Goal: Task Accomplishment & Management: Manage account settings

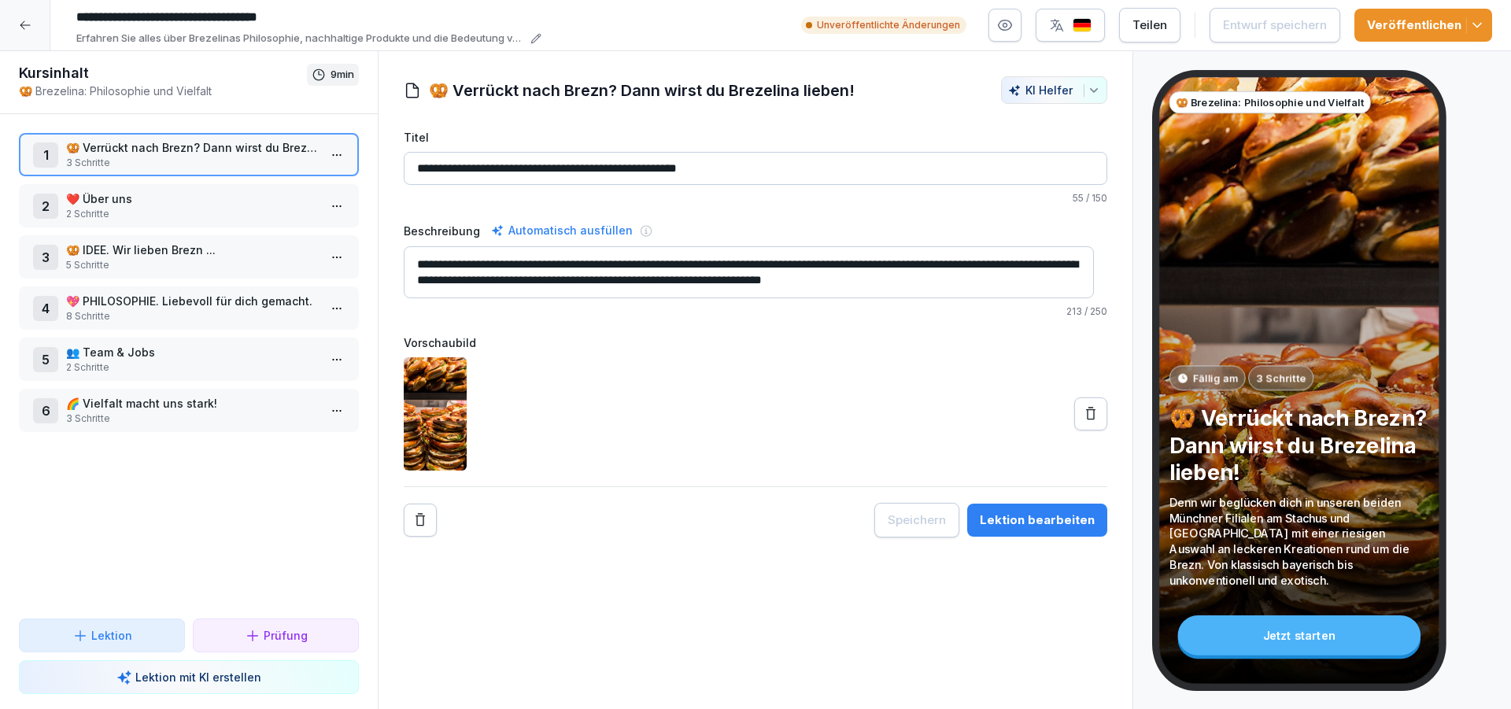
click at [27, 33] on div at bounding box center [25, 25] width 50 height 50
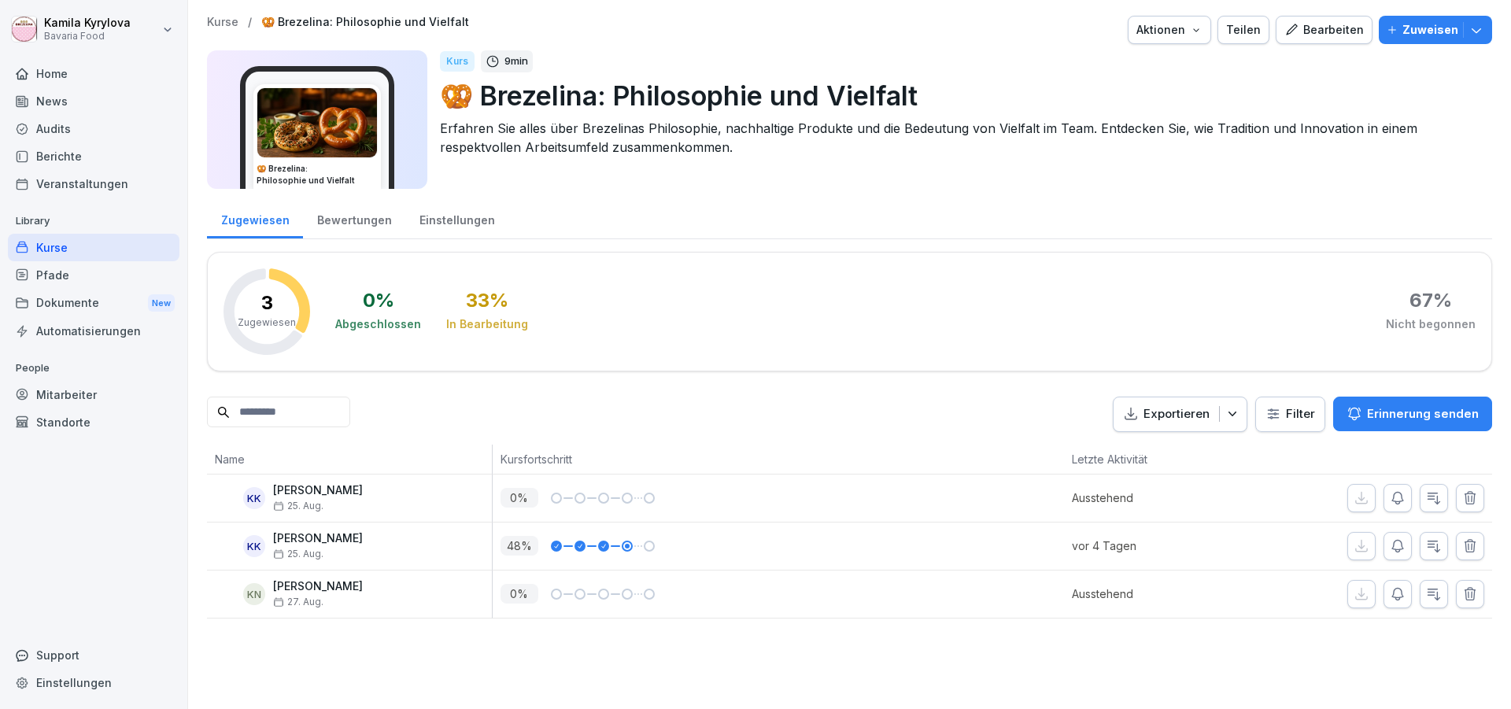
click at [46, 249] on div "Kurse" at bounding box center [94, 248] width 172 height 28
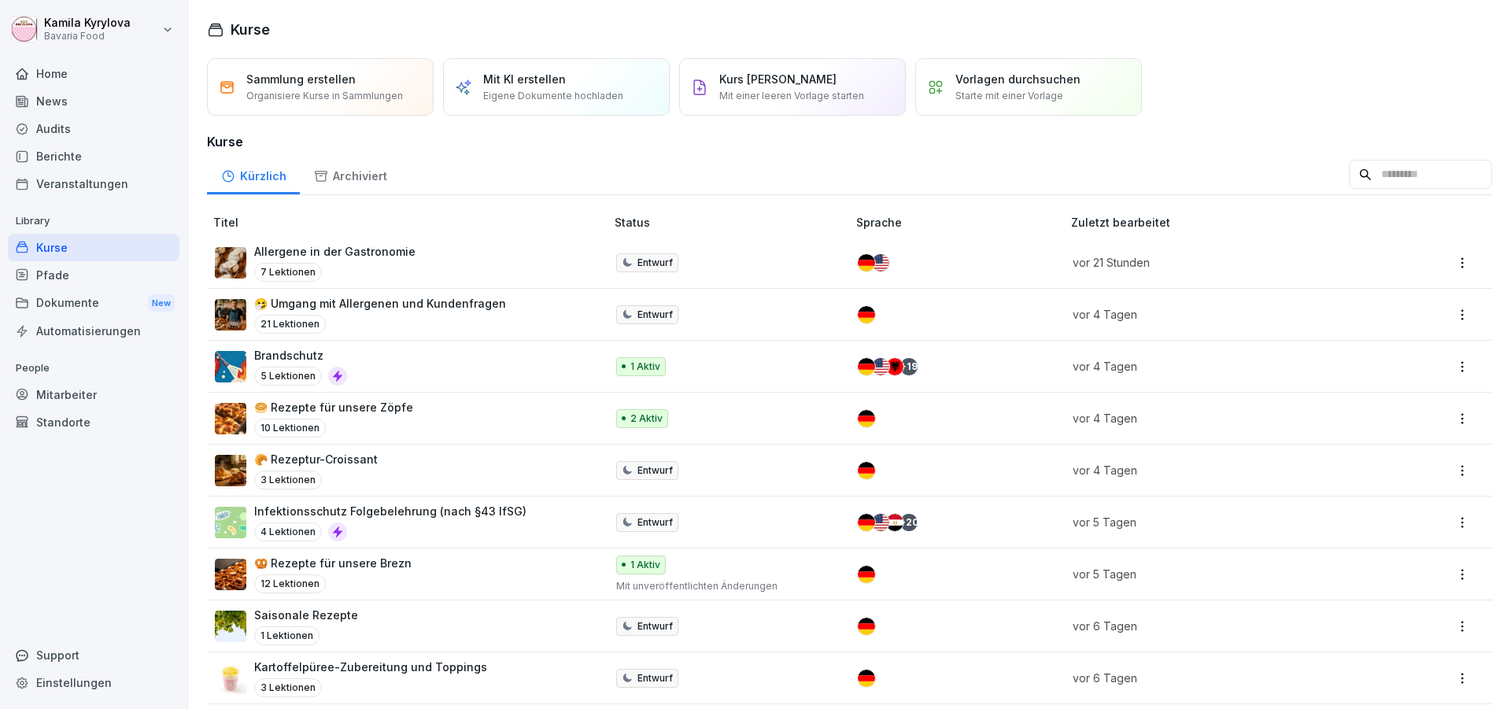
click at [364, 256] on p "Allergene in der Gastronomie" at bounding box center [334, 251] width 161 height 17
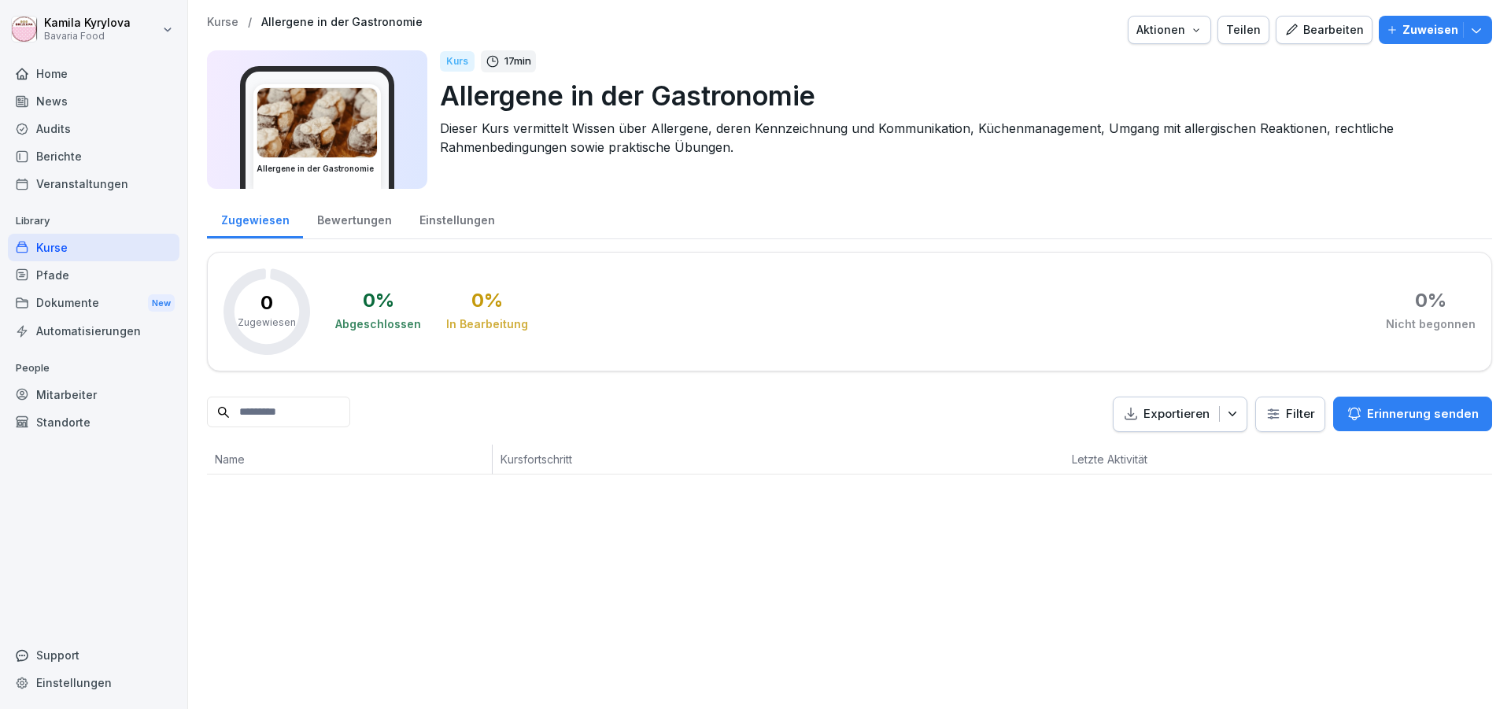
click at [1336, 31] on div "Bearbeiten" at bounding box center [1323, 29] width 79 height 17
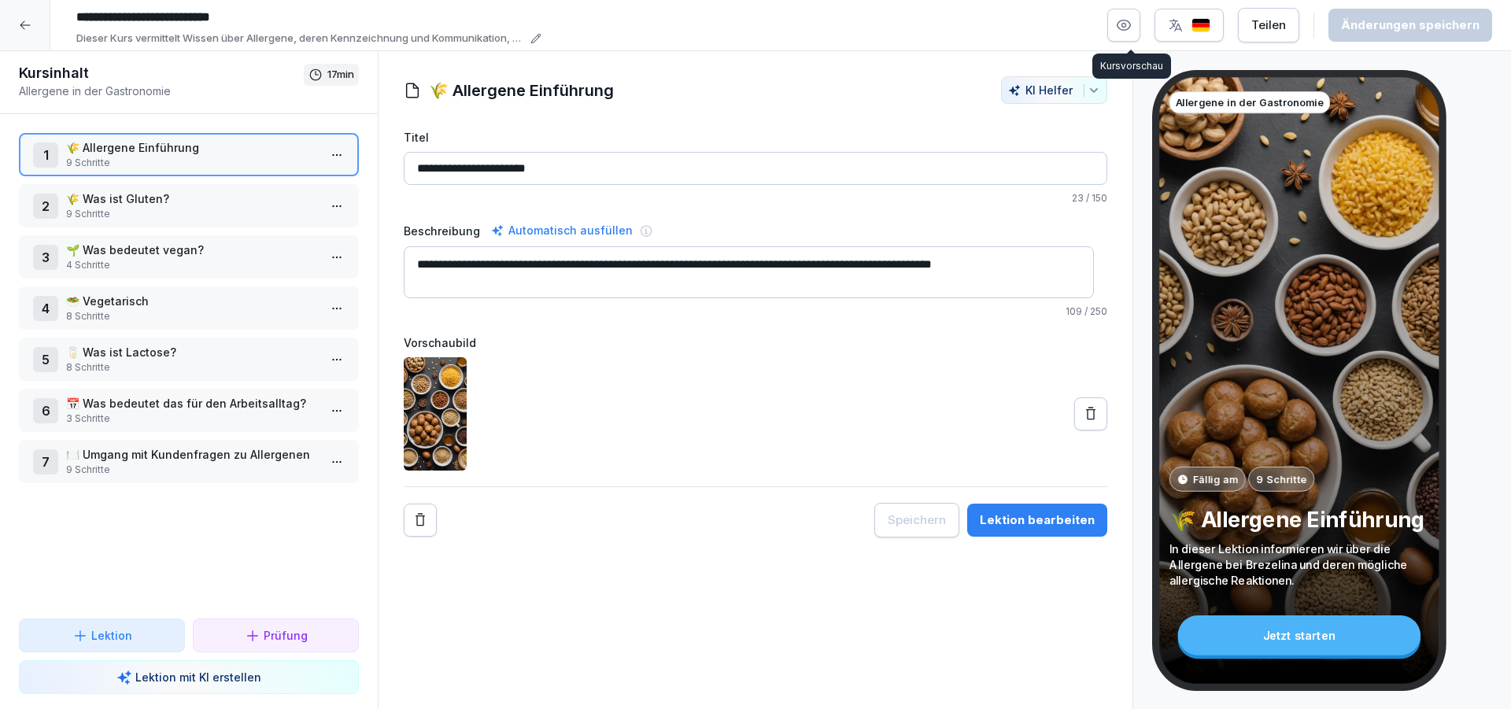
click at [1124, 26] on icon "button" at bounding box center [1124, 25] width 16 height 16
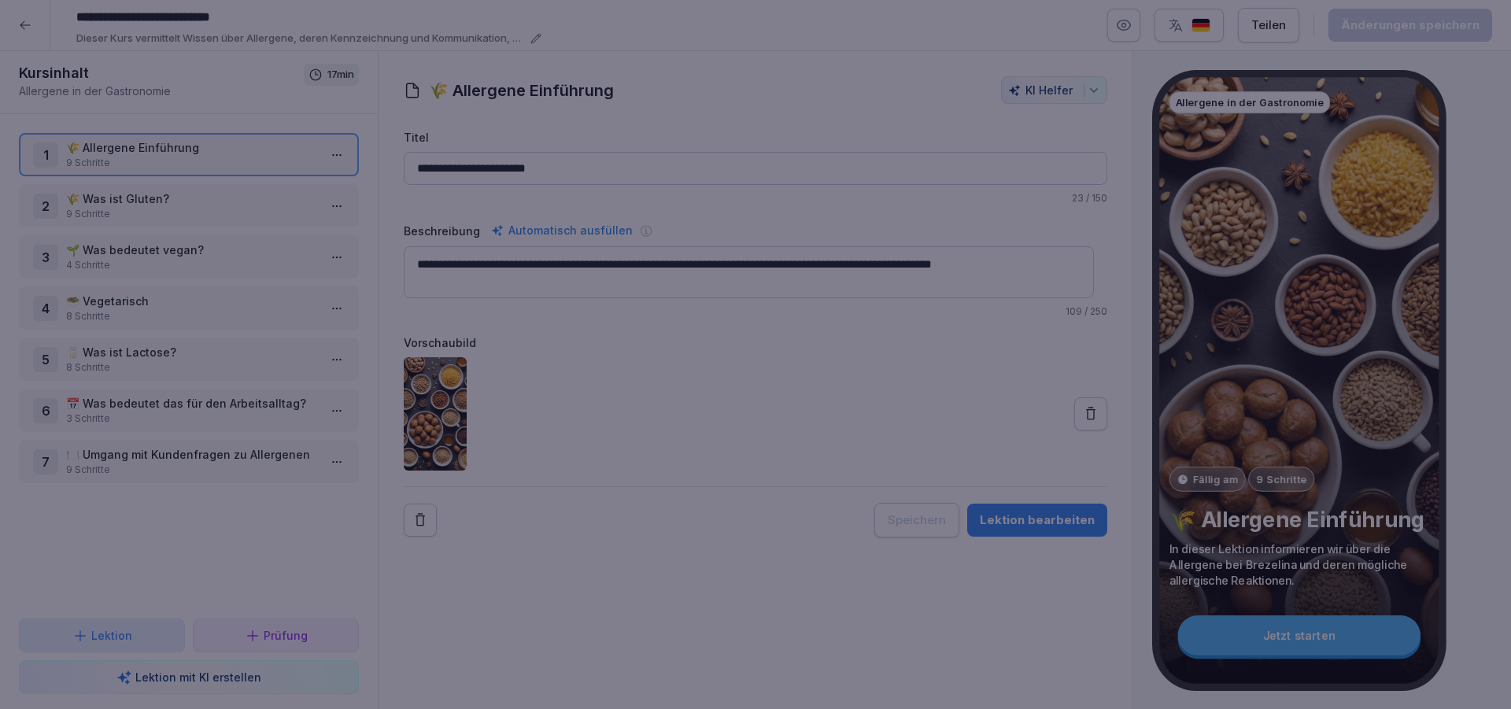
click at [483, 674] on div at bounding box center [755, 354] width 1511 height 709
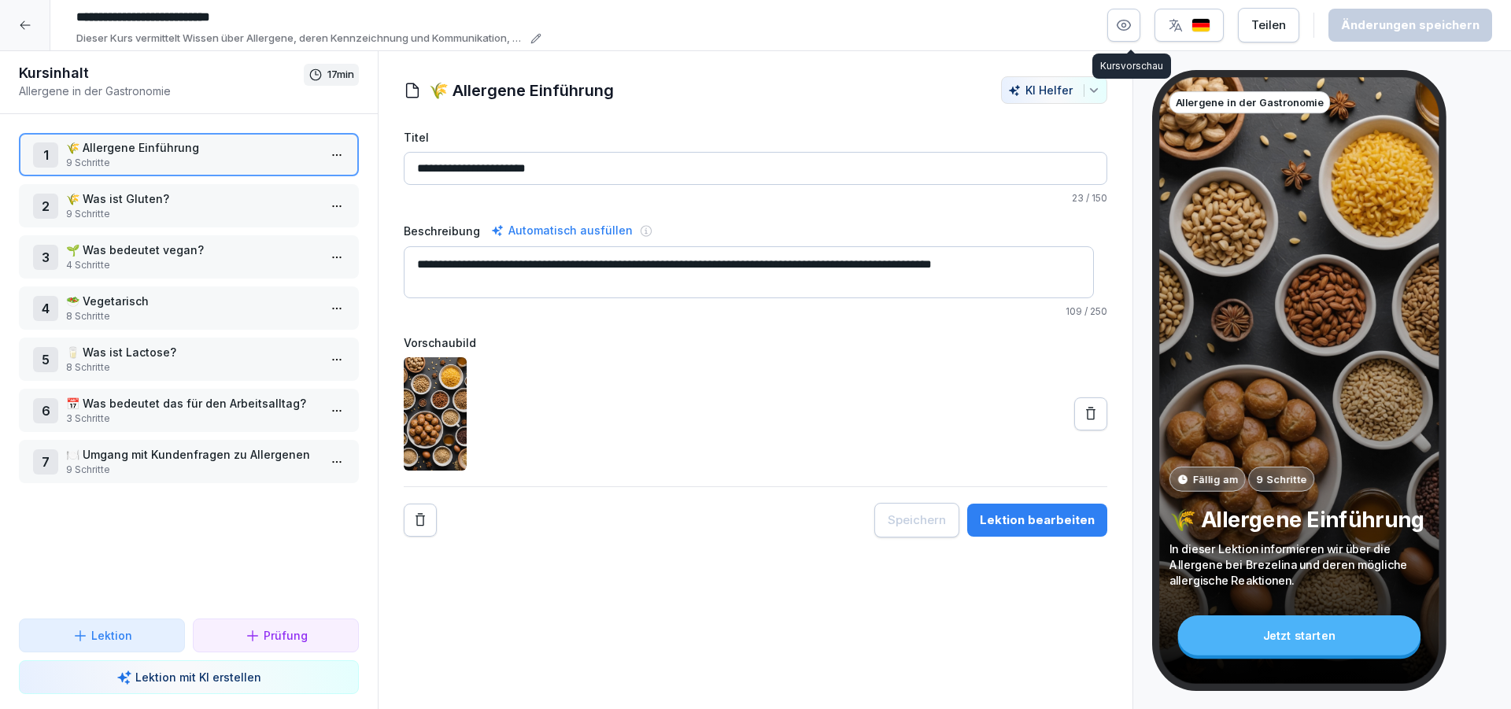
click at [1125, 27] on icon "button" at bounding box center [1123, 25] width 13 height 10
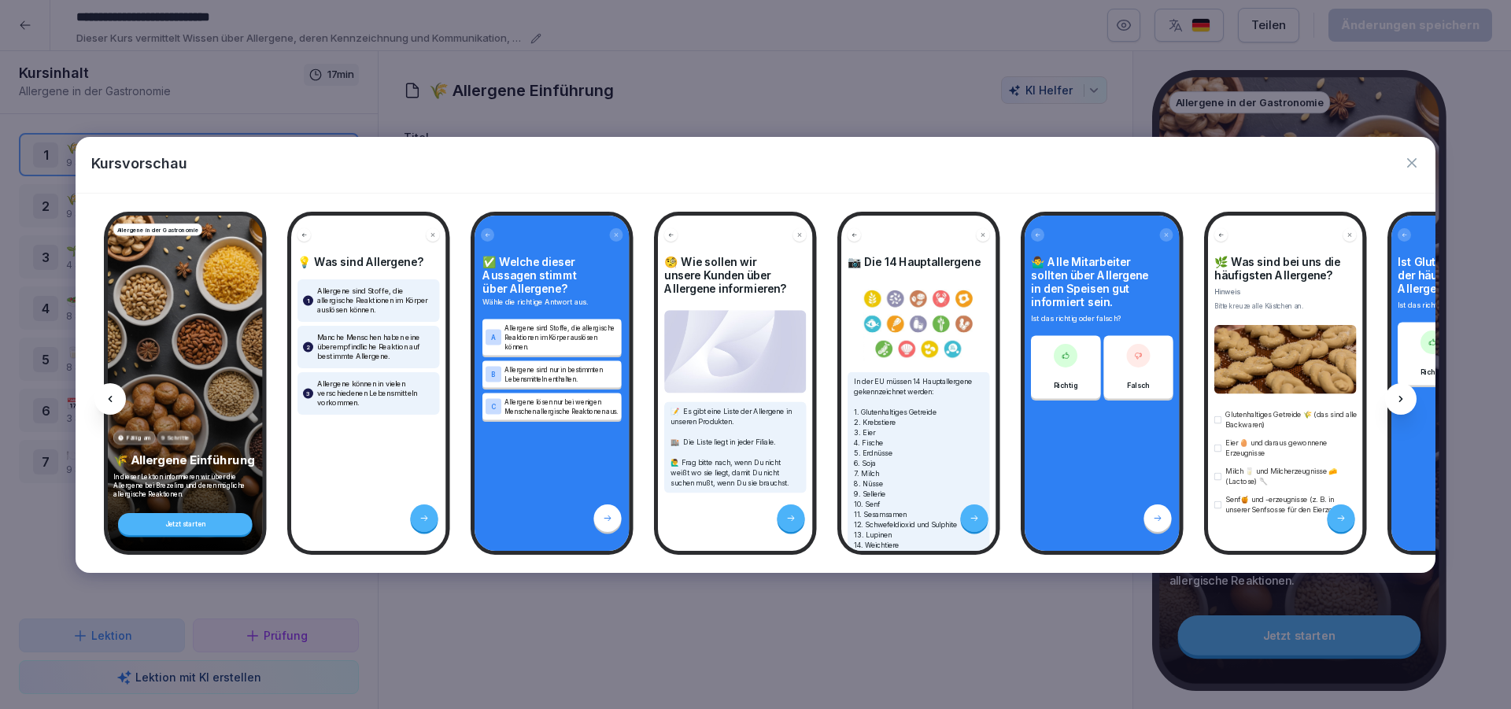
click at [1397, 416] on div "Ist Gluten eines der häufigsten Allergene bei uns? Ist das richtig oder falsch?…" at bounding box center [1468, 383] width 155 height 335
click at [1405, 396] on icon at bounding box center [1400, 399] width 13 height 13
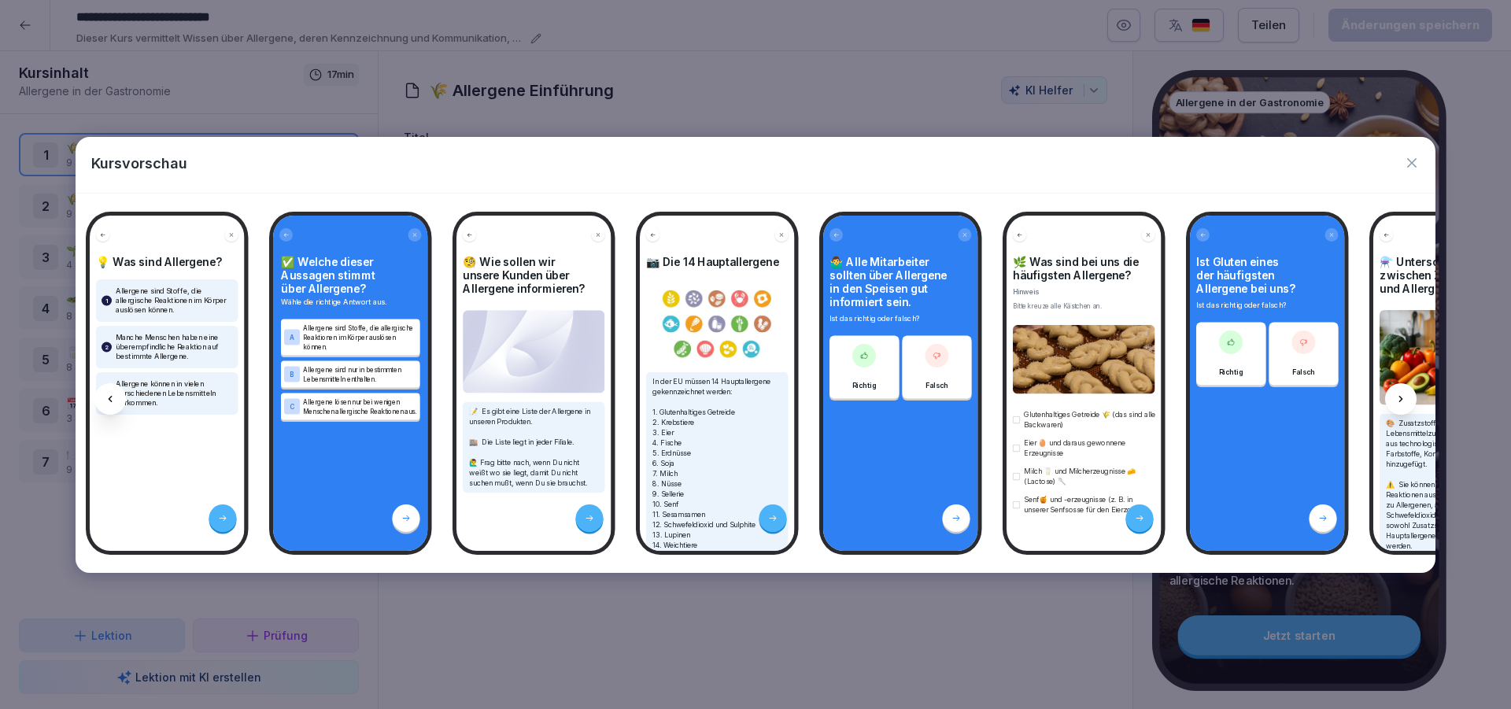
scroll to position [0, 211]
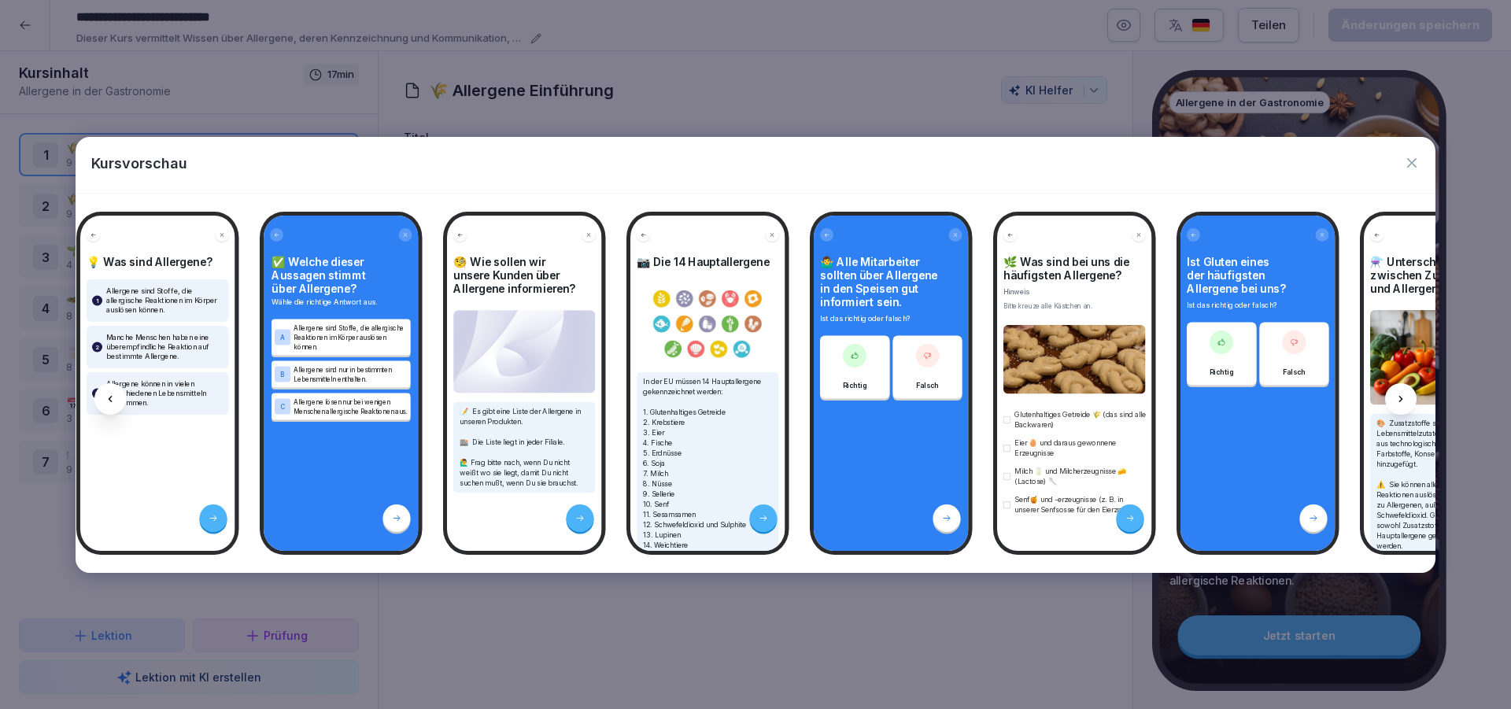
click at [1405, 396] on icon at bounding box center [1400, 399] width 13 height 13
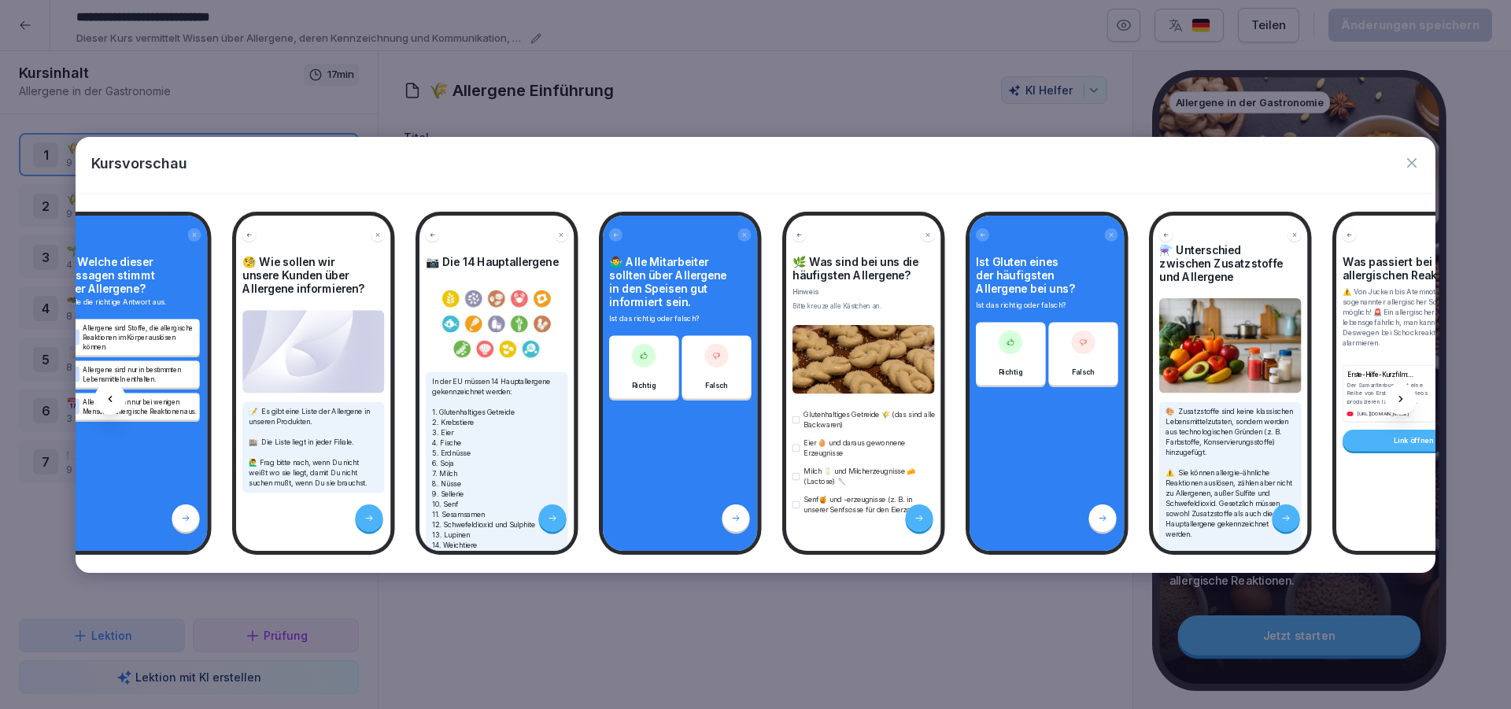
scroll to position [20, 0]
click at [1404, 404] on div at bounding box center [1400, 398] width 31 height 31
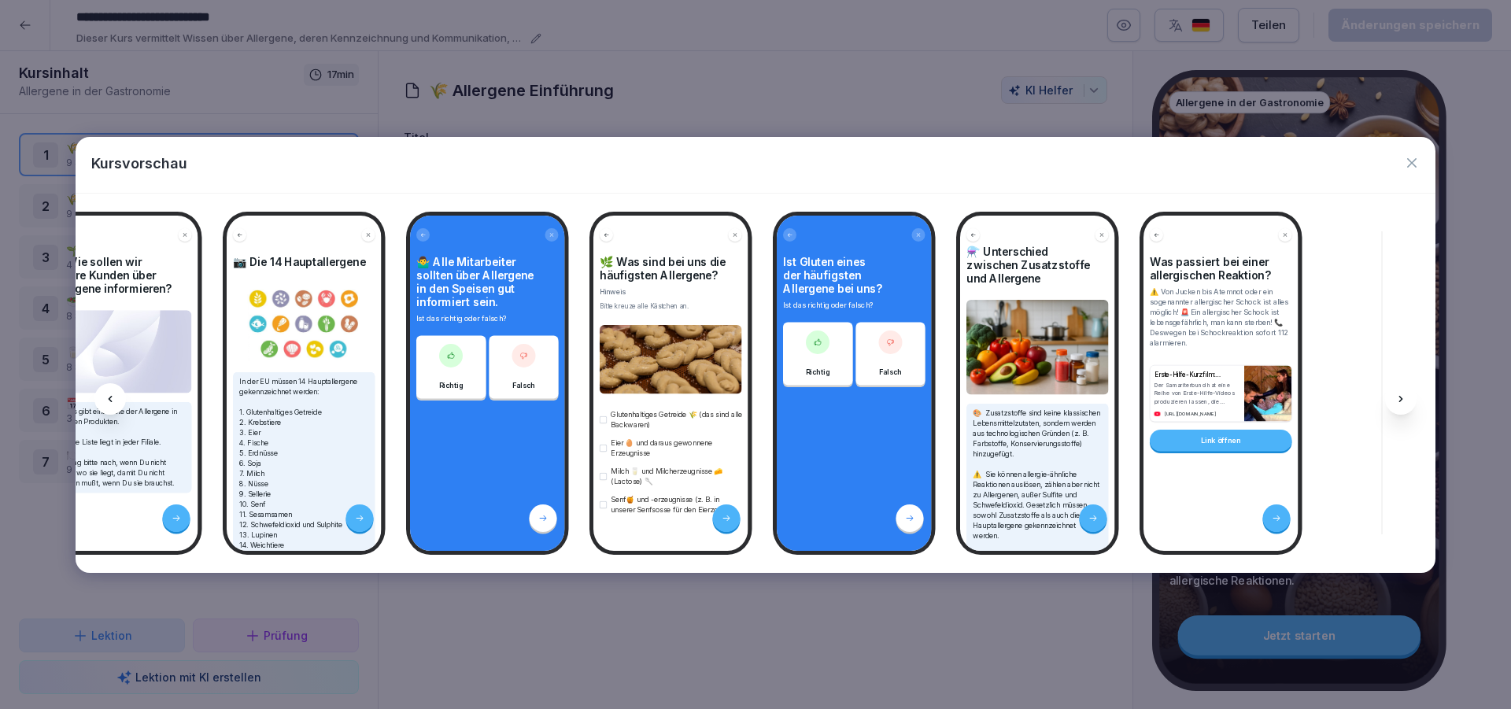
scroll to position [0, 633]
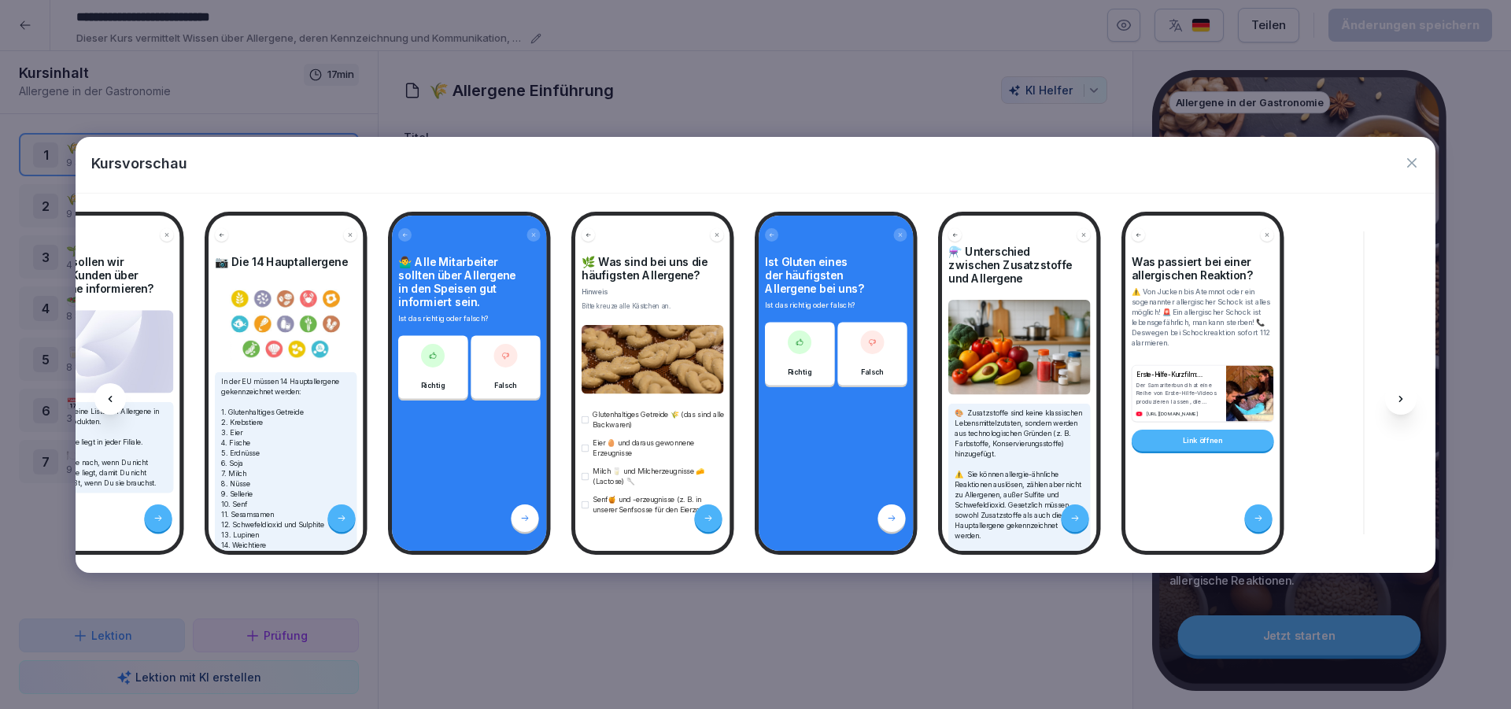
click at [1404, 404] on icon at bounding box center [1400, 399] width 13 height 13
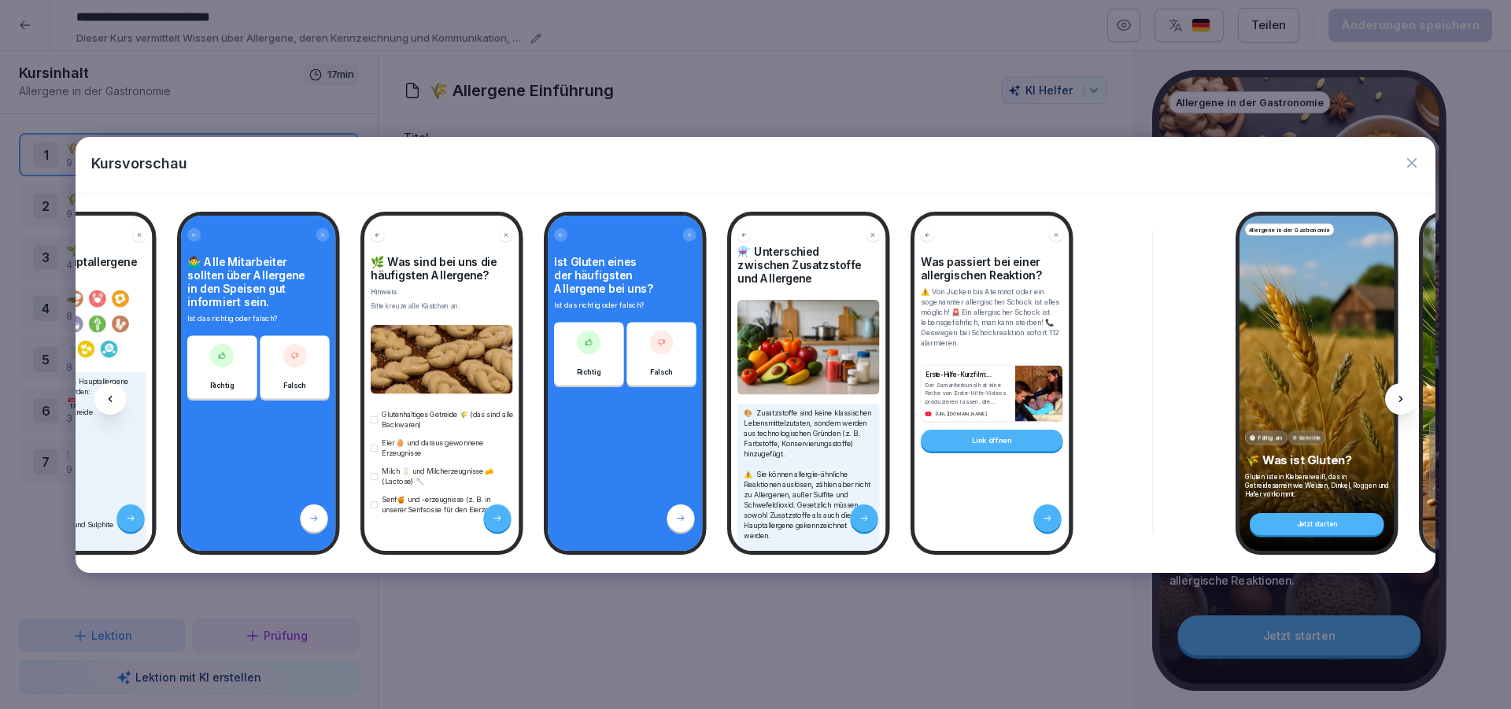
click at [1404, 404] on icon at bounding box center [1400, 399] width 13 height 13
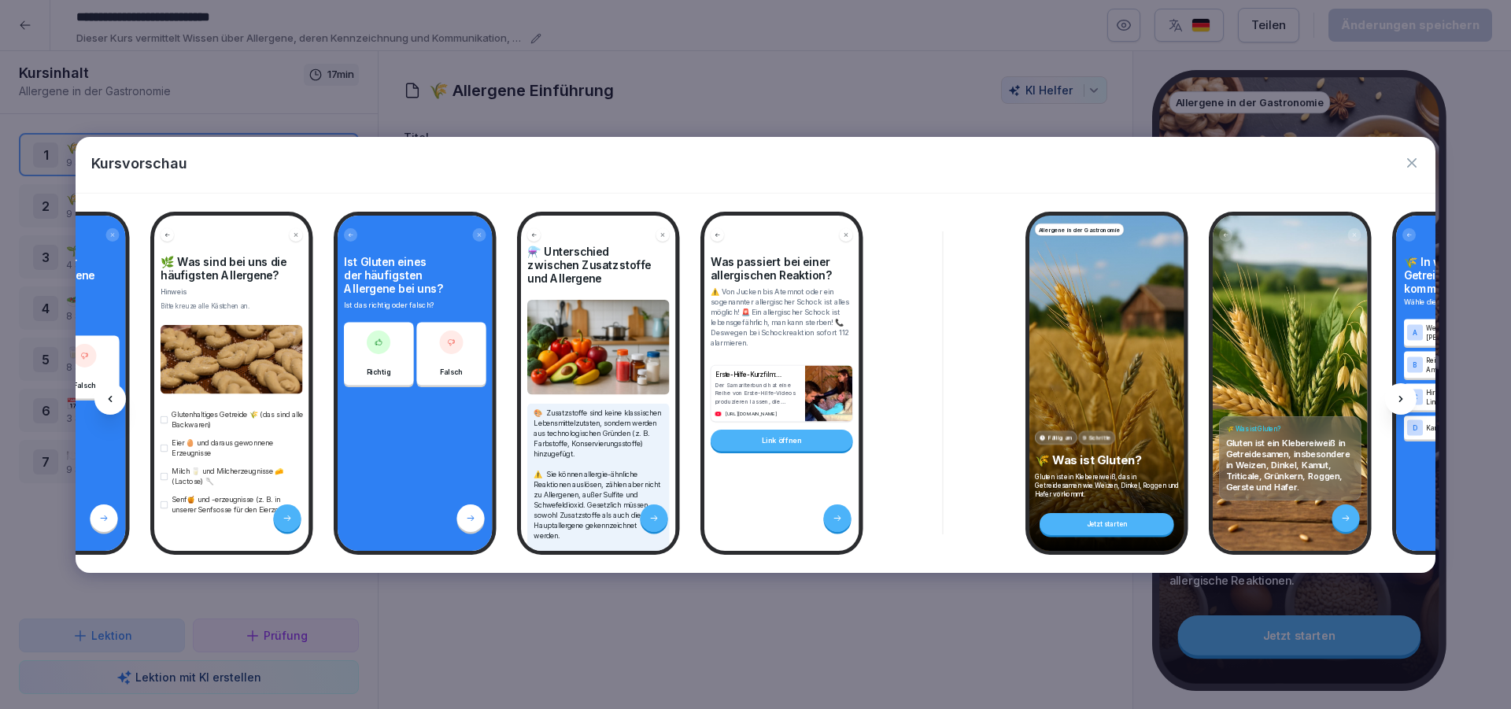
click at [1404, 404] on icon at bounding box center [1400, 399] width 13 height 13
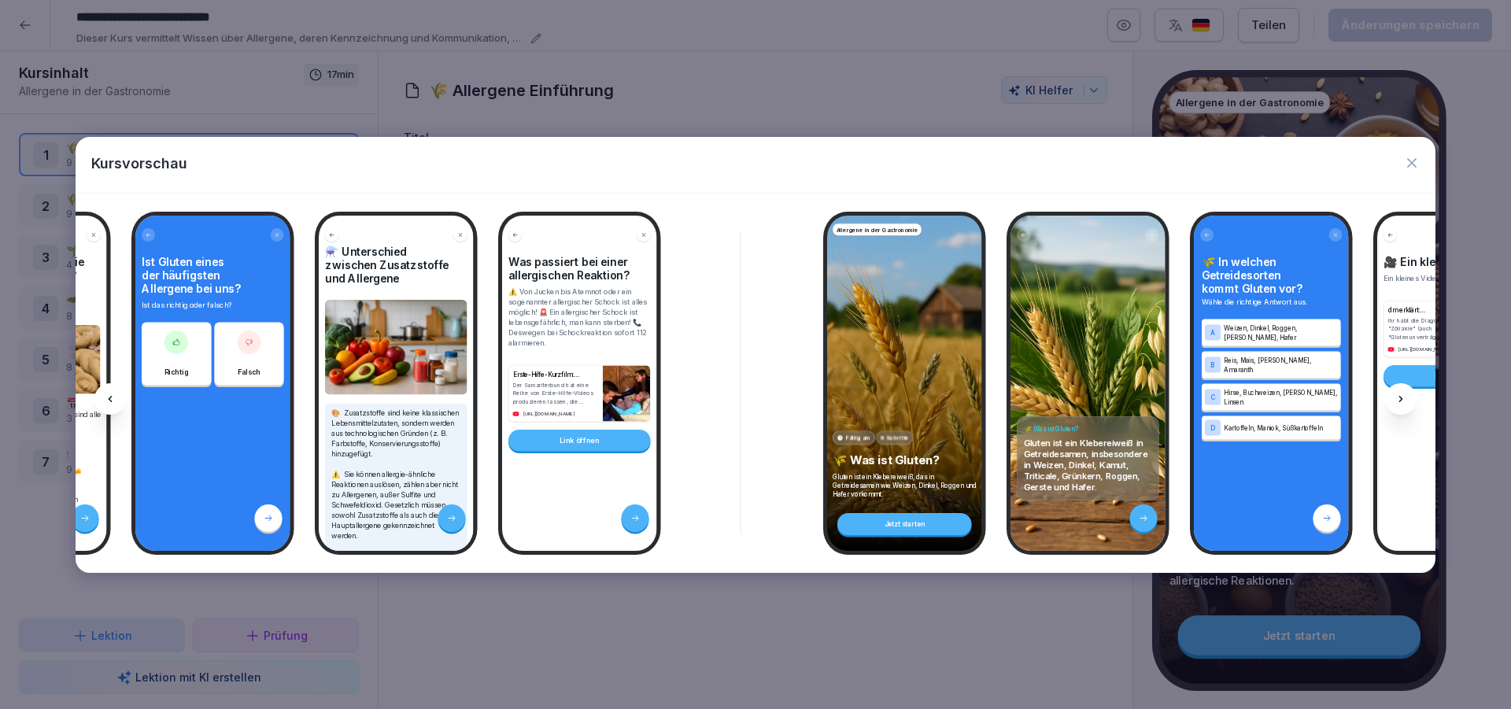
scroll to position [0, 1264]
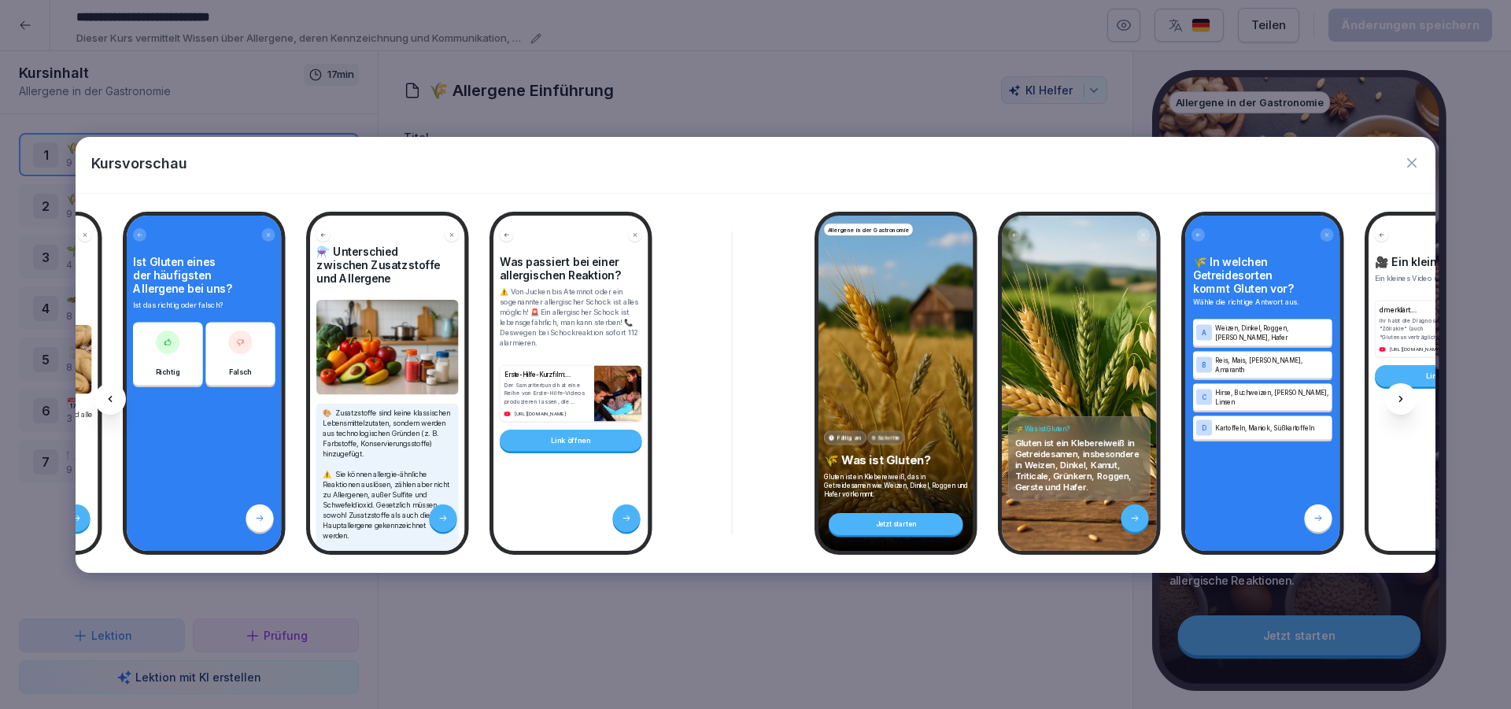
click at [1389, 403] on div at bounding box center [1400, 398] width 31 height 31
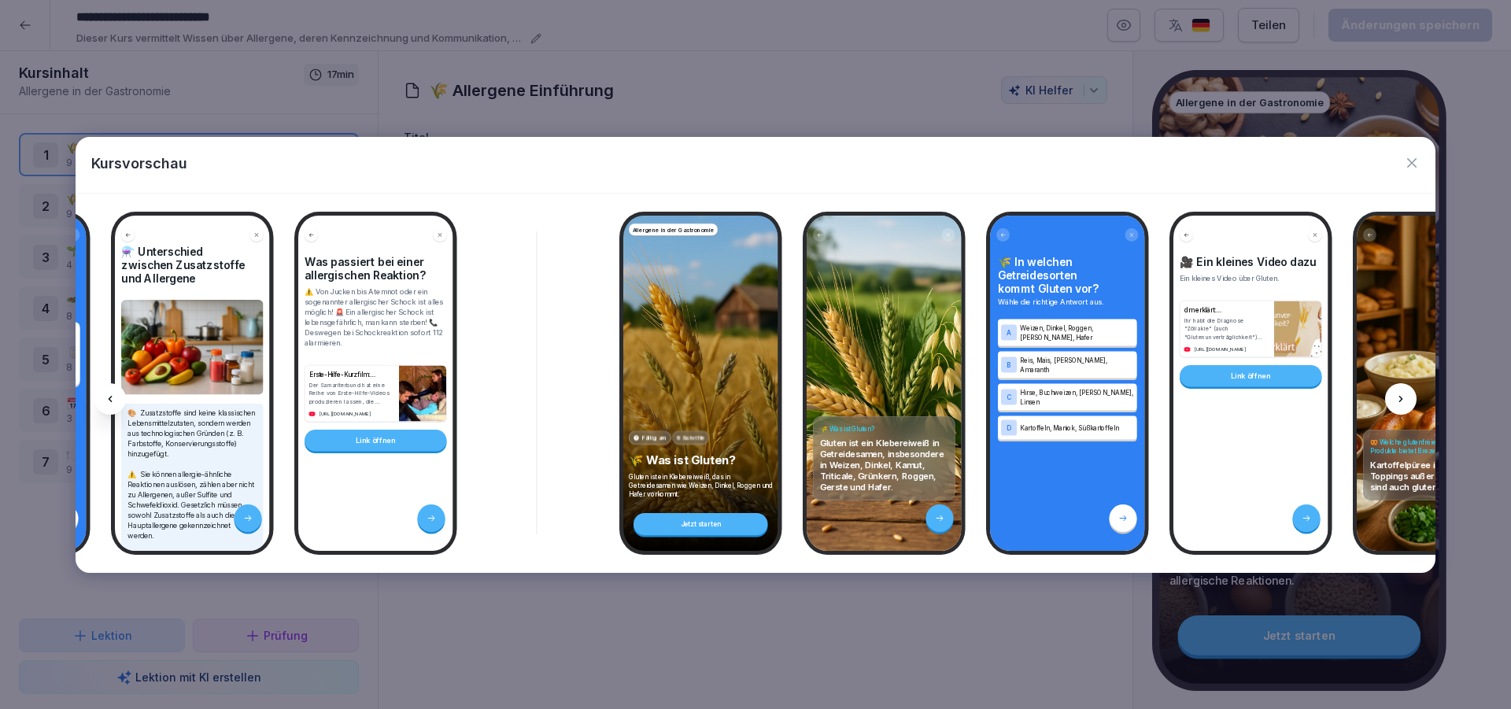
scroll to position [0, 1475]
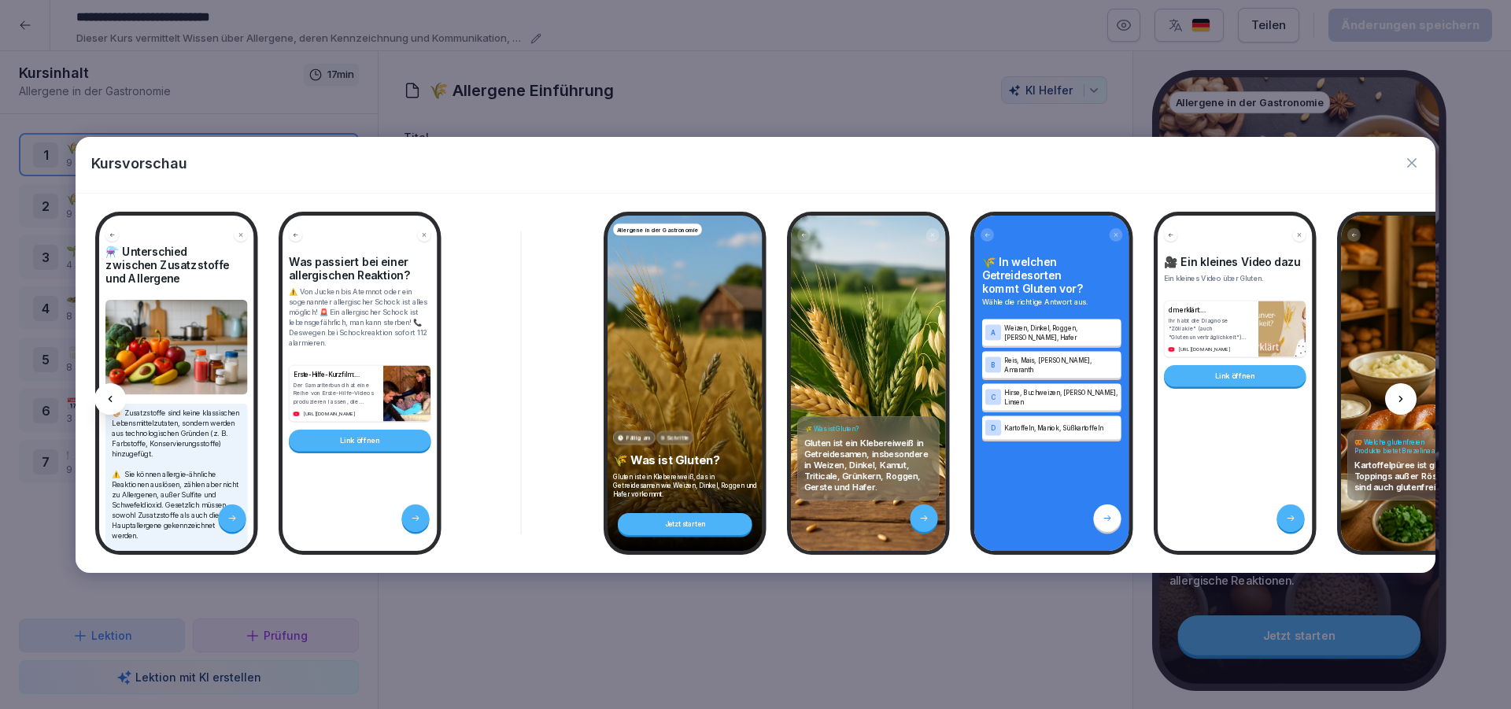
click at [1389, 403] on div at bounding box center [1400, 398] width 31 height 31
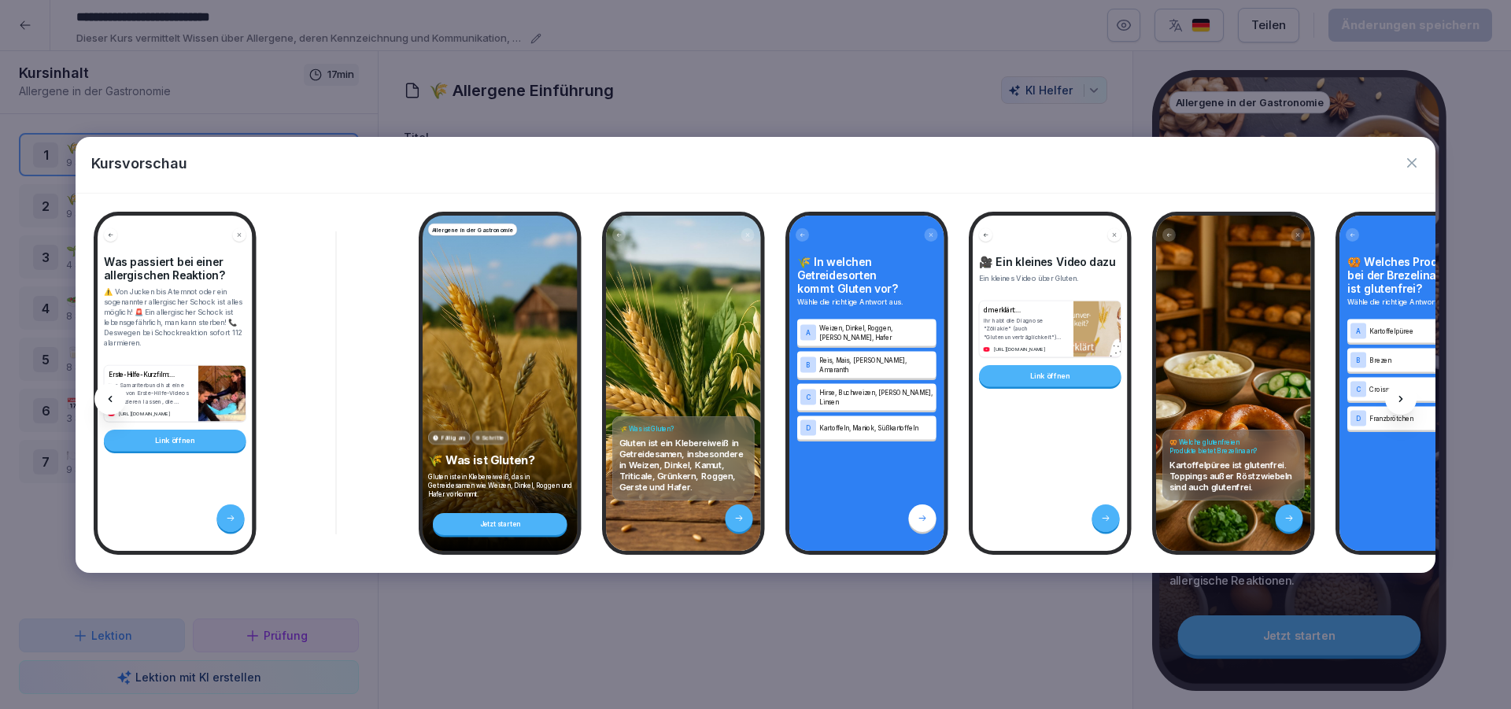
click at [1389, 403] on div at bounding box center [1400, 398] width 31 height 31
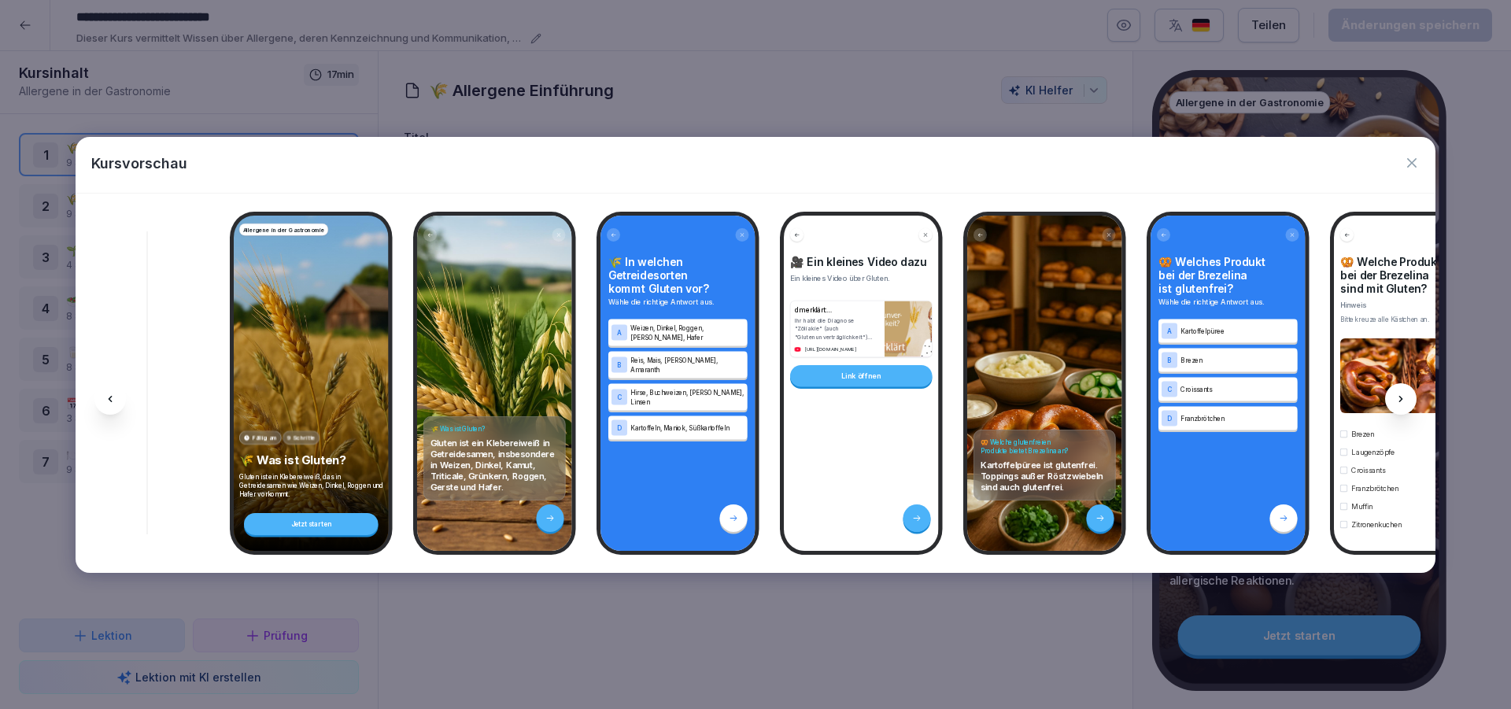
scroll to position [0, 1870]
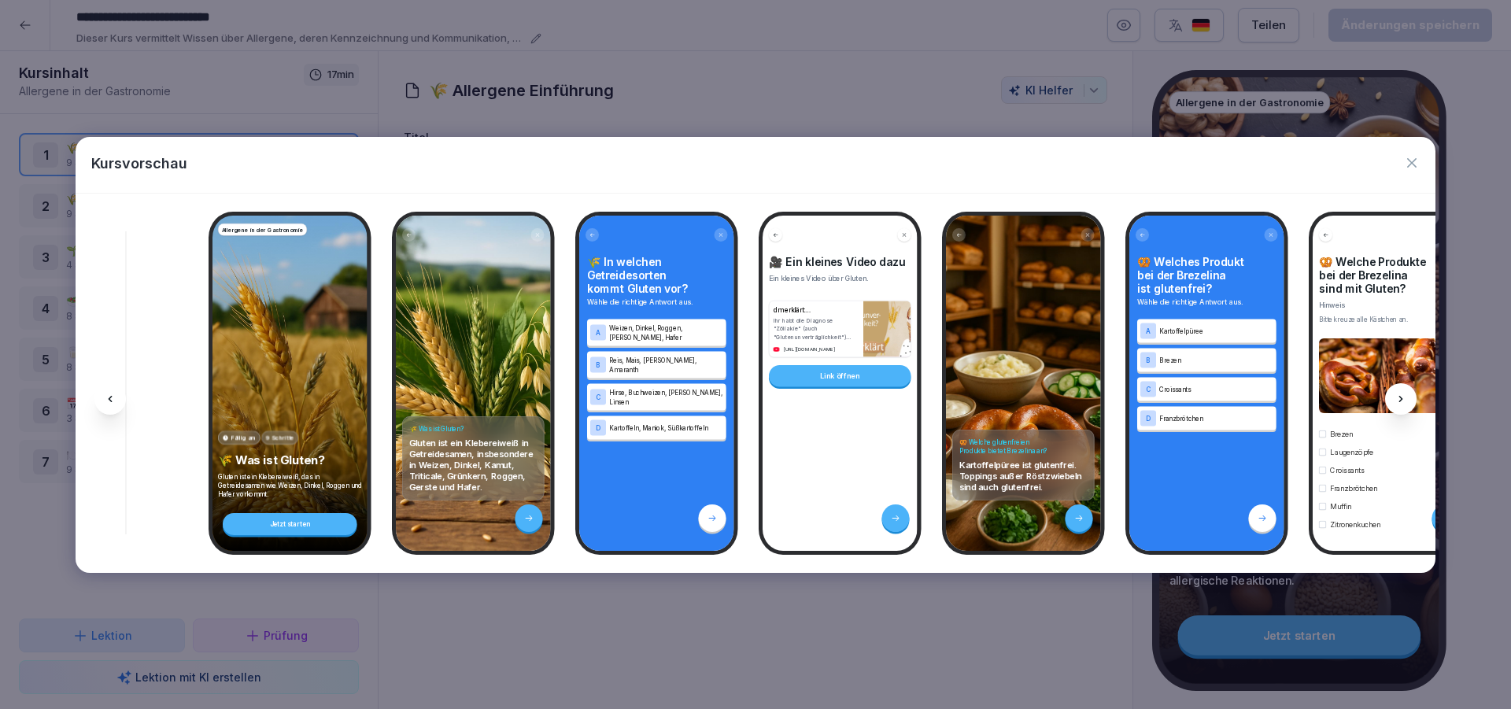
click at [1389, 403] on div at bounding box center [1400, 398] width 31 height 31
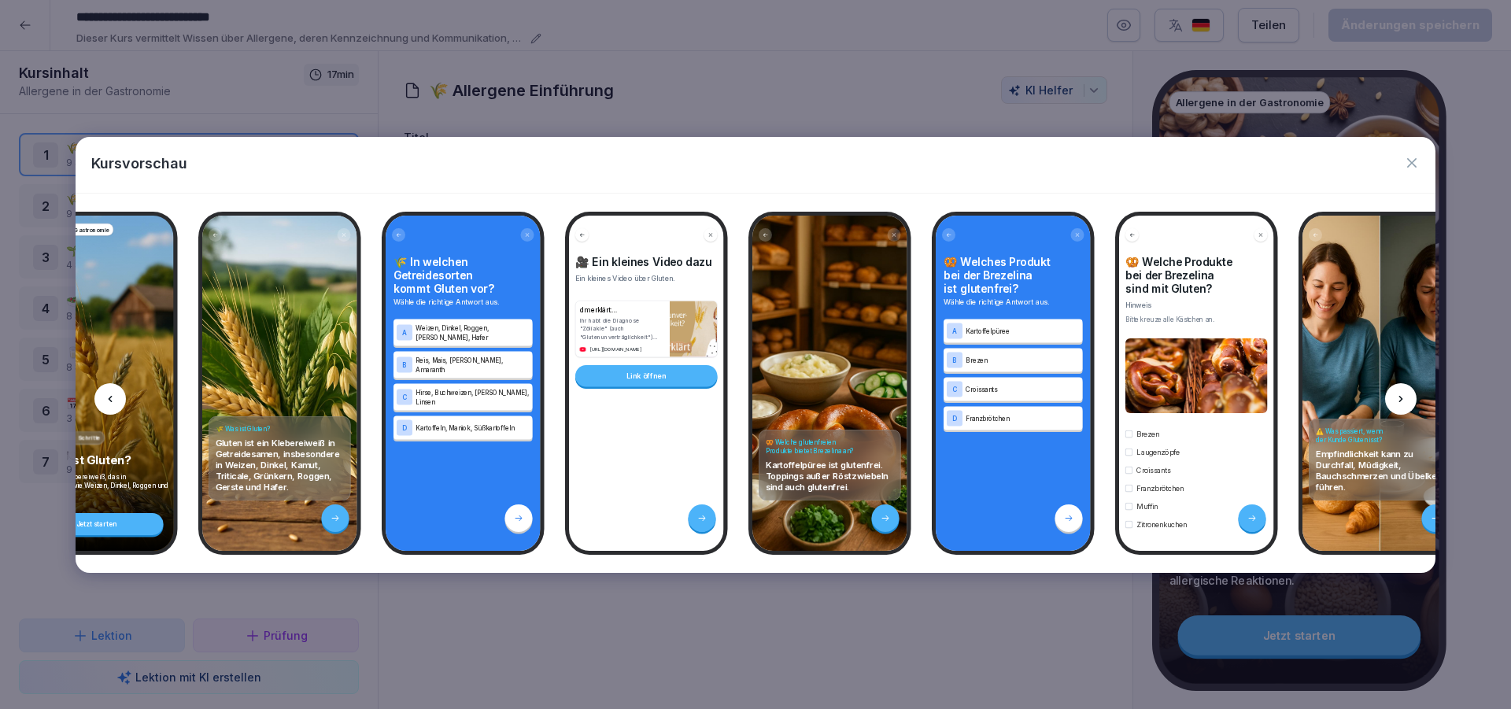
scroll to position [0, 2080]
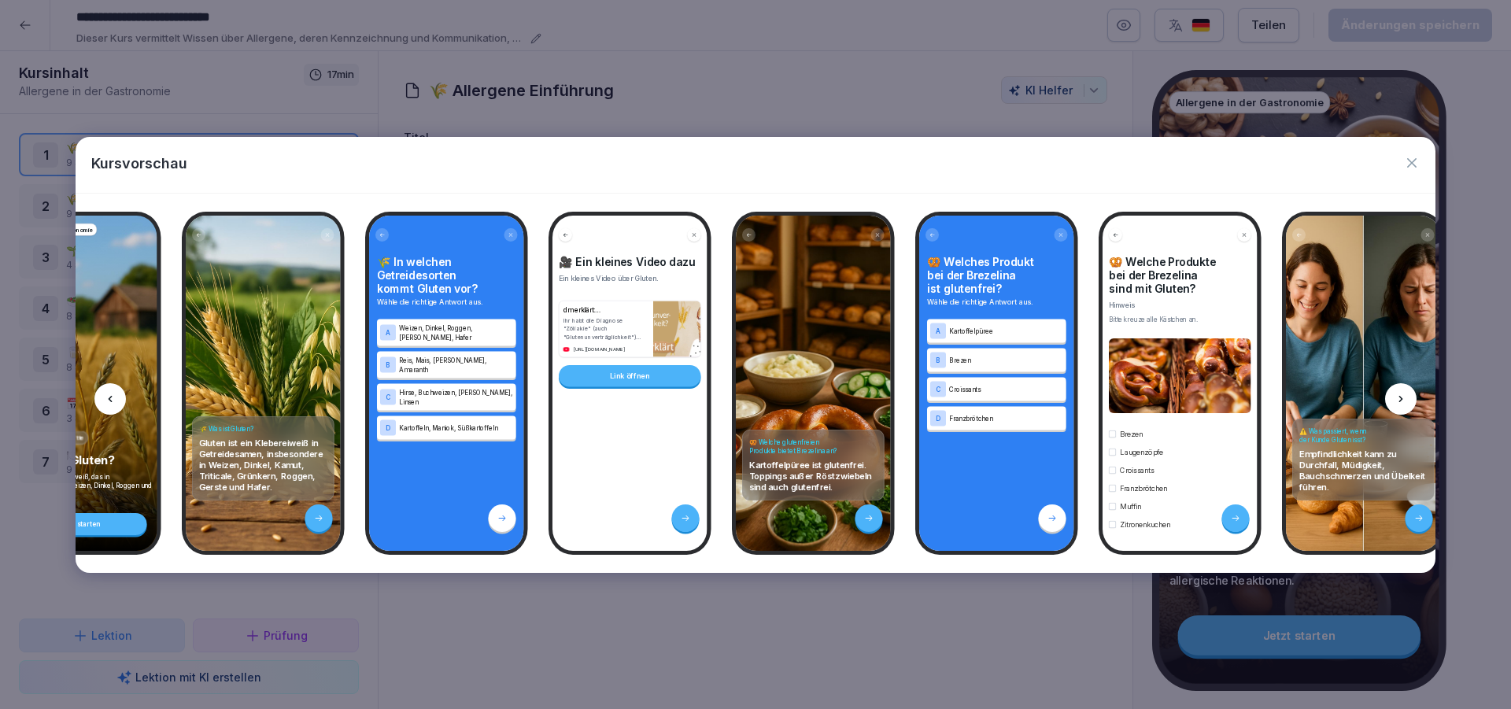
click at [1412, 162] on icon "button" at bounding box center [1411, 162] width 9 height 9
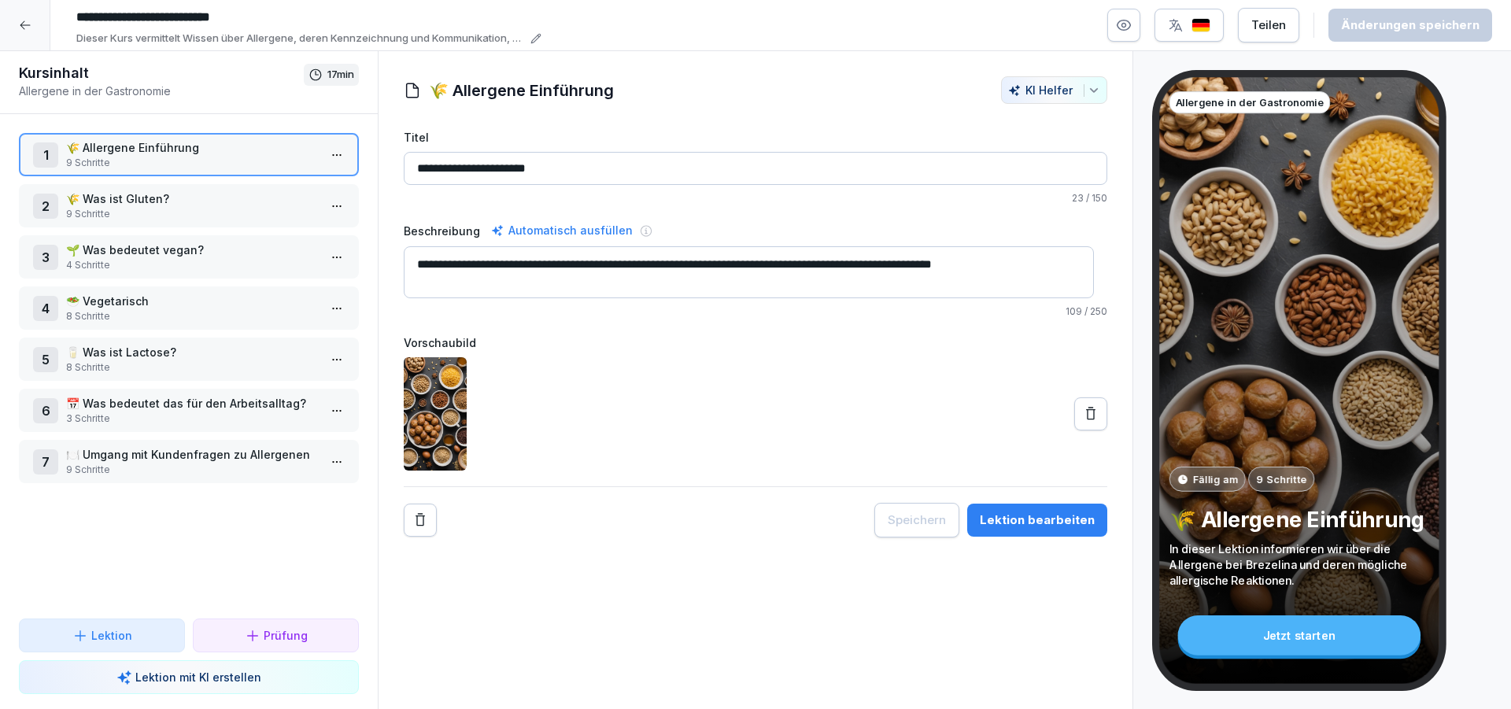
click at [321, 212] on html "**********" at bounding box center [755, 354] width 1511 height 709
click at [267, 242] on div "Schritte bearbeiten" at bounding box center [265, 237] width 120 height 17
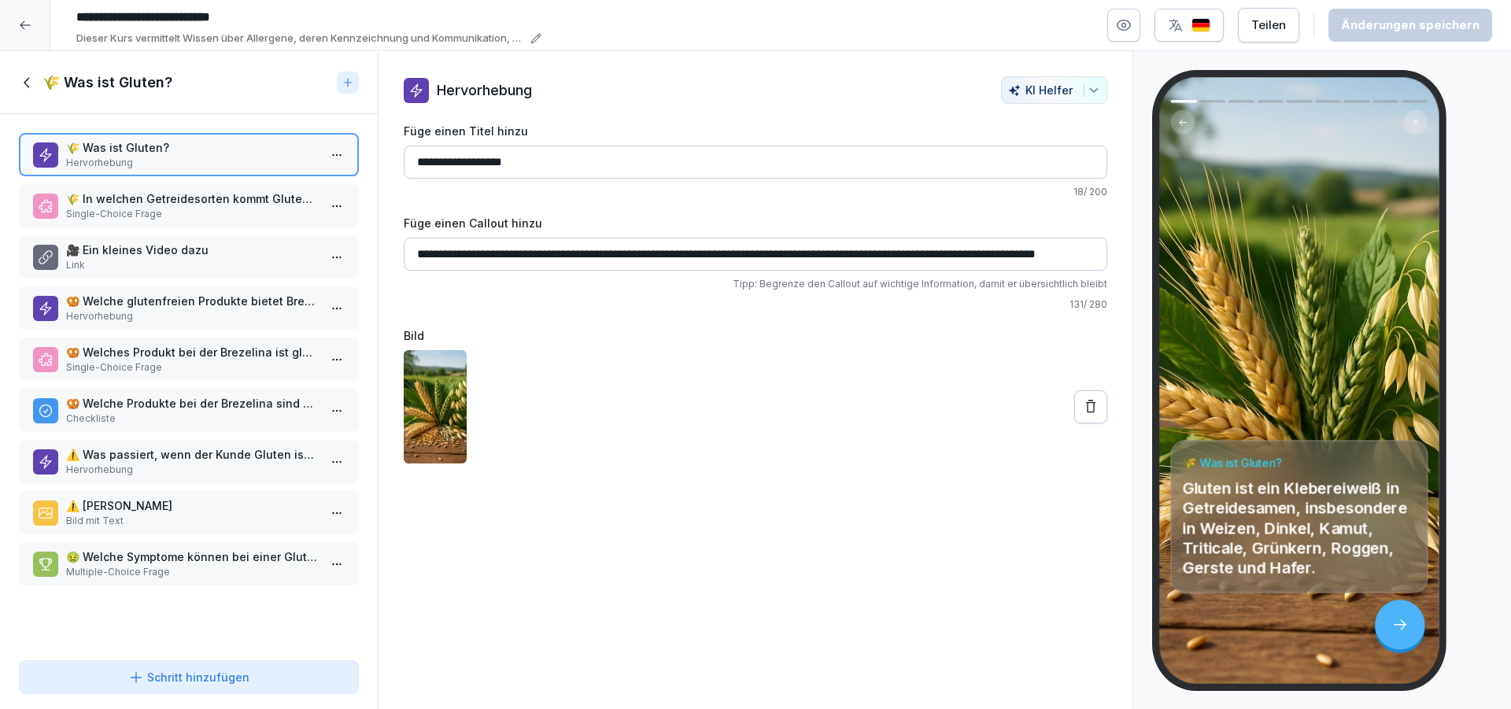
click at [26, 79] on icon at bounding box center [27, 82] width 17 height 17
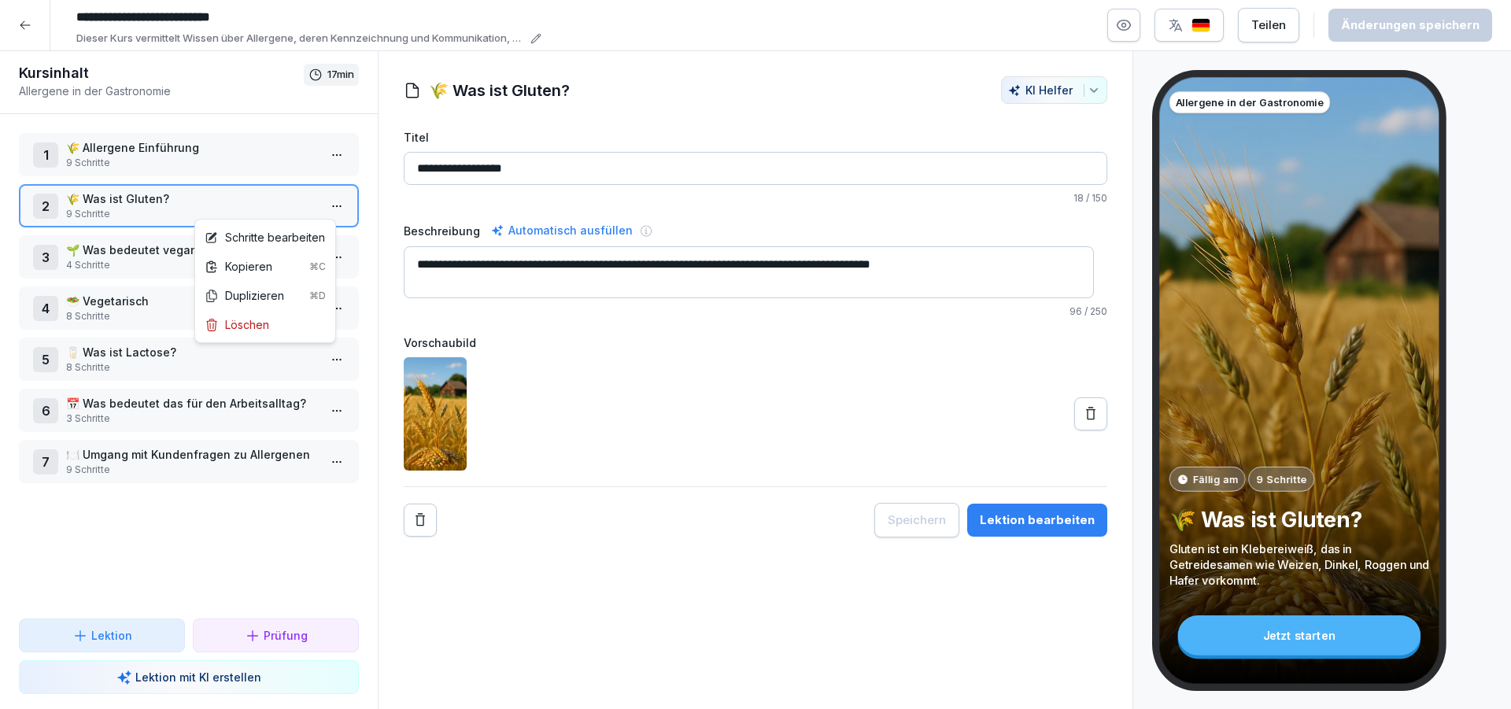
click at [326, 204] on html "**********" at bounding box center [755, 354] width 1511 height 709
click at [288, 239] on div "Schritte bearbeiten" at bounding box center [265, 237] width 120 height 17
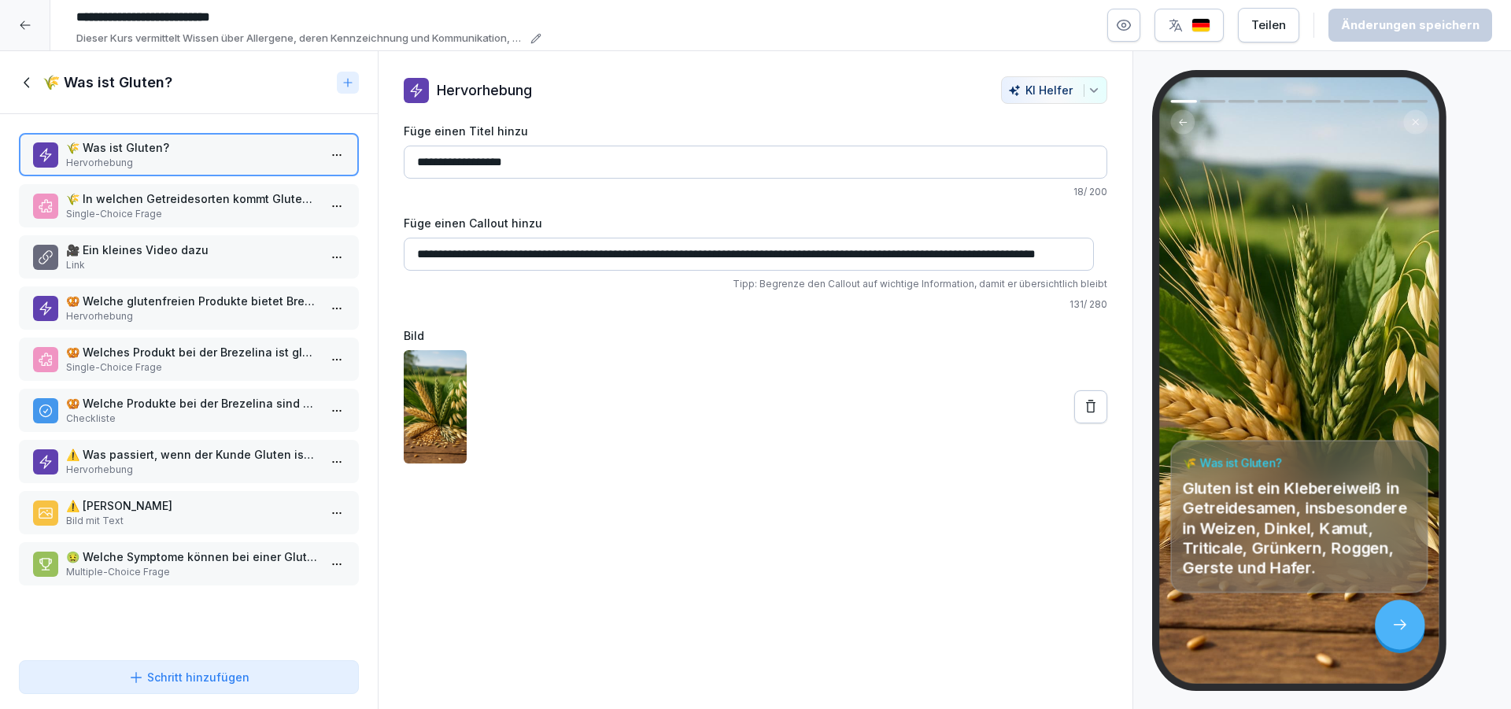
scroll to position [0, 73]
drag, startPoint x: 766, startPoint y: 255, endPoint x: 1095, endPoint y: 246, distance: 329.0
click at [1094, 246] on input "**********" at bounding box center [749, 254] width 690 height 33
click at [24, 82] on icon at bounding box center [27, 82] width 17 height 17
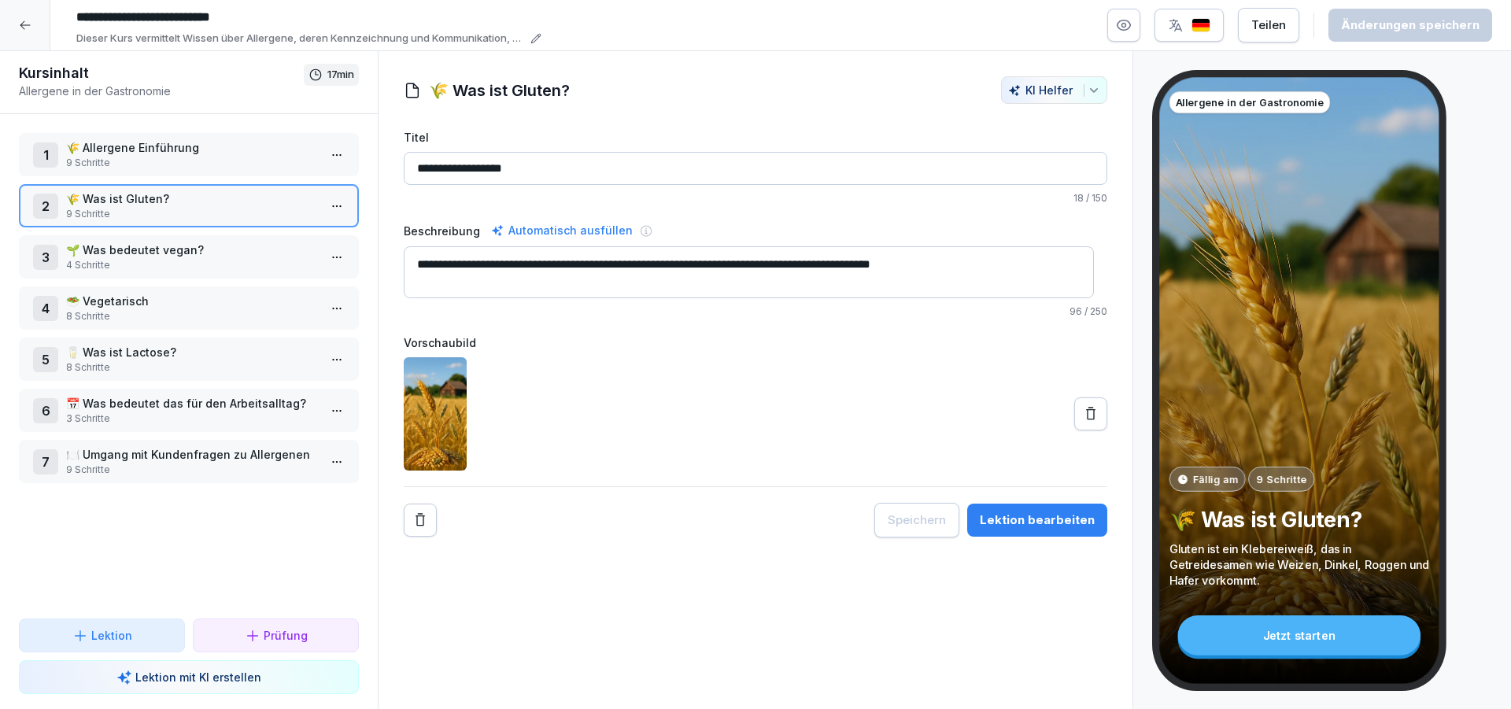
click at [500, 276] on textarea "**********" at bounding box center [749, 272] width 690 height 52
click at [1005, 267] on textarea "**********" at bounding box center [749, 272] width 690 height 52
paste textarea "**********"
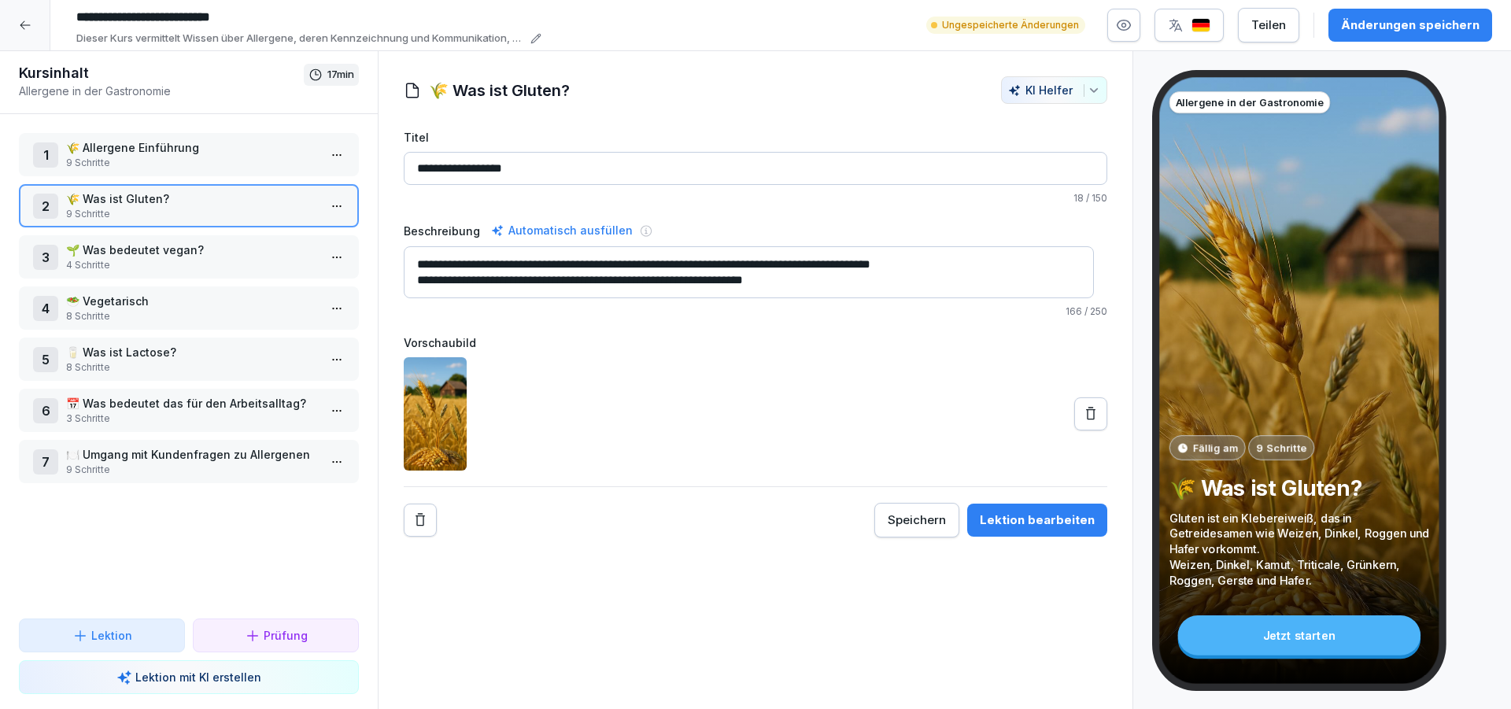
drag, startPoint x: 506, startPoint y: 281, endPoint x: 652, endPoint y: 286, distance: 145.7
click at [652, 286] on textarea "**********" at bounding box center [749, 272] width 690 height 52
click at [803, 265] on textarea "**********" at bounding box center [749, 272] width 690 height 52
paste textarea "**********"
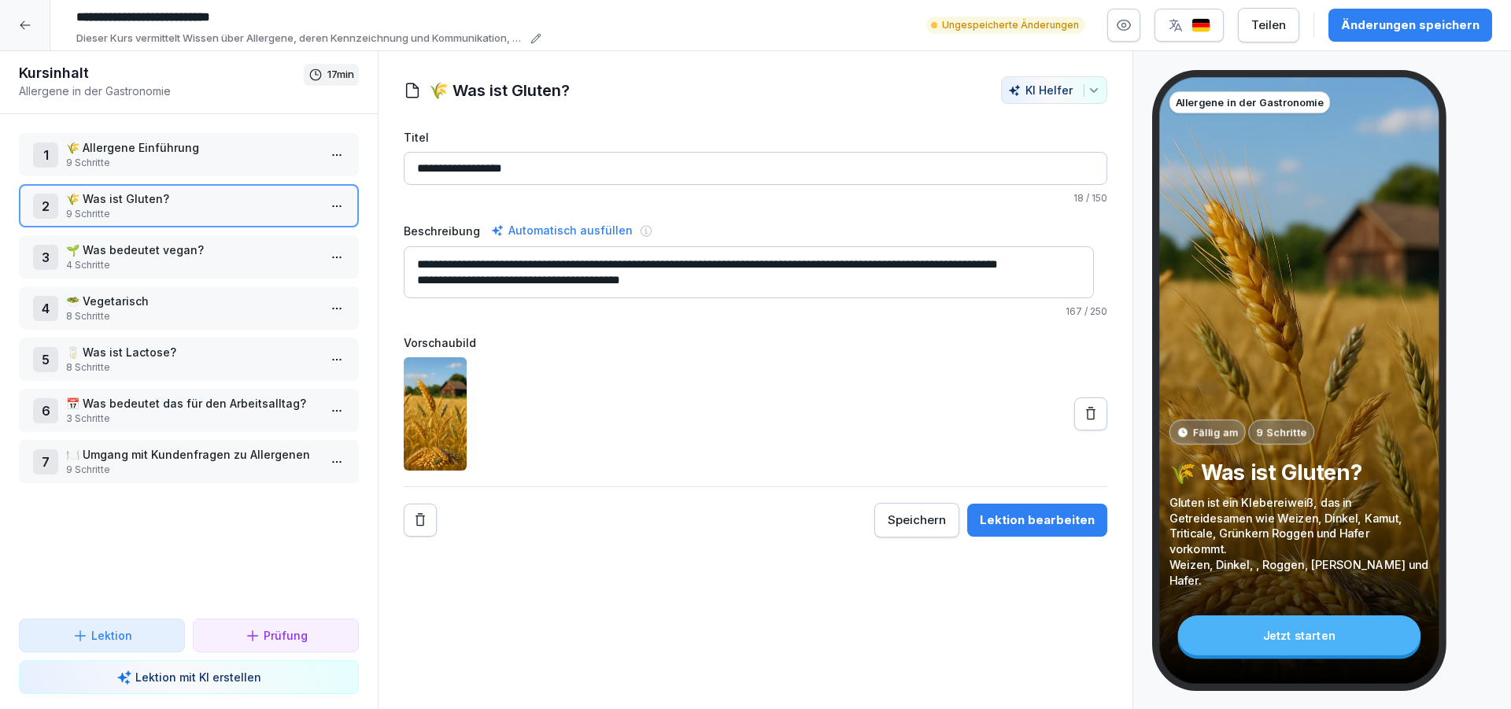
click at [850, 264] on textarea "**********" at bounding box center [749, 272] width 690 height 52
drag, startPoint x: 419, startPoint y: 282, endPoint x: 558, endPoint y: 280, distance: 139.3
click at [558, 280] on textarea "**********" at bounding box center [749, 272] width 690 height 52
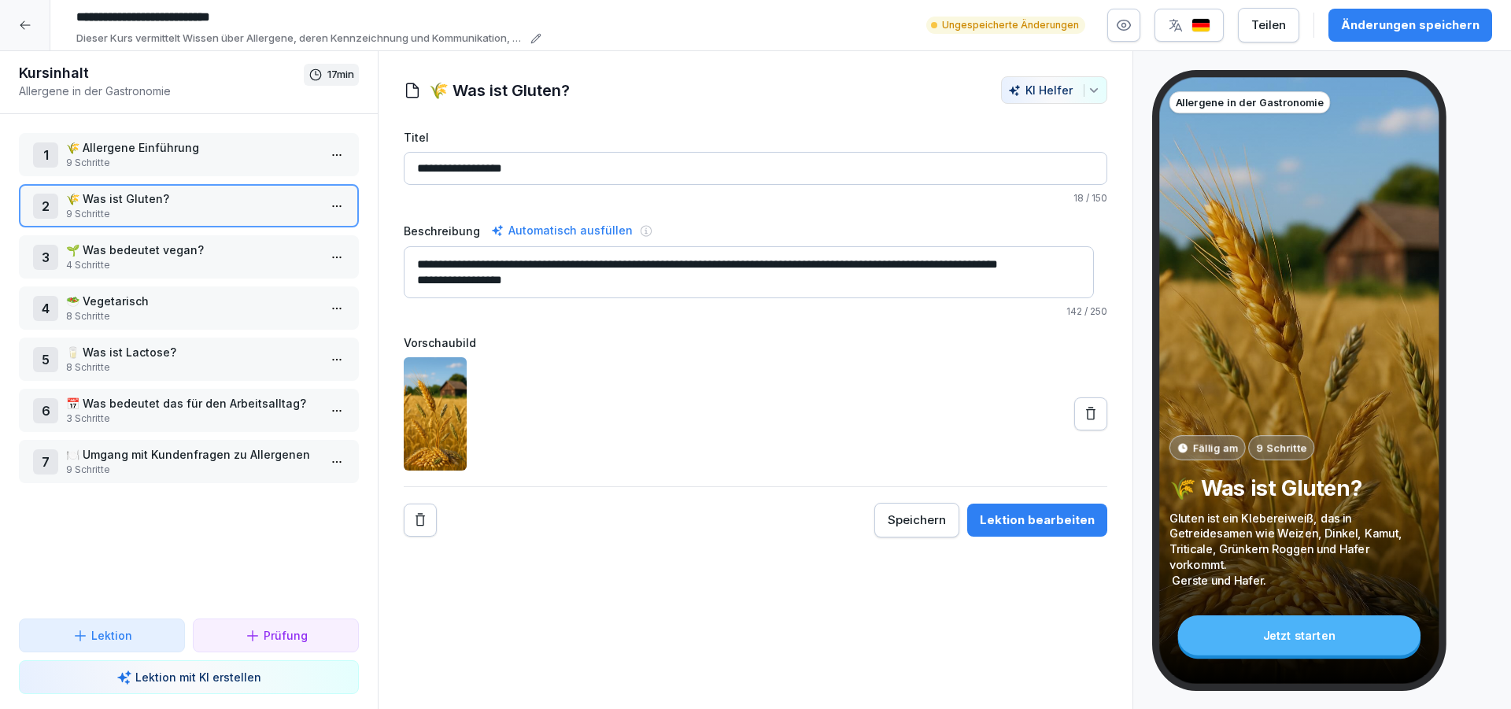
drag, startPoint x: 456, startPoint y: 281, endPoint x: 404, endPoint y: 281, distance: 52.7
click at [404, 281] on textarea "**********" at bounding box center [749, 272] width 690 height 52
click at [954, 247] on textarea "**********" at bounding box center [749, 272] width 690 height 52
paste textarea "*******"
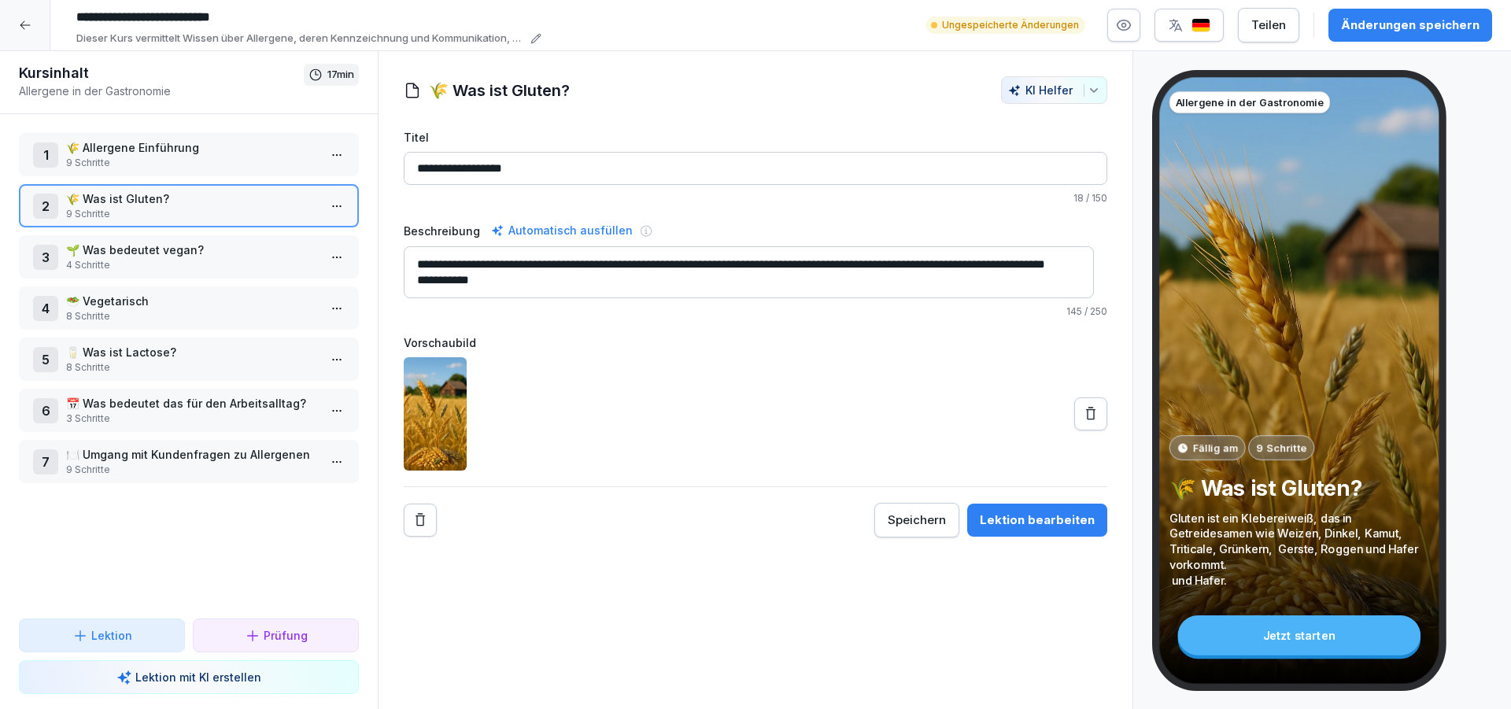
drag, startPoint x: 482, startPoint y: 286, endPoint x: 349, endPoint y: 280, distance: 133.9
click at [404, 279] on textarea "**********" at bounding box center [749, 272] width 690 height 52
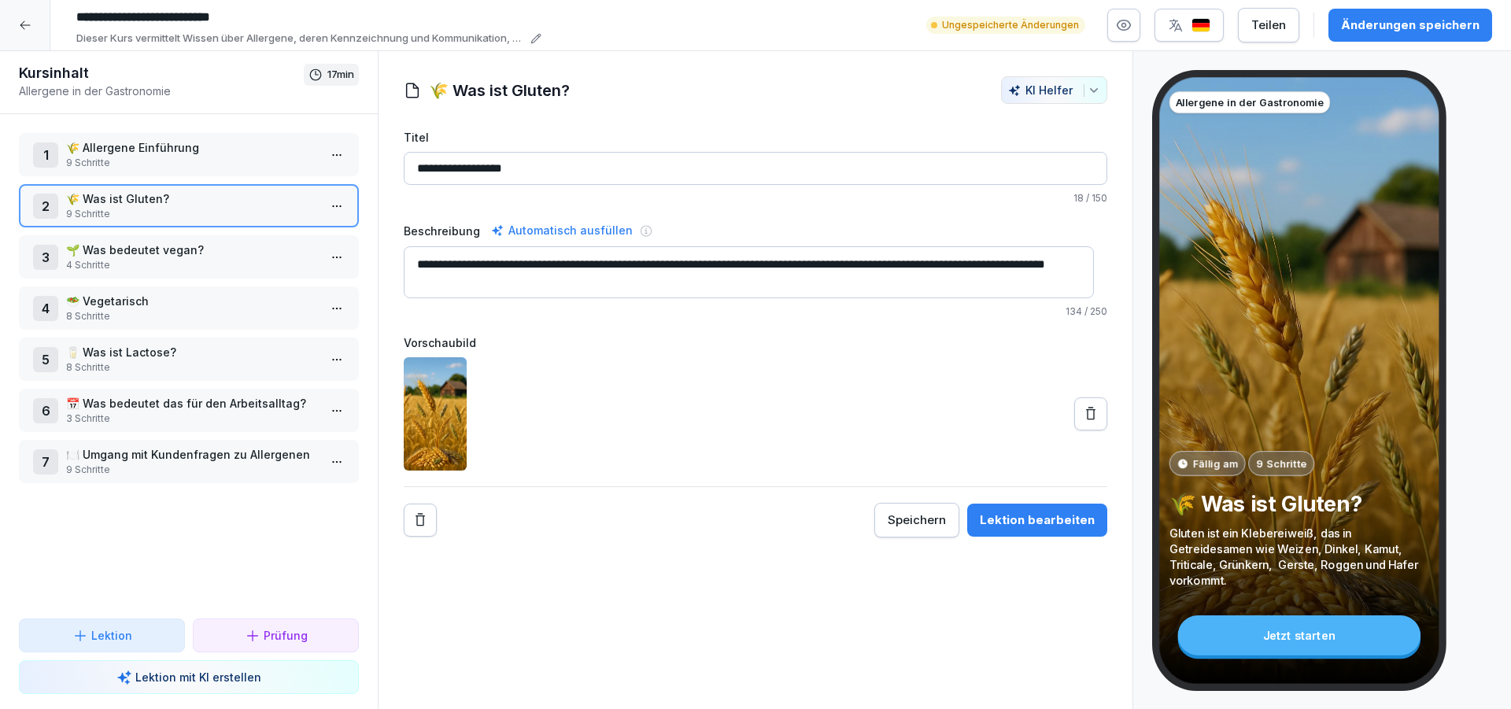
scroll to position [0, 0]
type textarea "**********"
click at [1026, 520] on div "Lektion bearbeiten" at bounding box center [1037, 519] width 115 height 17
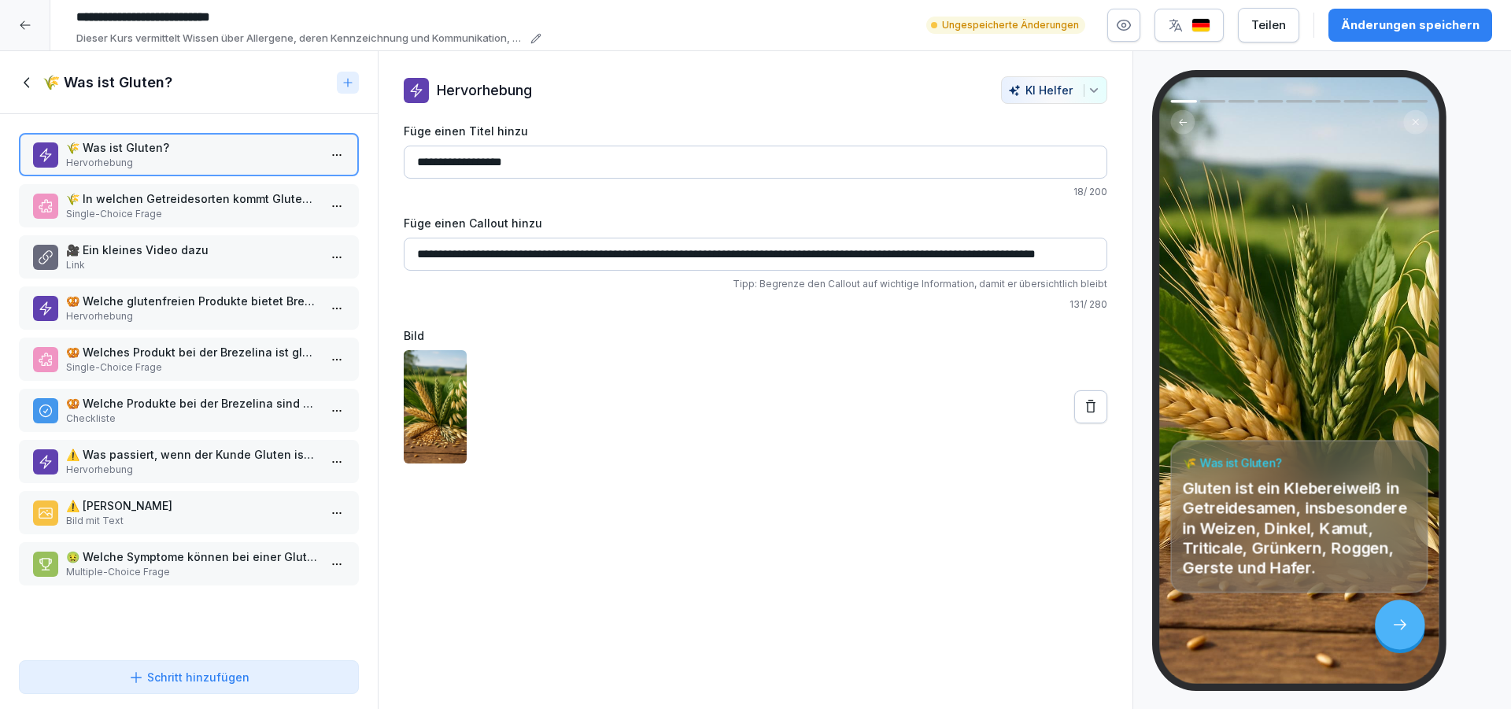
click at [23, 83] on icon at bounding box center [27, 82] width 17 height 17
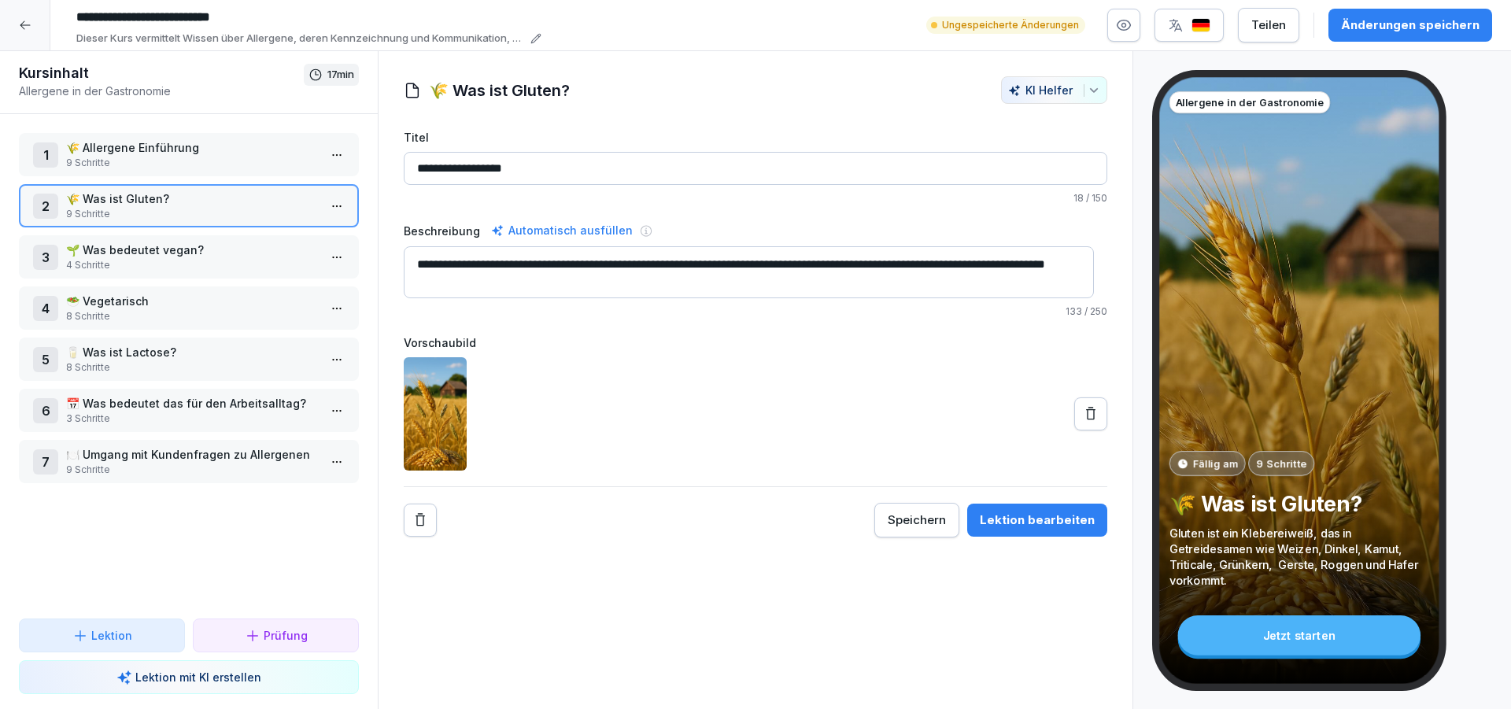
drag, startPoint x: 515, startPoint y: 283, endPoint x: 312, endPoint y: 247, distance: 205.4
click at [404, 247] on textarea "**********" at bounding box center [749, 272] width 690 height 52
click at [884, 275] on textarea "**********" at bounding box center [749, 272] width 690 height 52
drag, startPoint x: 810, startPoint y: 263, endPoint x: 897, endPoint y: 267, distance: 86.6
click at [897, 267] on textarea "**********" at bounding box center [749, 272] width 690 height 52
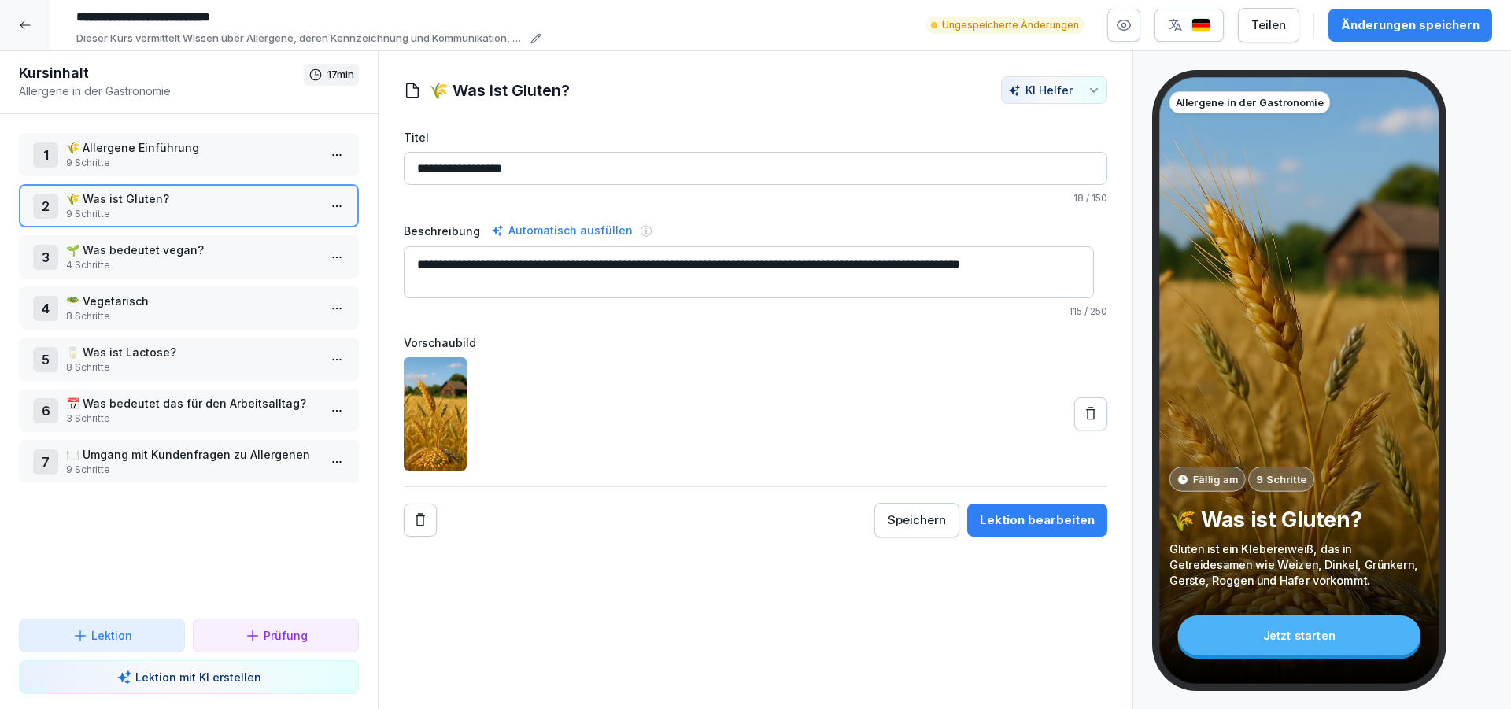
type textarea "**********"
click at [1425, 30] on div "Änderungen speichern" at bounding box center [1410, 25] width 138 height 17
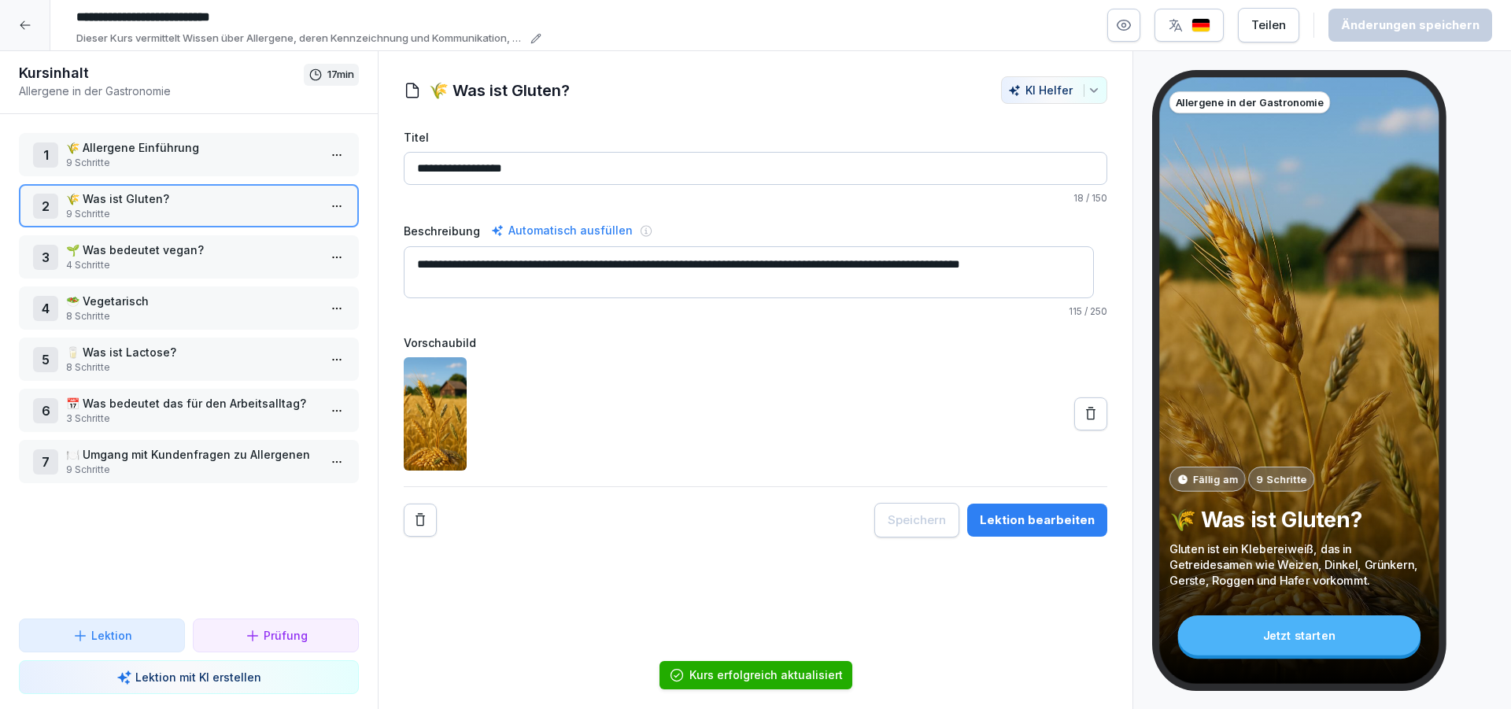
click at [332, 208] on html "**********" at bounding box center [755, 354] width 1511 height 709
click at [298, 238] on div "Schritte bearbeiten" at bounding box center [265, 237] width 120 height 17
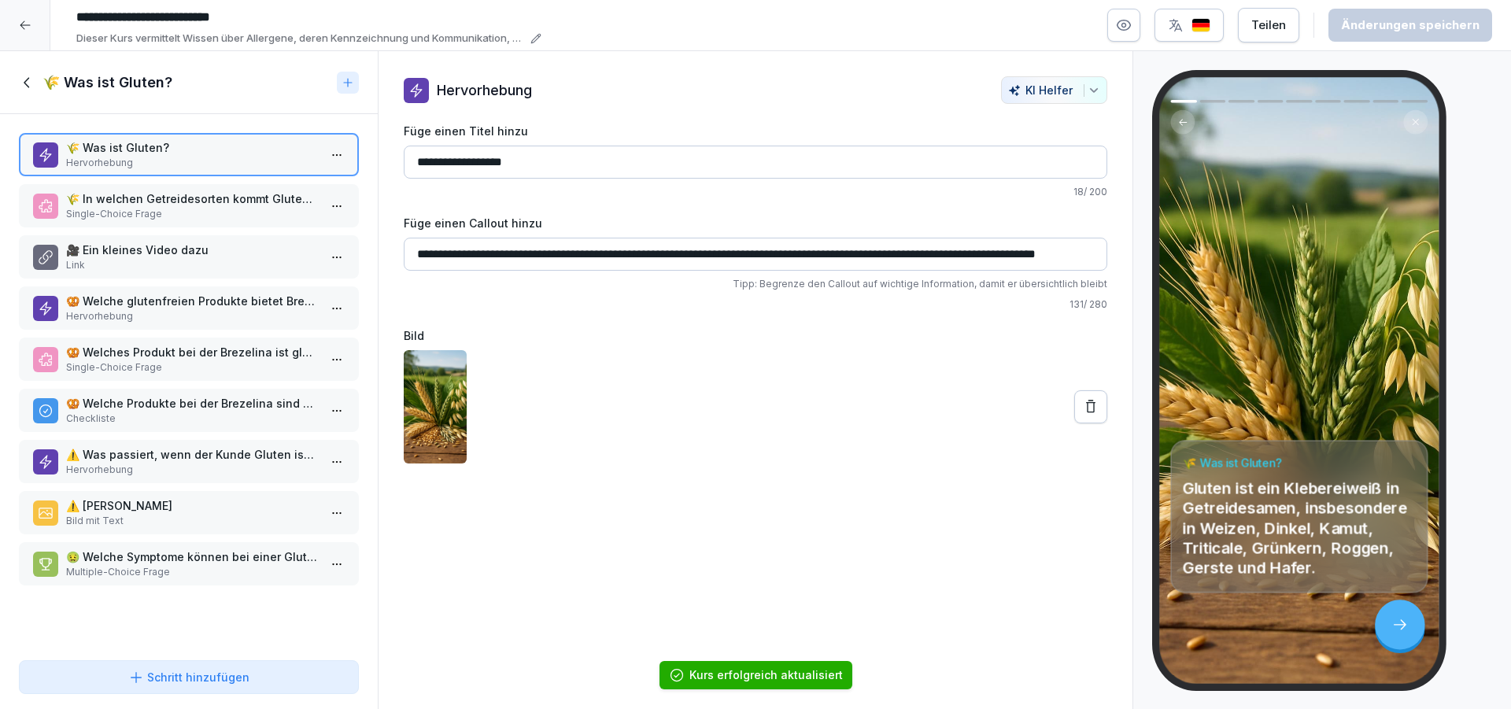
click at [331, 153] on html "**********" at bounding box center [755, 354] width 1511 height 709
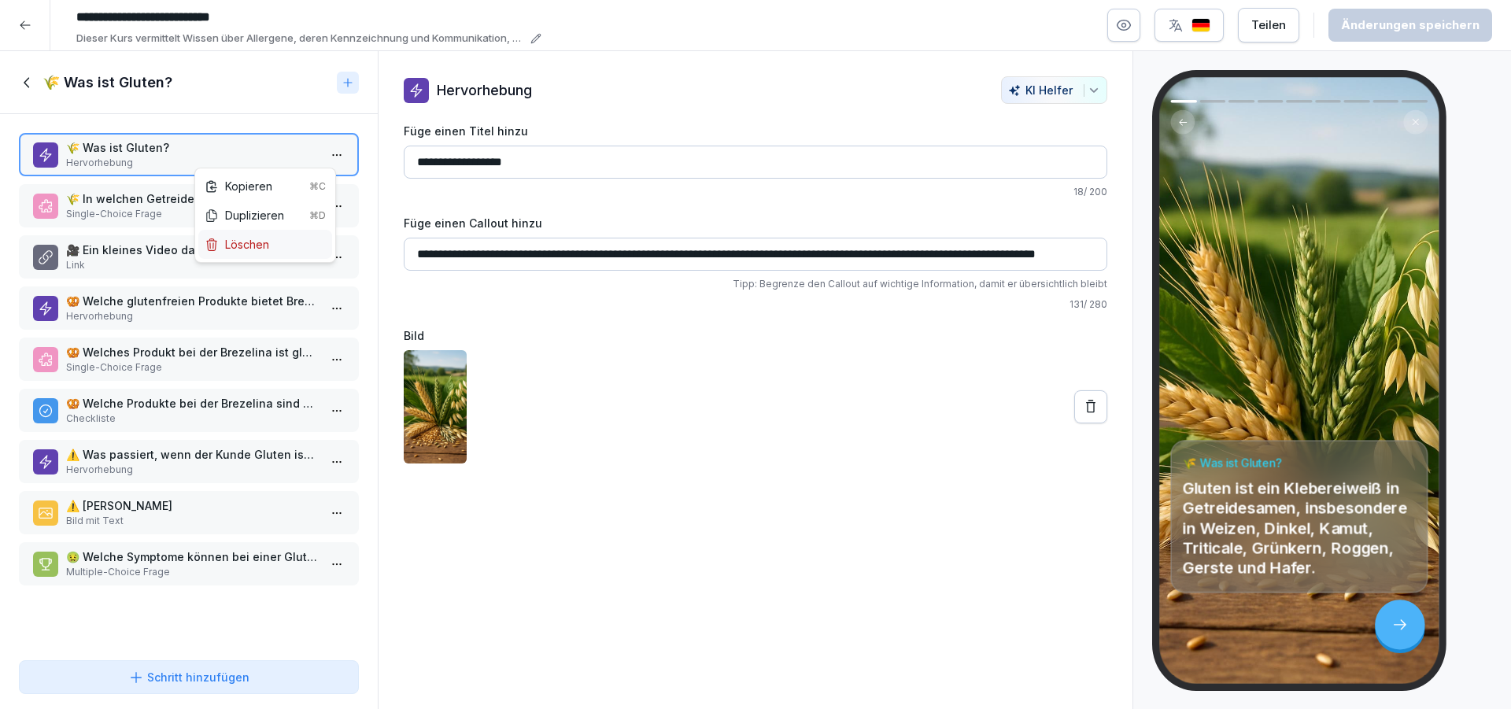
click at [264, 246] on div "Löschen" at bounding box center [237, 244] width 65 height 17
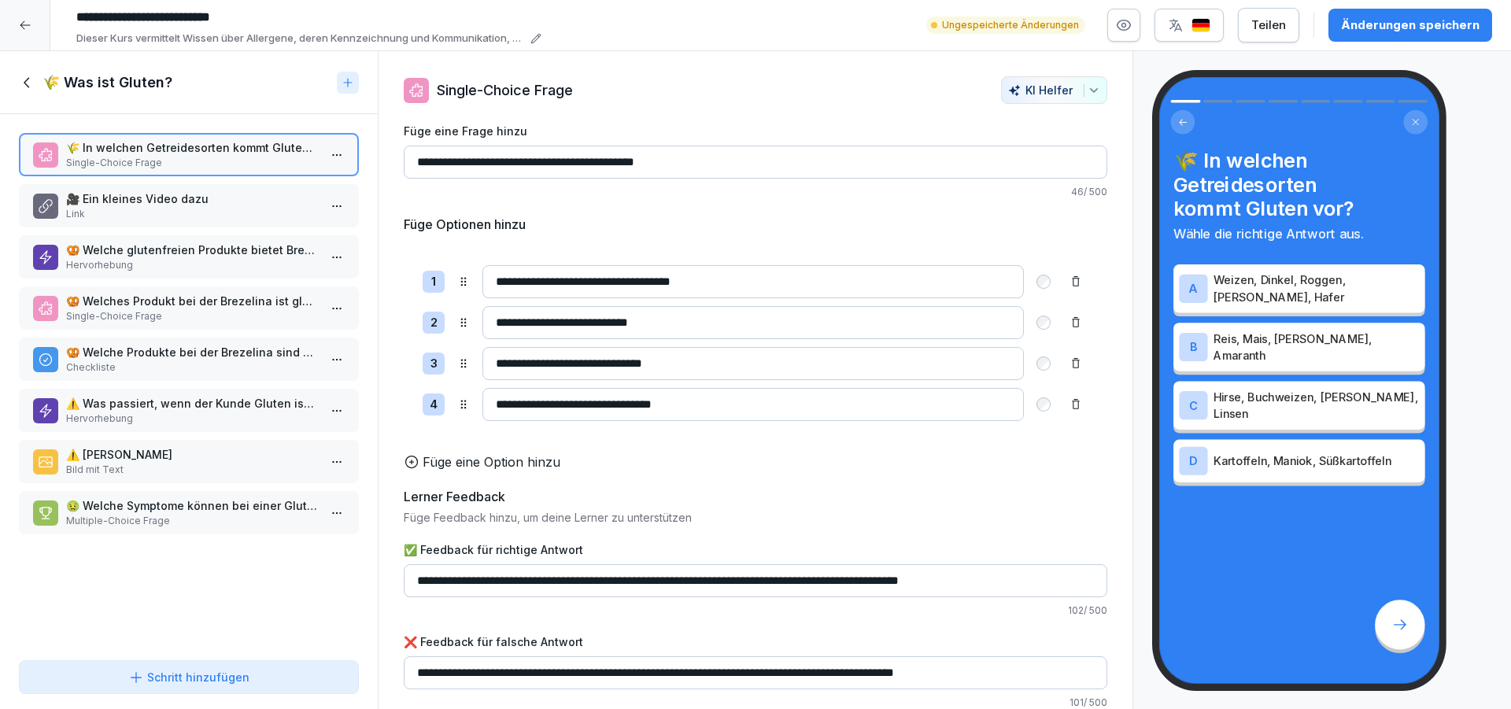
click at [1365, 24] on div "Änderungen speichern" at bounding box center [1410, 25] width 138 height 17
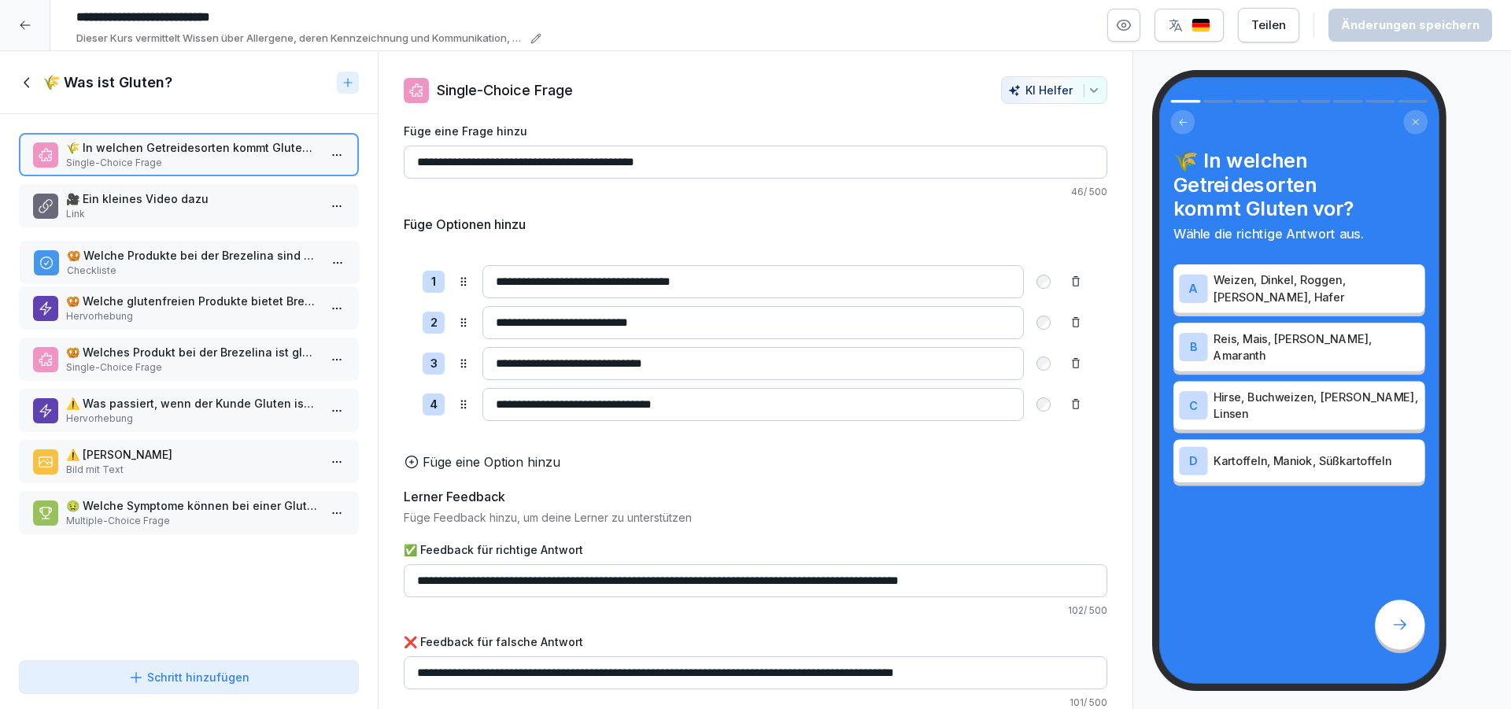
drag, startPoint x: 218, startPoint y: 362, endPoint x: 219, endPoint y: 265, distance: 96.8
click at [219, 265] on p "Checkliste" at bounding box center [193, 271] width 252 height 14
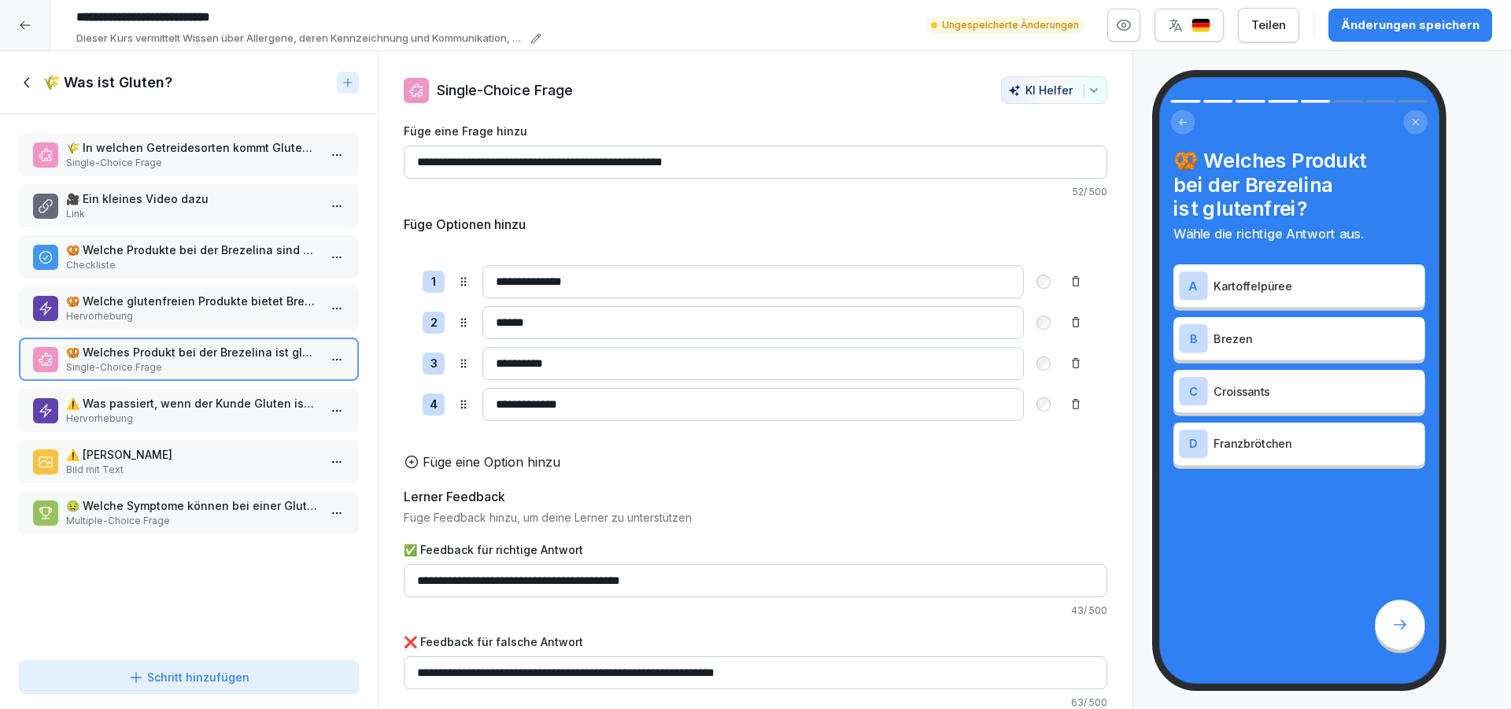
click at [1378, 33] on div "Änderungen speichern" at bounding box center [1410, 25] width 138 height 17
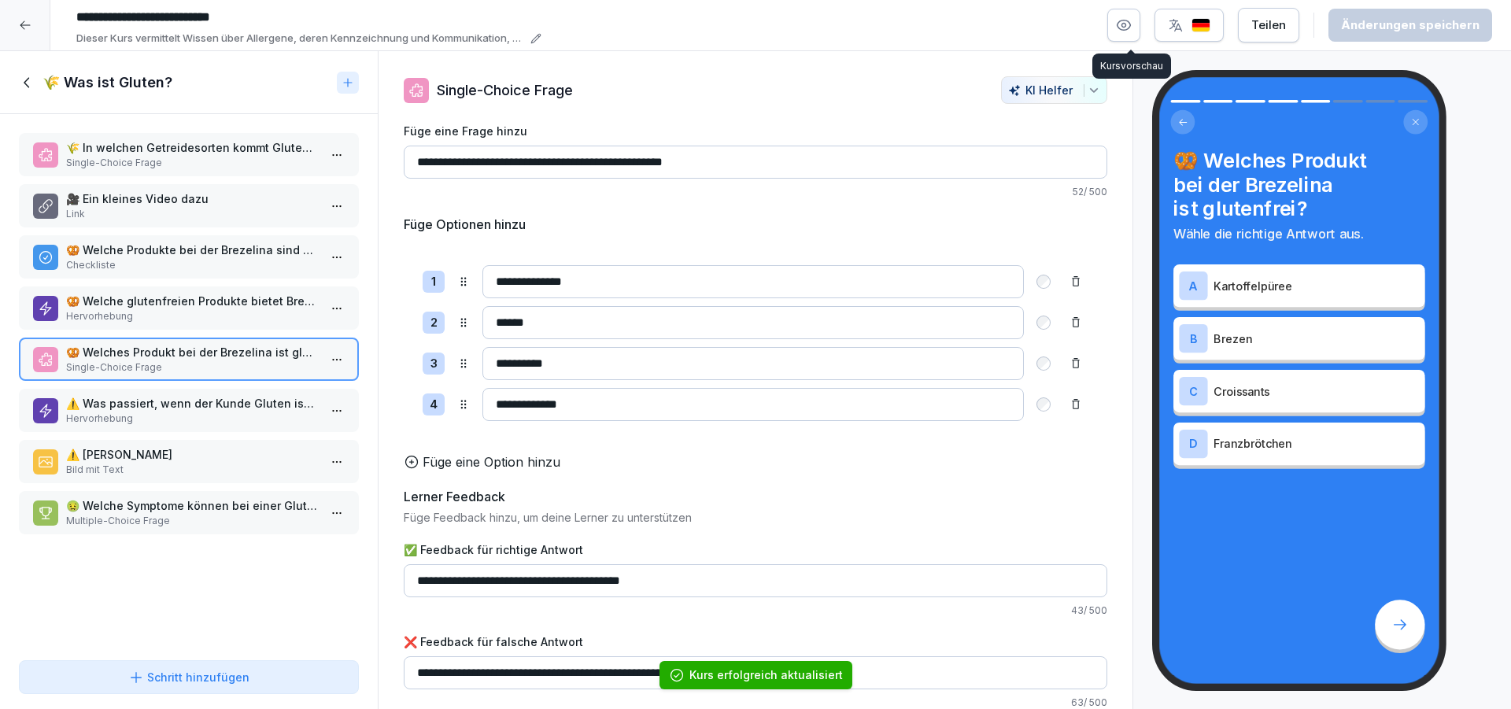
click at [1131, 29] on icon "button" at bounding box center [1124, 25] width 16 height 16
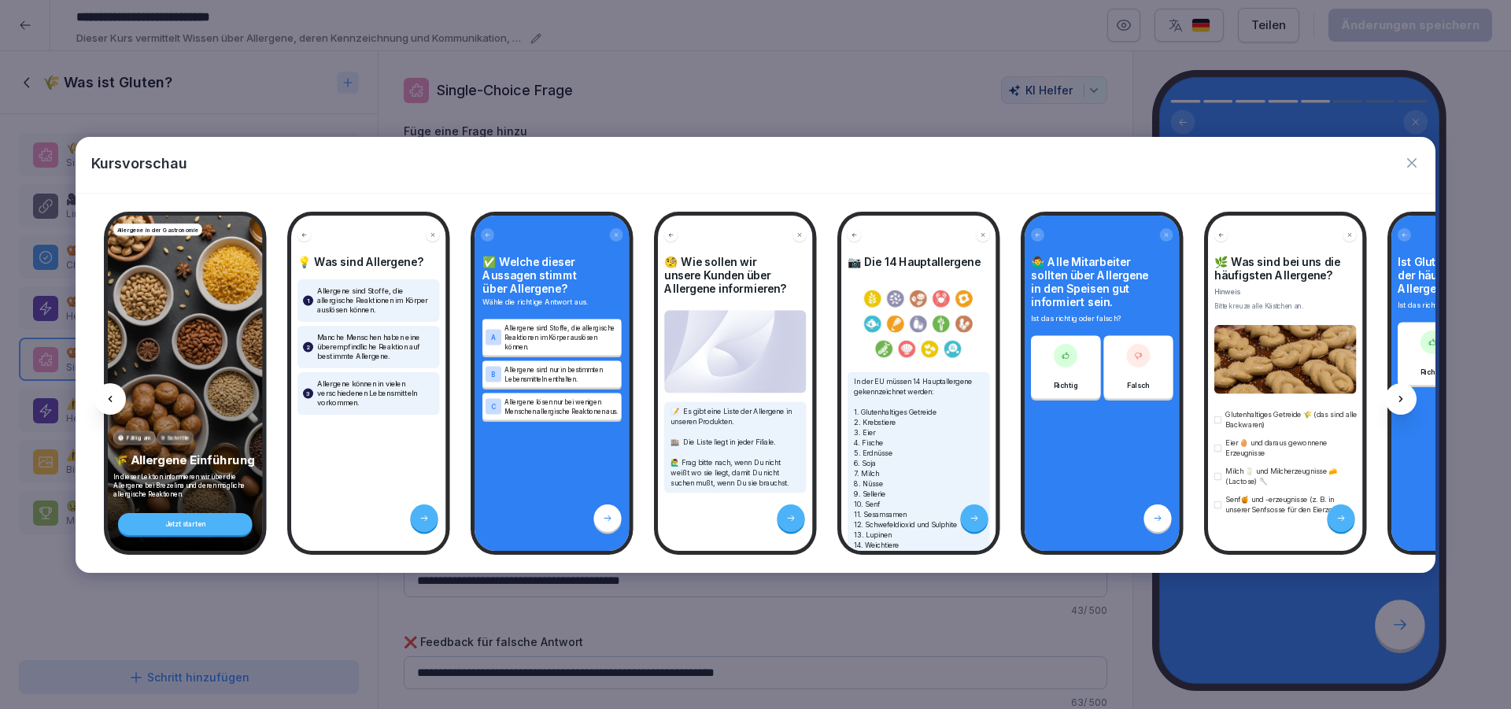
click at [1391, 394] on div at bounding box center [1400, 398] width 31 height 31
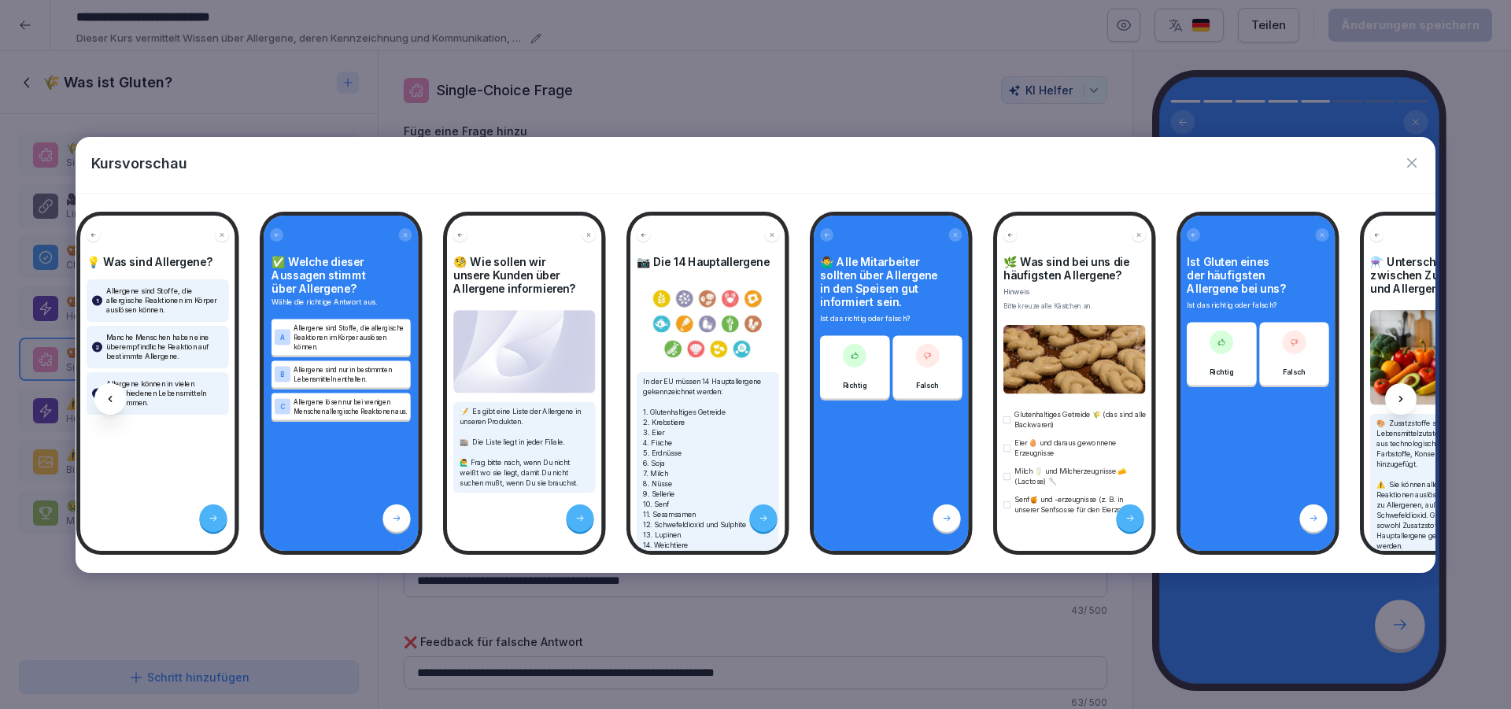
click at [1391, 394] on div at bounding box center [1400, 398] width 31 height 31
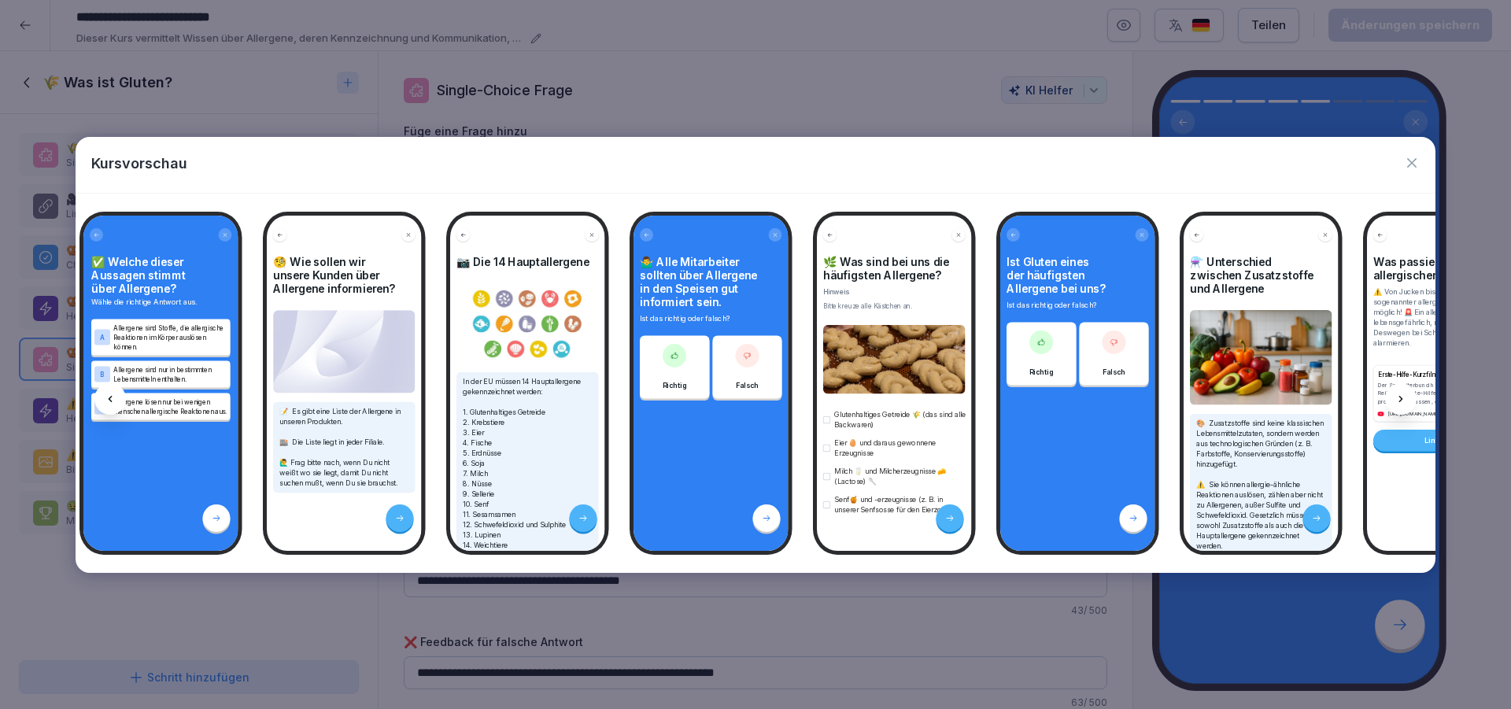
click at [1391, 394] on div at bounding box center [1400, 398] width 31 height 31
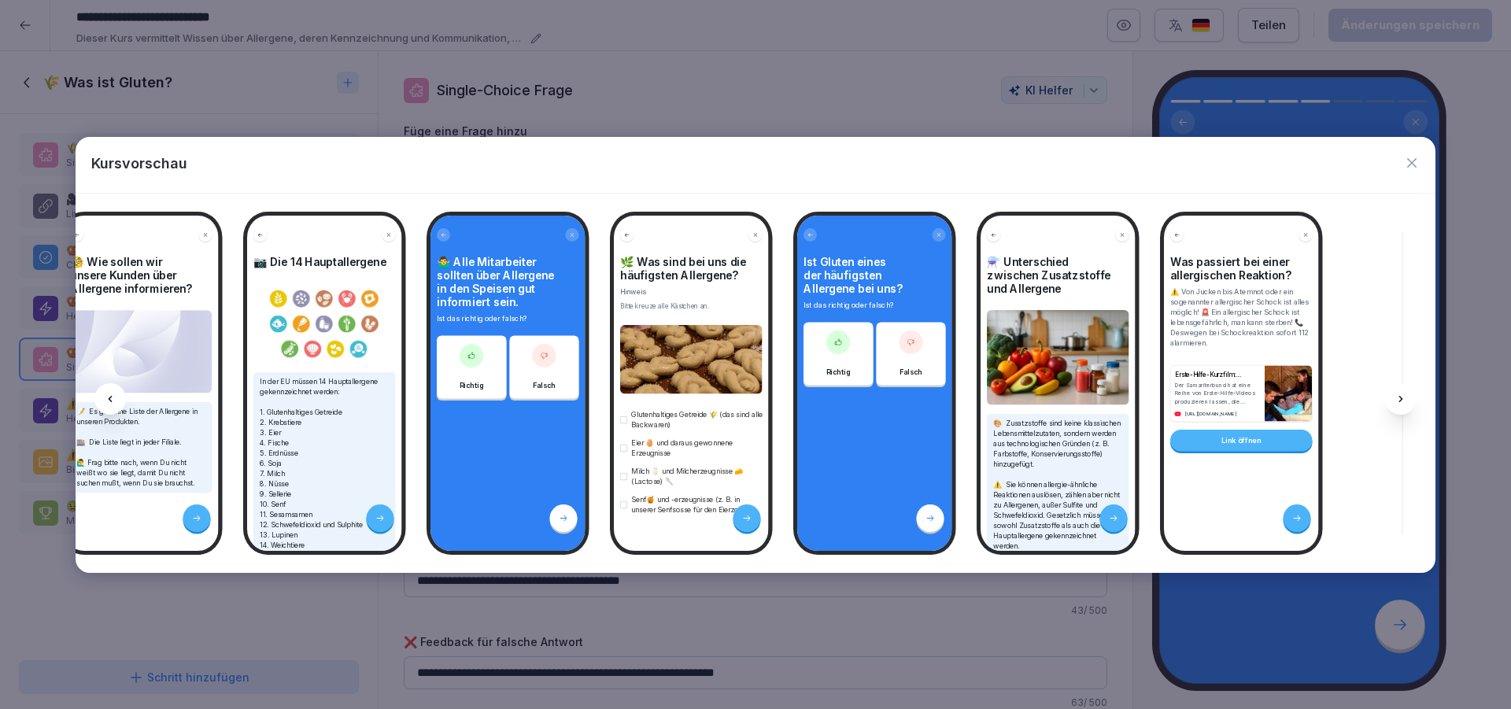
scroll to position [94, 0]
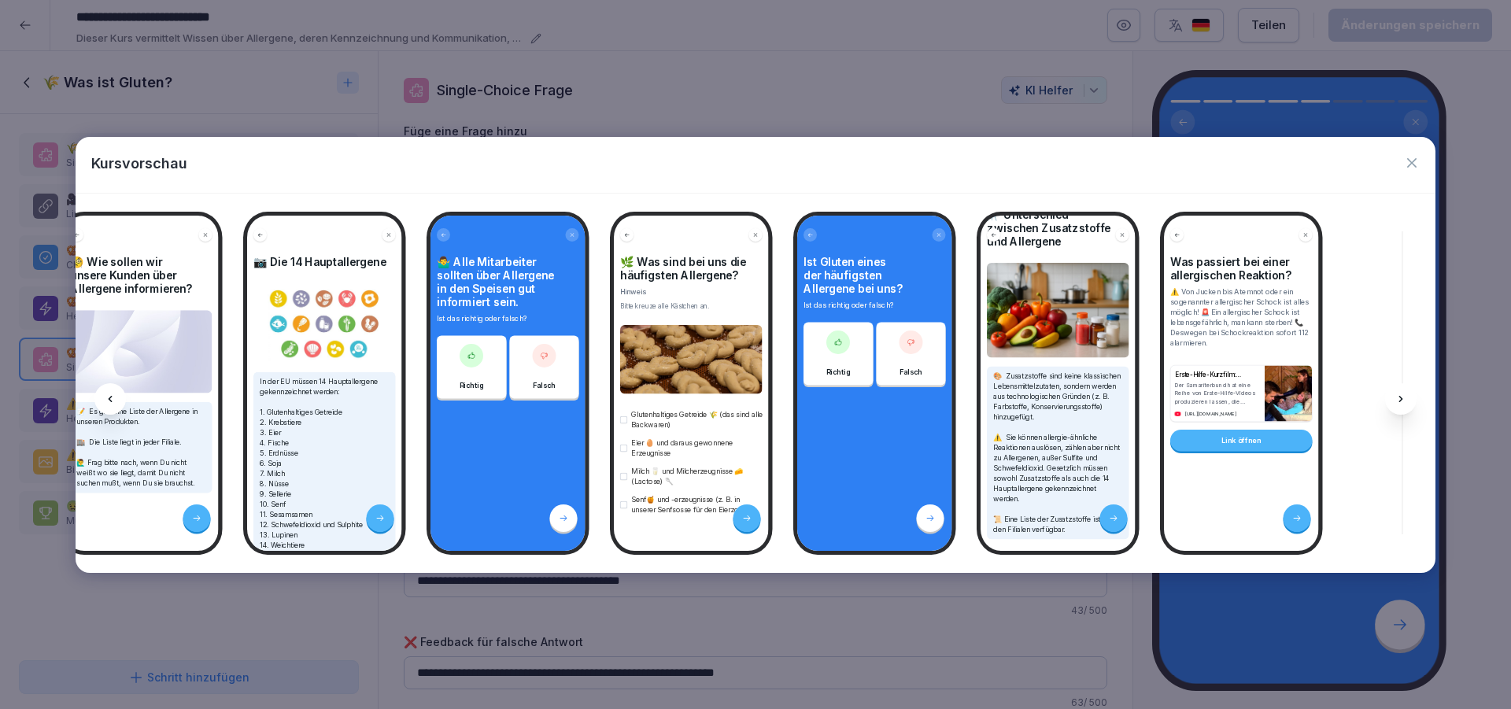
click at [1405, 408] on div at bounding box center [1400, 398] width 31 height 31
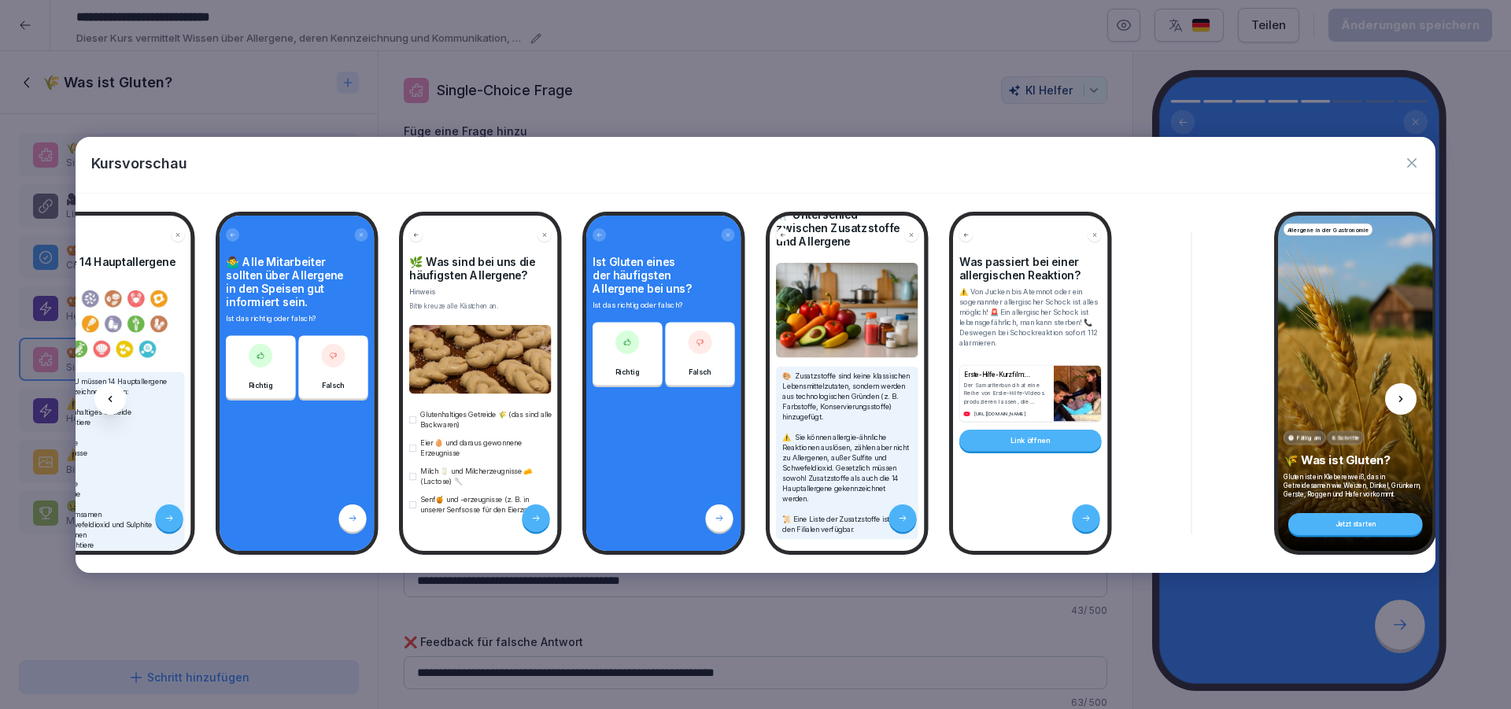
click at [1405, 408] on div at bounding box center [1400, 398] width 31 height 31
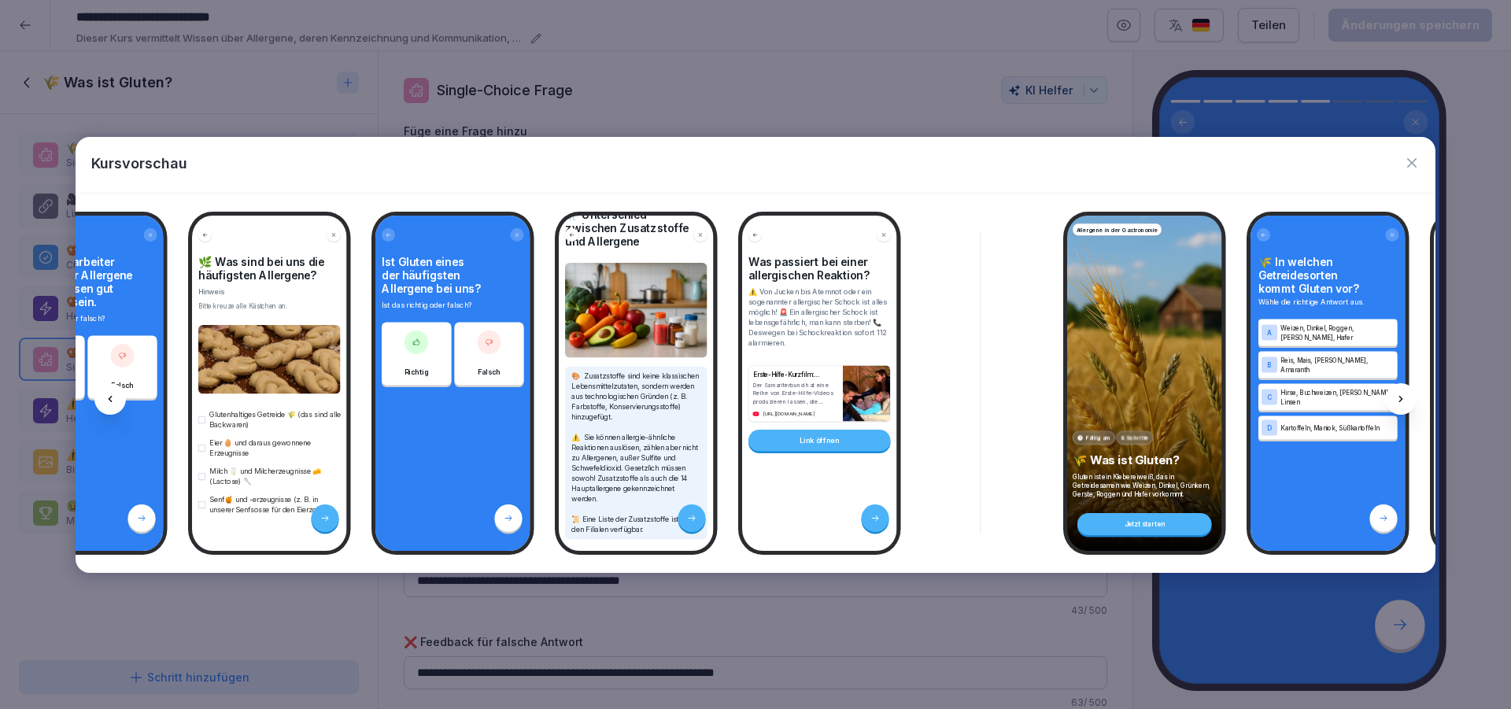
click at [1405, 408] on div at bounding box center [1400, 398] width 31 height 31
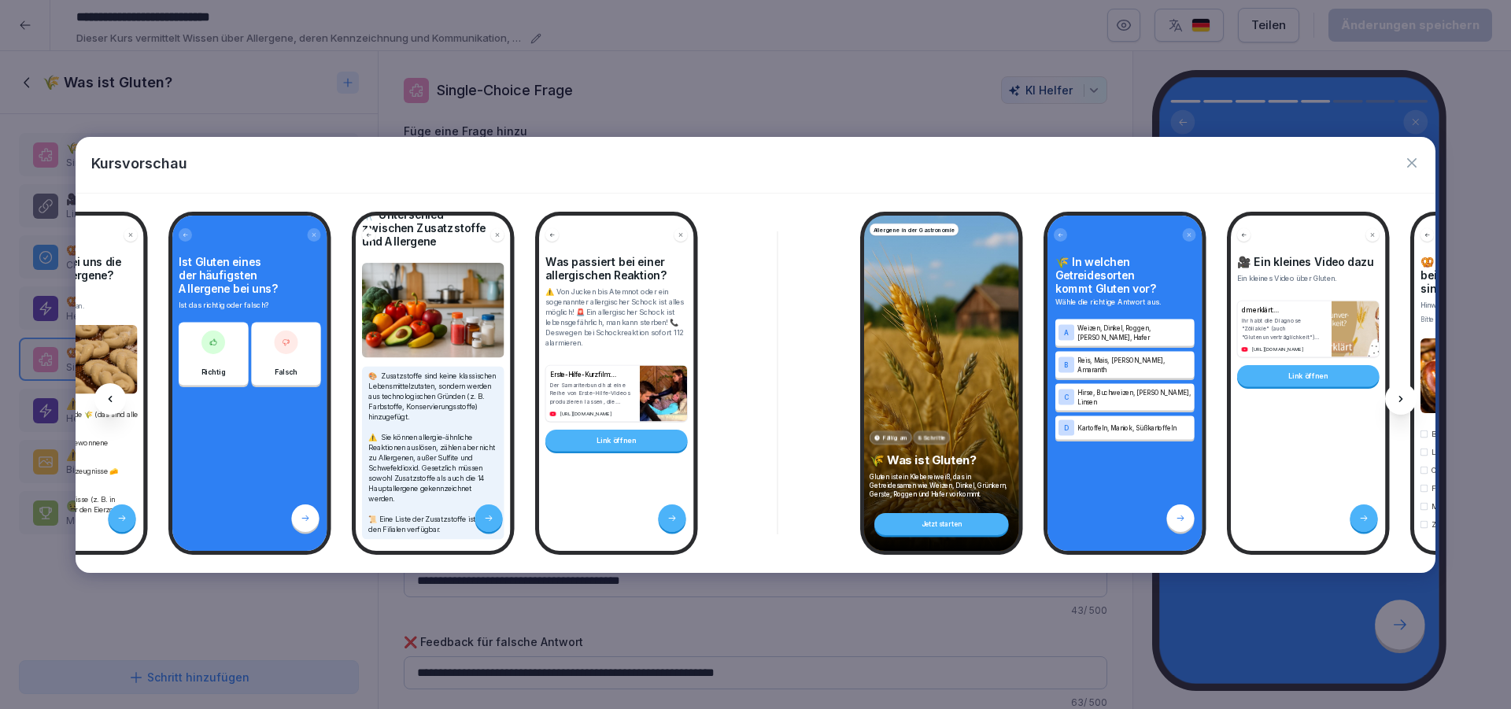
scroll to position [0, 1227]
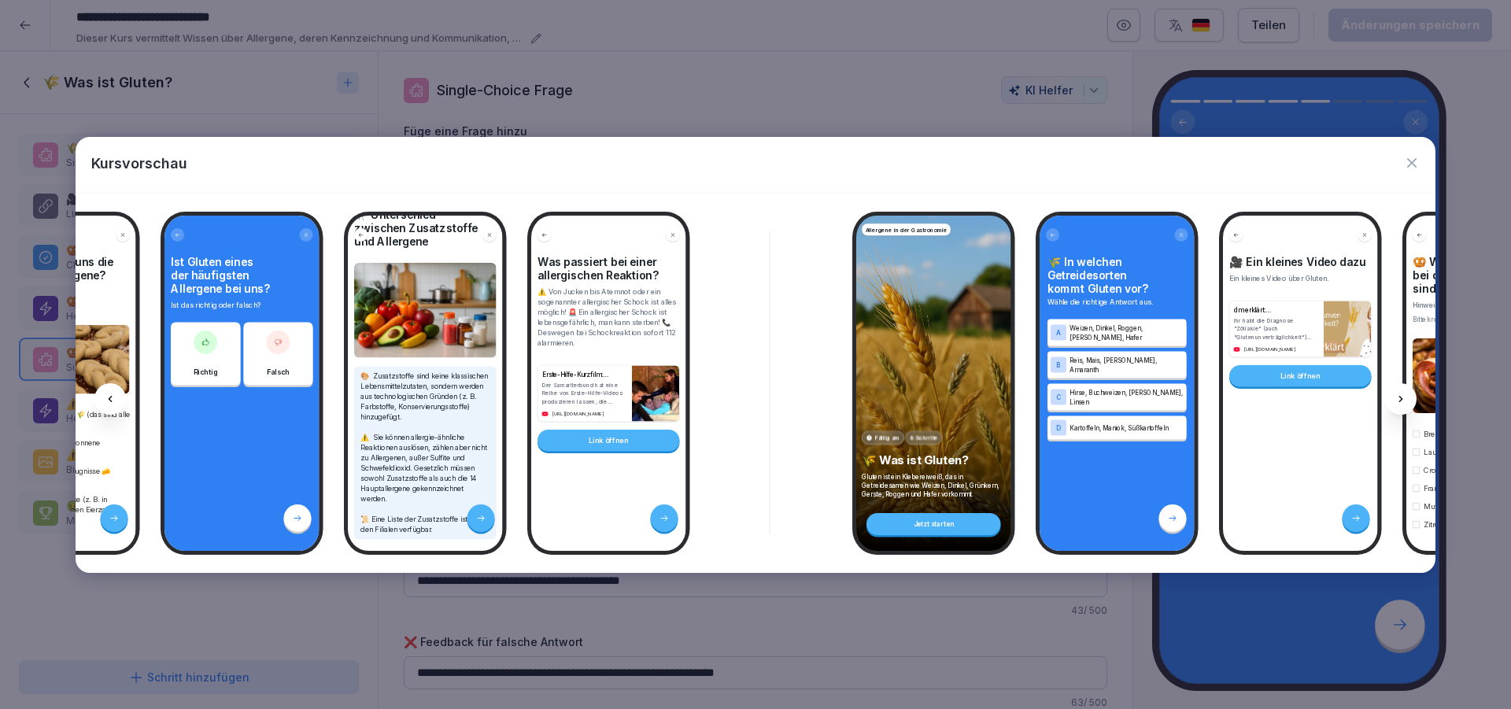
click at [1405, 408] on div at bounding box center [1400, 398] width 31 height 31
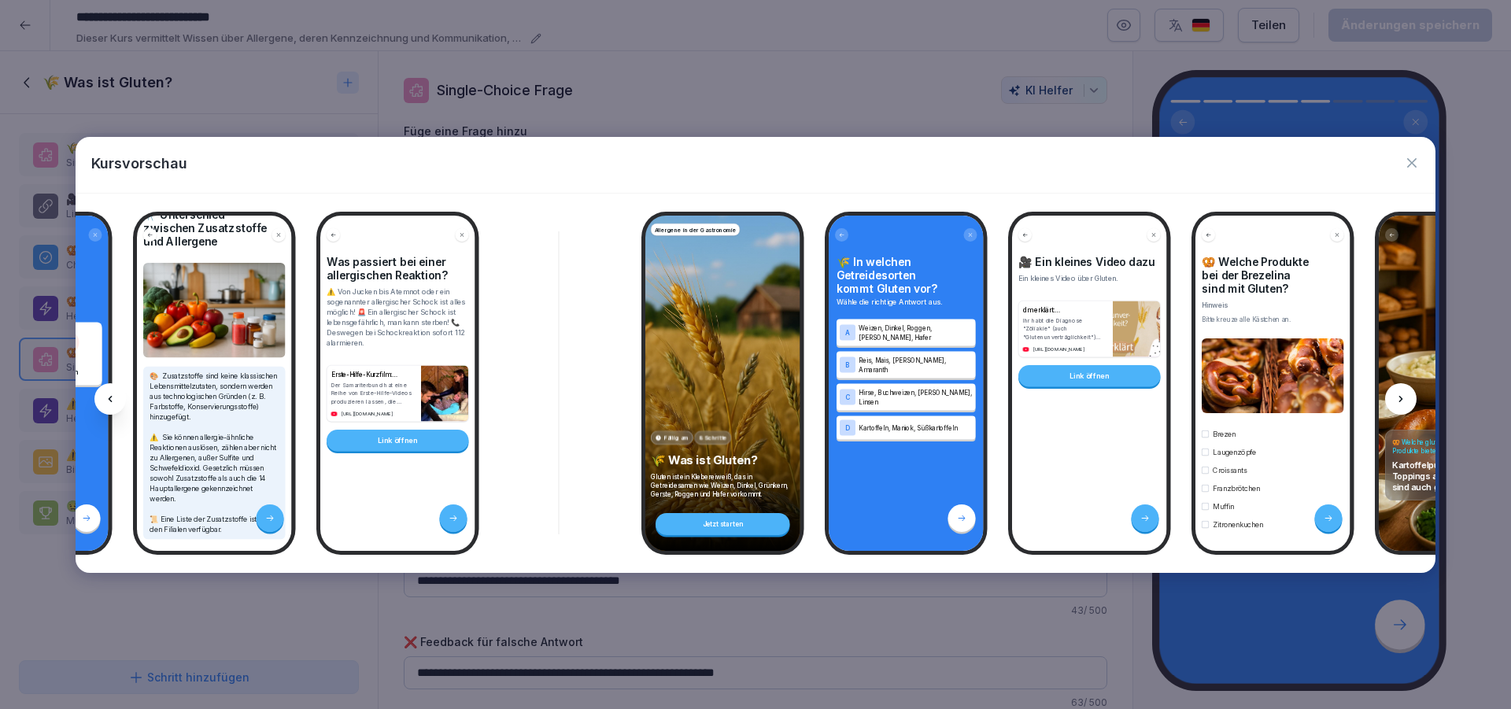
click at [1405, 408] on div at bounding box center [1400, 398] width 31 height 31
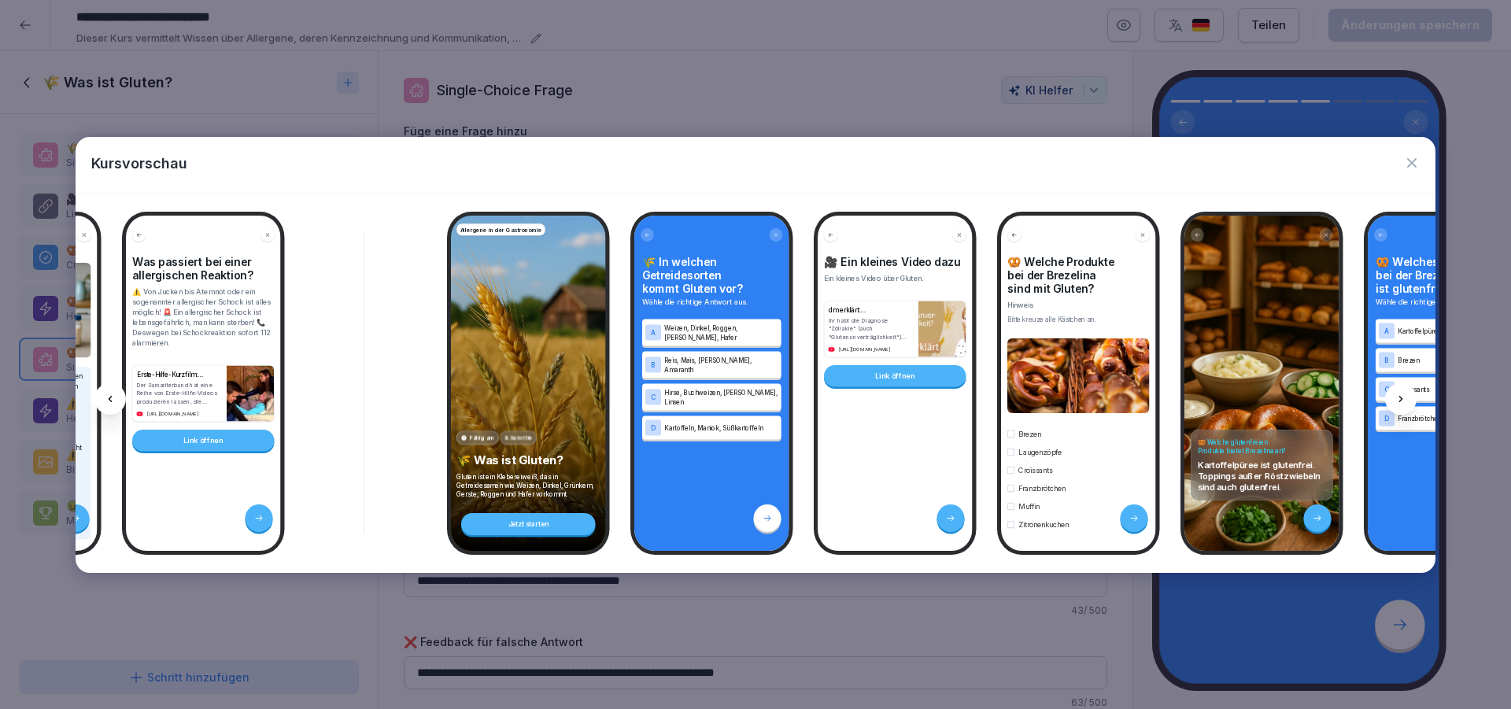
scroll to position [0, 1648]
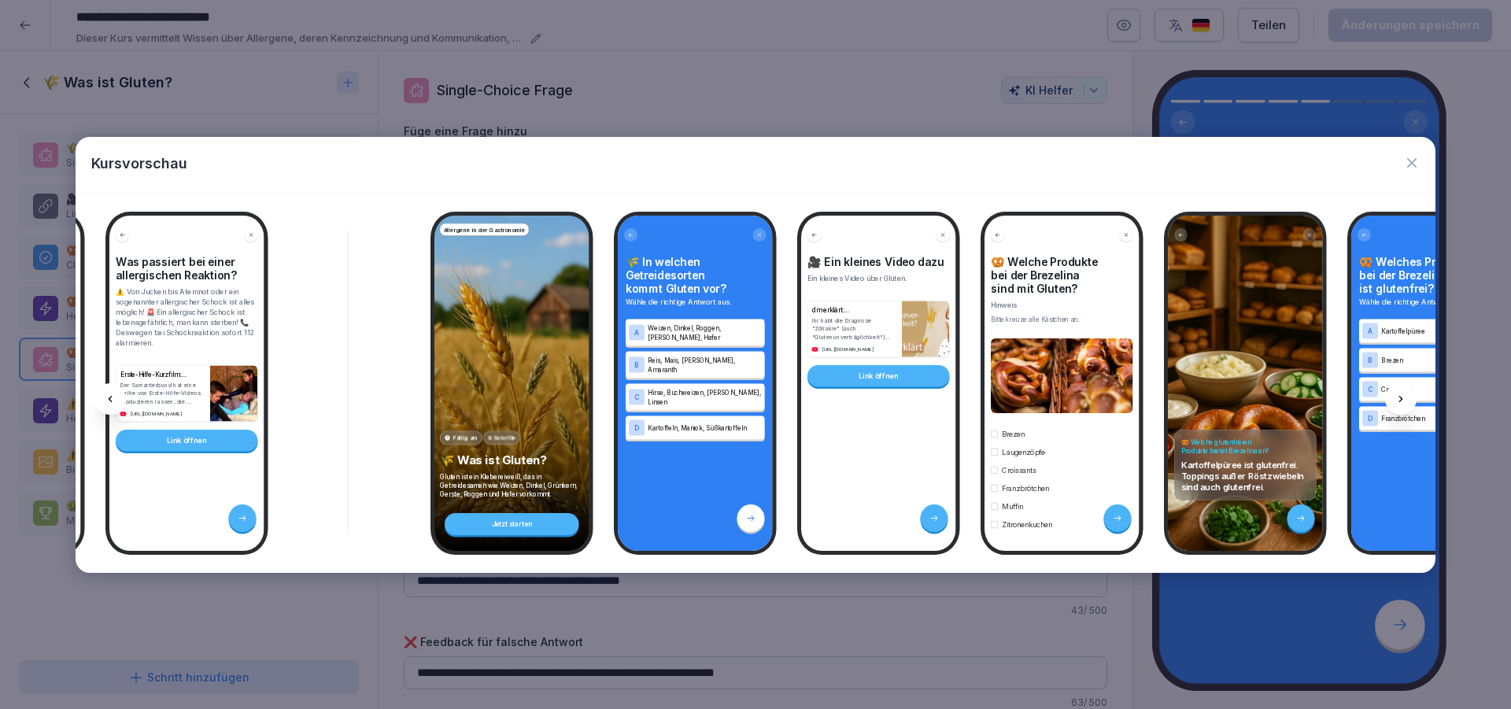
click at [1405, 408] on div at bounding box center [1400, 398] width 31 height 31
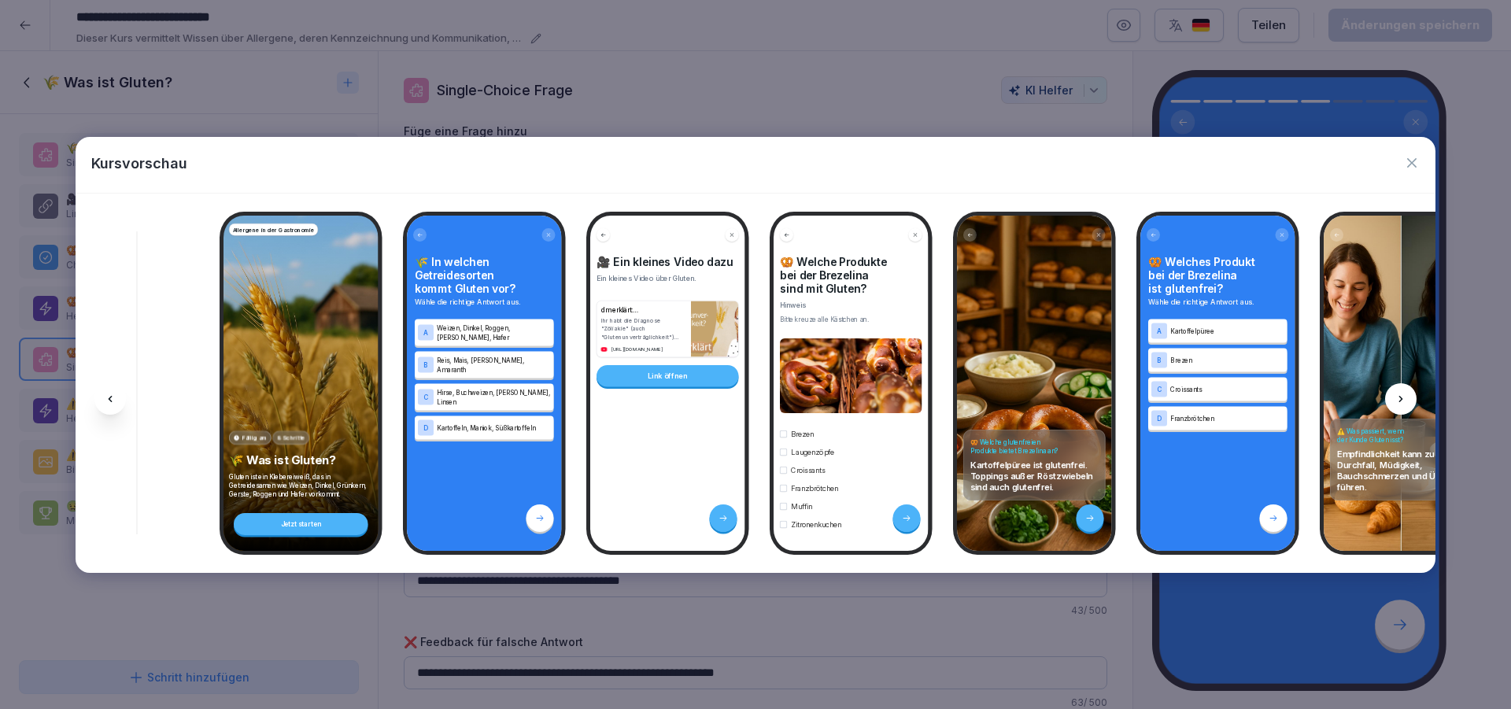
click at [1405, 408] on div at bounding box center [1400, 398] width 31 height 31
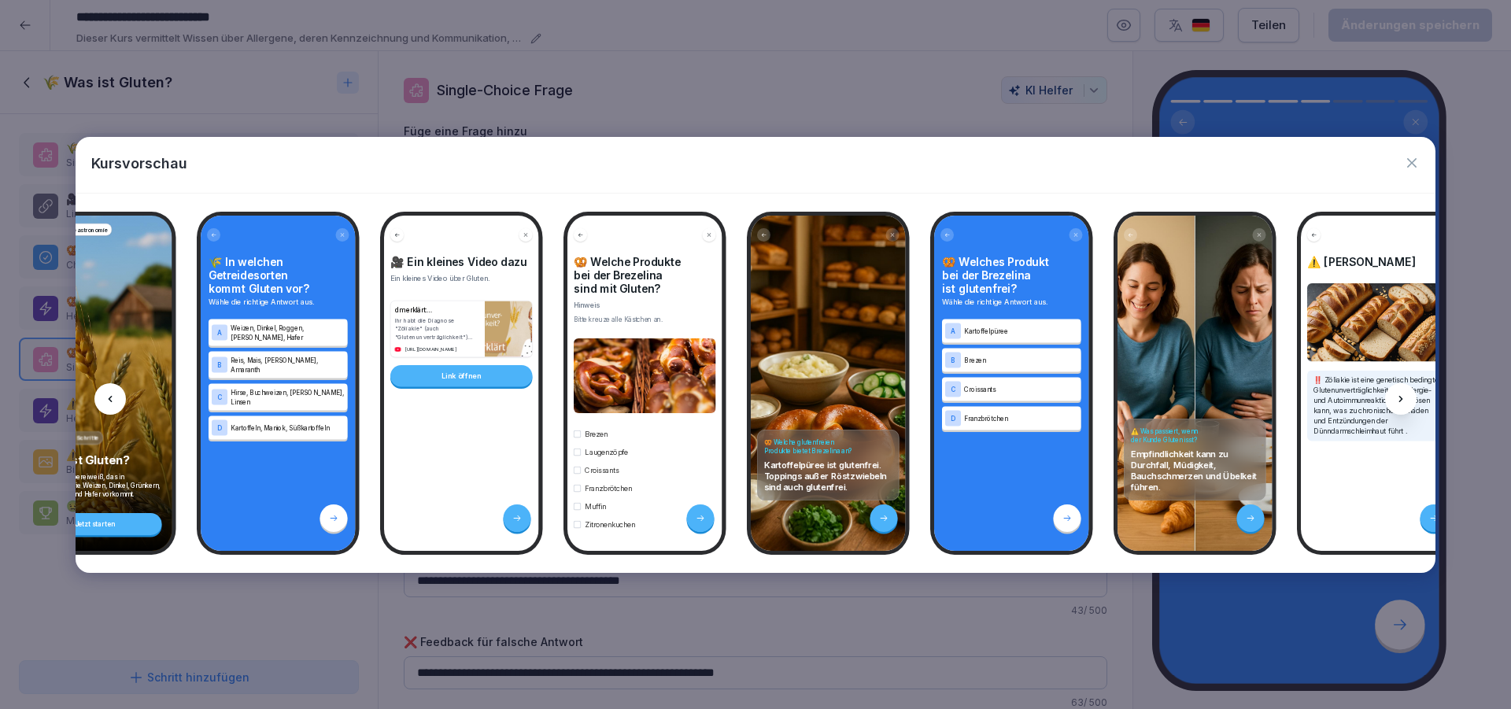
scroll to position [0, 2070]
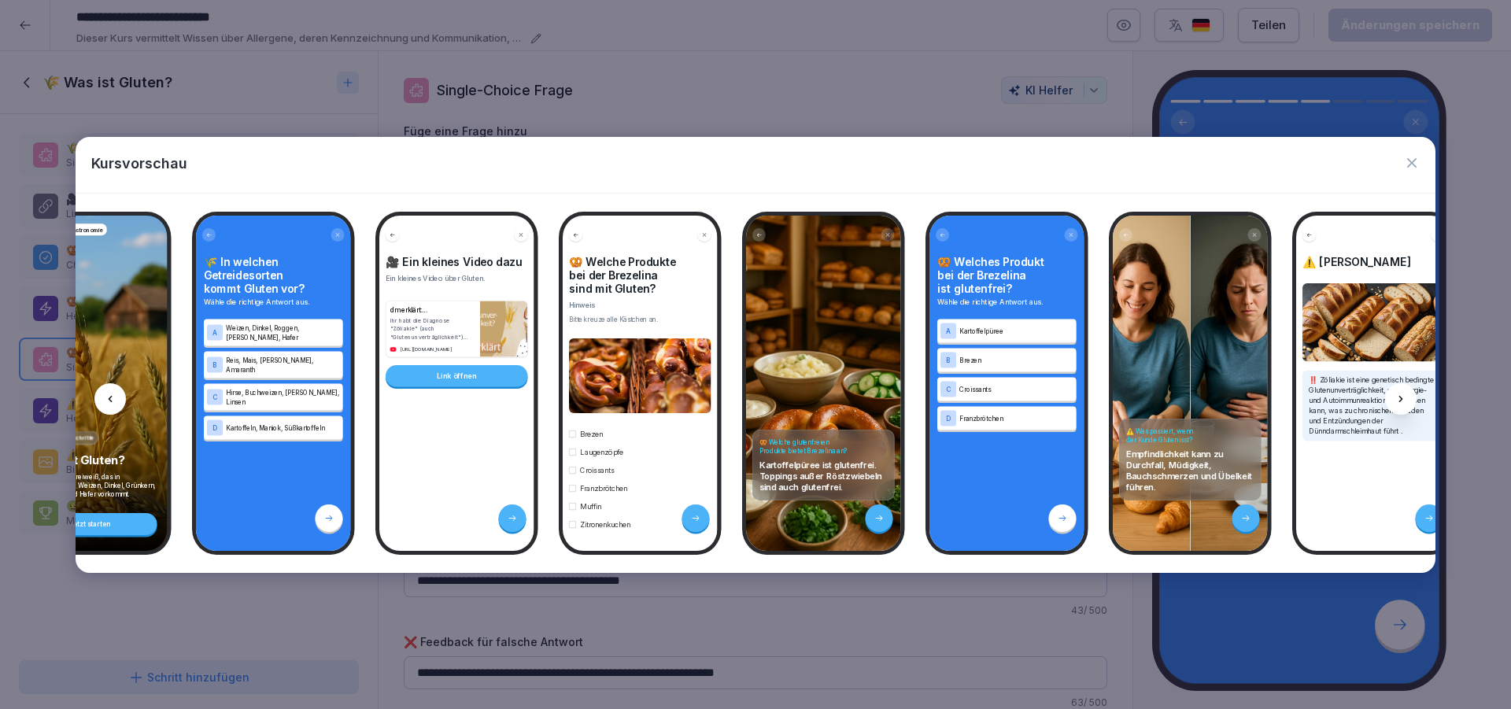
click at [1405, 408] on div at bounding box center [1400, 398] width 31 height 31
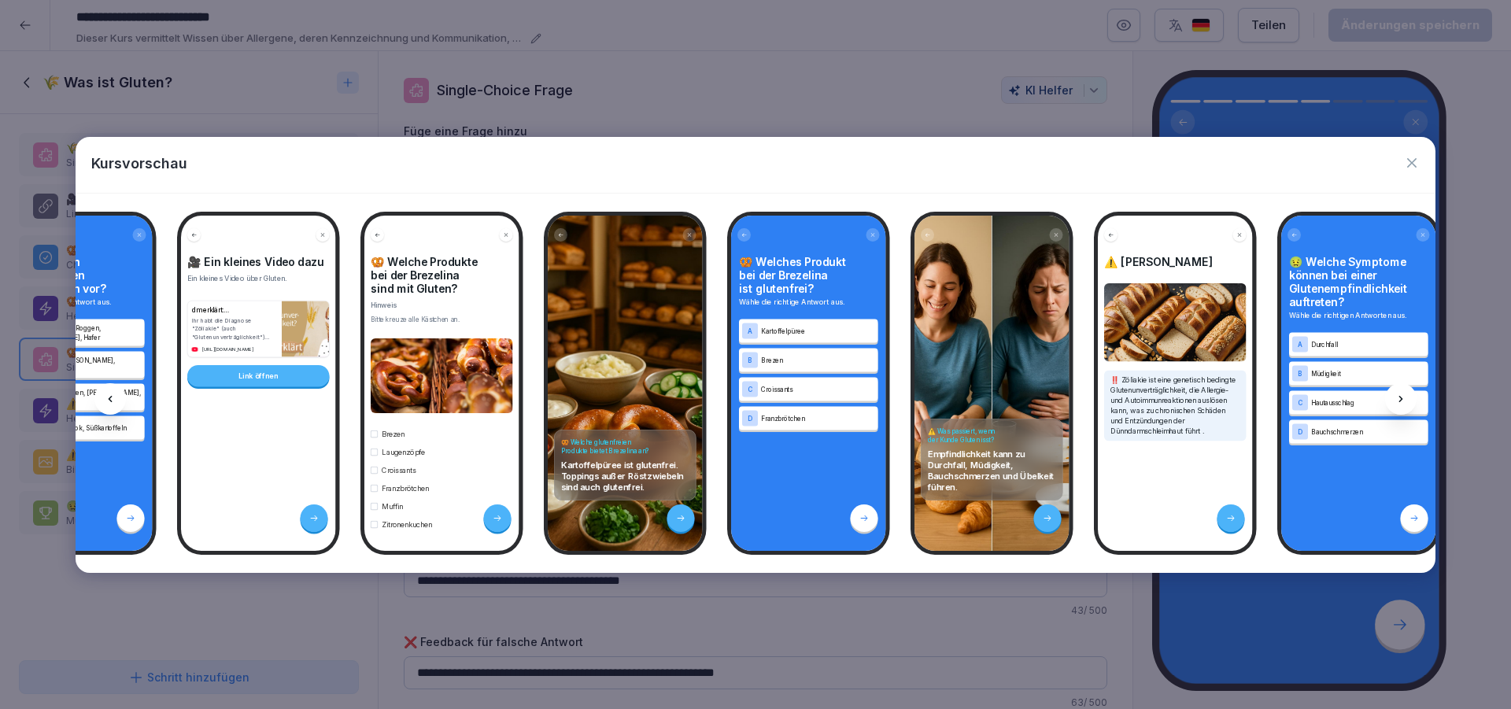
scroll to position [0, 2281]
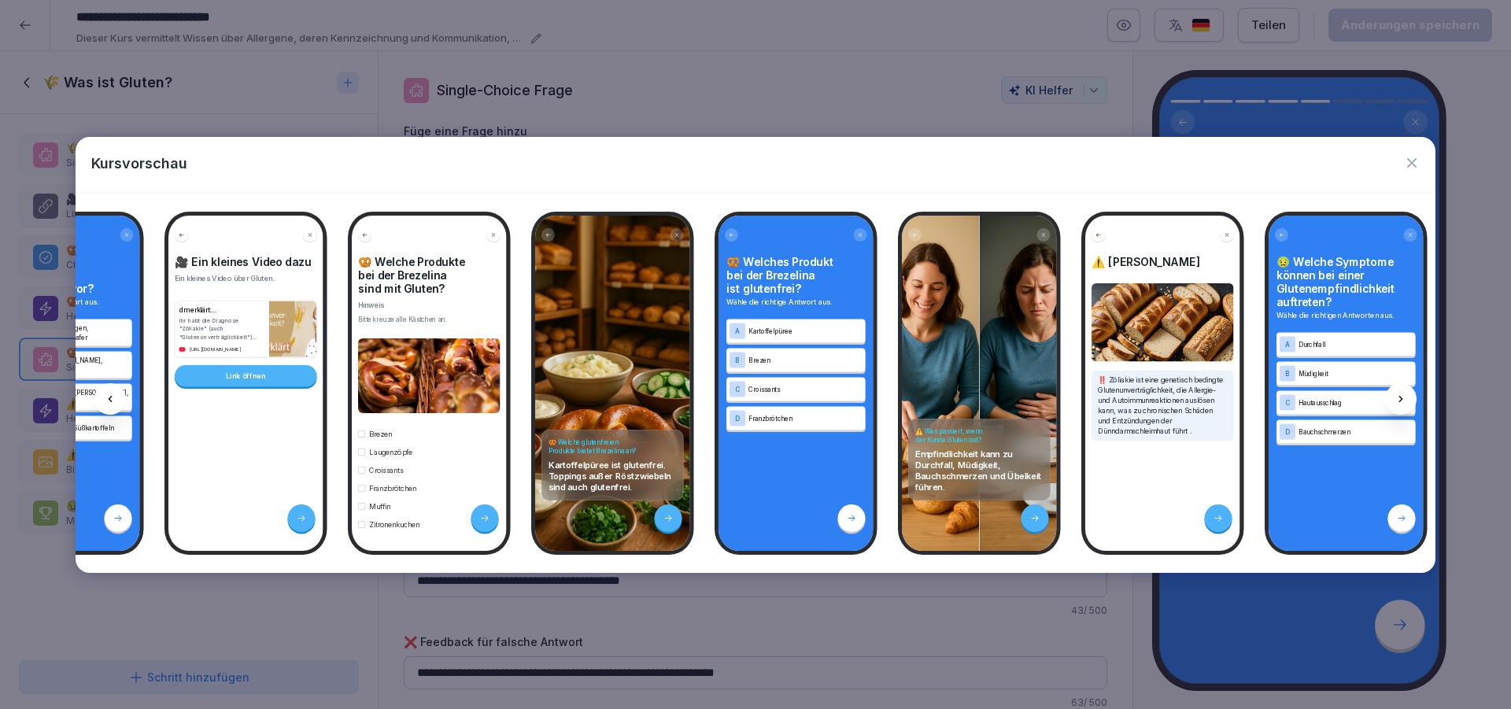
click at [1405, 408] on div at bounding box center [1400, 398] width 31 height 31
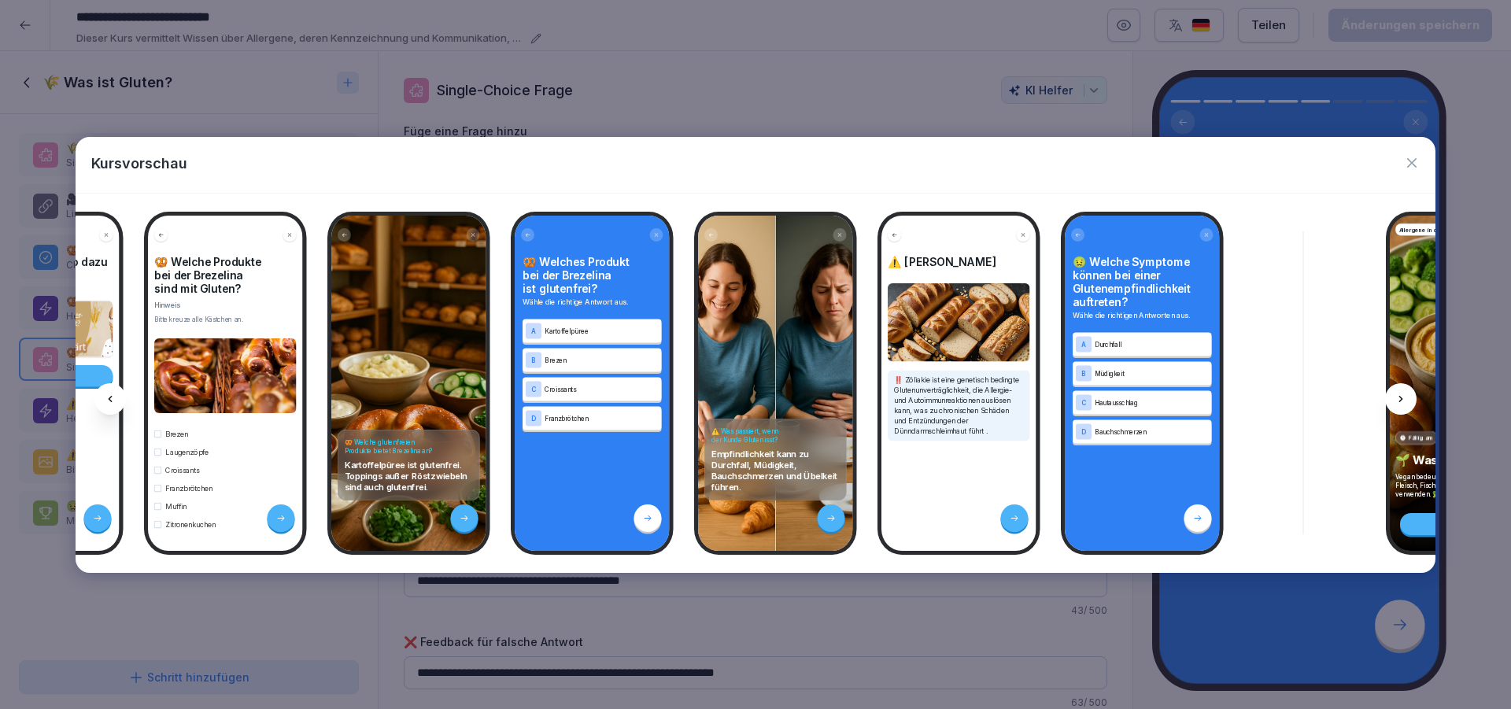
scroll to position [0, 2492]
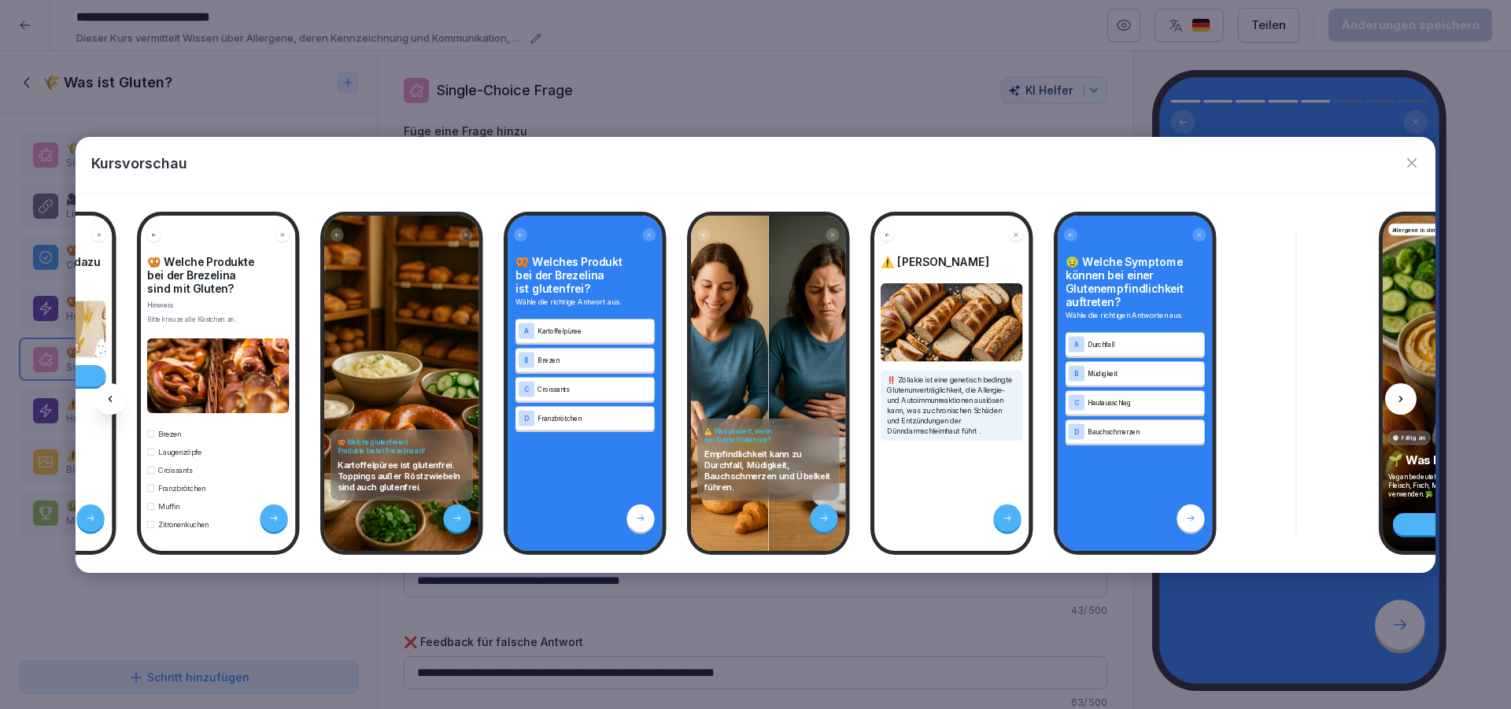
click at [117, 392] on div at bounding box center [109, 398] width 31 height 31
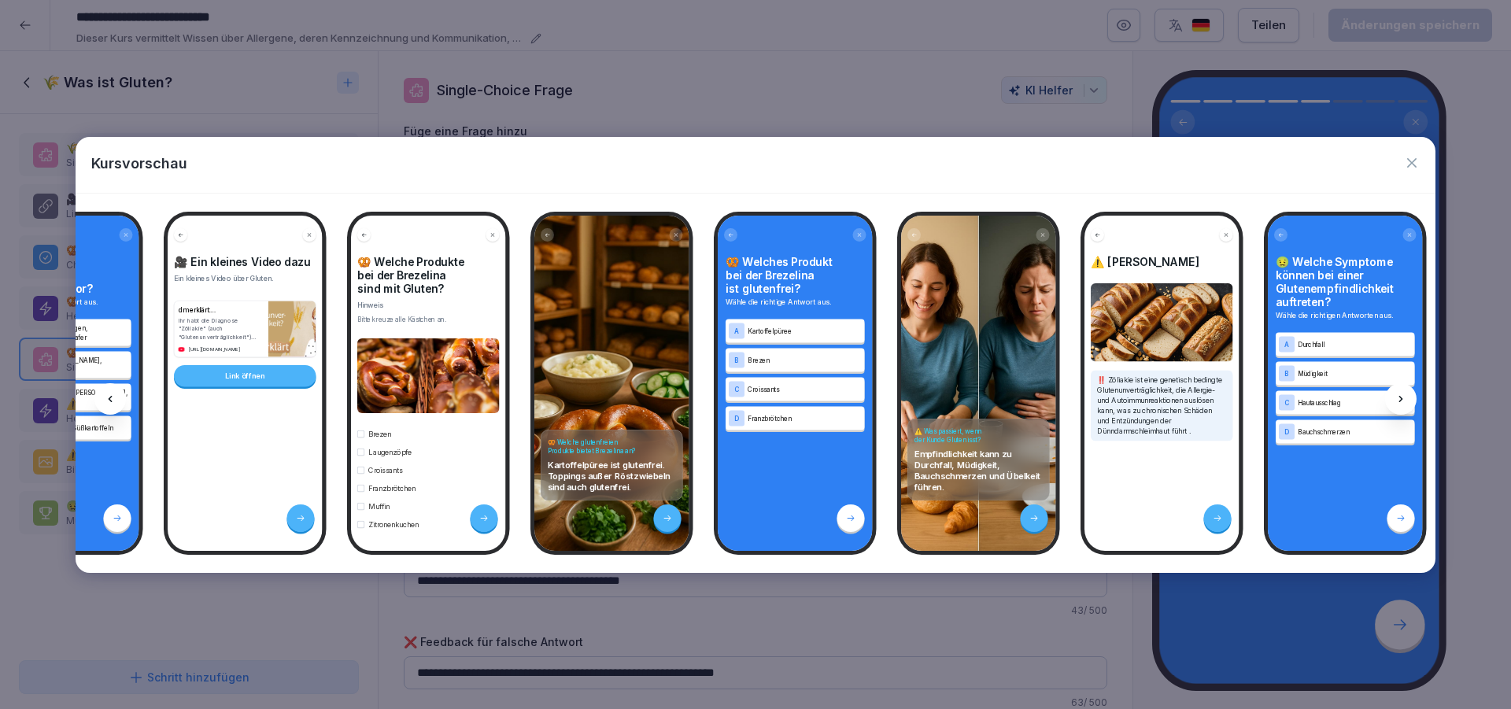
click at [117, 392] on div at bounding box center [109, 398] width 31 height 31
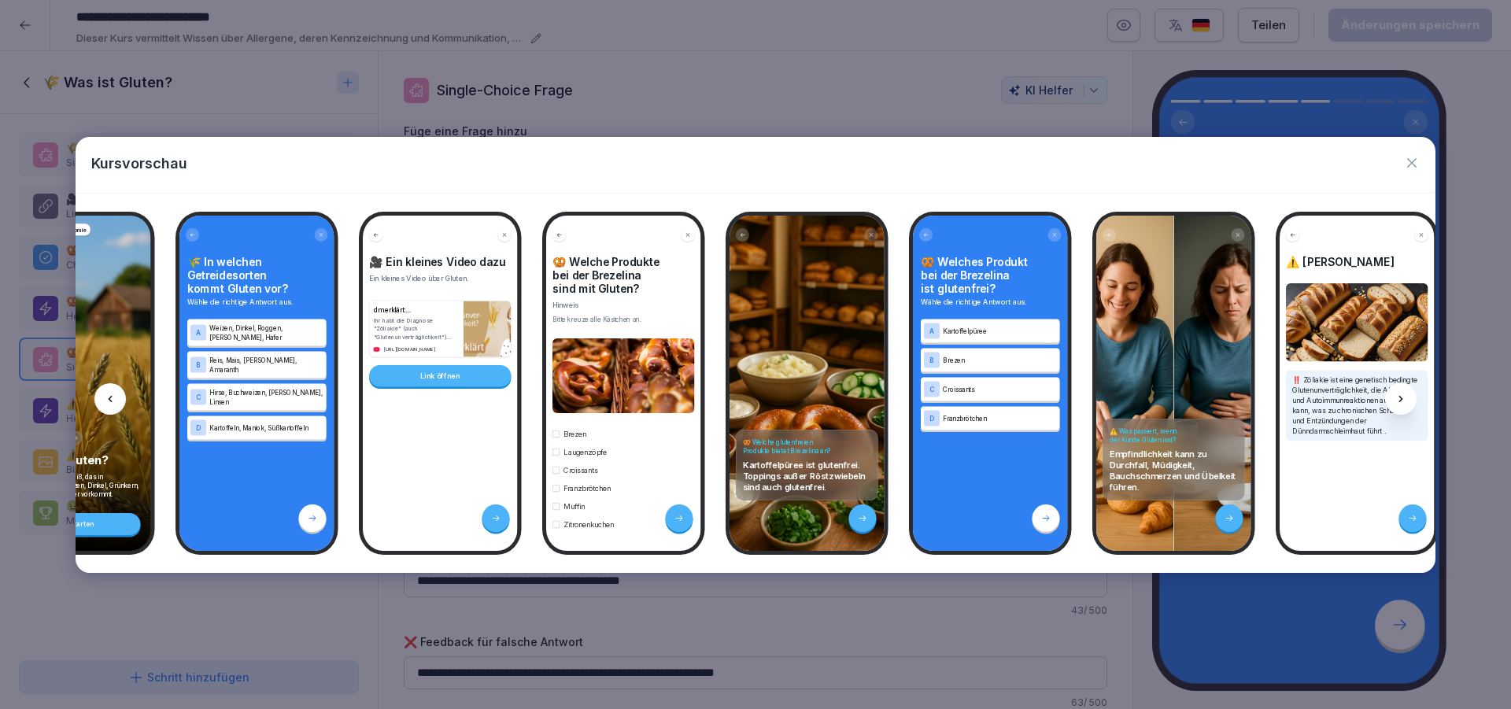
click at [117, 392] on div at bounding box center [109, 398] width 31 height 31
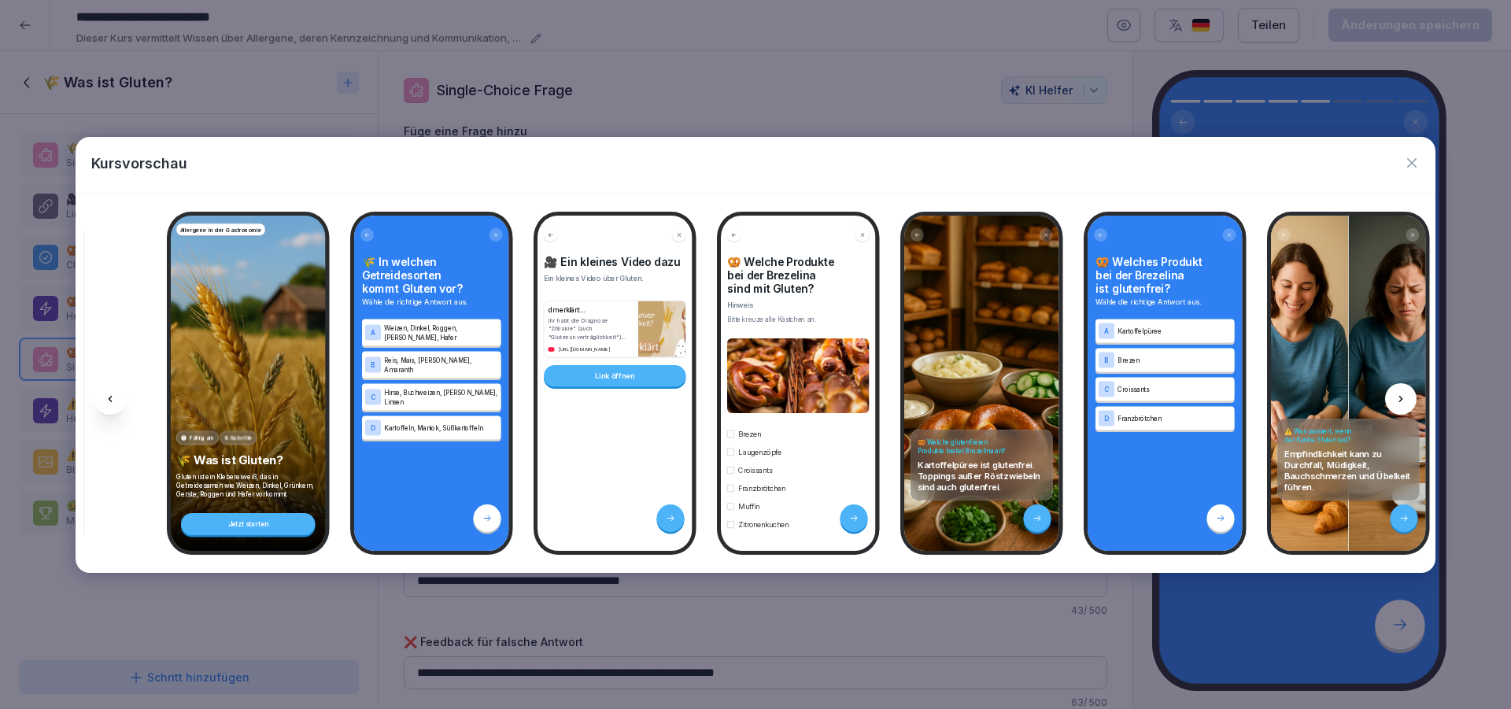
click at [117, 392] on div at bounding box center [109, 398] width 31 height 31
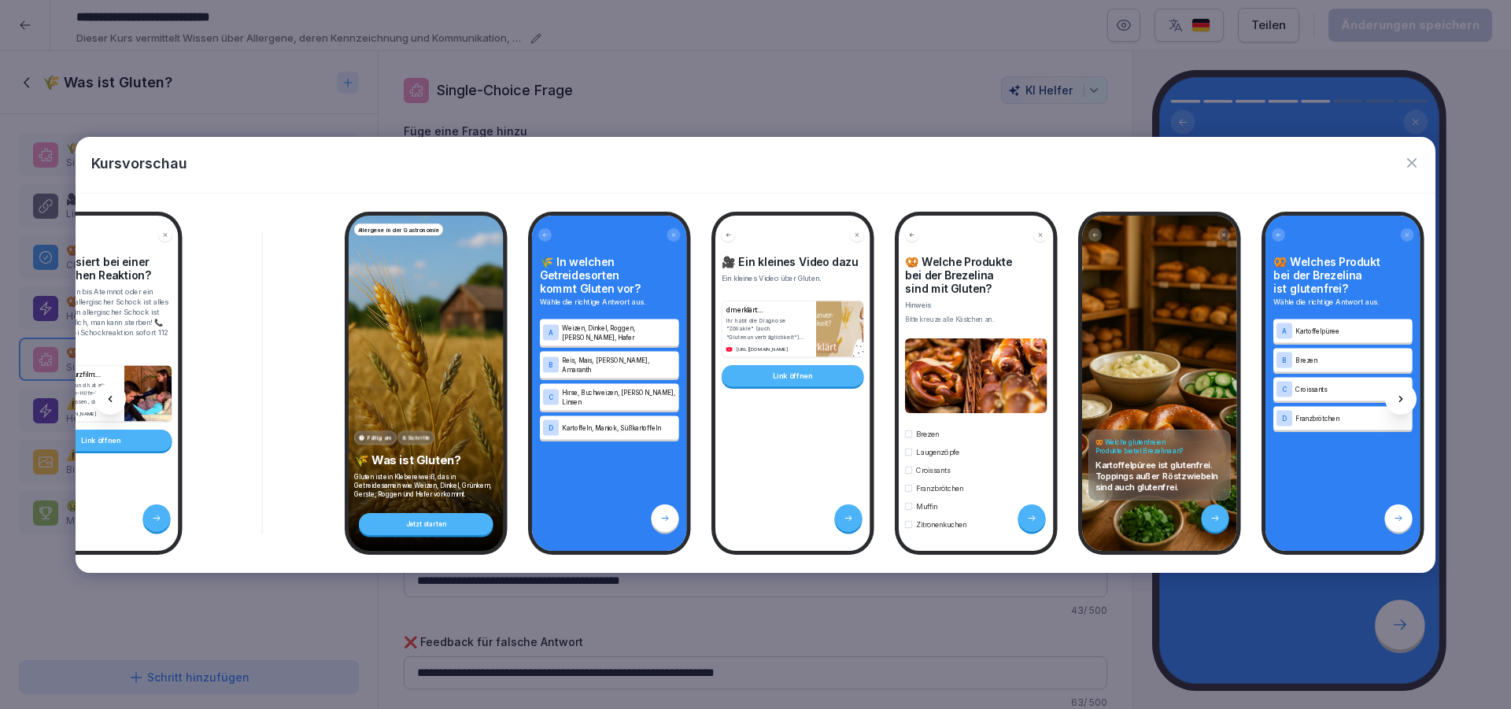
click at [117, 392] on div at bounding box center [109, 398] width 31 height 31
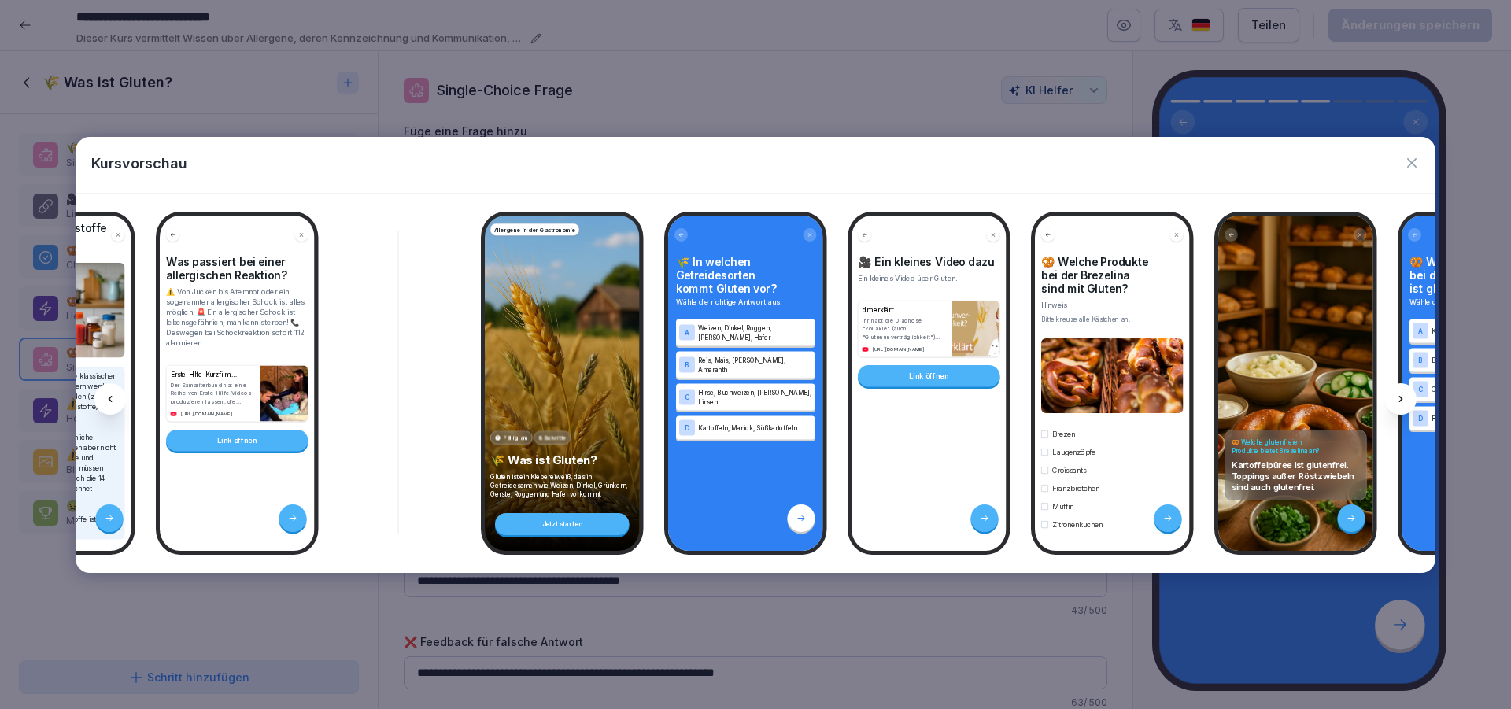
click at [117, 392] on div at bounding box center [109, 398] width 31 height 31
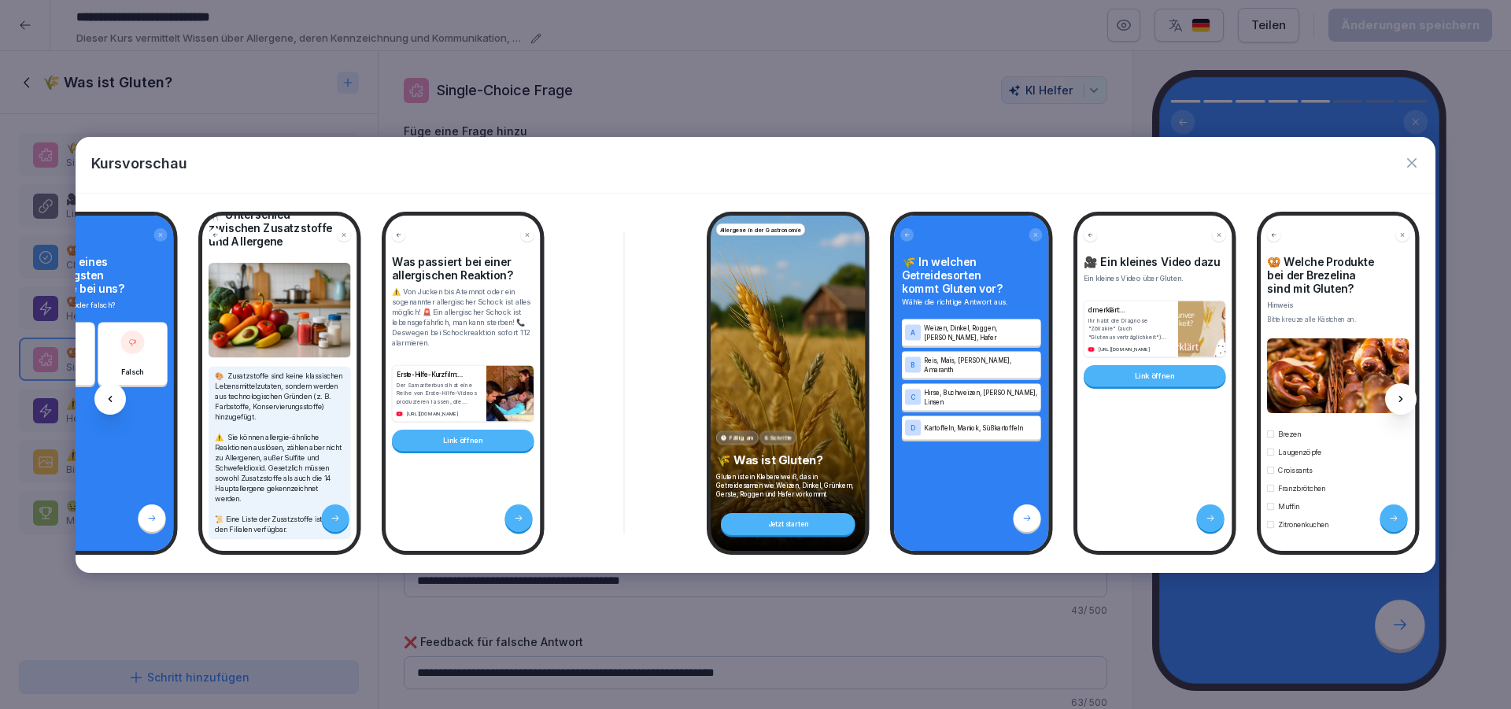
click at [117, 392] on div at bounding box center [109, 398] width 31 height 31
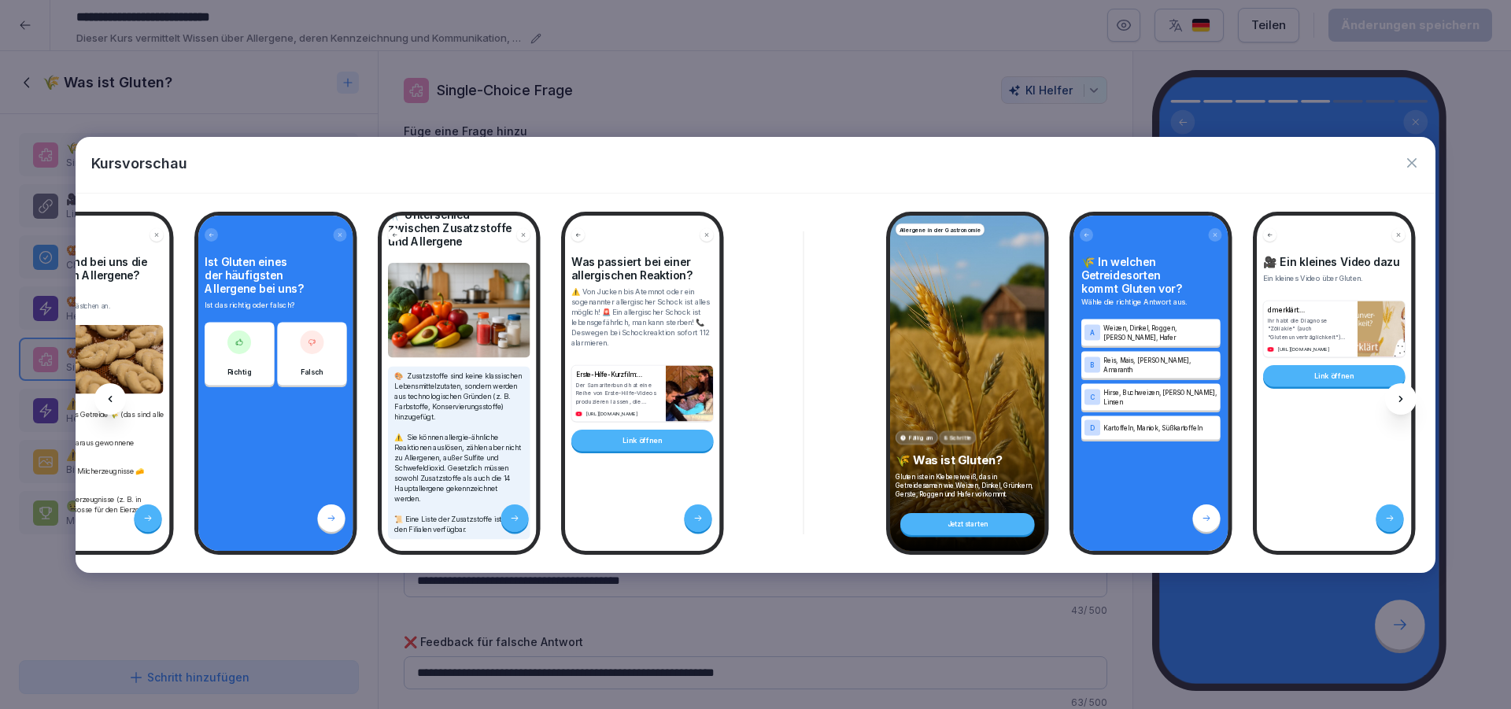
click at [117, 392] on div at bounding box center [109, 398] width 31 height 31
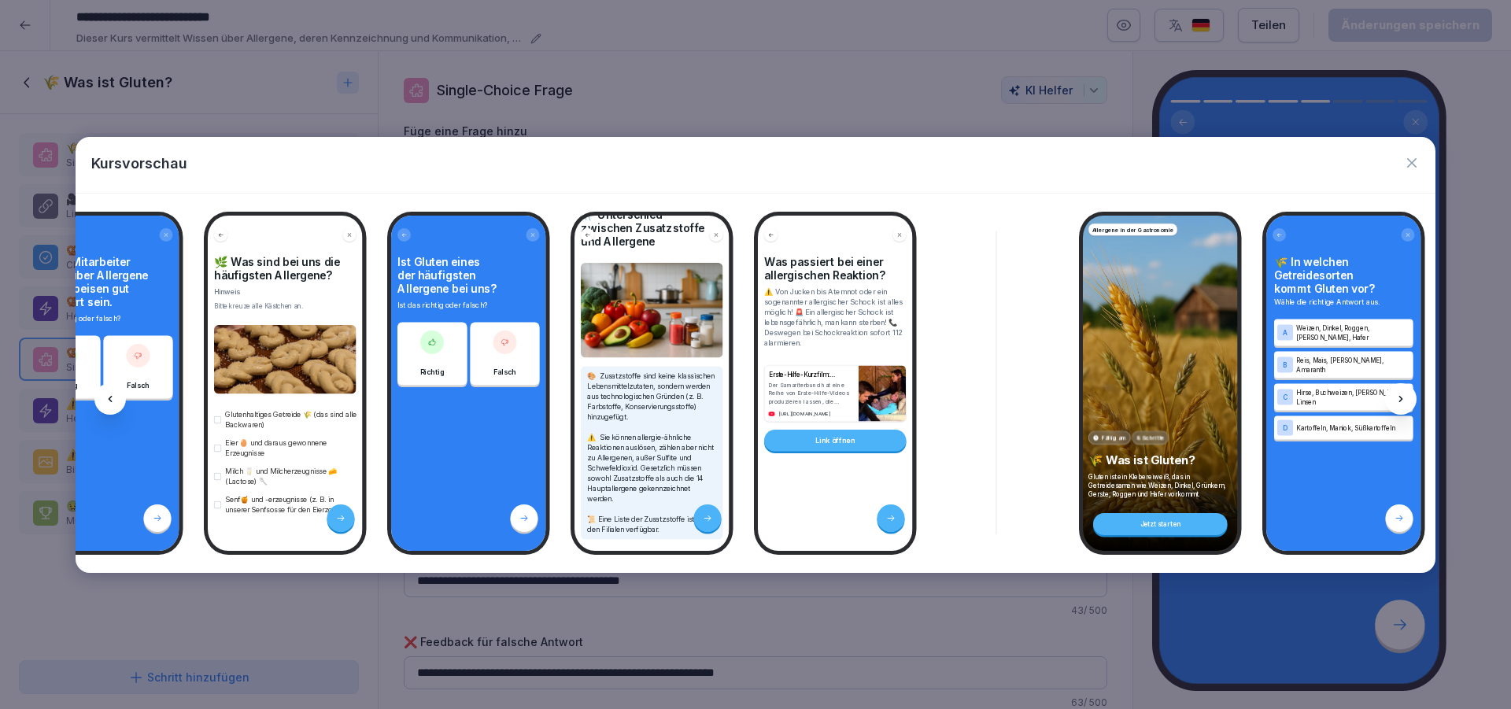
click at [117, 392] on div at bounding box center [109, 398] width 31 height 31
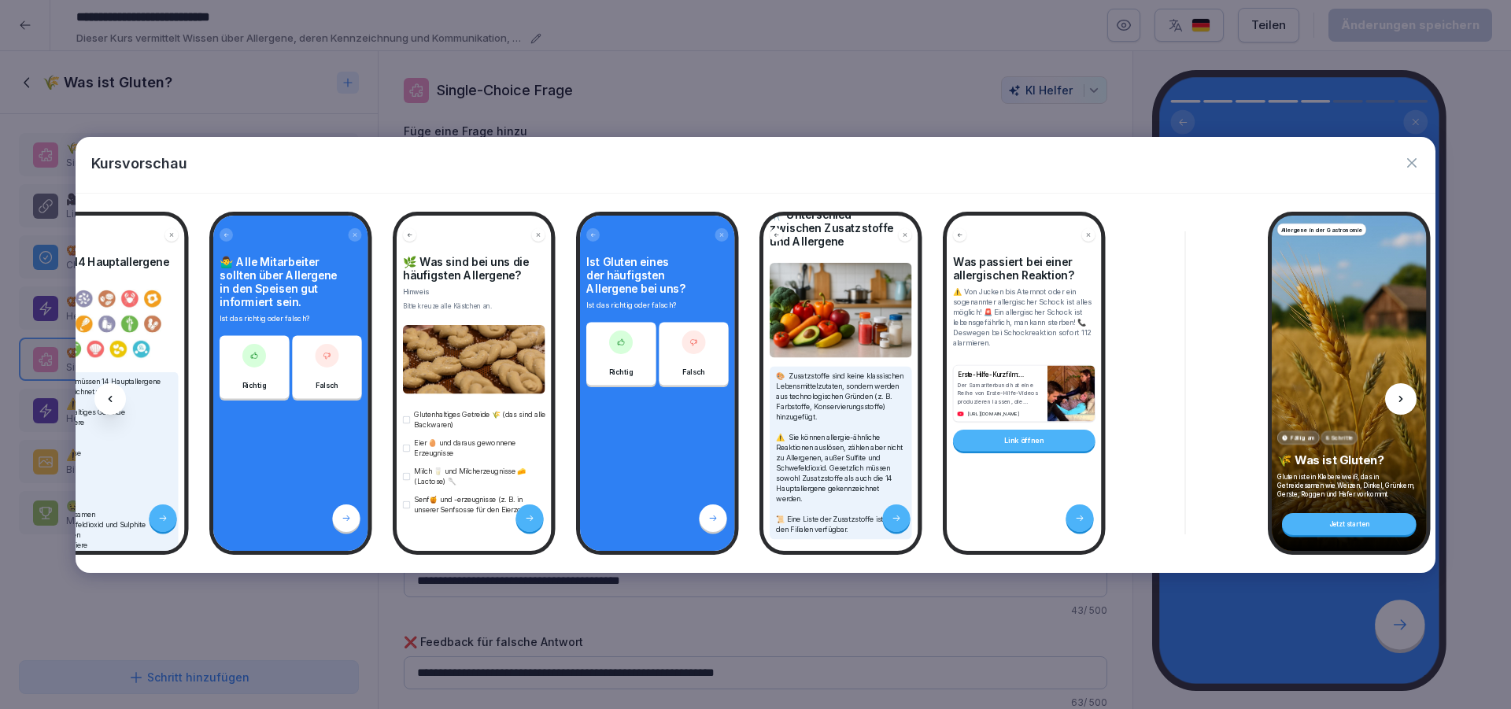
click at [117, 392] on div at bounding box center [109, 398] width 31 height 31
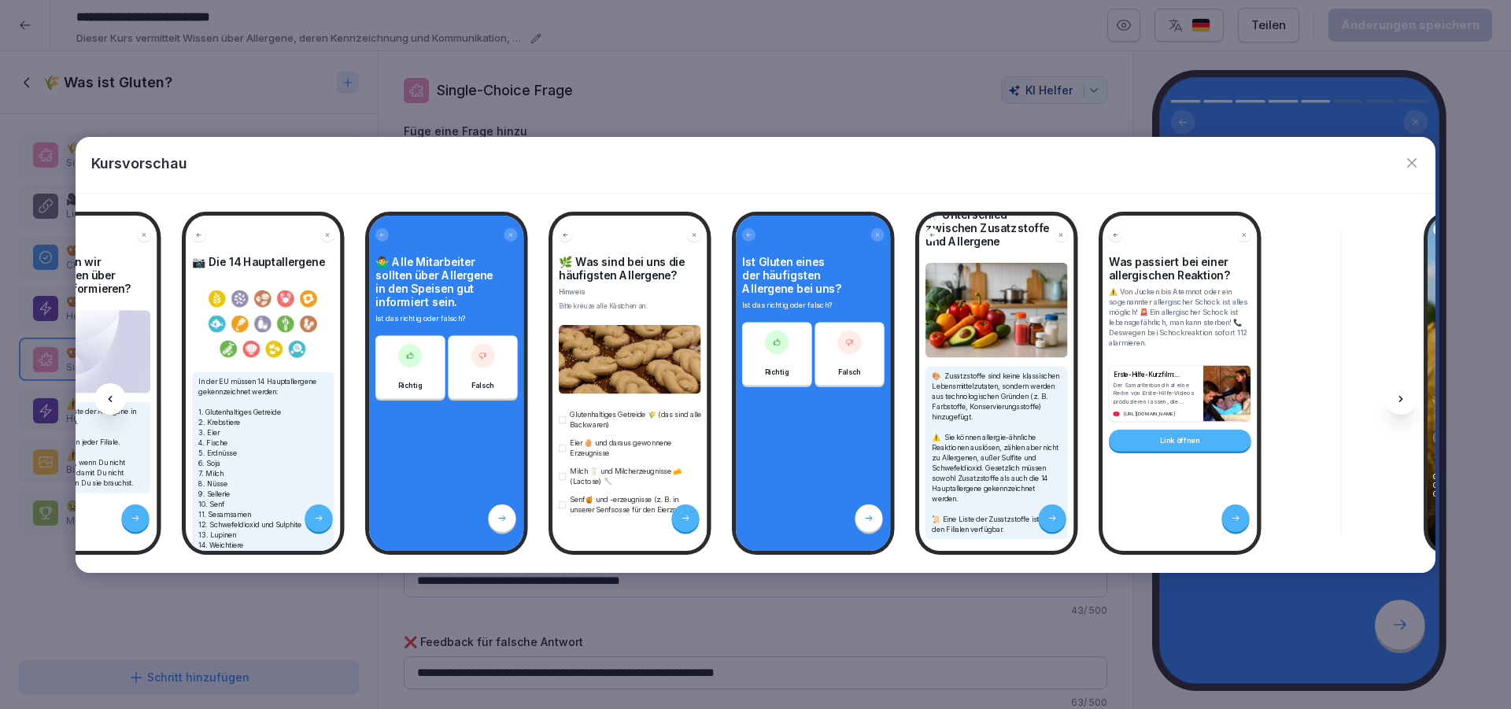
click at [117, 392] on div at bounding box center [109, 398] width 31 height 31
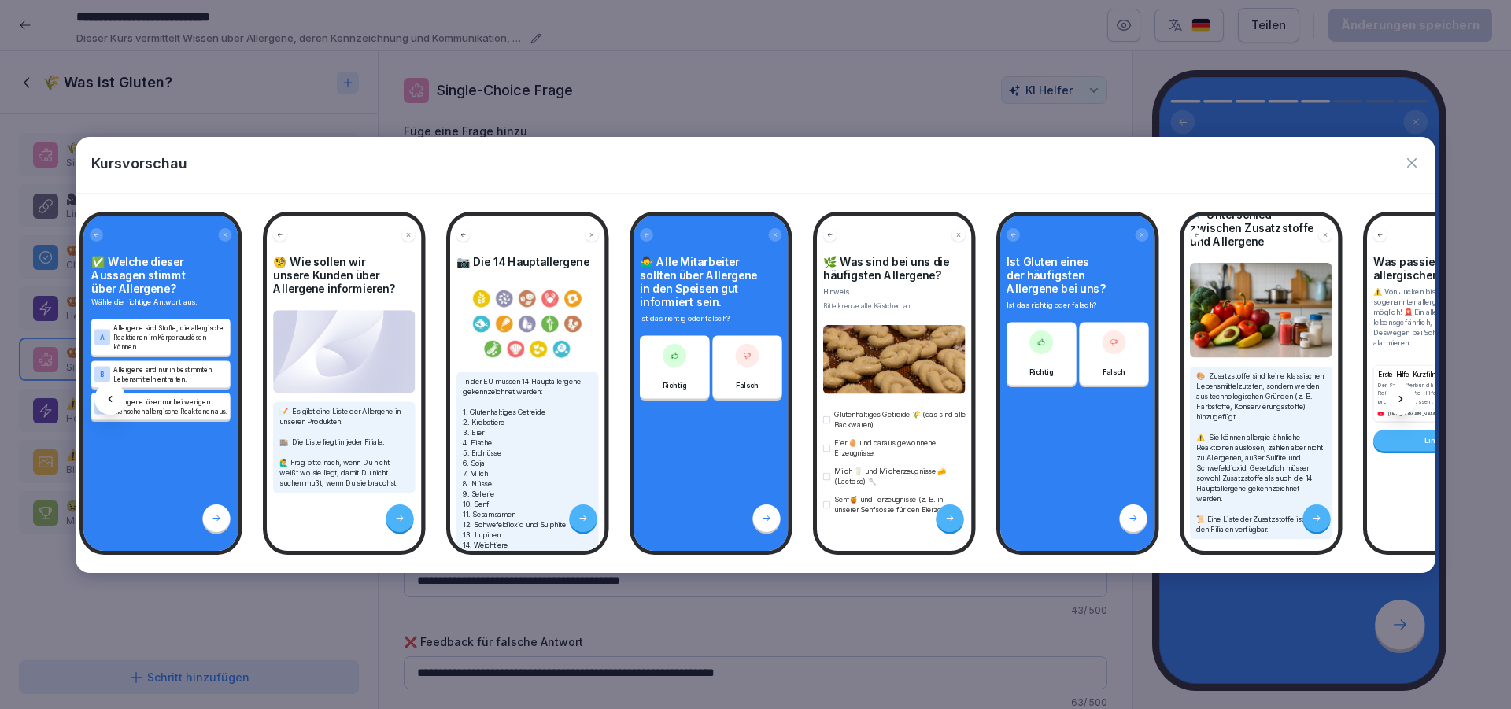
click at [117, 392] on div at bounding box center [109, 398] width 31 height 31
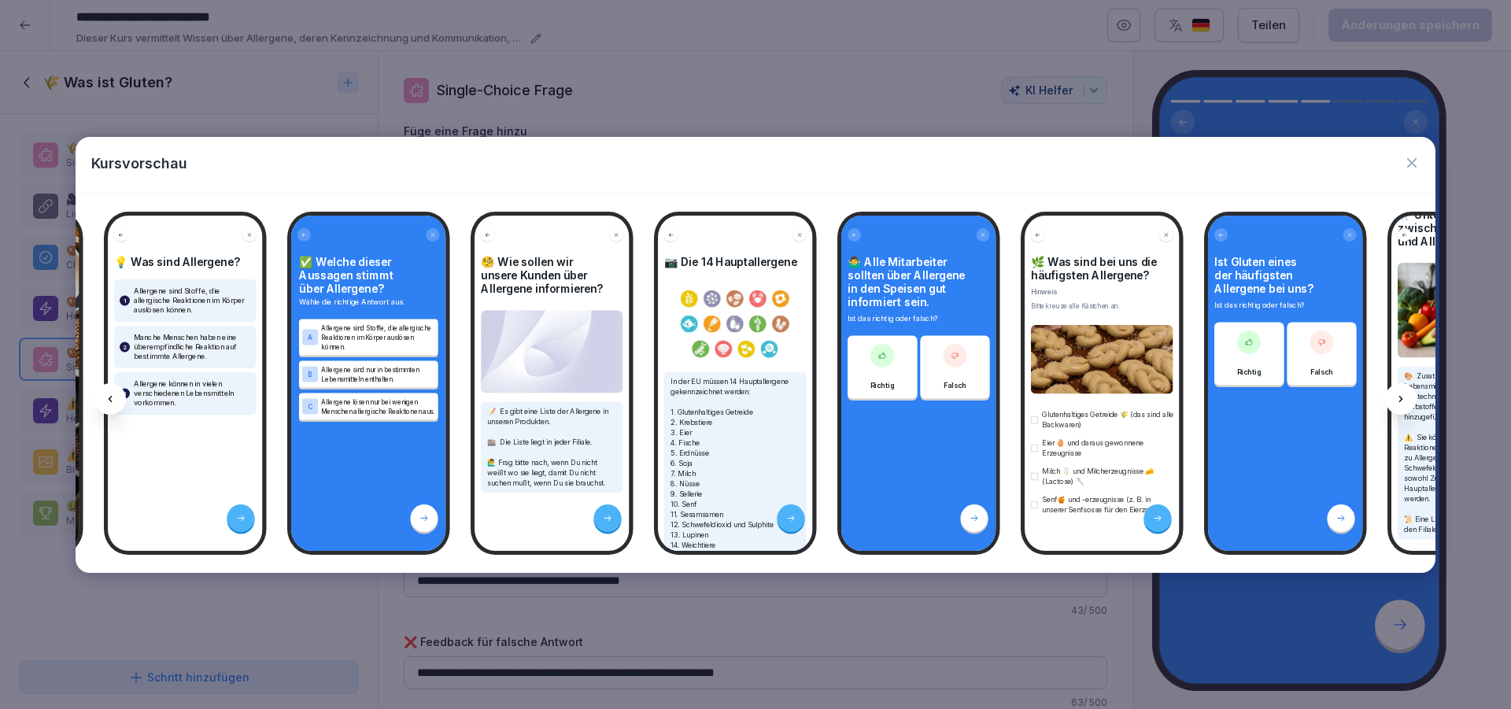
click at [117, 392] on div at bounding box center [109, 398] width 31 height 31
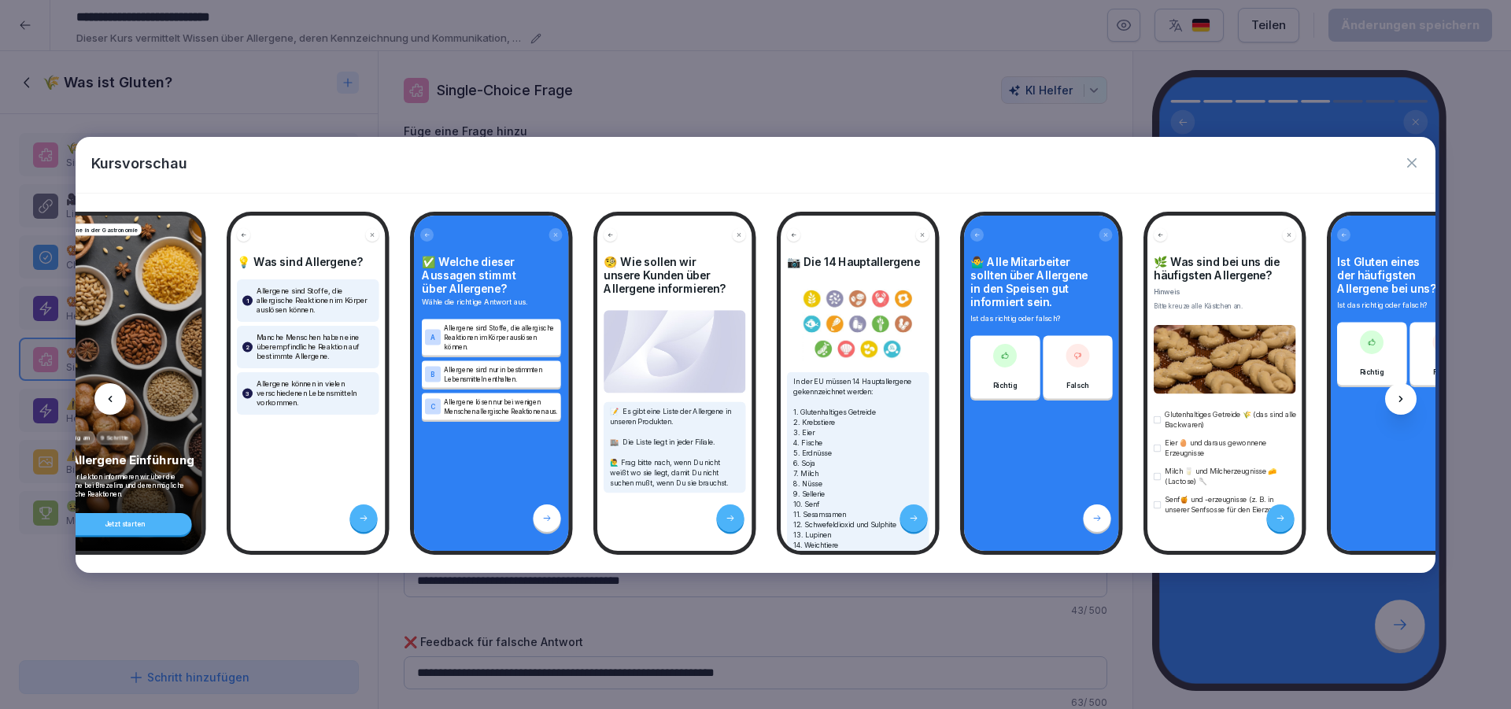
scroll to position [0, 0]
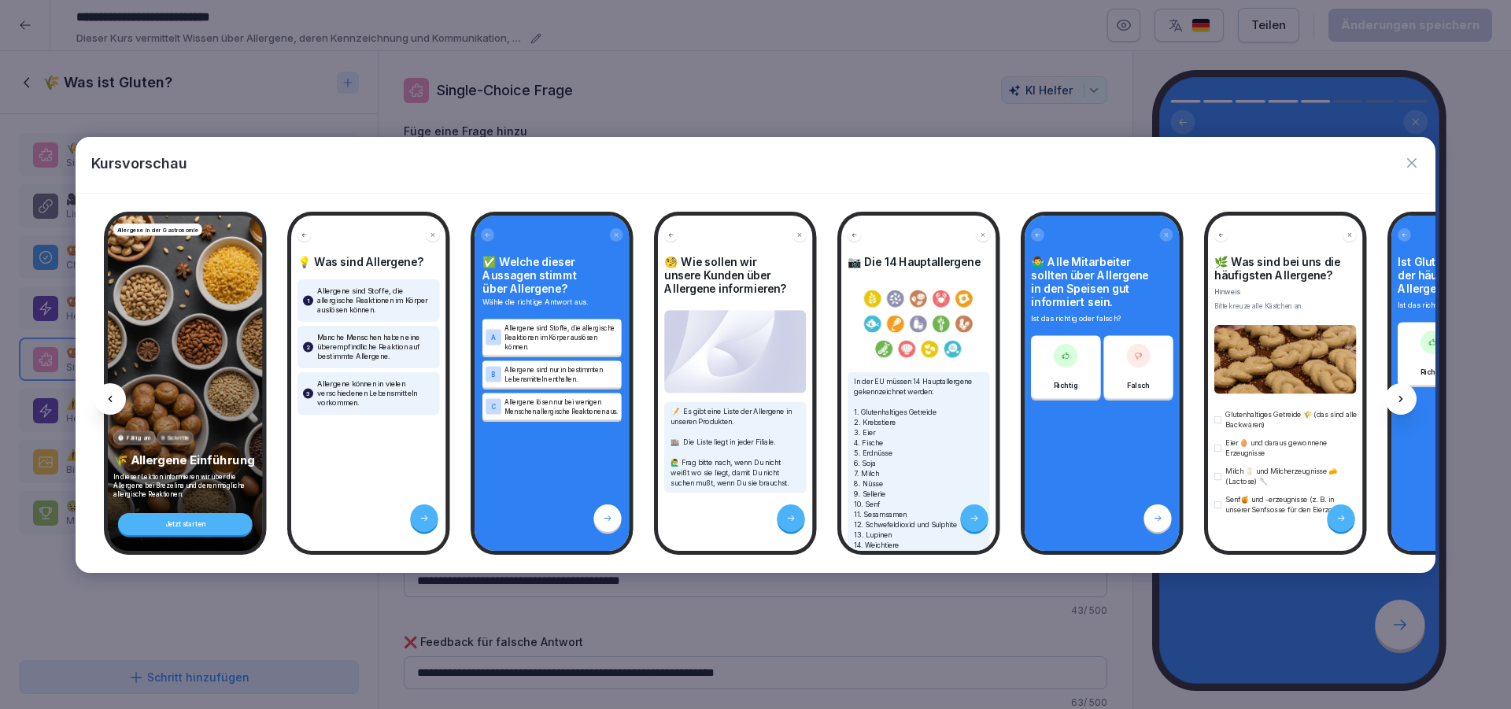
click at [1402, 397] on icon at bounding box center [1400, 399] width 13 height 13
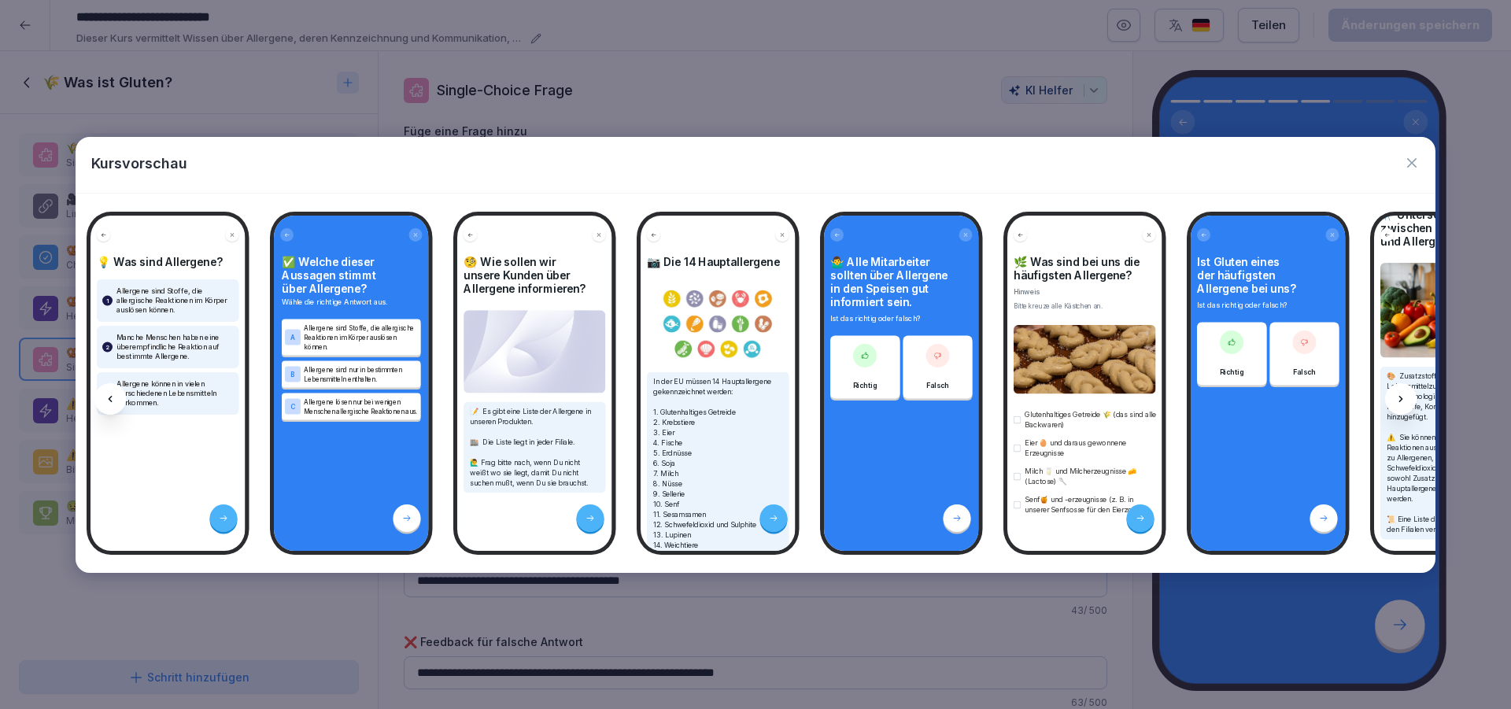
scroll to position [0, 211]
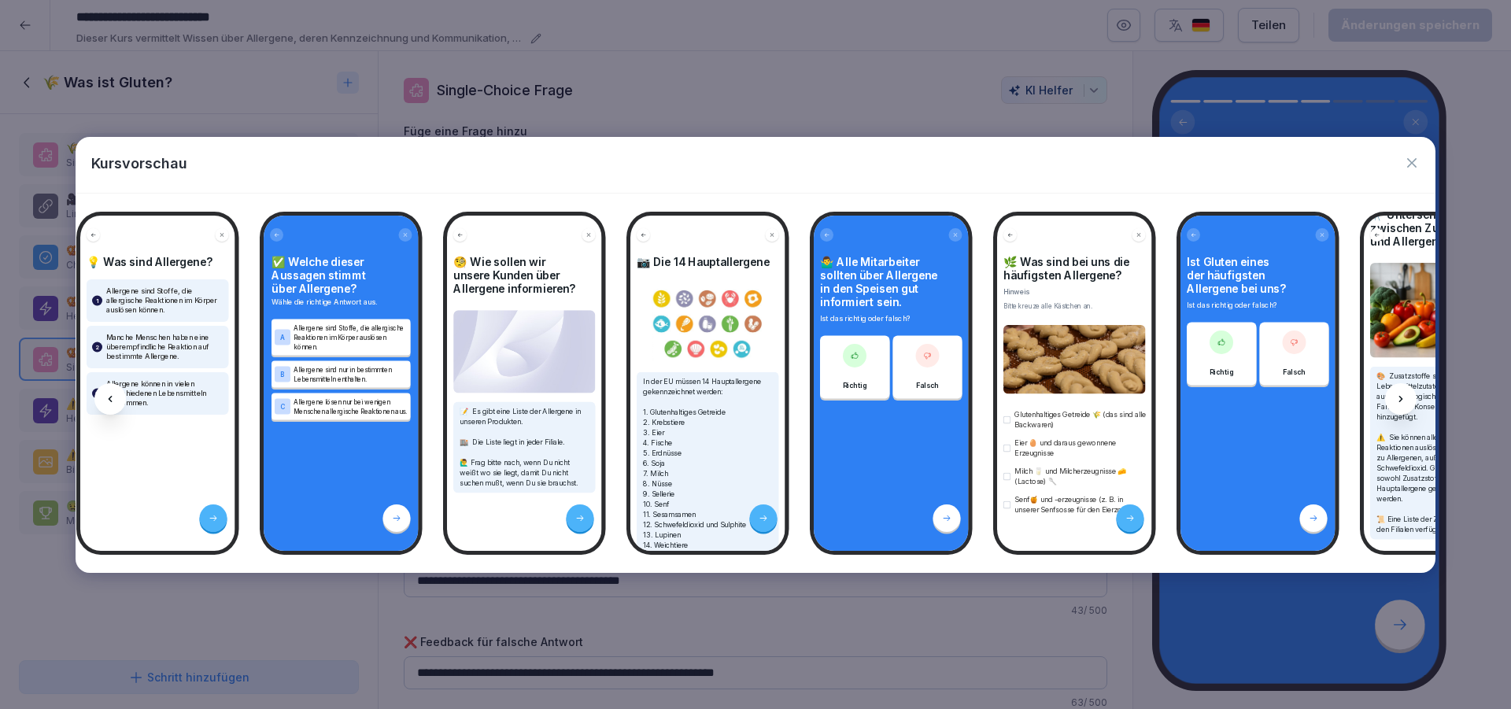
click at [1402, 397] on icon at bounding box center [1400, 399] width 13 height 13
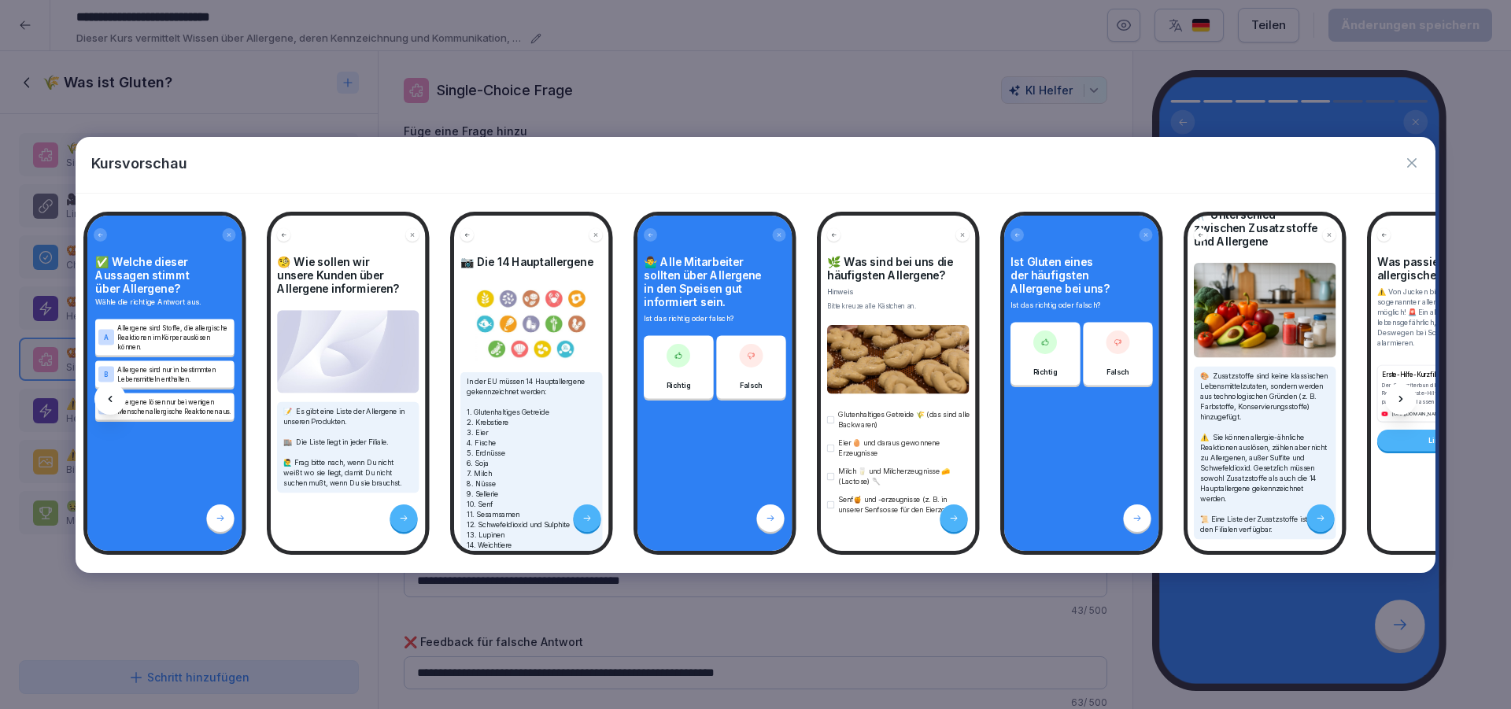
click at [1402, 397] on icon at bounding box center [1400, 399] width 13 height 13
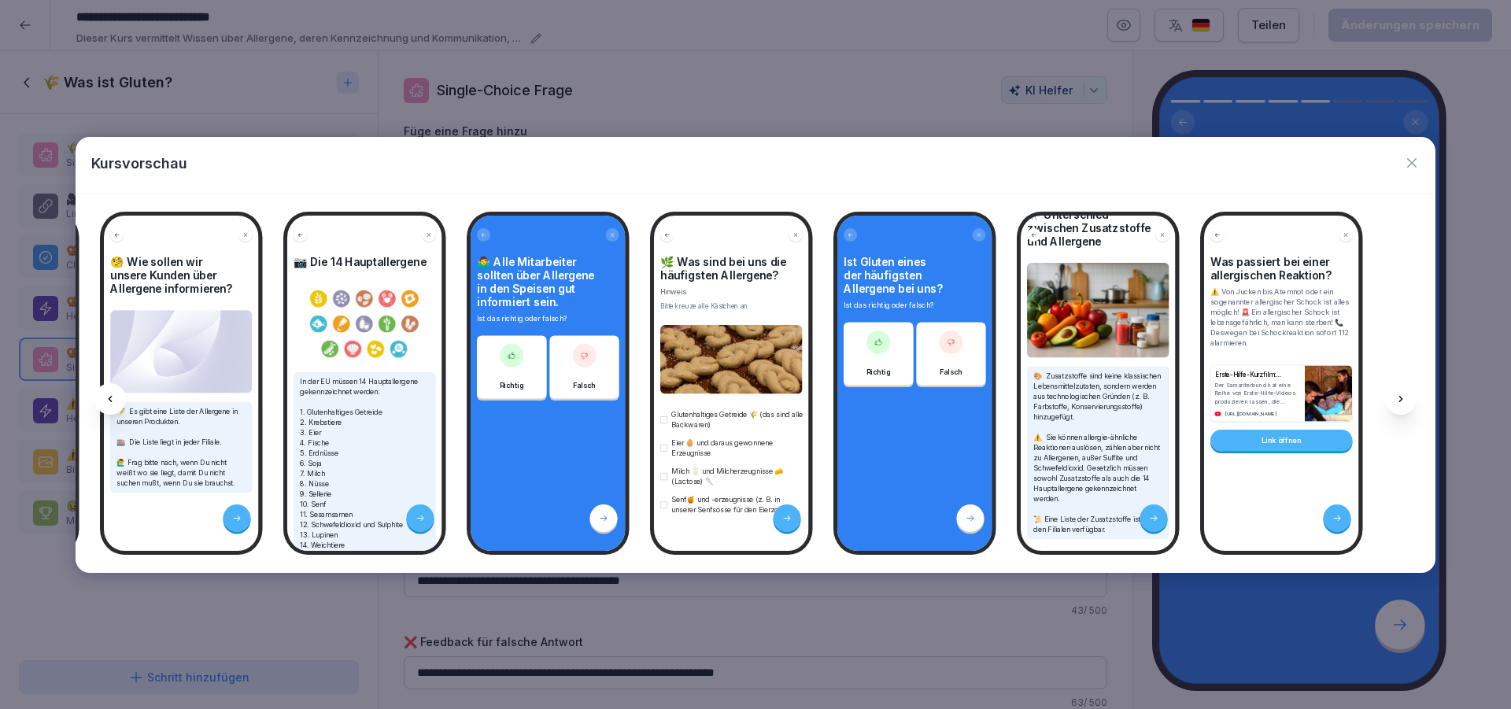
click at [1402, 397] on icon at bounding box center [1400, 399] width 13 height 13
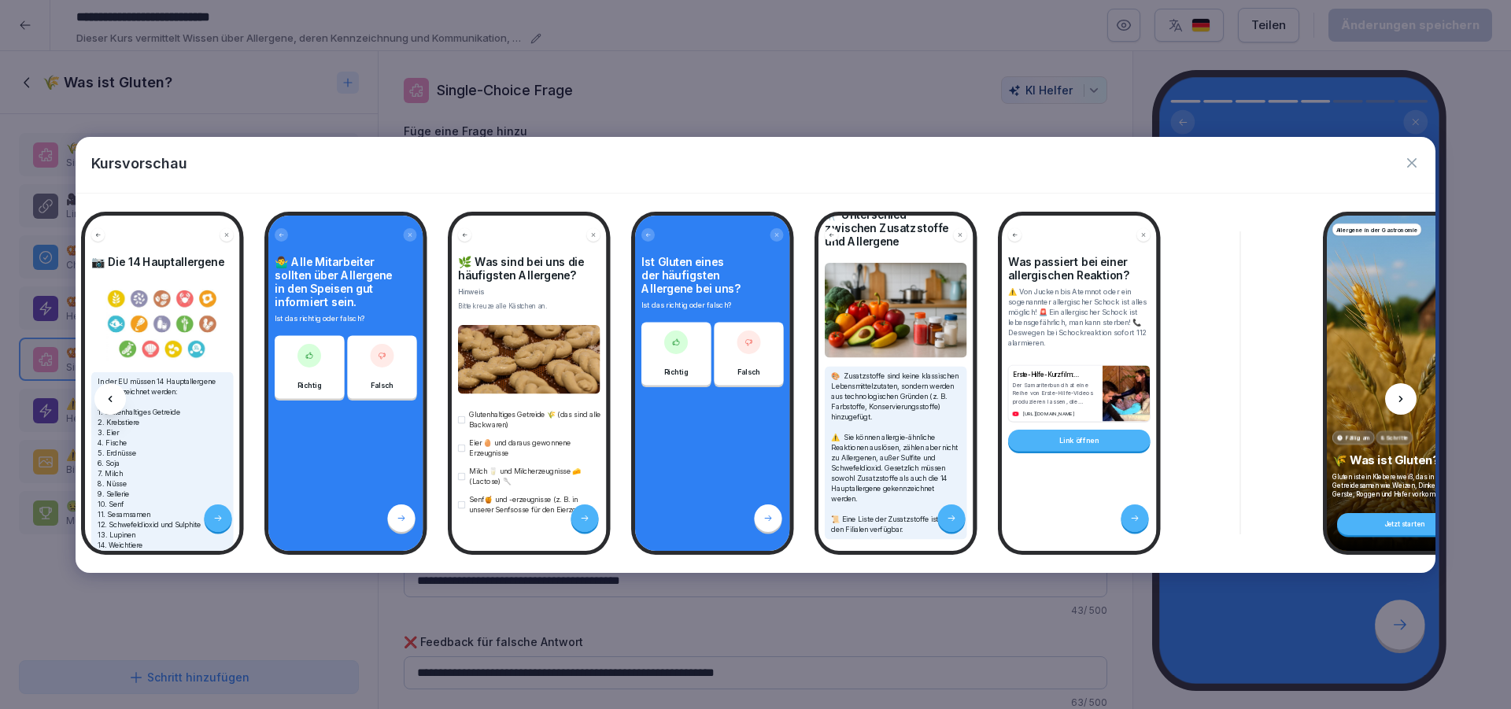
click at [1402, 397] on icon at bounding box center [1400, 399] width 13 height 13
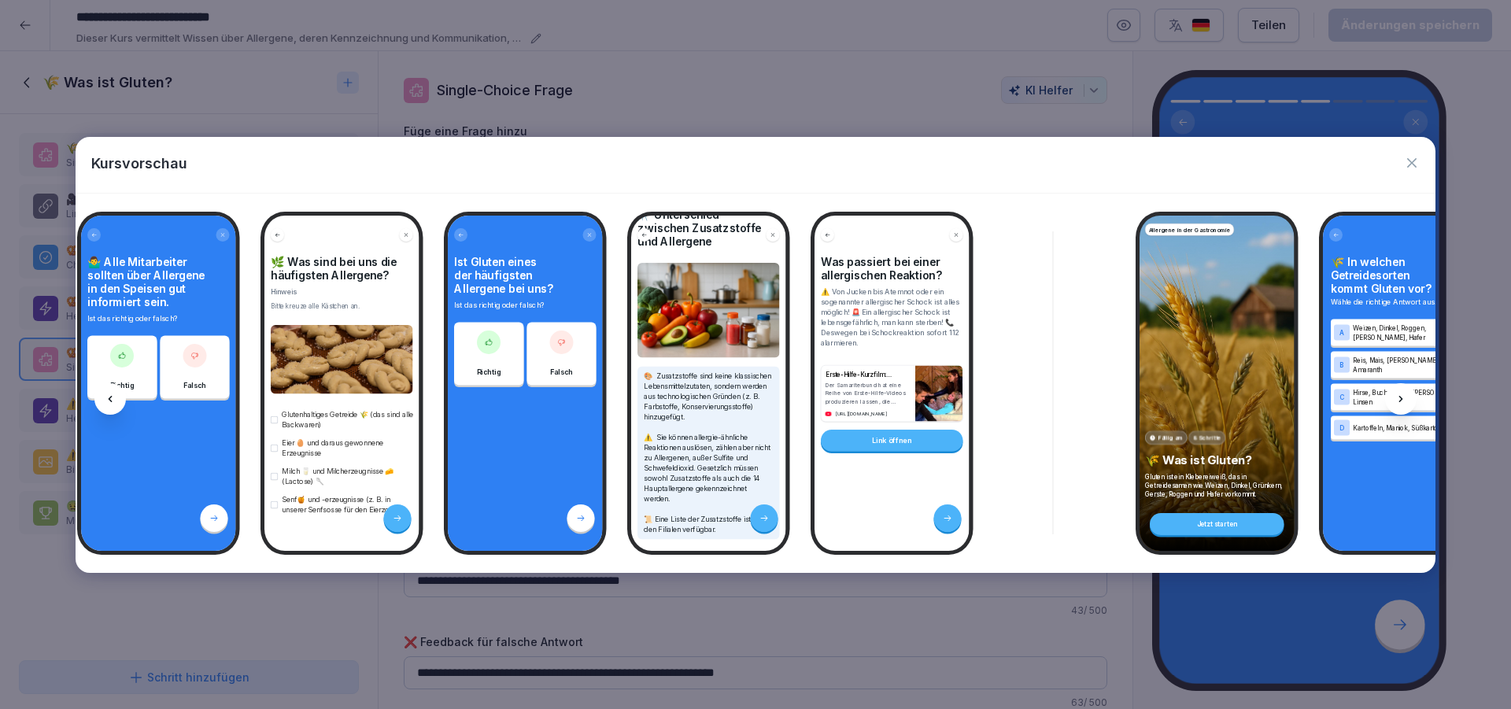
scroll to position [0, 993]
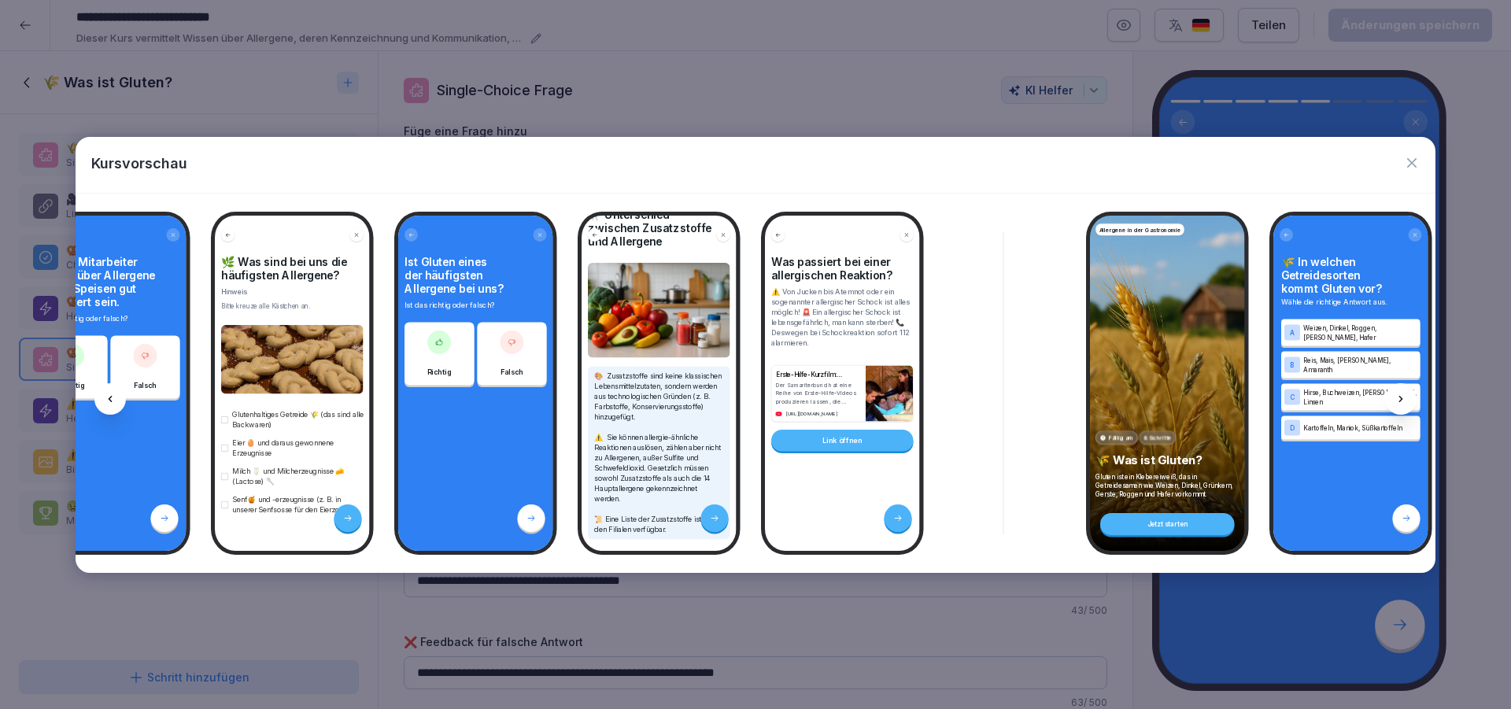
click at [1415, 163] on icon "button" at bounding box center [1412, 163] width 16 height 16
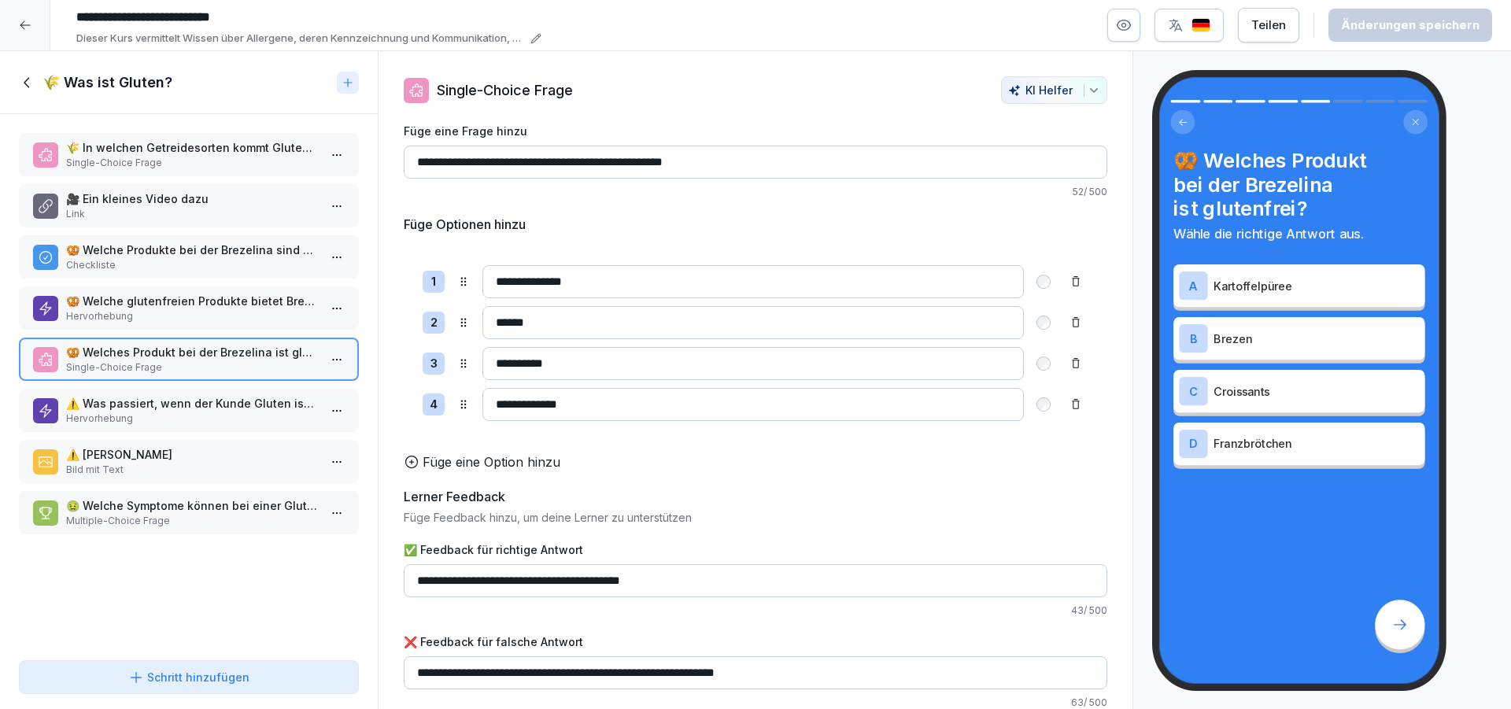
click at [29, 80] on icon at bounding box center [27, 82] width 17 height 17
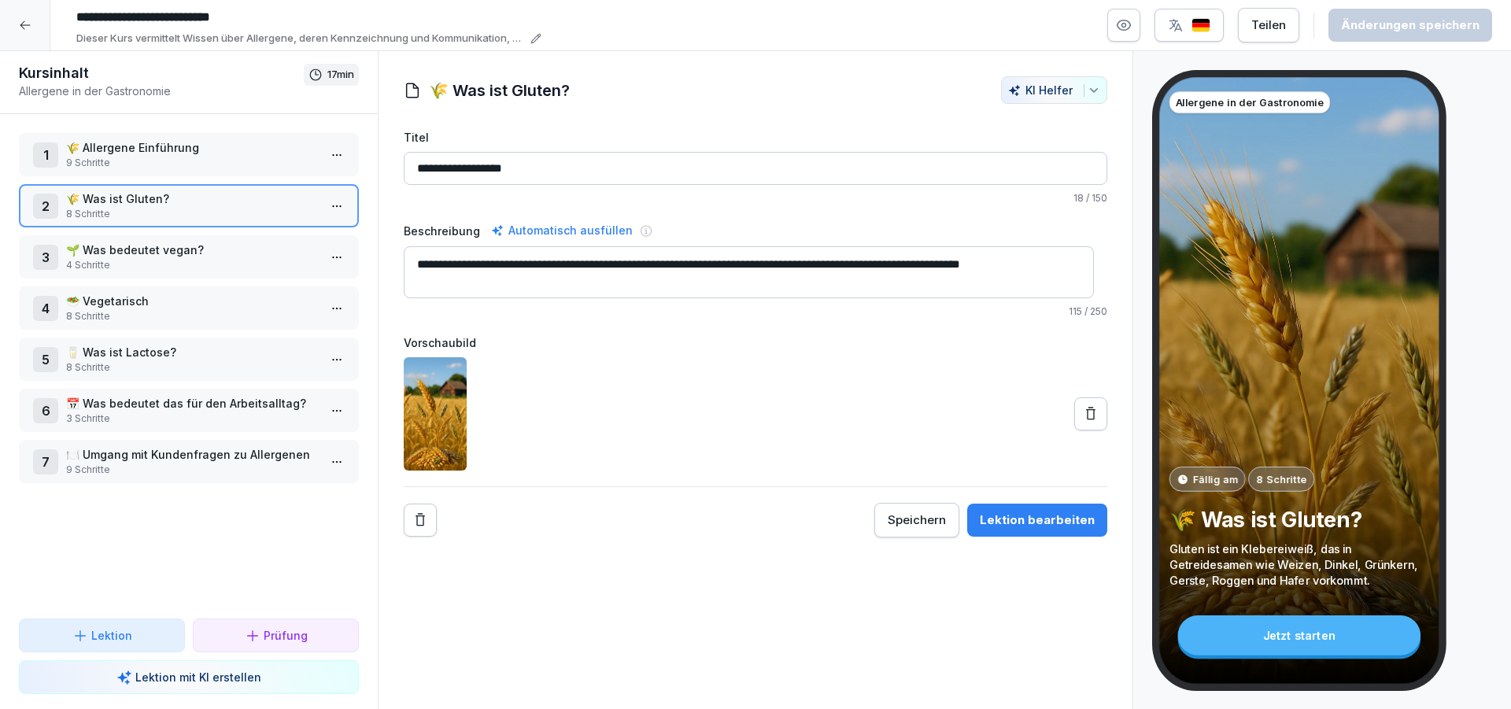
click at [319, 157] on html "**********" at bounding box center [755, 354] width 1511 height 709
click at [264, 185] on div "Schritte bearbeiten" at bounding box center [265, 186] width 120 height 17
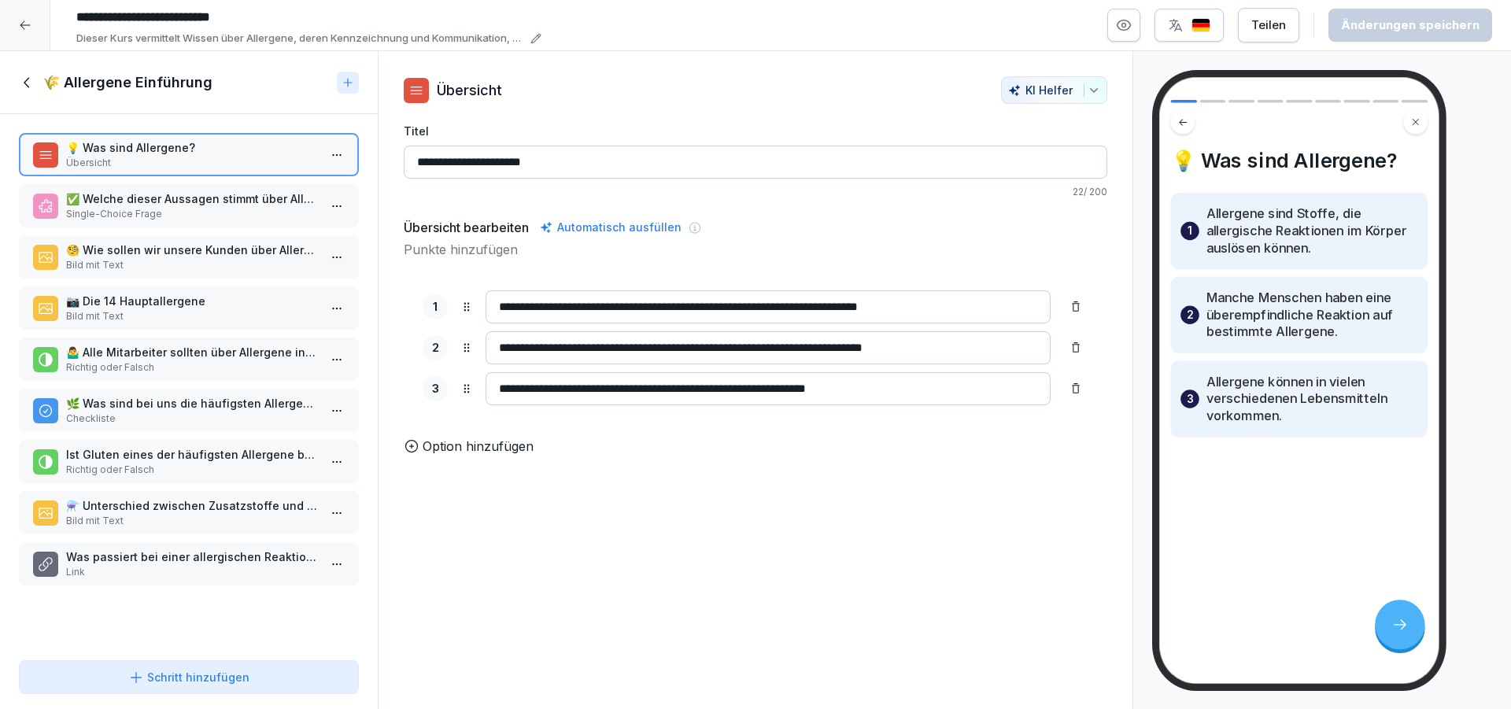
click at [199, 524] on p "Bild mit Text" at bounding box center [192, 521] width 252 height 14
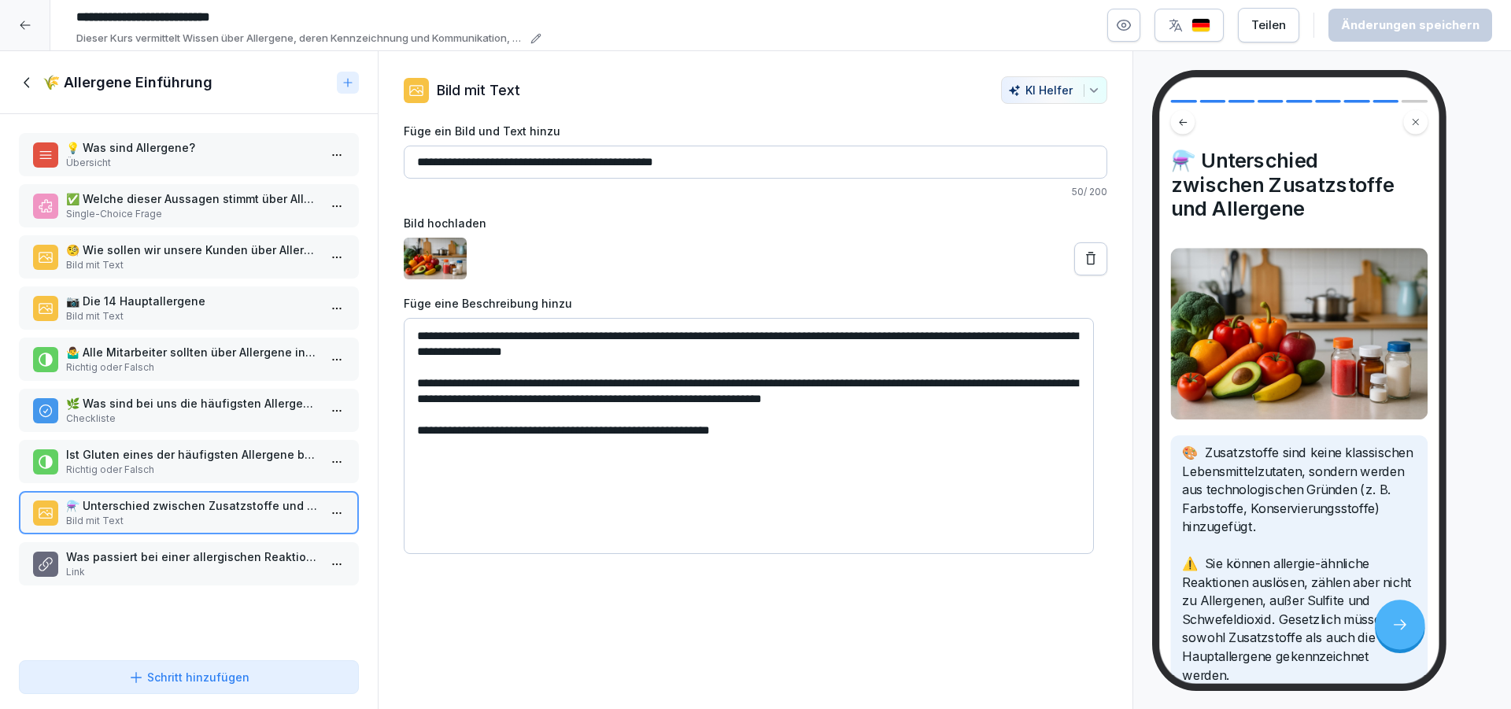
drag, startPoint x: 807, startPoint y: 338, endPoint x: 514, endPoint y: 343, distance: 292.8
click at [514, 343] on textarea "**********" at bounding box center [749, 436] width 690 height 236
drag, startPoint x: 437, startPoint y: 386, endPoint x: 1047, endPoint y: 406, distance: 609.4
click at [1047, 406] on textarea "**********" at bounding box center [749, 436] width 690 height 236
click at [777, 466] on textarea "**********" at bounding box center [749, 436] width 690 height 236
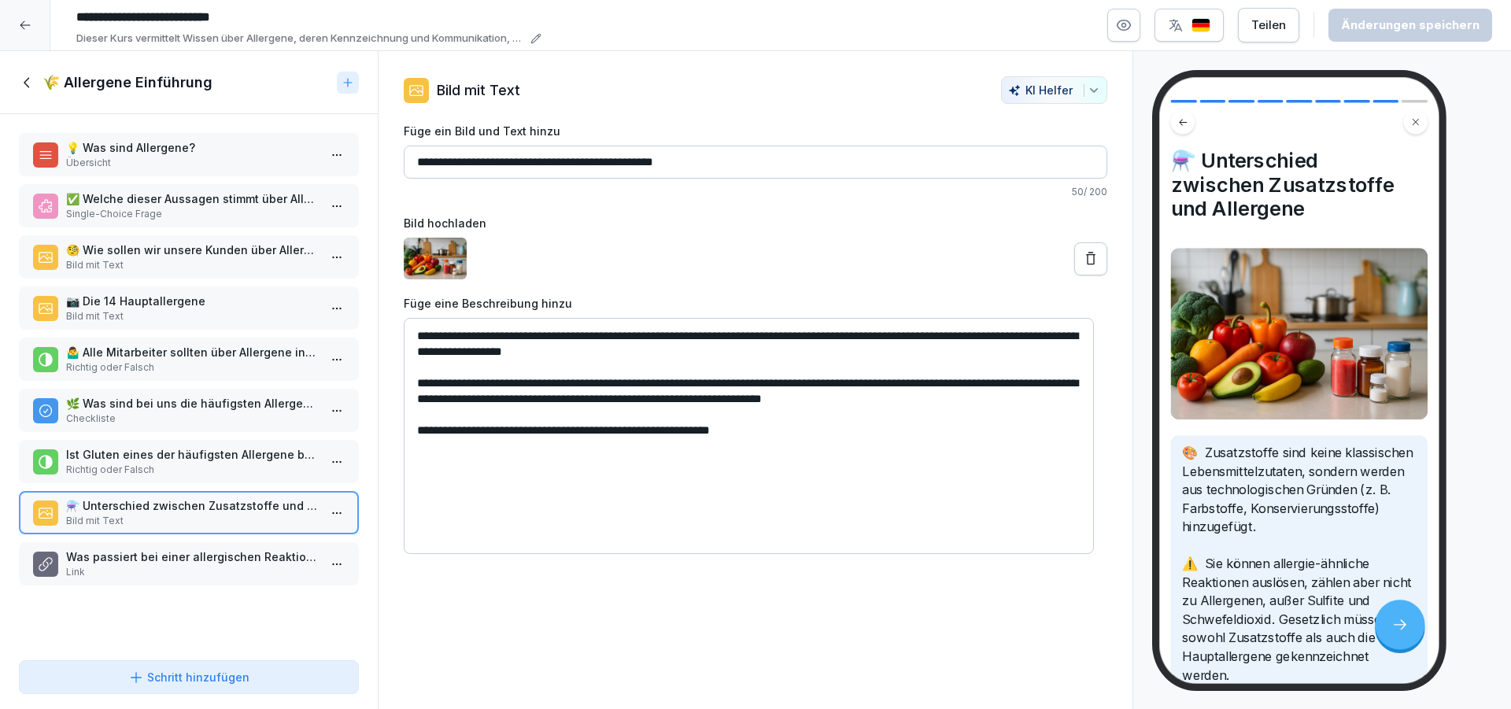
drag, startPoint x: 787, startPoint y: 440, endPoint x: 390, endPoint y: 334, distance: 410.6
click at [404, 334] on textarea "**********" at bounding box center [749, 436] width 690 height 236
click at [1087, 96] on icon "button" at bounding box center [1093, 90] width 13 height 13
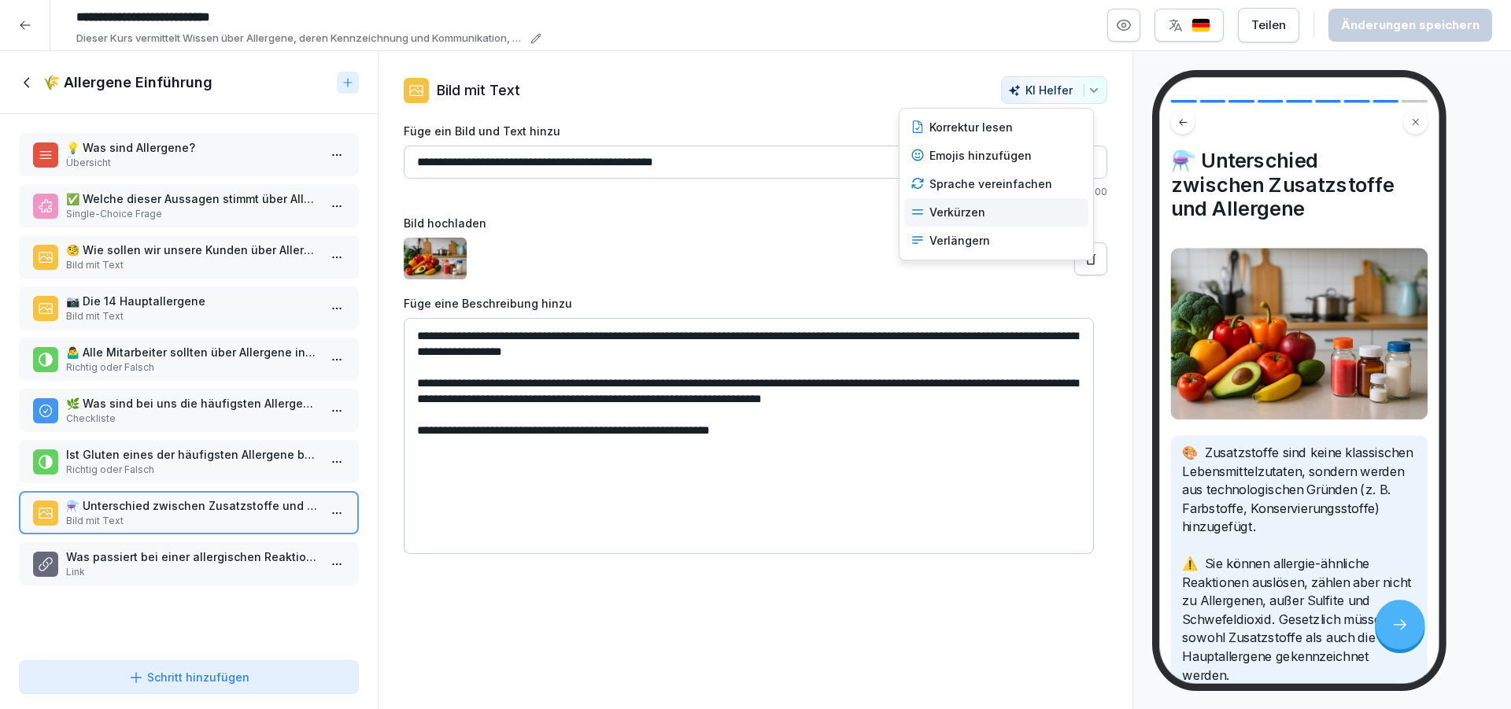
click at [984, 224] on div "Verkürzen" at bounding box center [996, 212] width 184 height 28
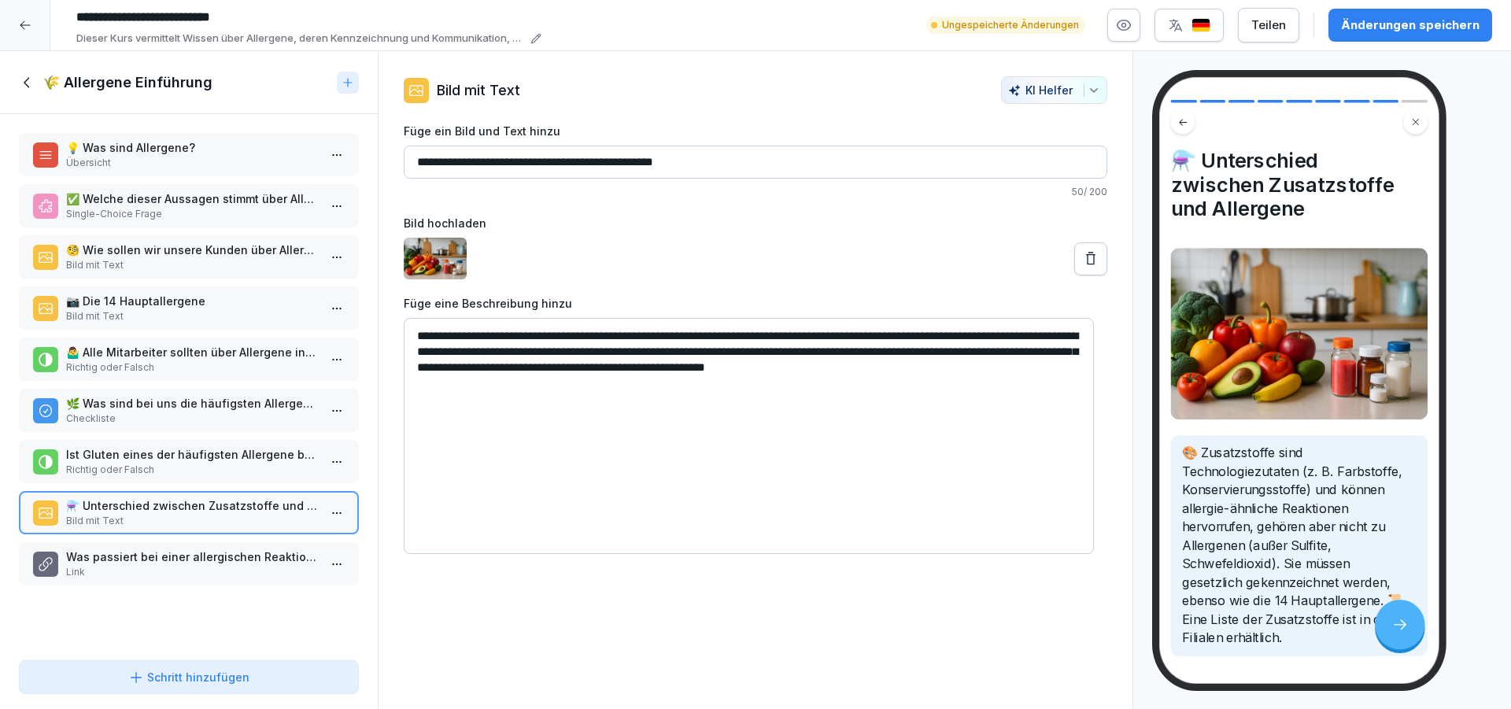
click at [696, 353] on textarea "**********" at bounding box center [749, 436] width 690 height 236
paste textarea "**********"
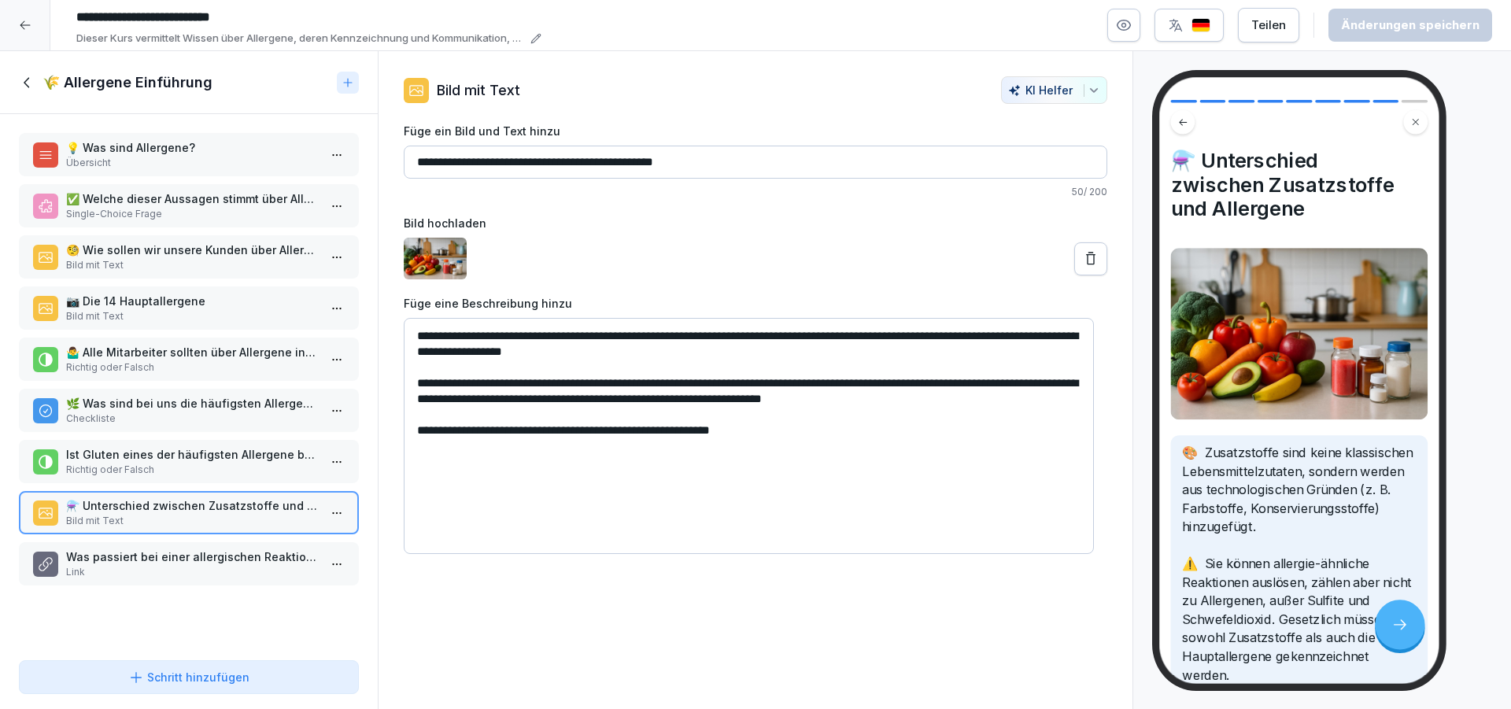
drag, startPoint x: 617, startPoint y: 399, endPoint x: 906, endPoint y: 402, distance: 288.8
click at [906, 402] on textarea "**********" at bounding box center [749, 436] width 690 height 236
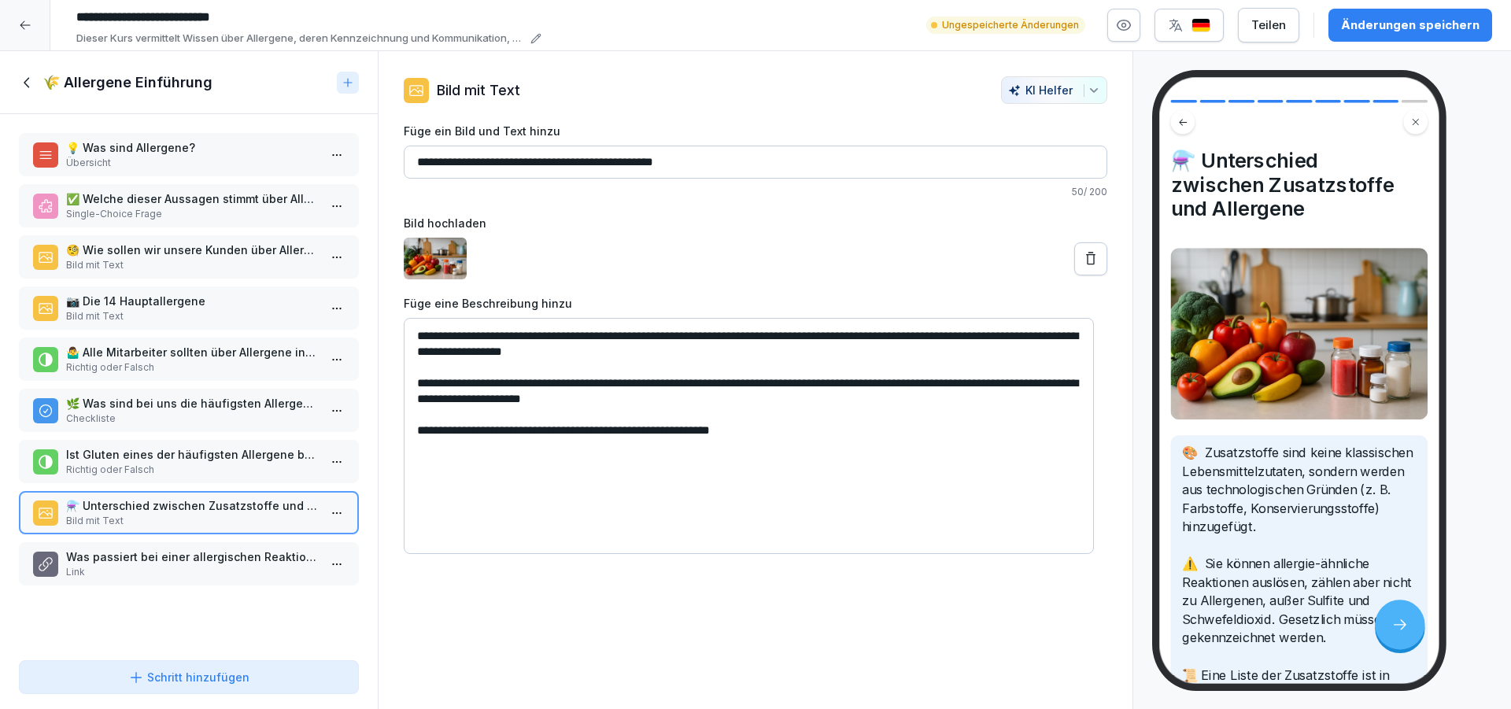
drag, startPoint x: 812, startPoint y: 336, endPoint x: 513, endPoint y: 341, distance: 299.0
click at [513, 341] on textarea "**********" at bounding box center [749, 436] width 690 height 236
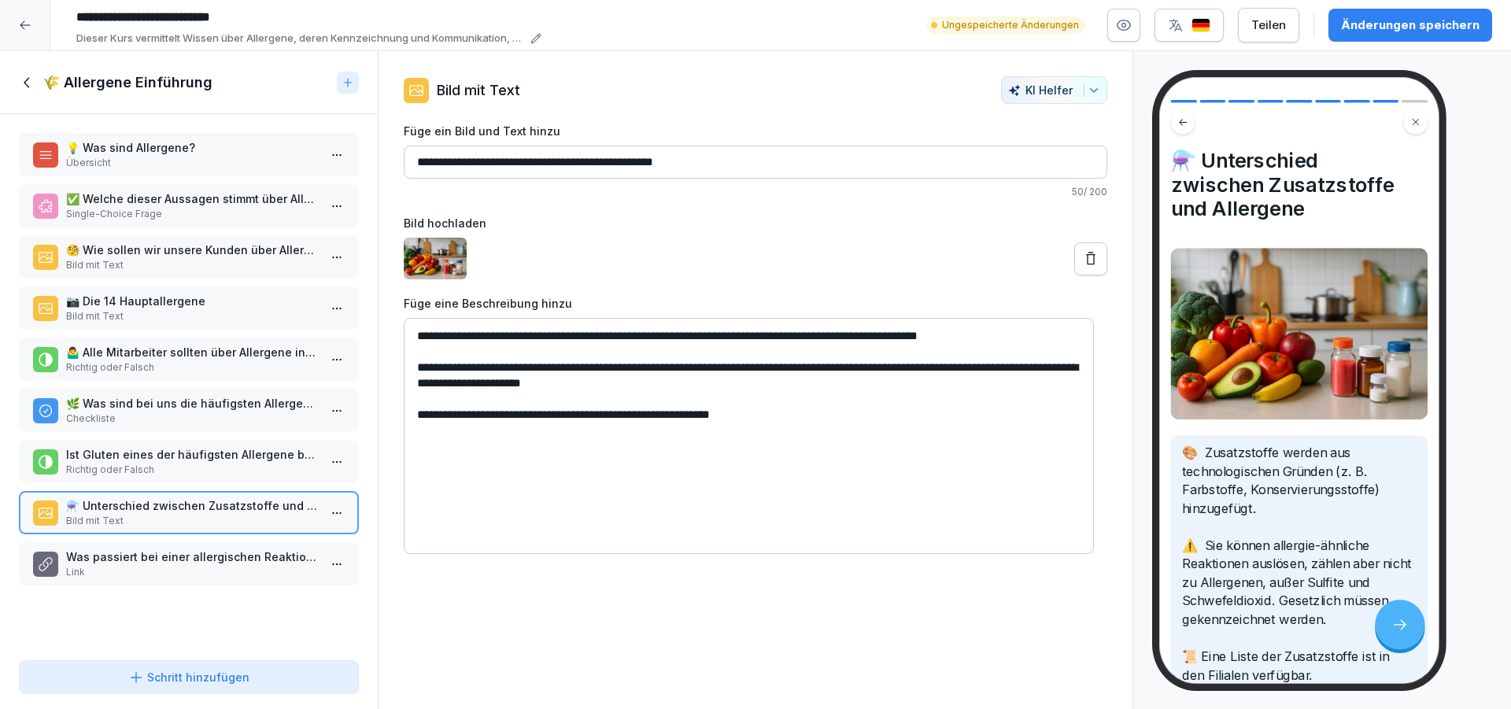
type textarea "**********"
click at [1383, 28] on div "Änderungen speichern" at bounding box center [1410, 25] width 138 height 17
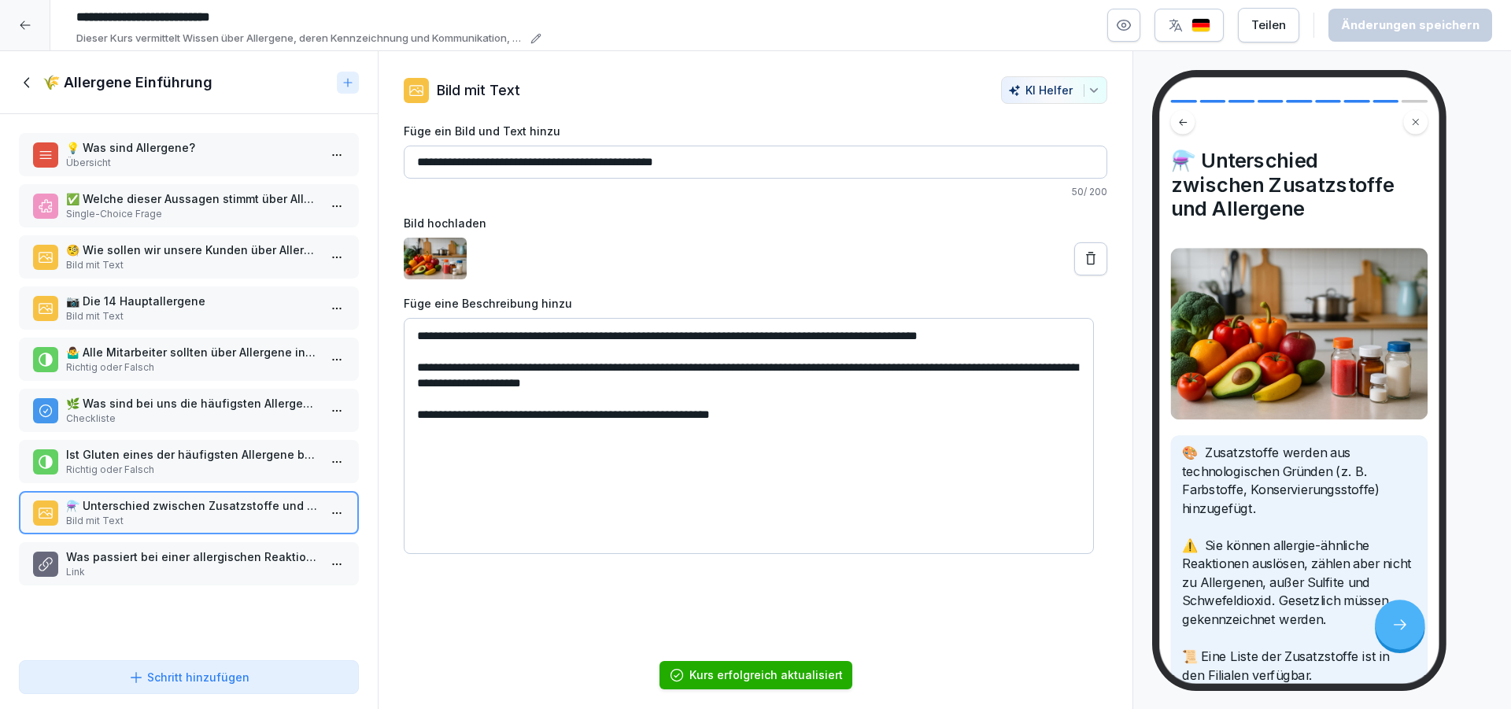
click at [206, 574] on p "Link" at bounding box center [192, 572] width 252 height 14
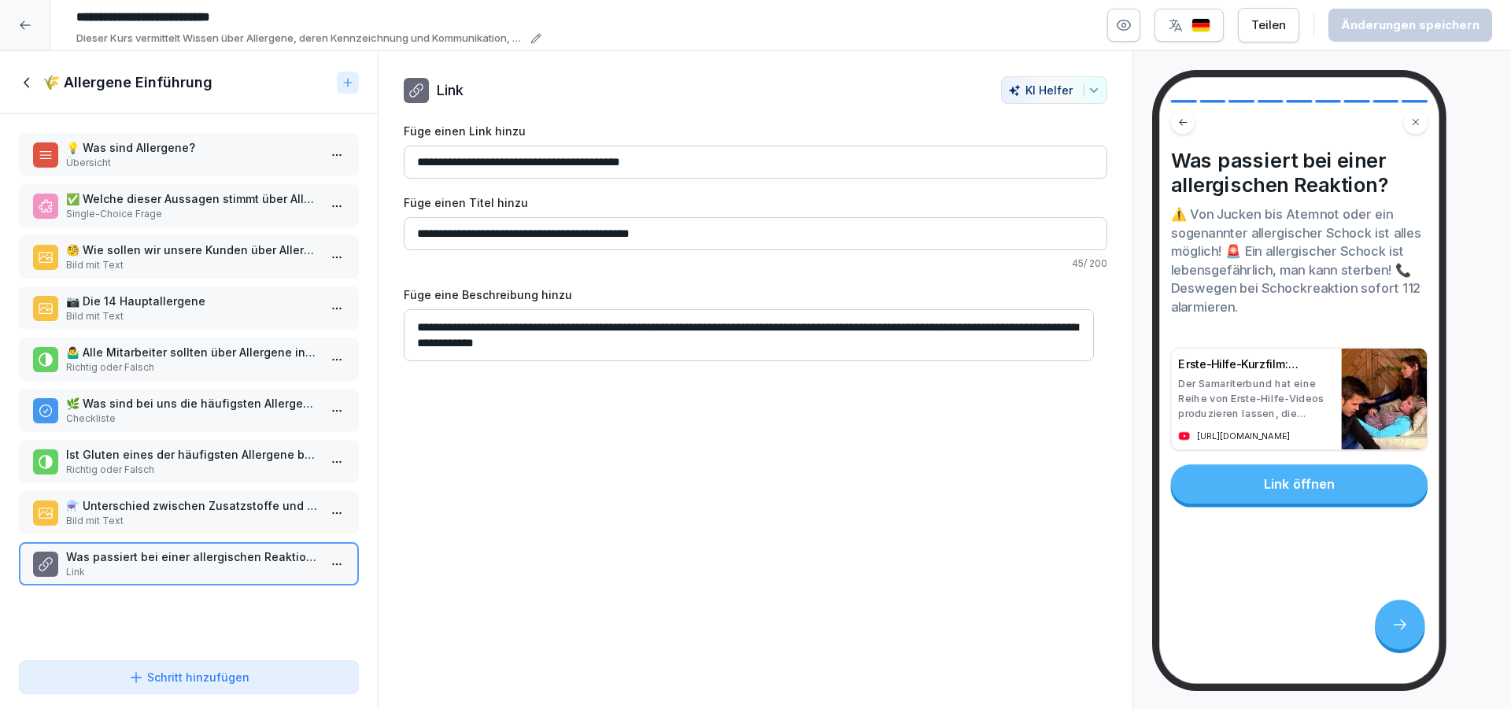
click at [31, 82] on icon at bounding box center [27, 82] width 17 height 17
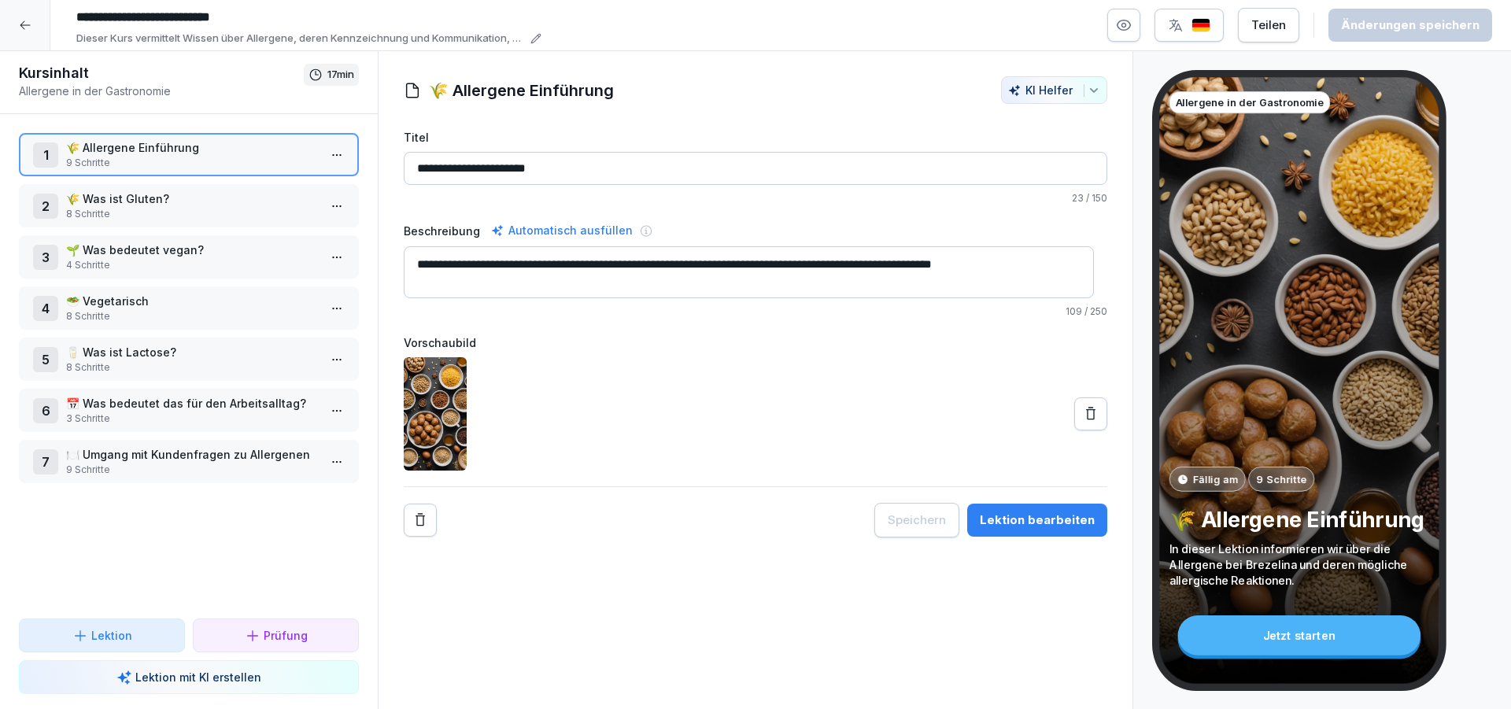
click at [130, 208] on p "8 Schritte" at bounding box center [192, 214] width 252 height 14
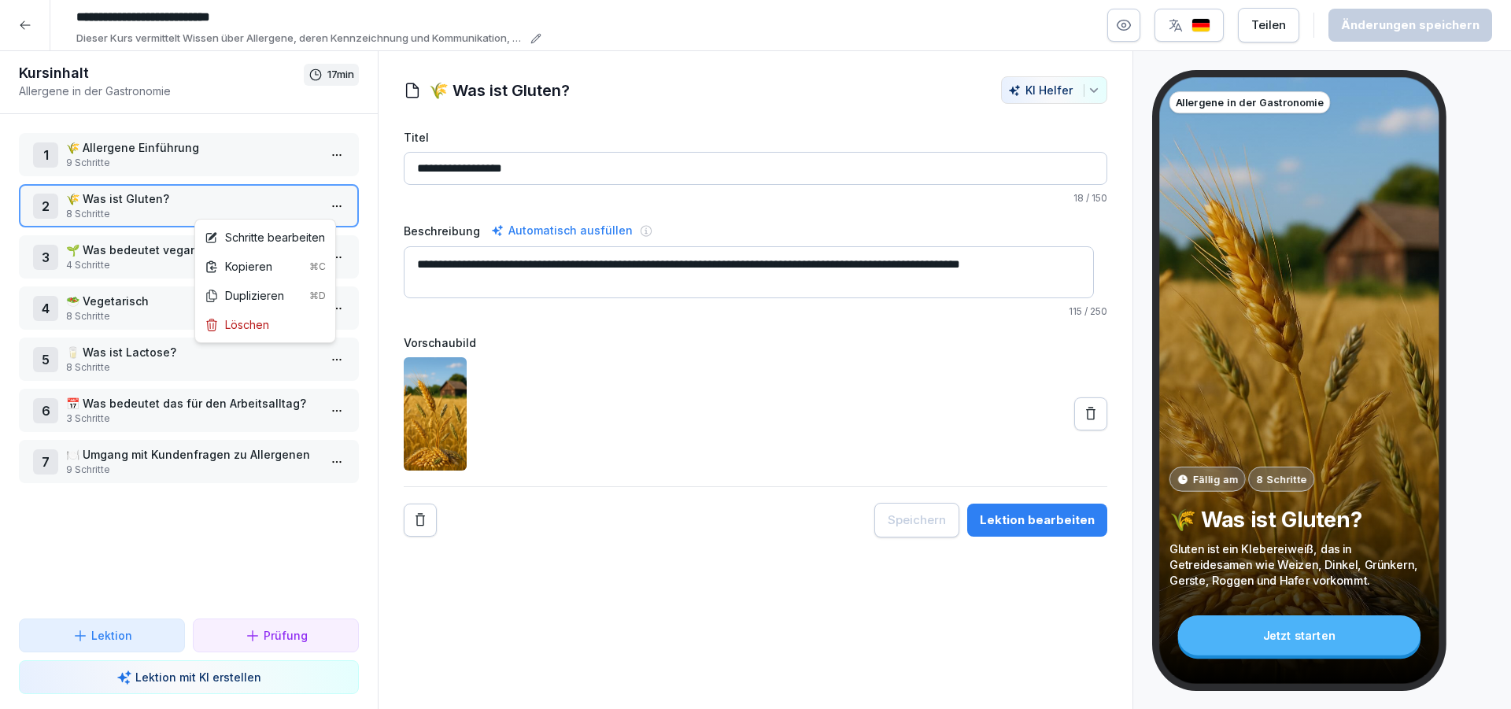
click at [326, 206] on html "**********" at bounding box center [755, 354] width 1511 height 709
click at [286, 243] on div "Schritte bearbeiten" at bounding box center [265, 237] width 120 height 17
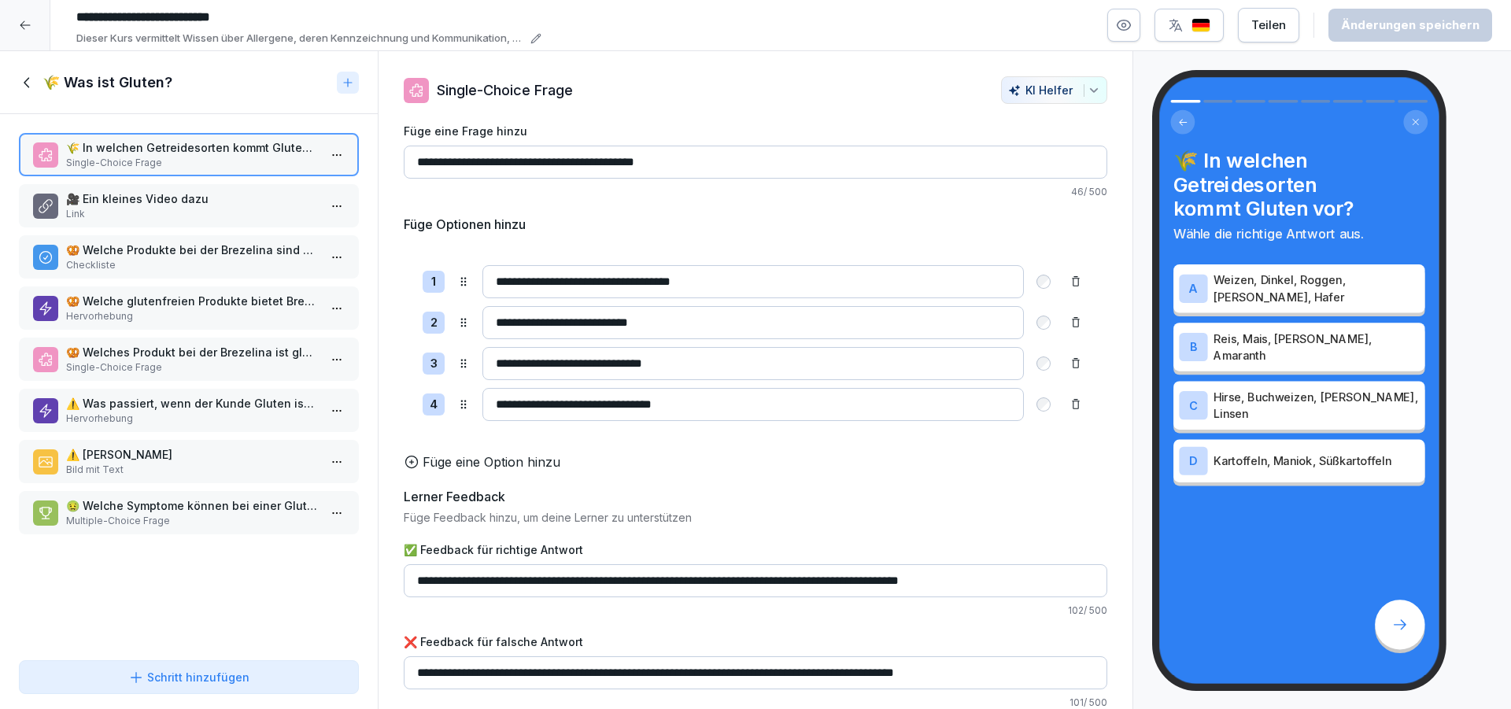
click at [1130, 26] on icon "button" at bounding box center [1124, 25] width 16 height 16
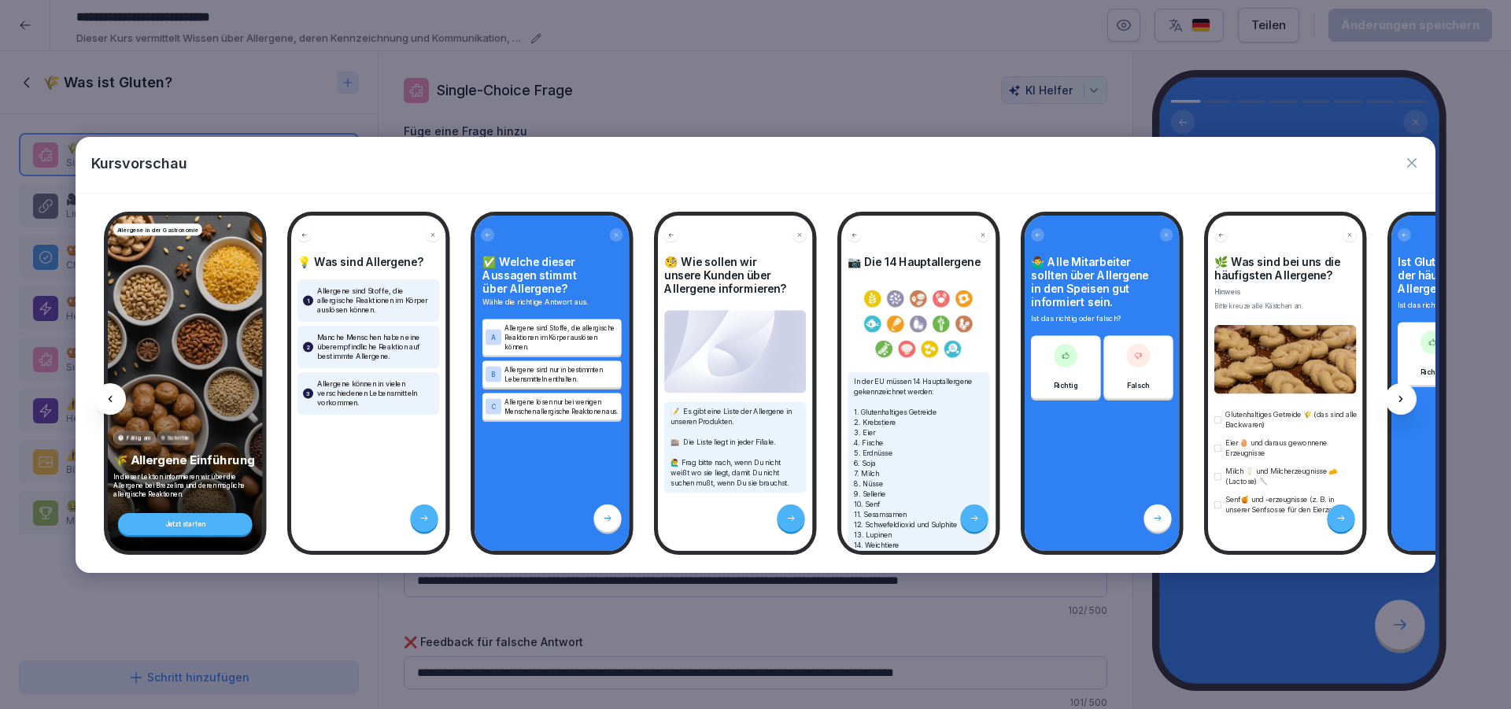
click at [1401, 401] on icon at bounding box center [1400, 399] width 13 height 13
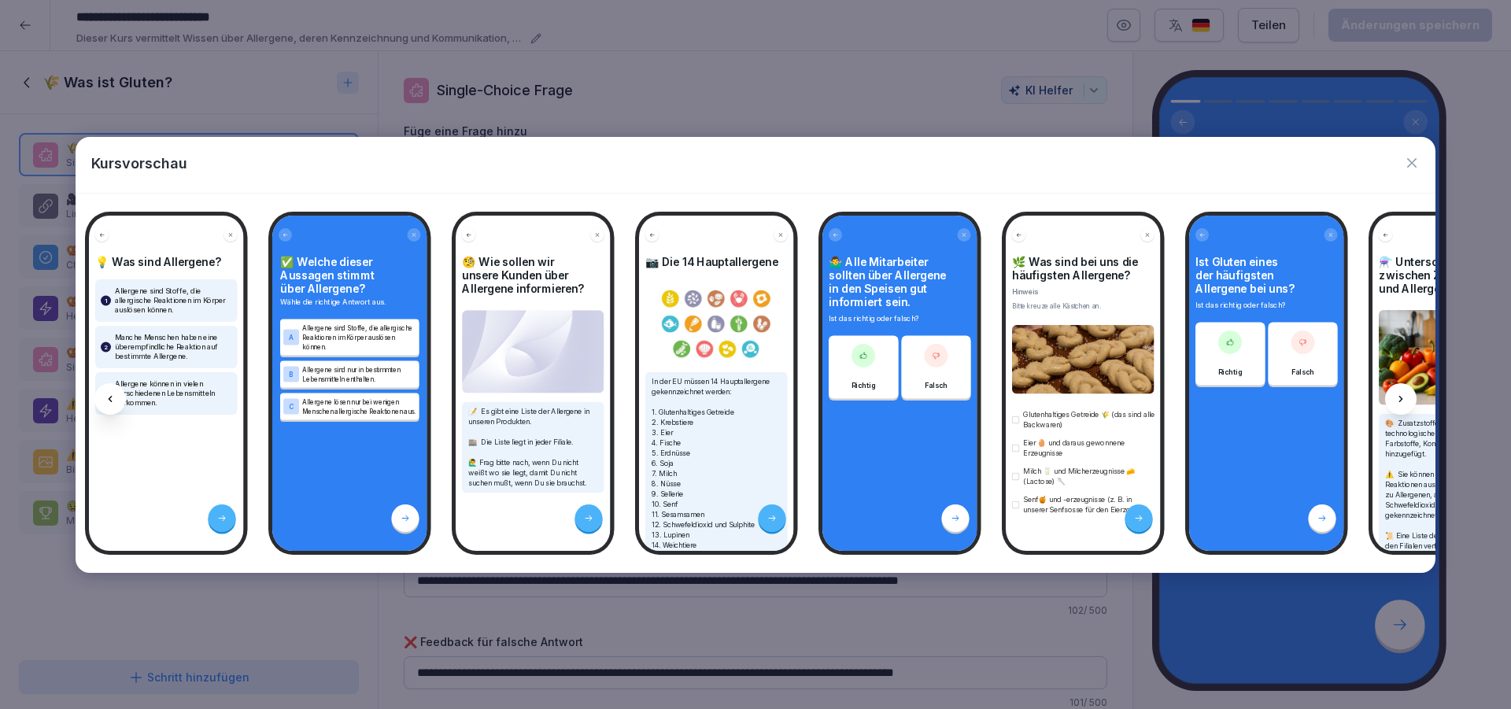
click at [1401, 401] on icon at bounding box center [1400, 399] width 13 height 13
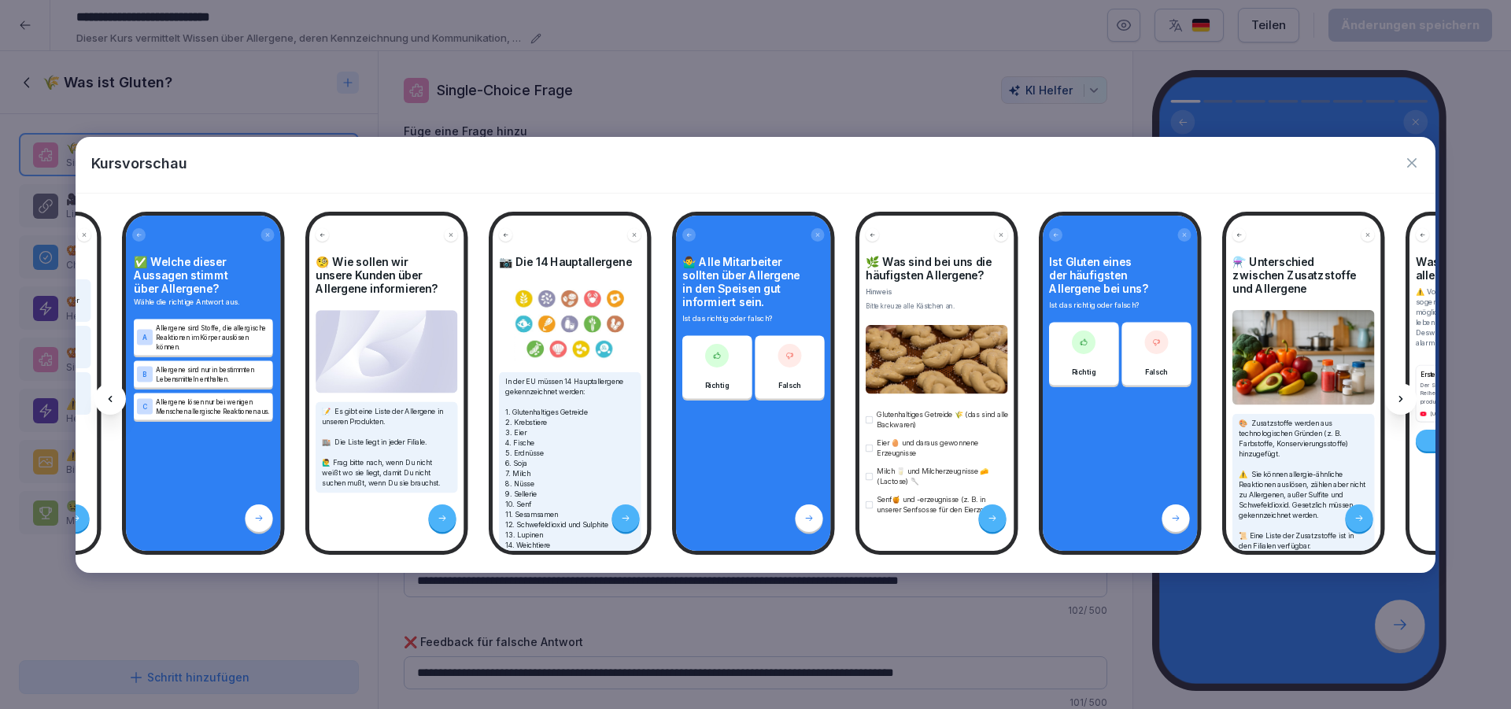
click at [1401, 401] on icon at bounding box center [1400, 399] width 13 height 13
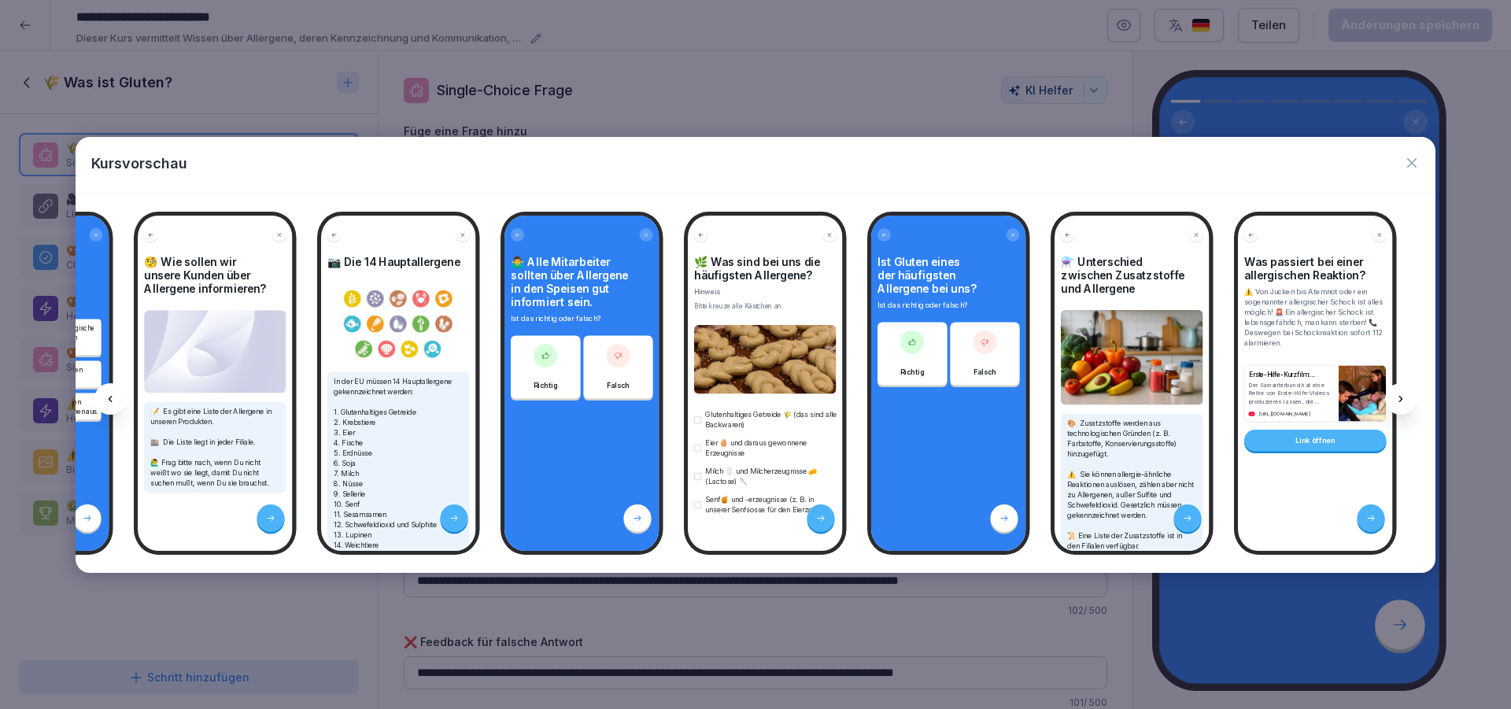
click at [1401, 401] on icon at bounding box center [1400, 399] width 13 height 13
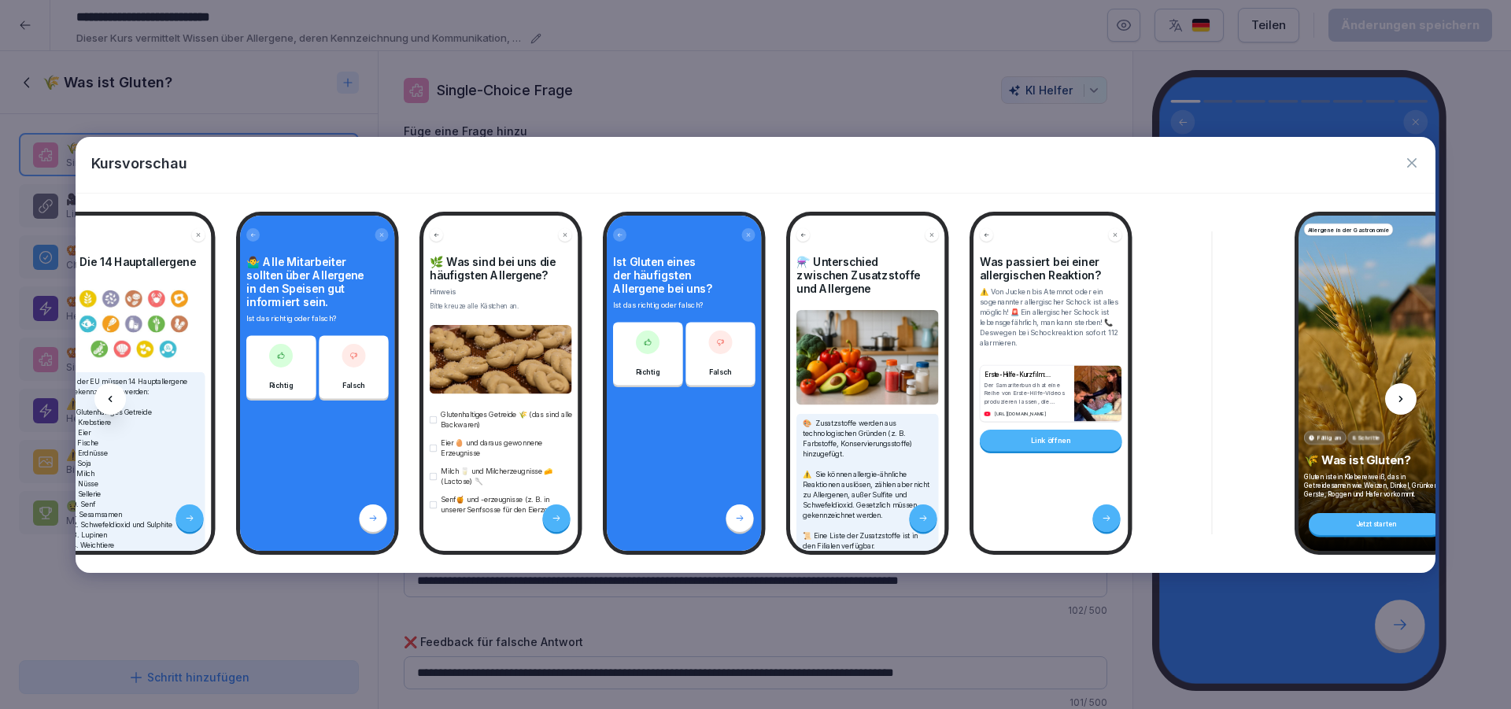
click at [1401, 401] on icon at bounding box center [1400, 399] width 13 height 13
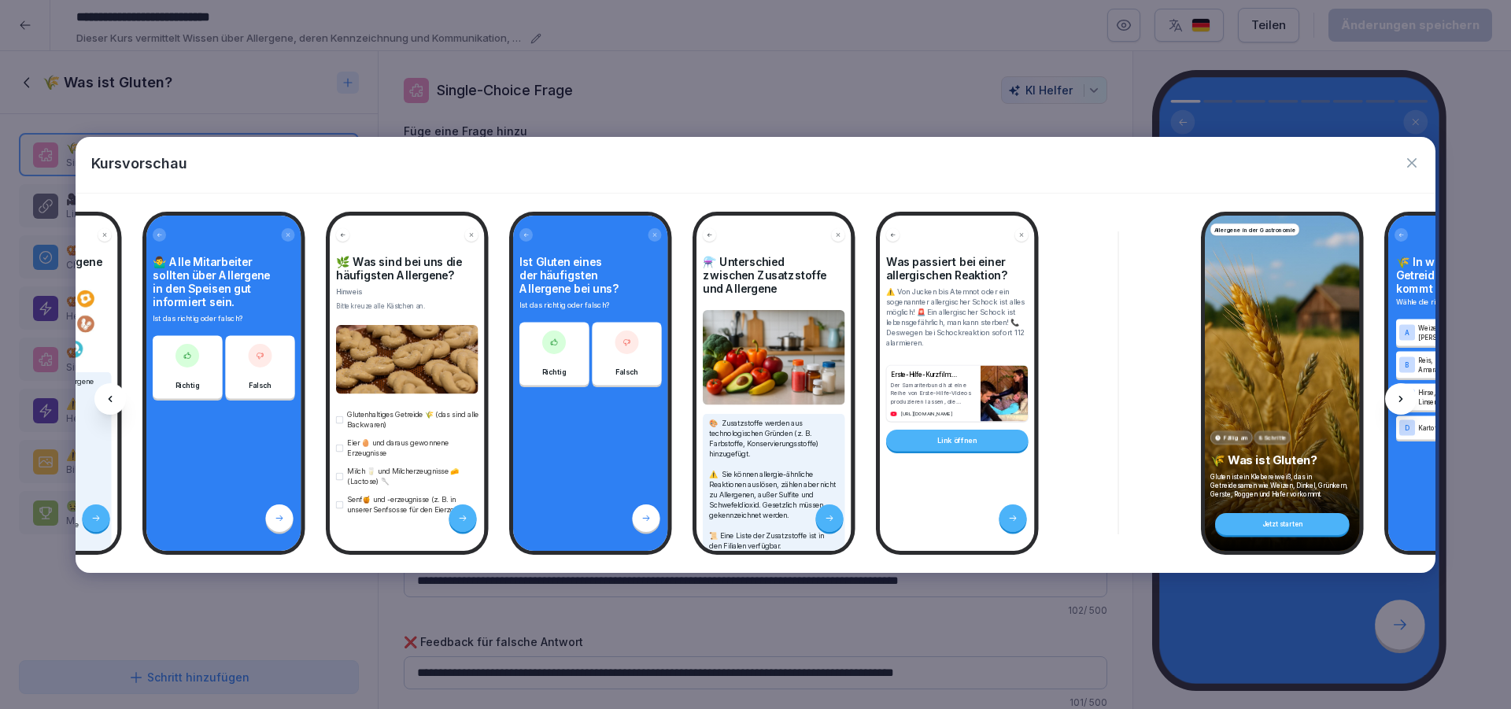
scroll to position [0, 981]
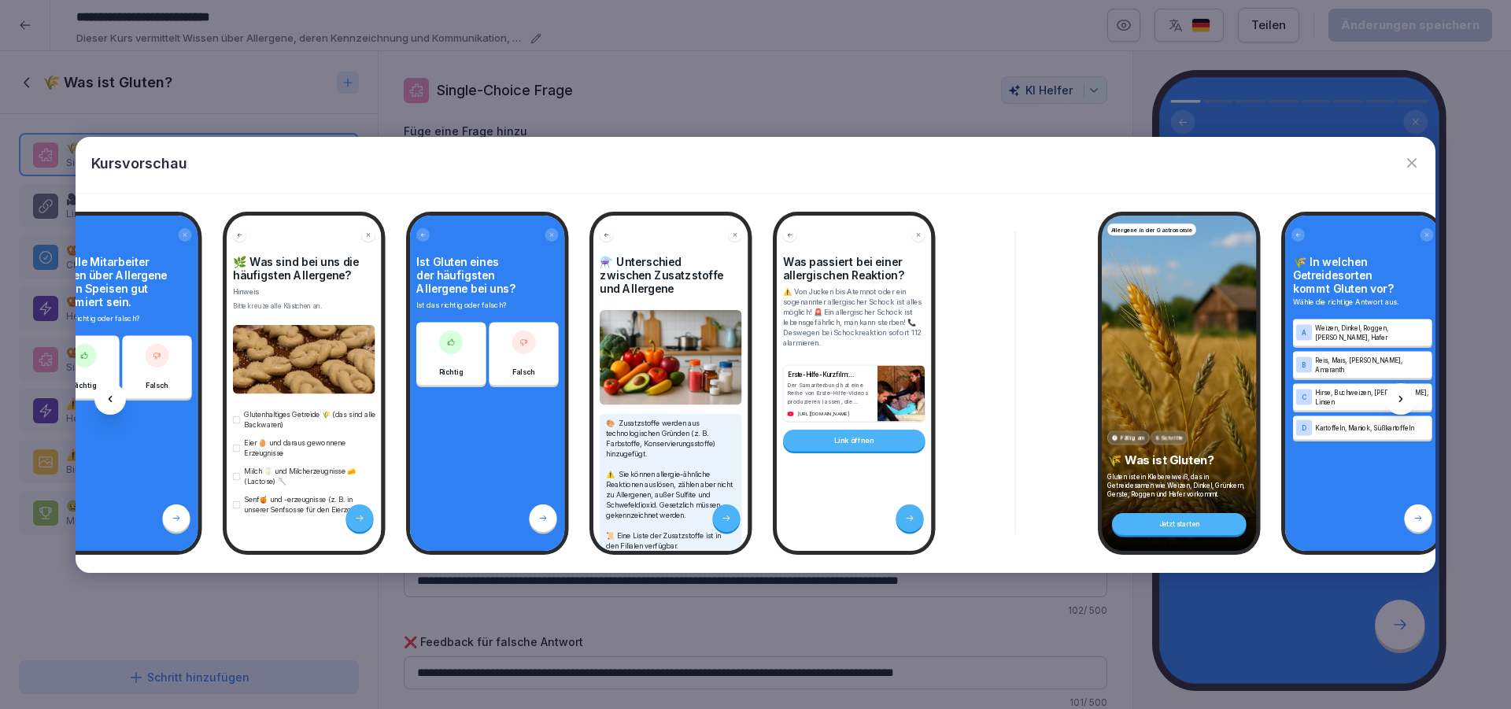
click at [1401, 401] on icon at bounding box center [1400, 399] width 13 height 13
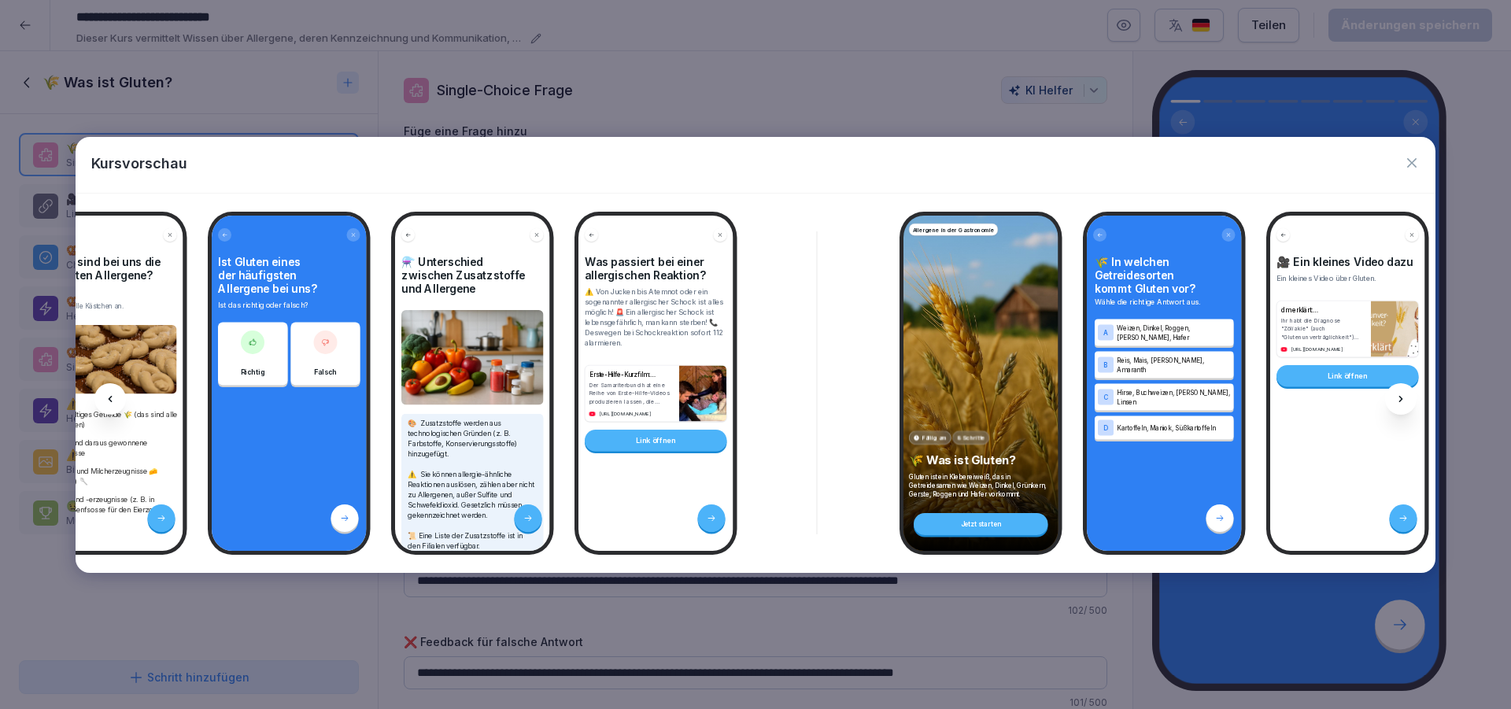
click at [1401, 401] on icon at bounding box center [1400, 399] width 13 height 13
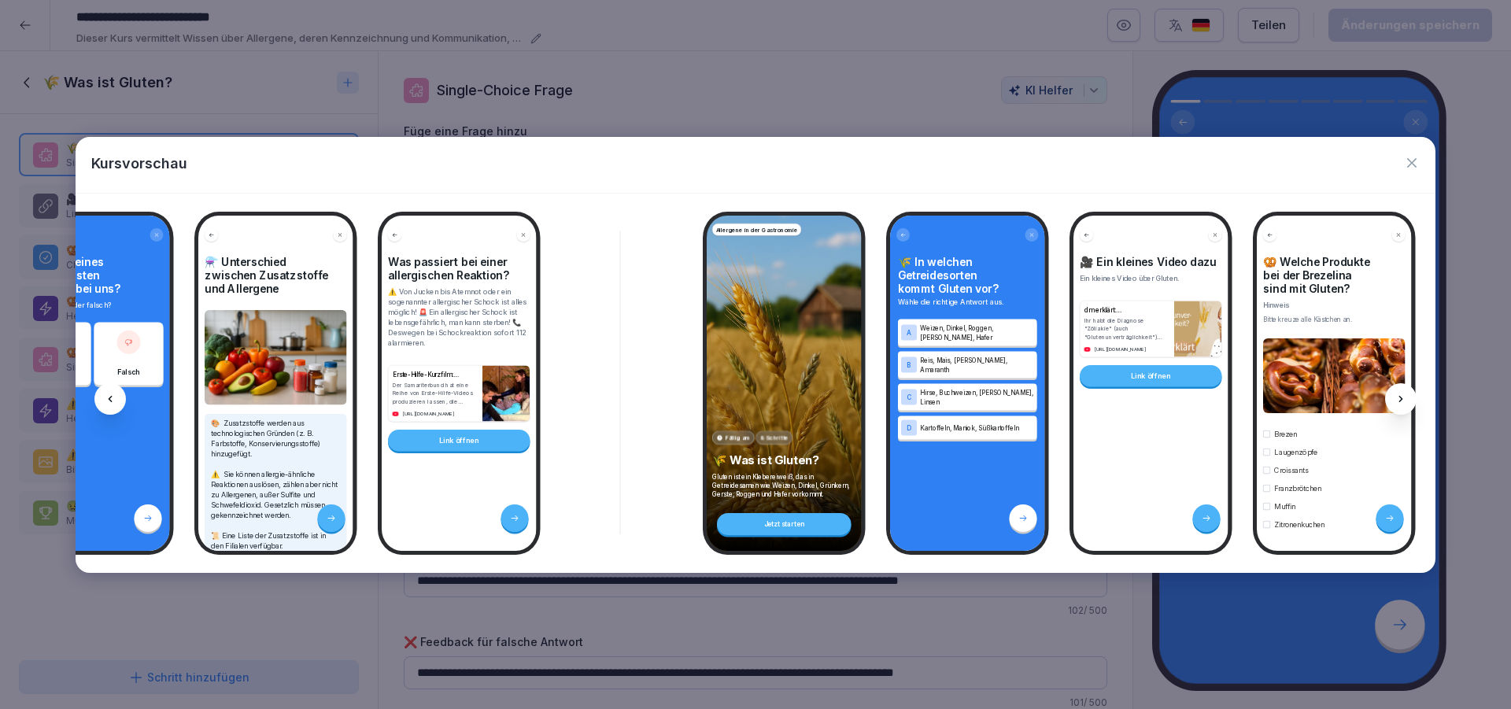
click at [1401, 401] on icon at bounding box center [1400, 399] width 13 height 13
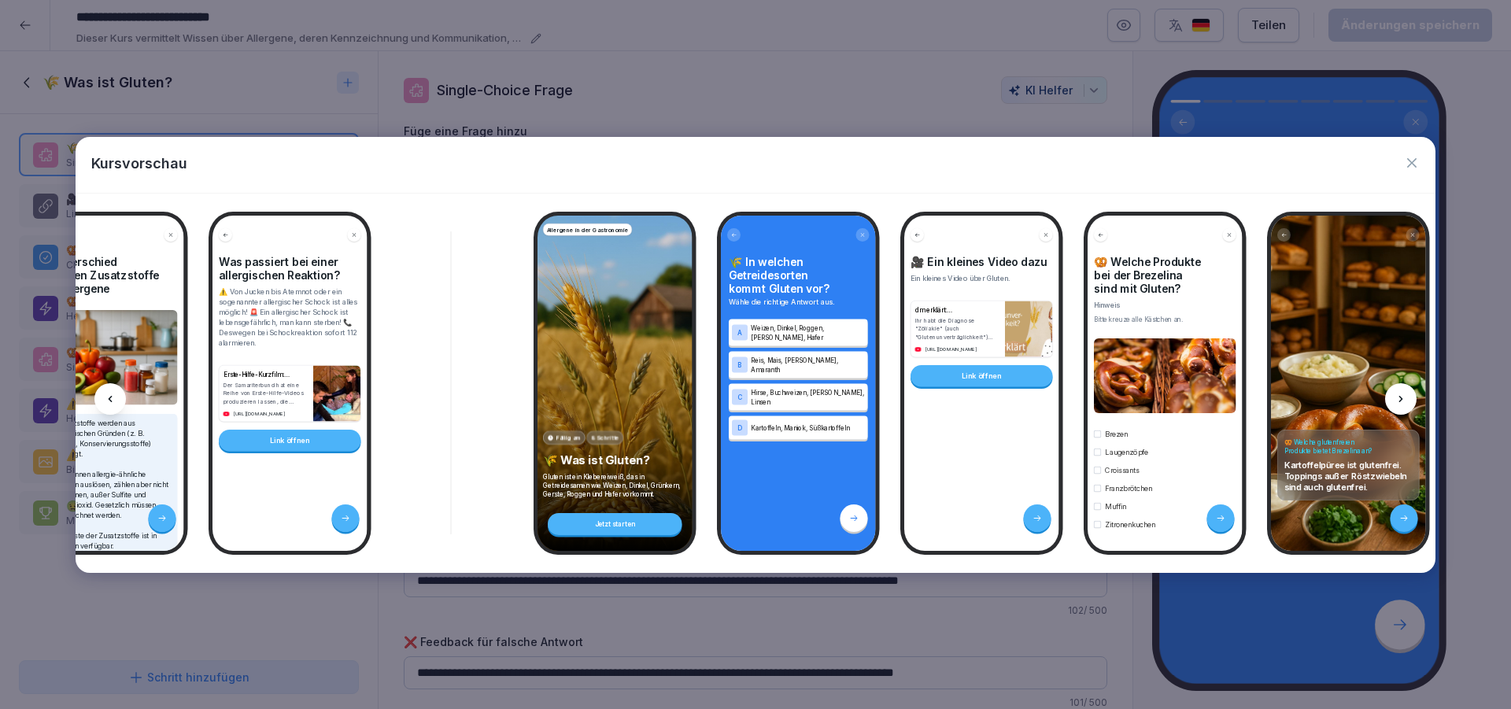
scroll to position [0, 1598]
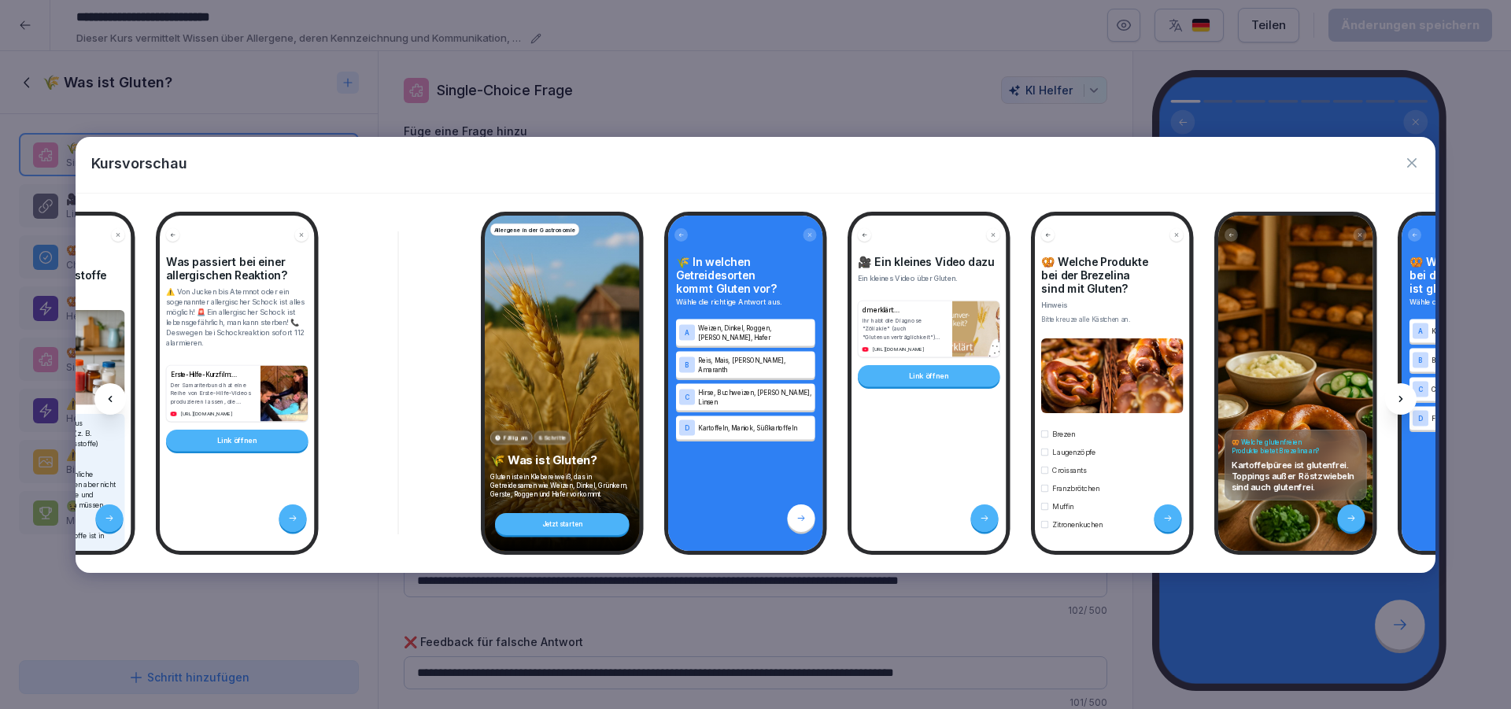
click at [1401, 401] on icon at bounding box center [1400, 399] width 13 height 13
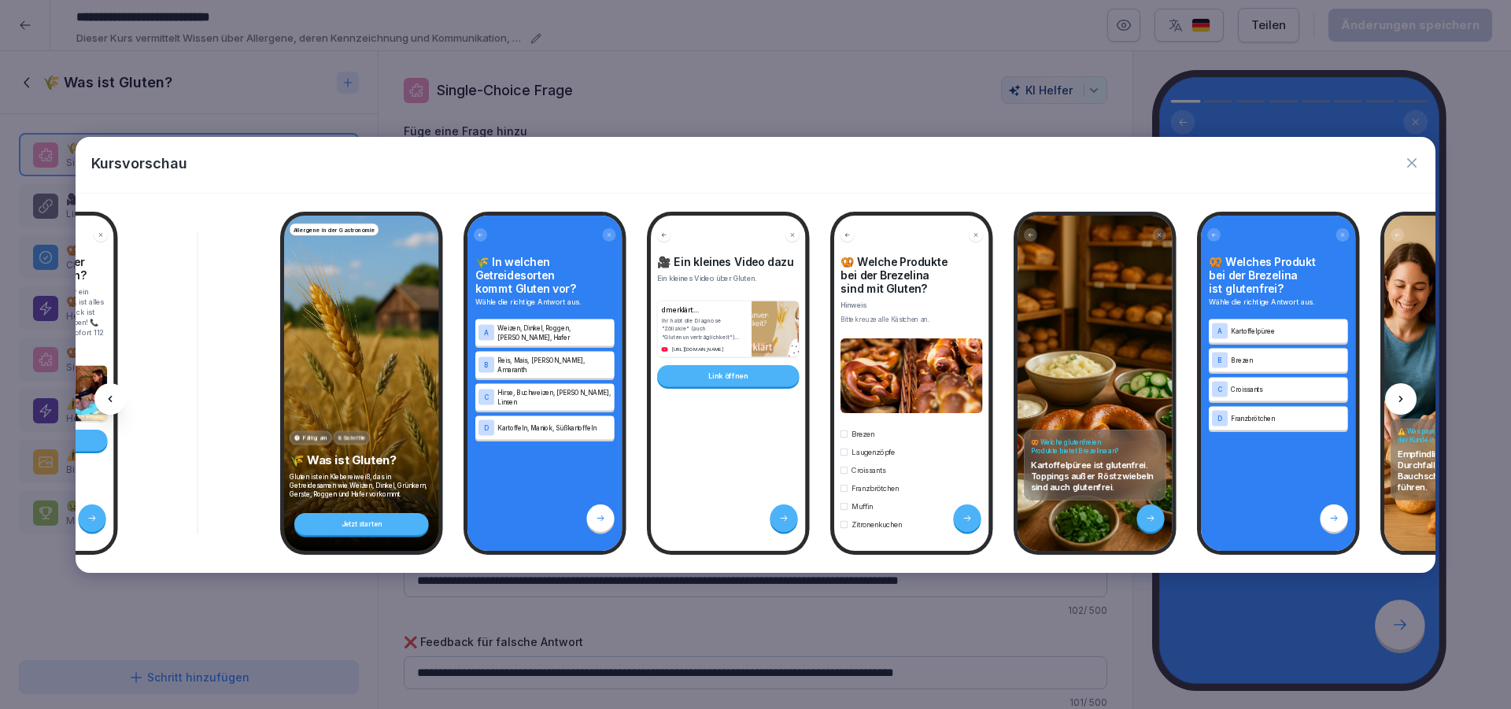
scroll to position [0, 1809]
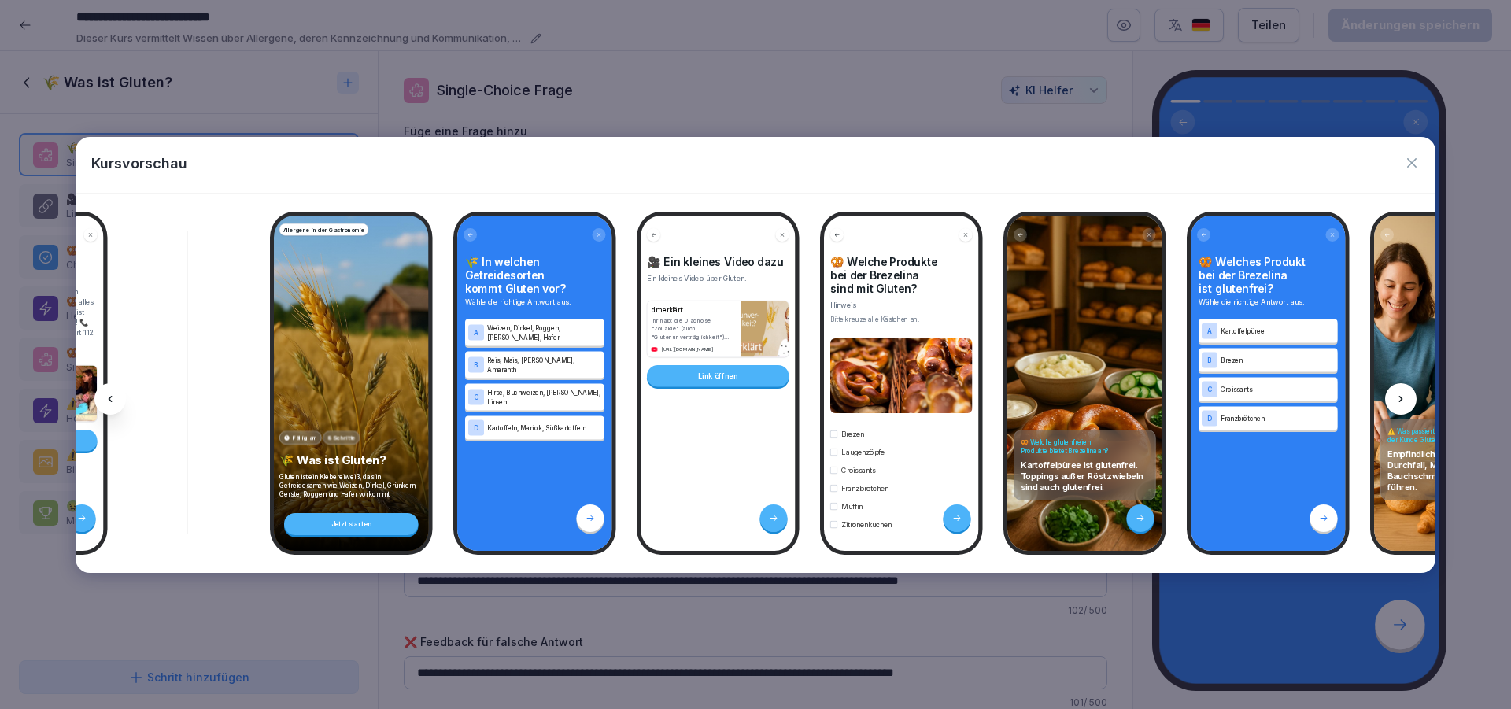
click at [1401, 401] on icon at bounding box center [1400, 399] width 13 height 13
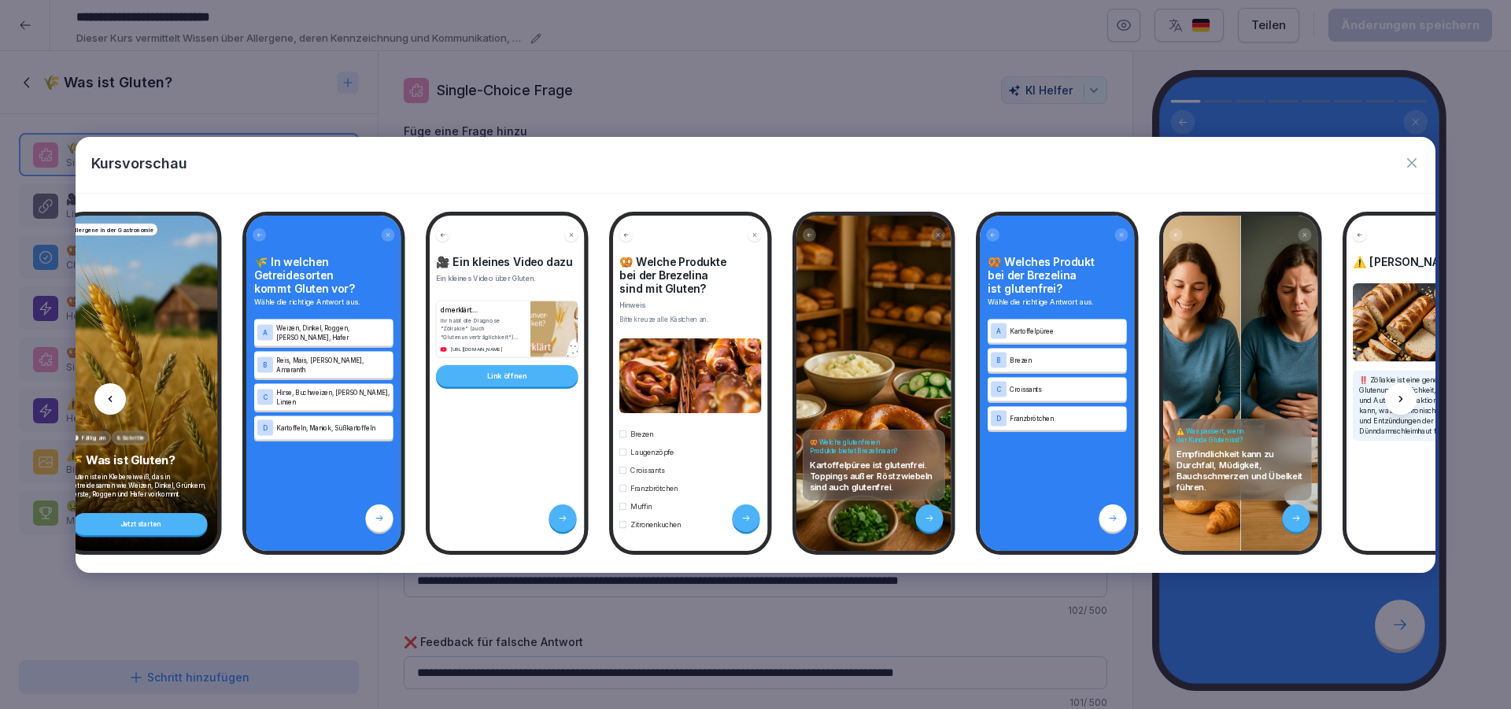
click at [1401, 401] on icon at bounding box center [1400, 399] width 13 height 13
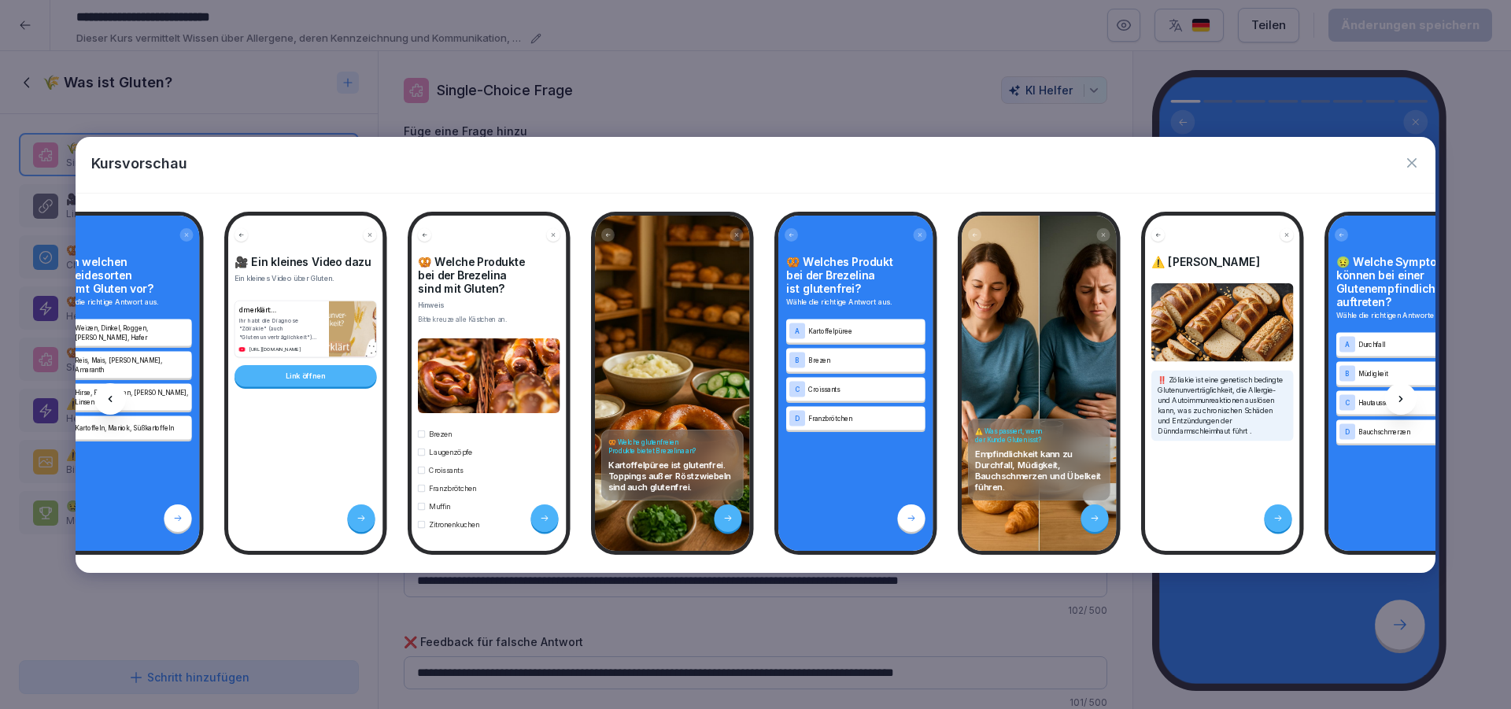
scroll to position [0, 2231]
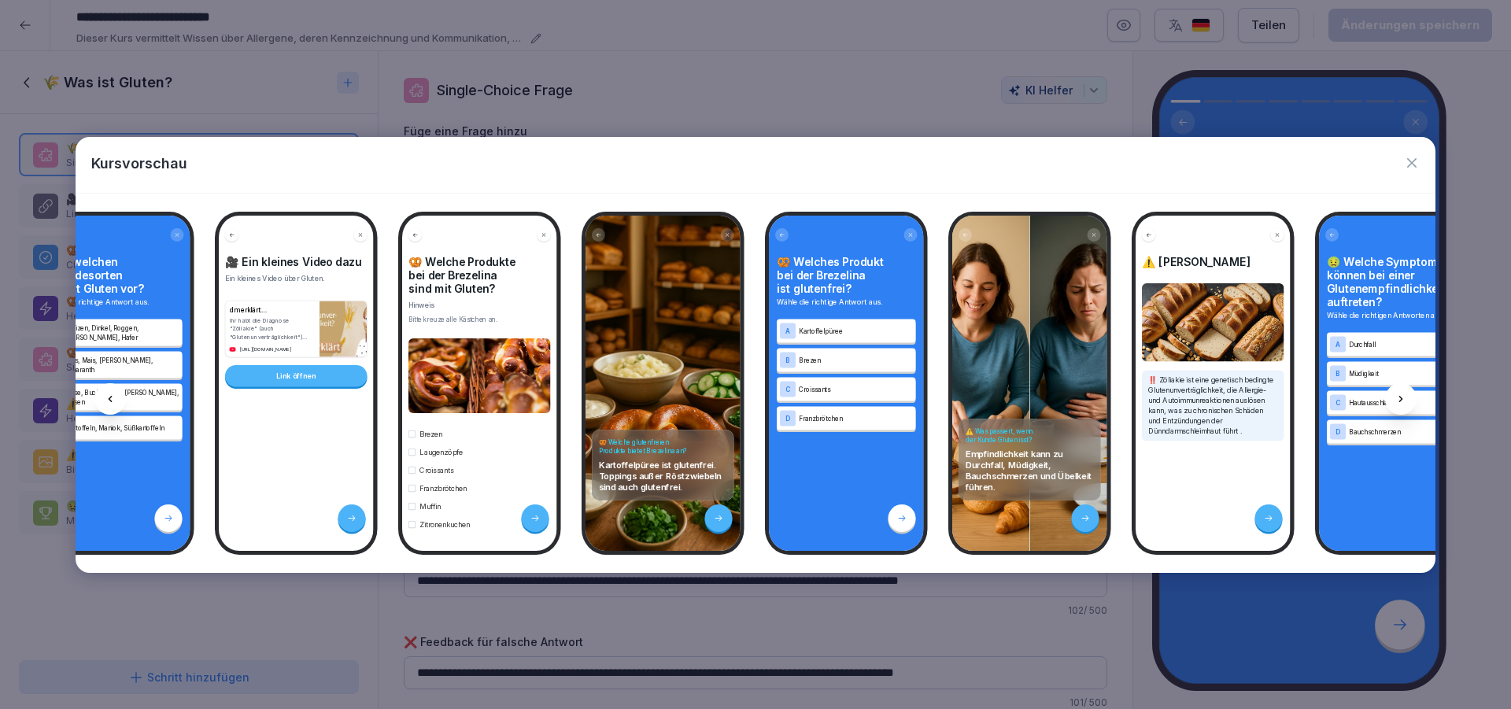
click at [1401, 401] on icon at bounding box center [1400, 399] width 13 height 13
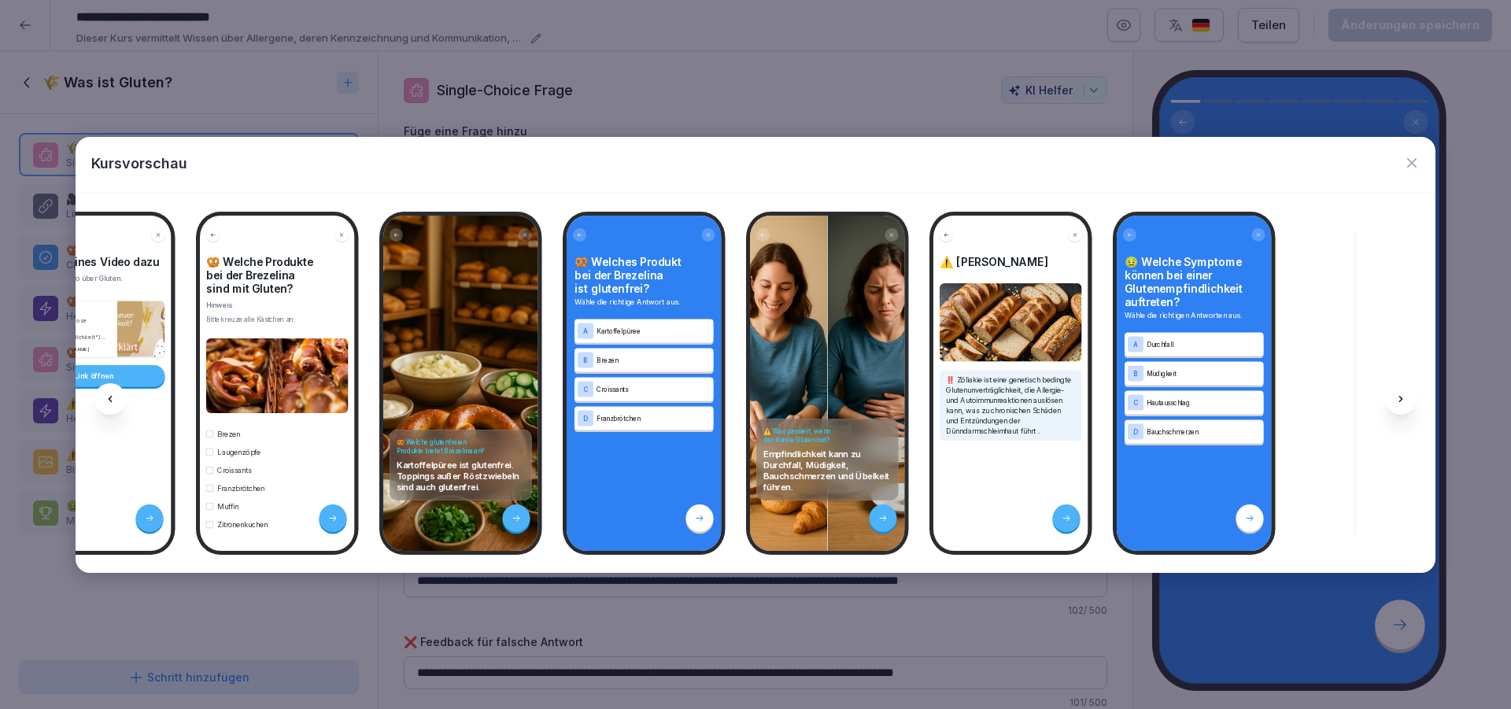
click at [1401, 401] on icon at bounding box center [1400, 399] width 13 height 13
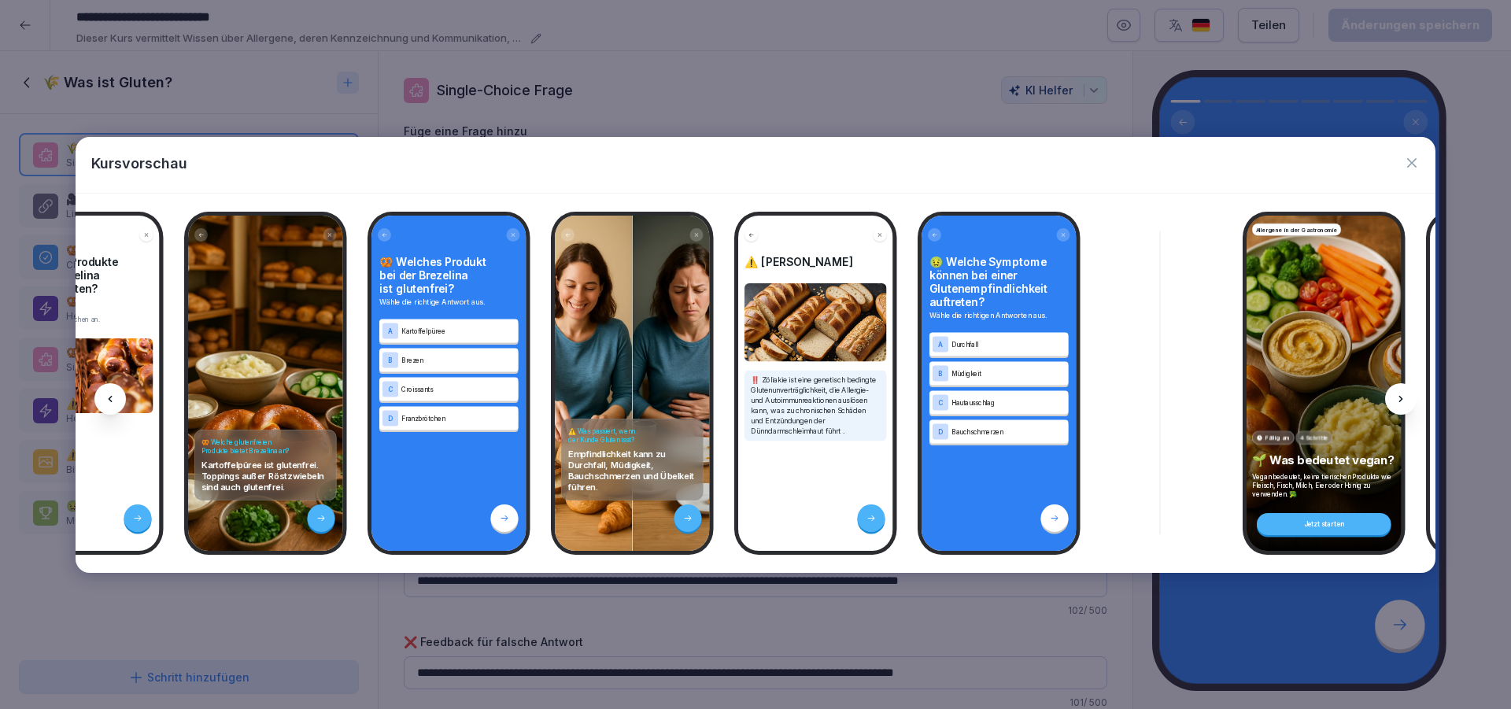
scroll to position [0, 2648]
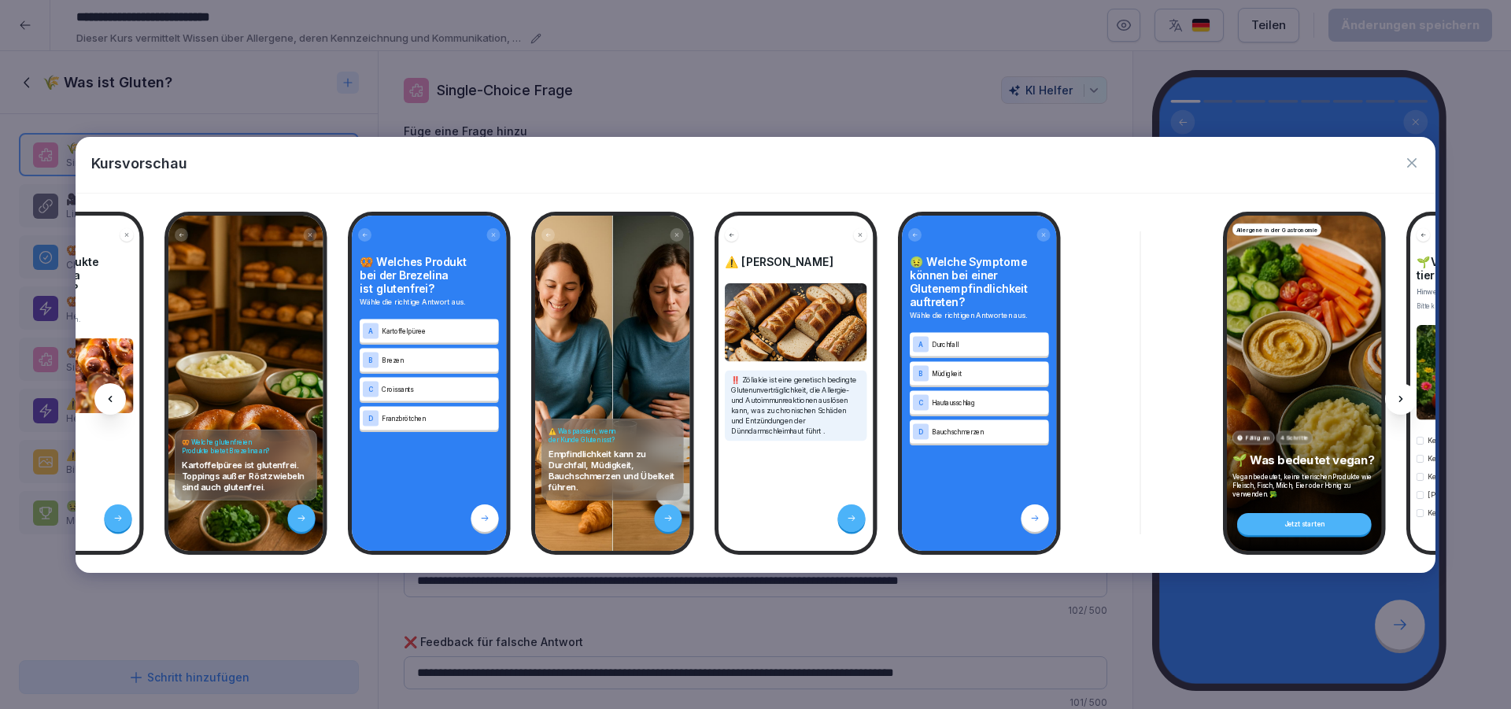
click at [1401, 401] on icon at bounding box center [1400, 399] width 13 height 13
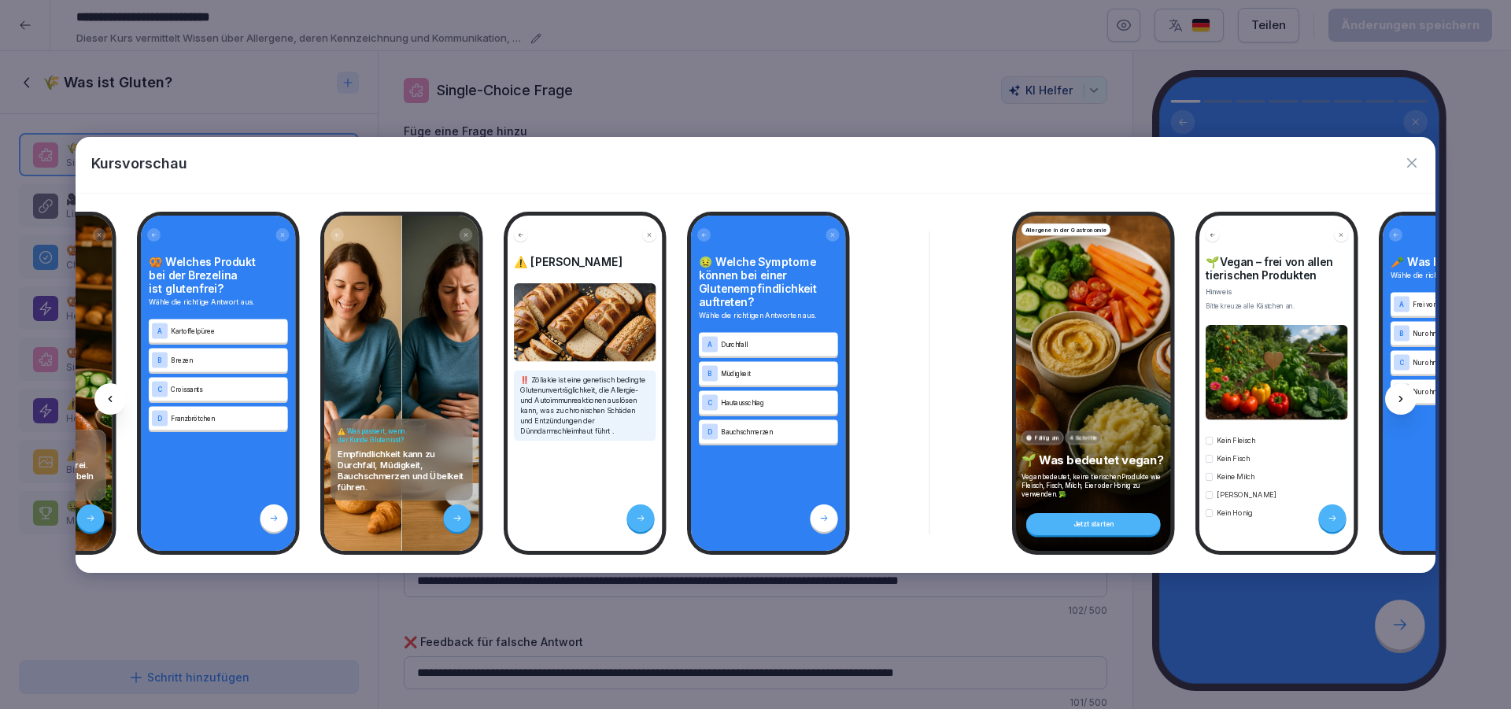
click at [1401, 401] on icon at bounding box center [1400, 399] width 13 height 13
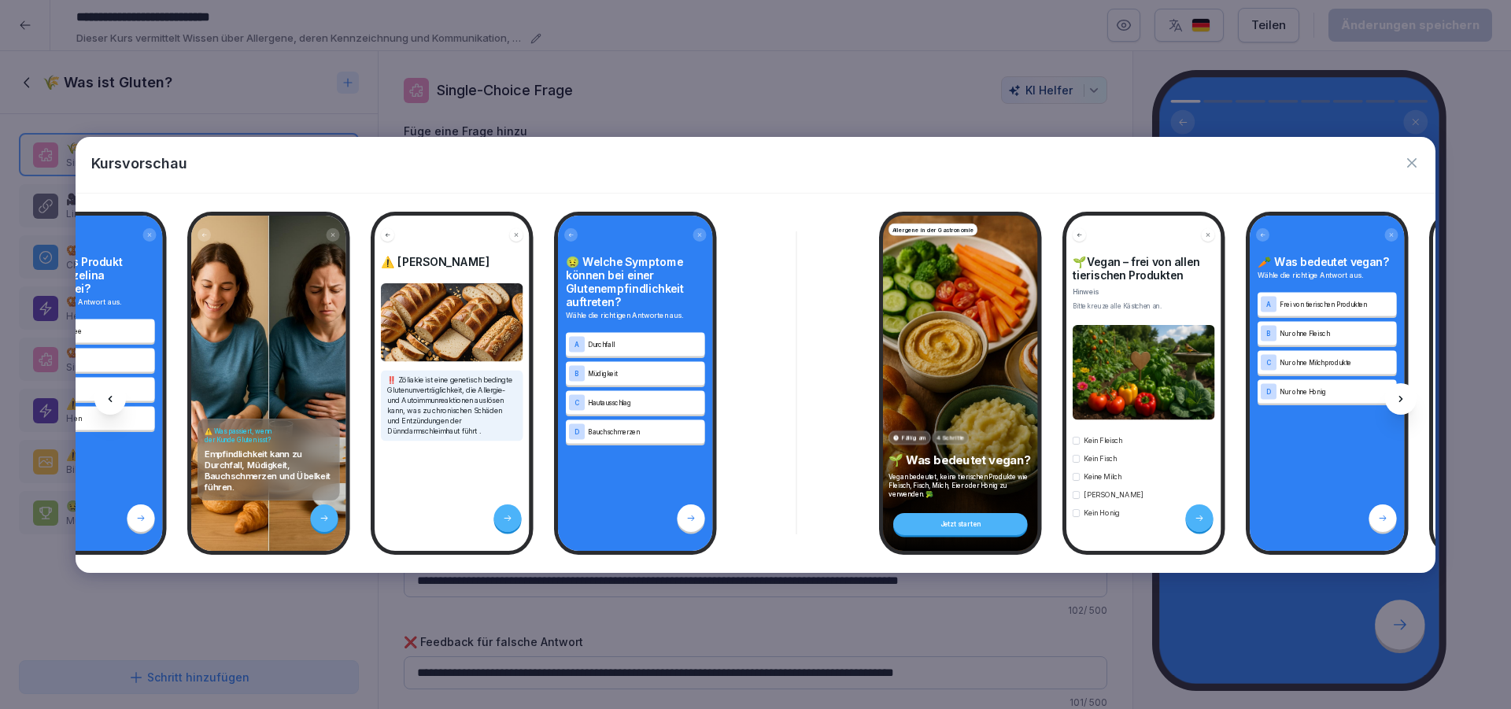
click at [1401, 401] on icon at bounding box center [1400, 399] width 13 height 13
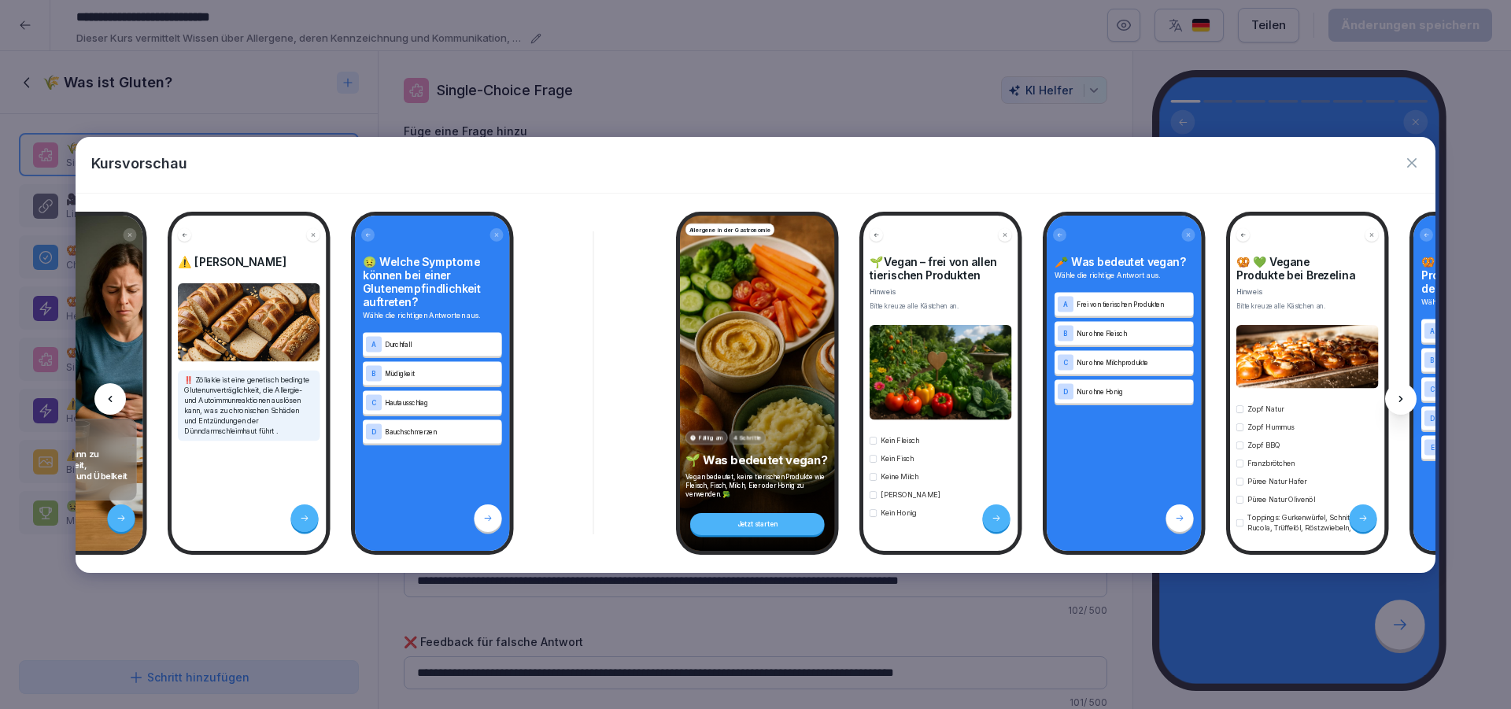
click at [1401, 401] on icon at bounding box center [1400, 399] width 13 height 13
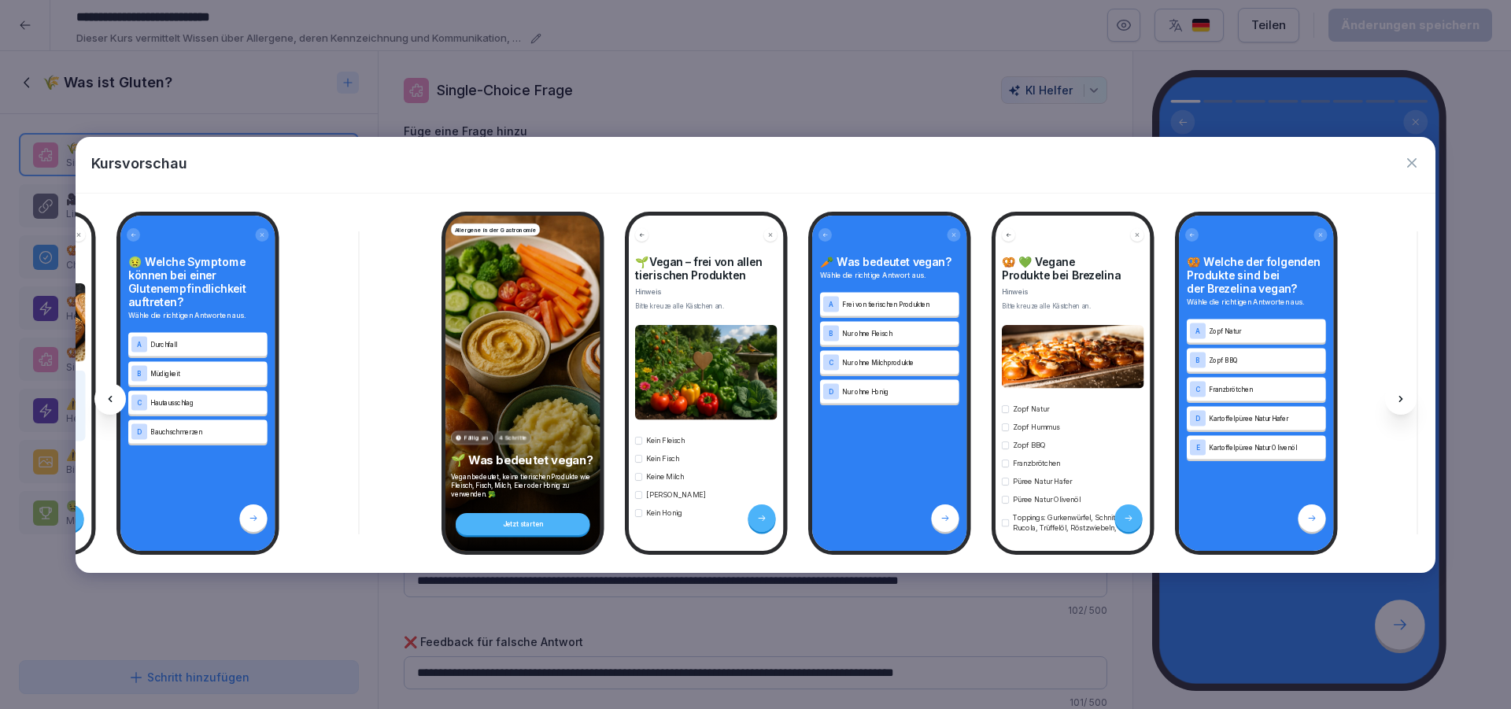
click at [1401, 401] on icon at bounding box center [1400, 399] width 13 height 13
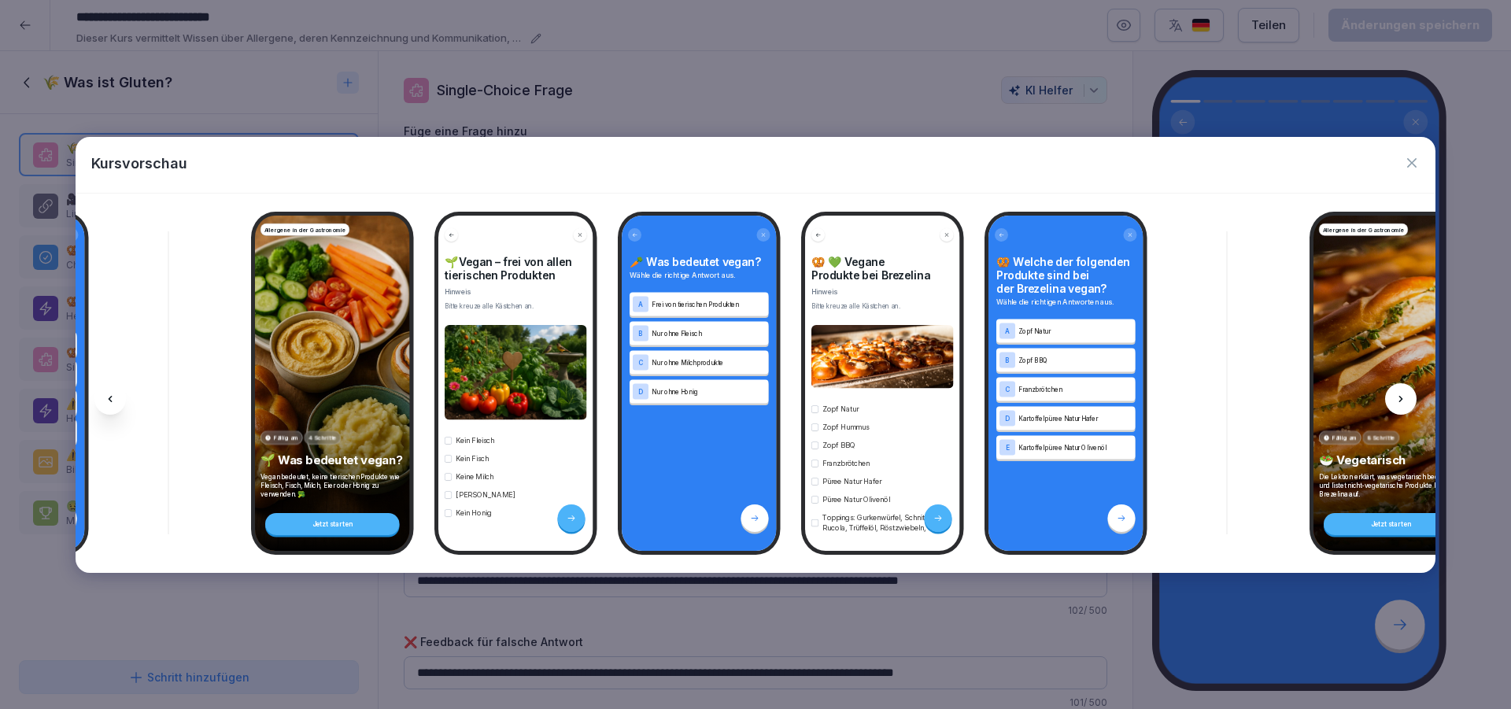
scroll to position [0, 3640]
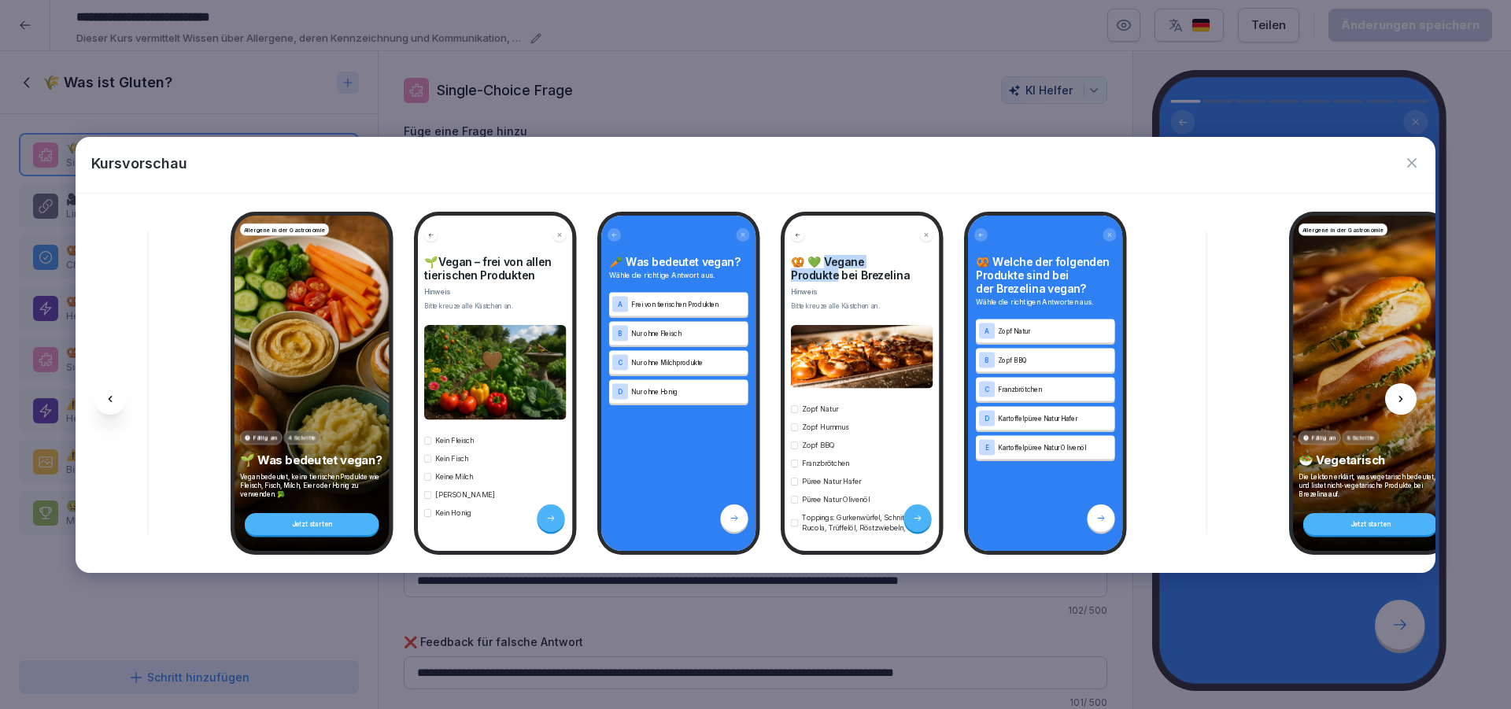
drag, startPoint x: 837, startPoint y: 265, endPoint x: 828, endPoint y: 259, distance: 11.3
click at [828, 259] on h4 "🥨 💚 Vegane Produkte bei Brezelina" at bounding box center [862, 268] width 142 height 27
copy h4 "gane Produkte b"
click at [1393, 393] on div at bounding box center [1400, 398] width 31 height 31
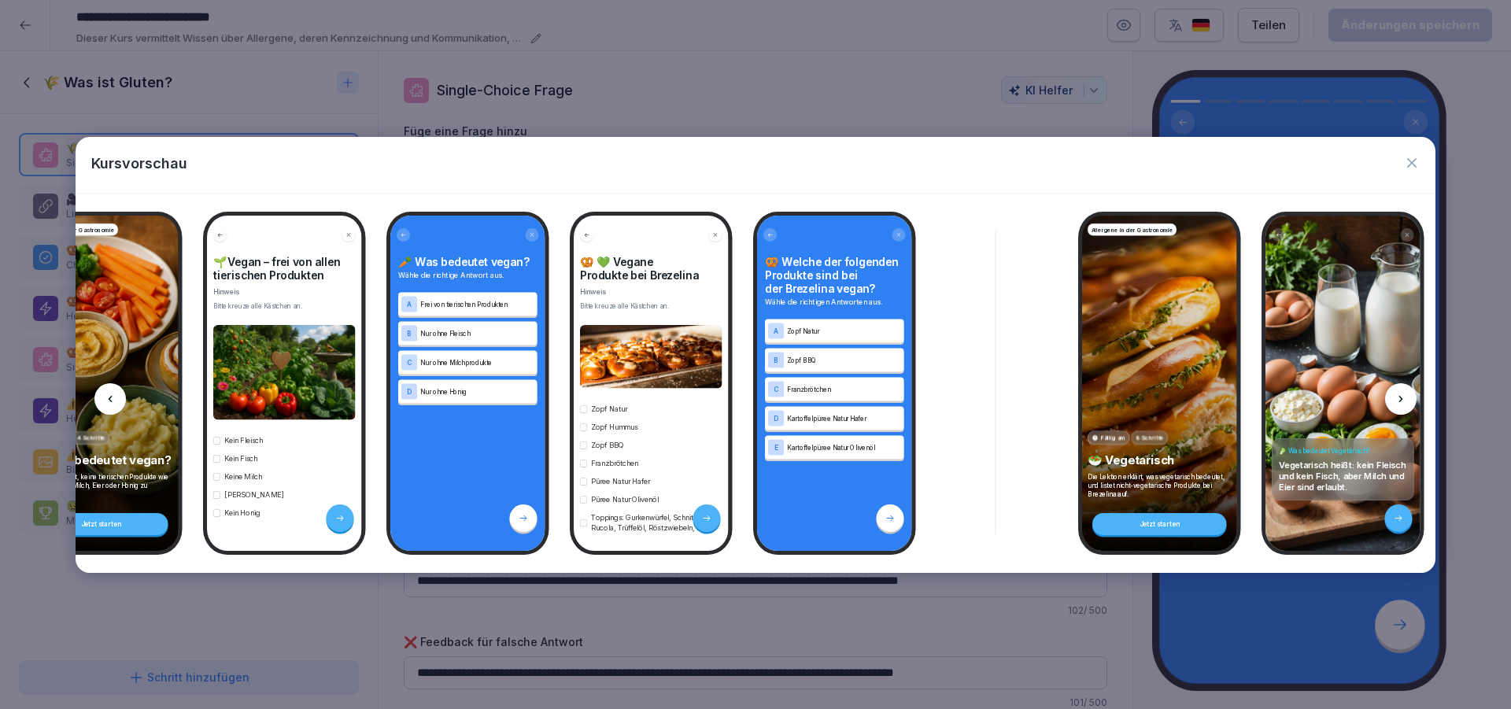
click at [1393, 393] on div at bounding box center [1400, 398] width 31 height 31
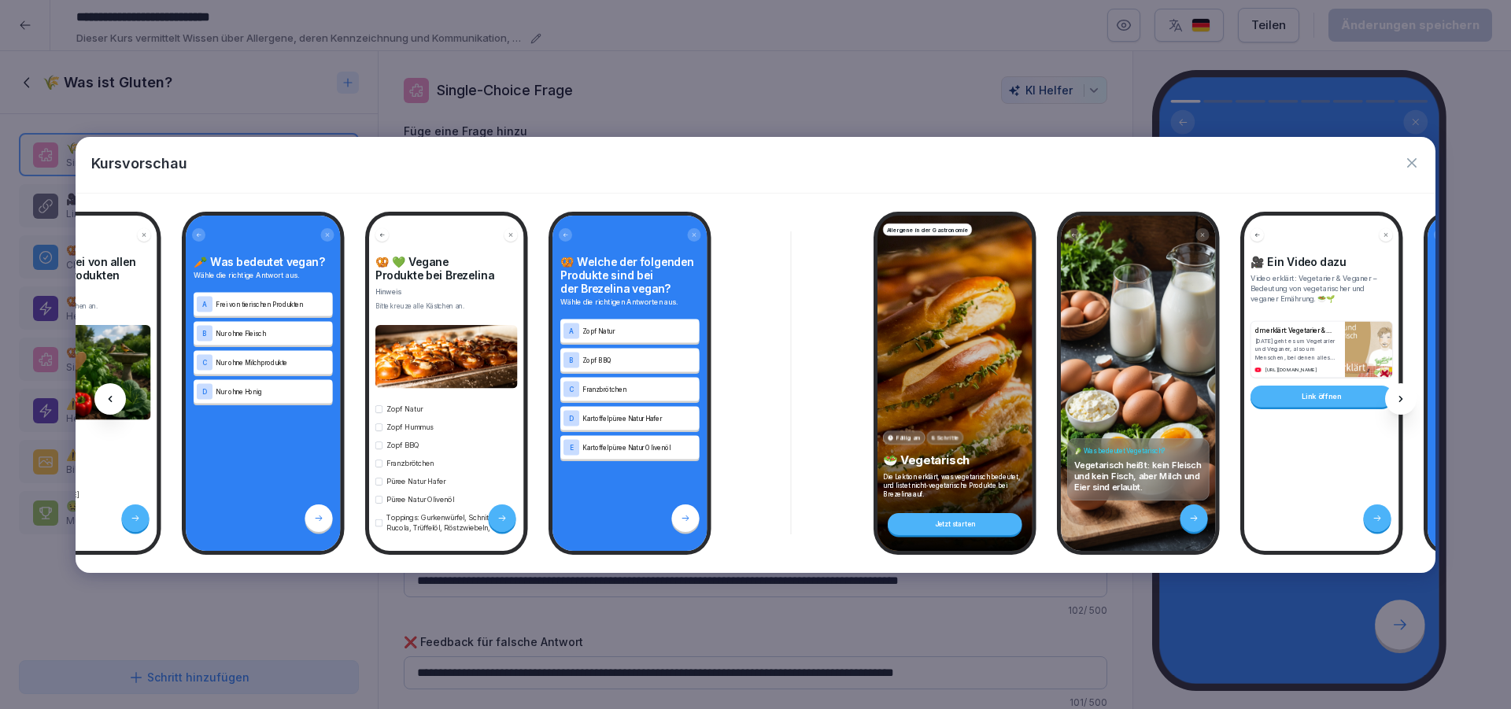
scroll to position [0, 4061]
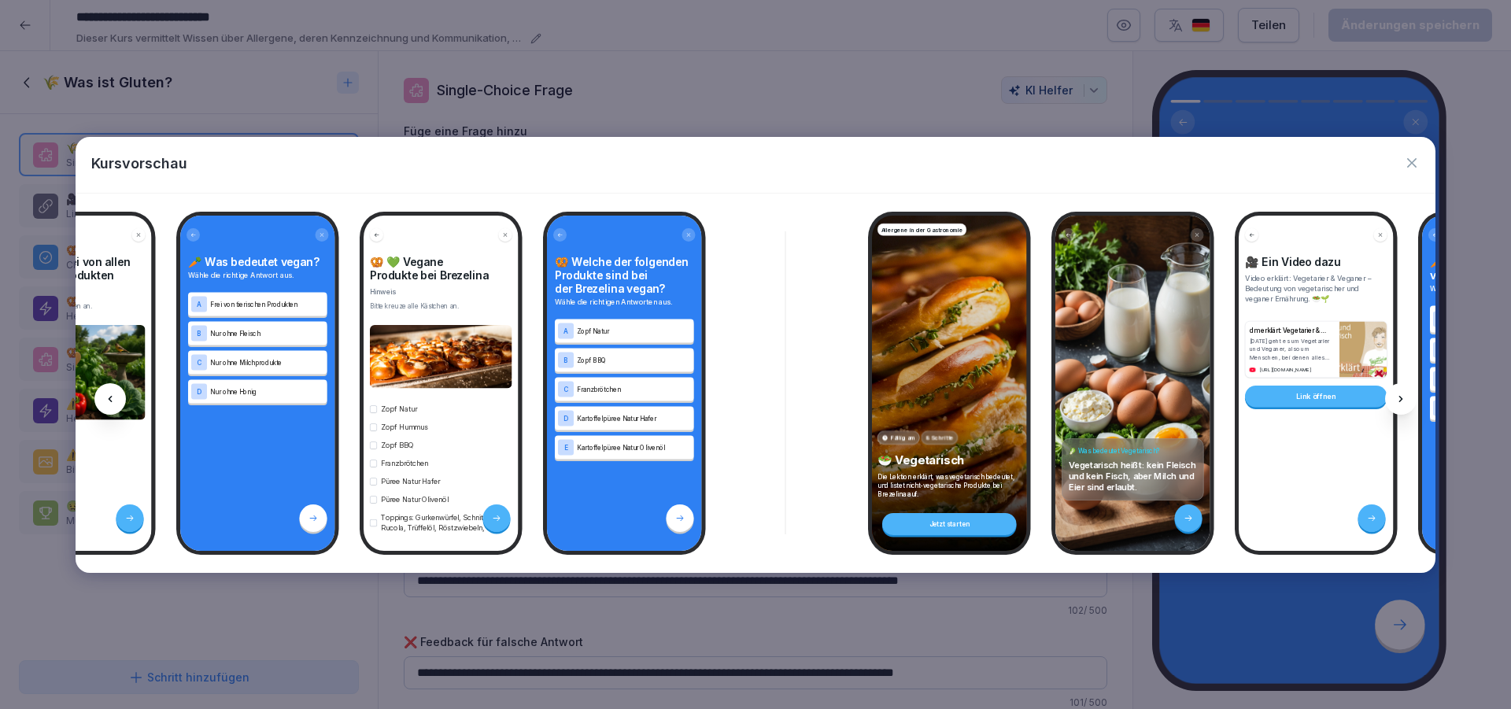
click at [1393, 393] on div at bounding box center [1400, 398] width 31 height 31
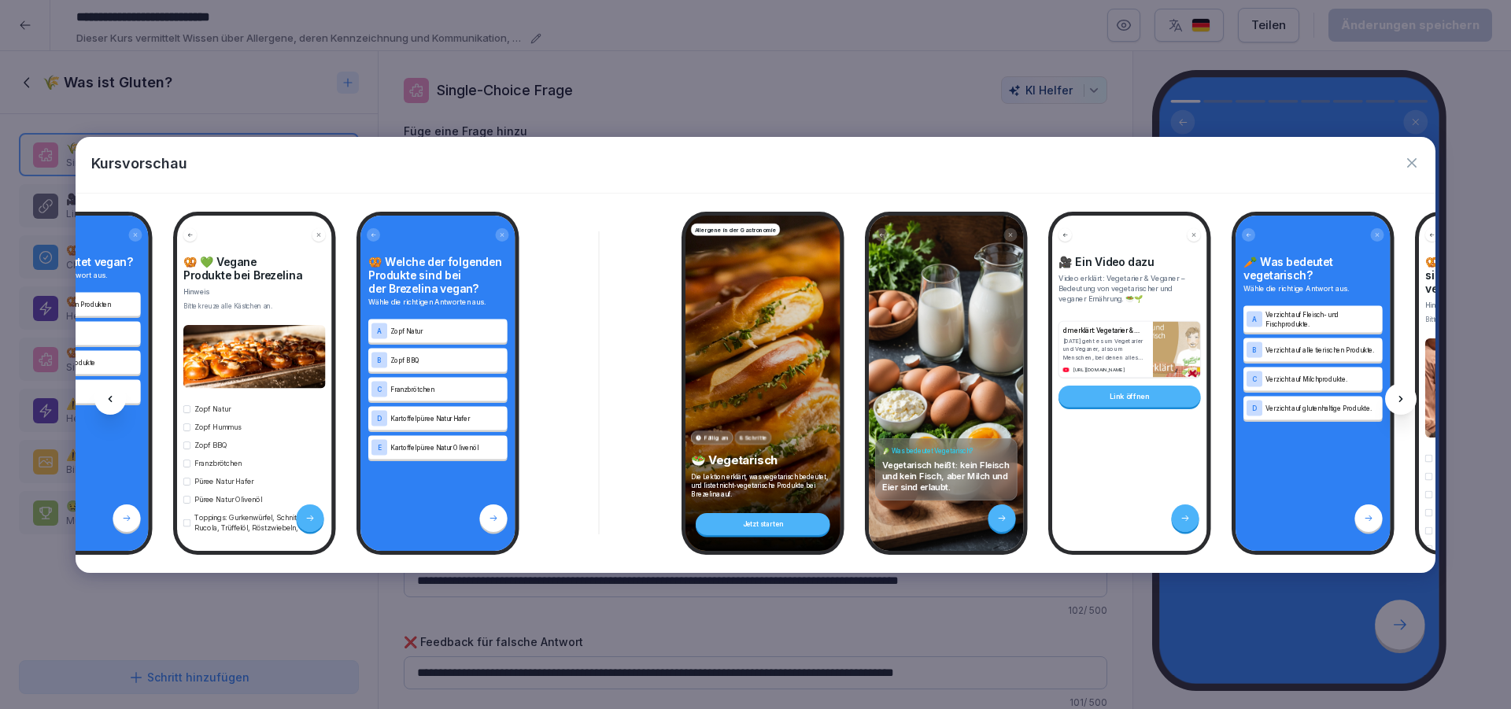
scroll to position [0, 4271]
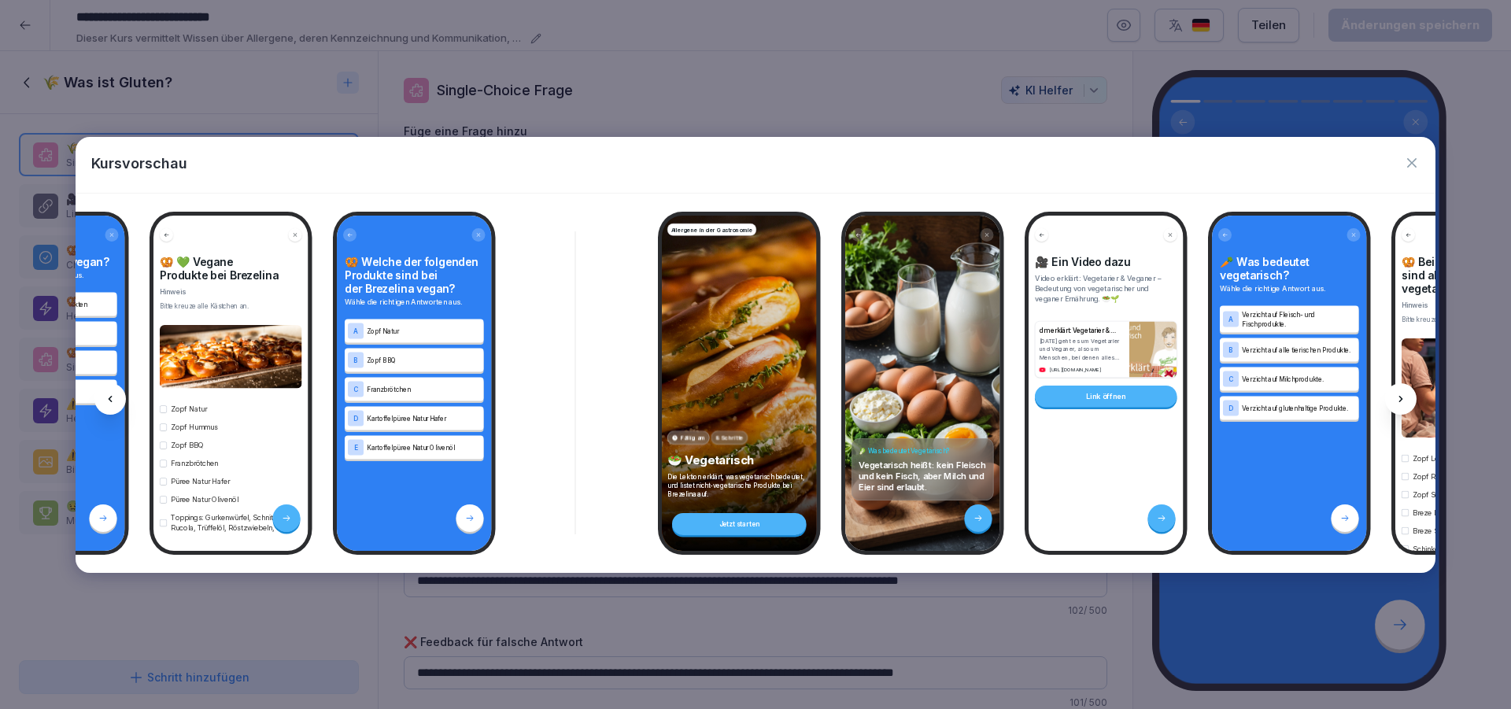
click at [1393, 393] on div at bounding box center [1400, 398] width 31 height 31
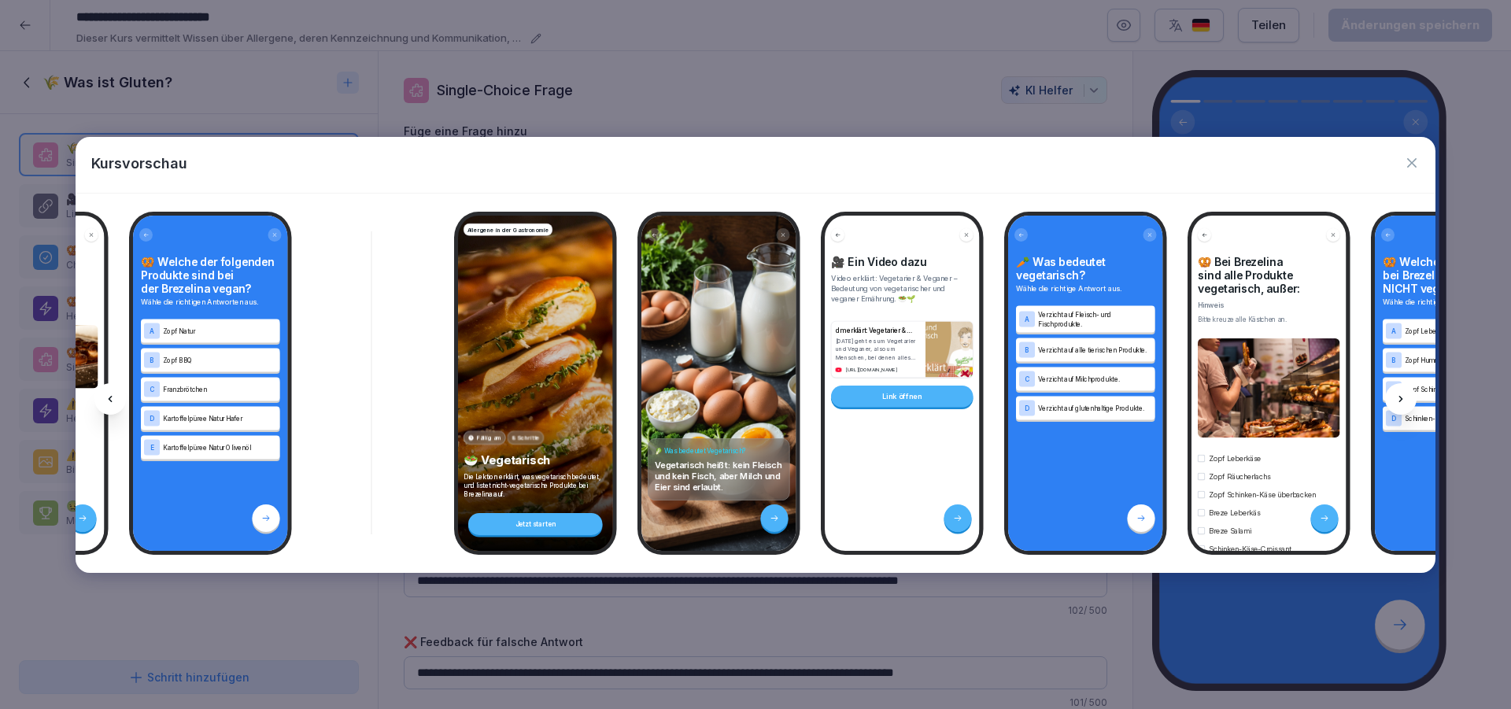
click at [1393, 393] on div at bounding box center [1400, 398] width 31 height 31
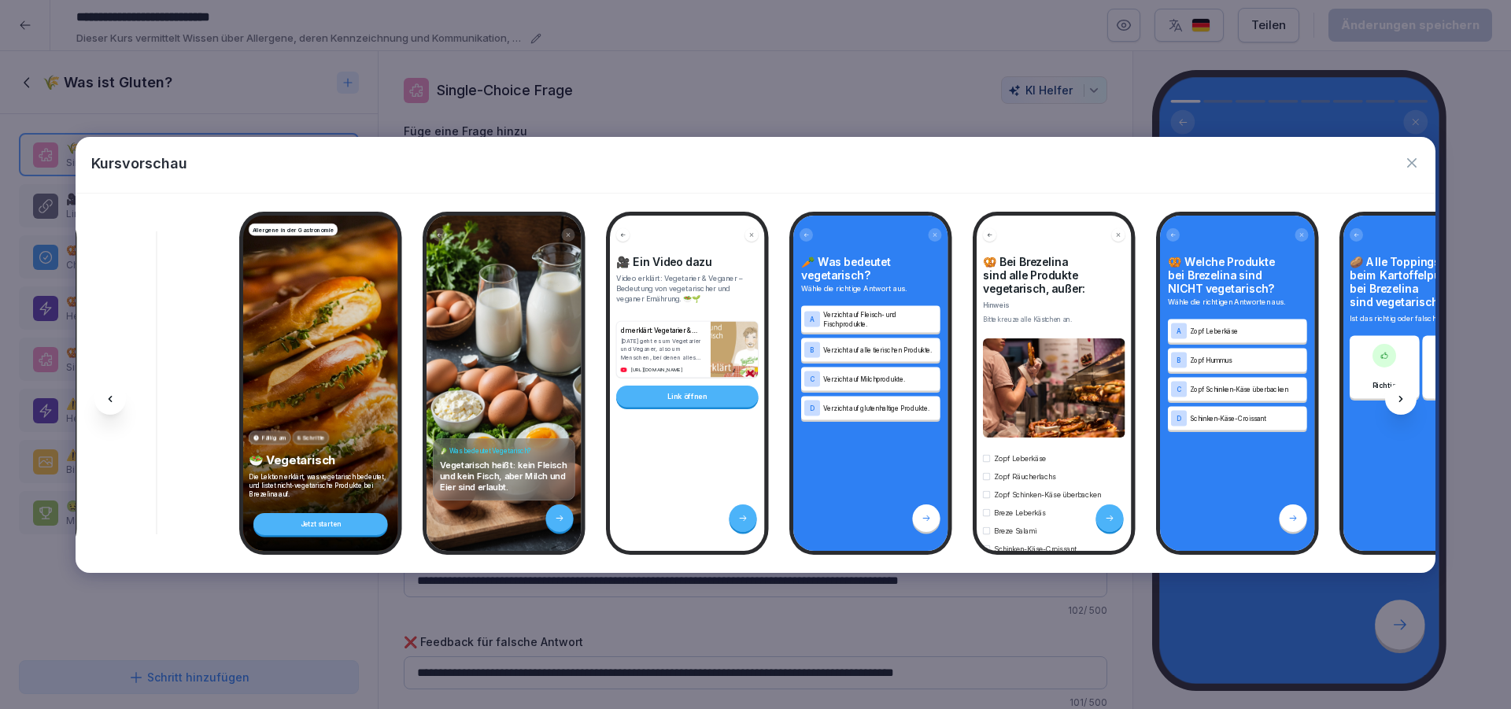
scroll to position [0, 4690]
click at [1393, 393] on div at bounding box center [1400, 398] width 31 height 31
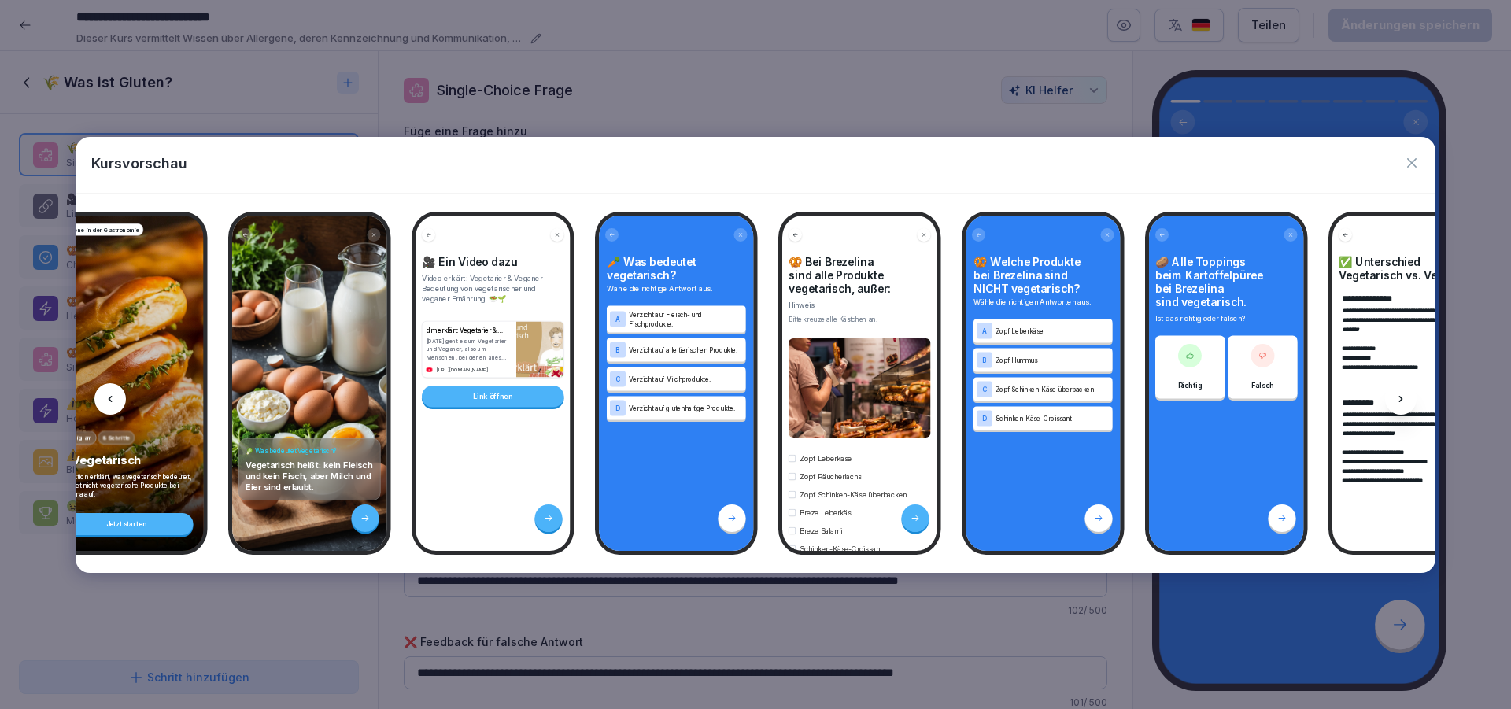
scroll to position [0, 4901]
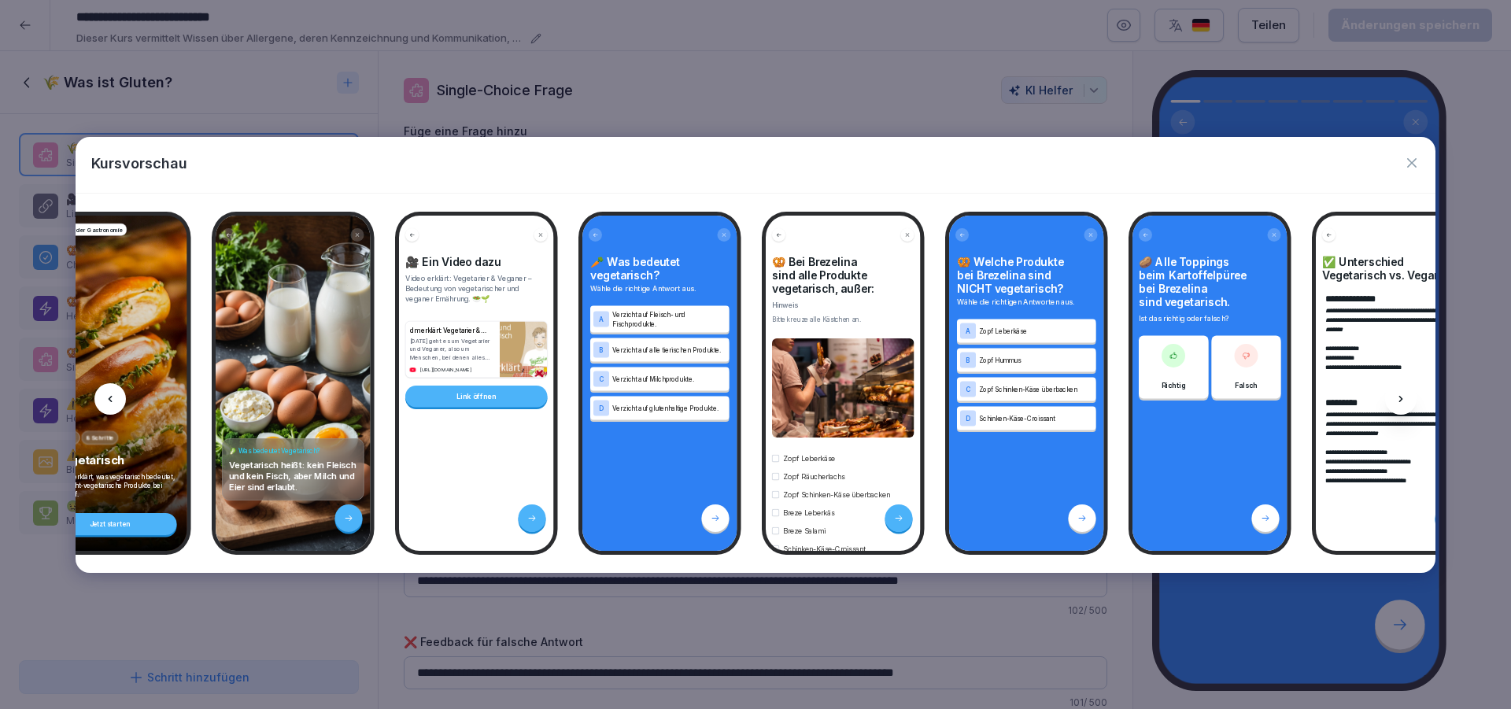
click at [1393, 393] on div at bounding box center [1400, 398] width 31 height 31
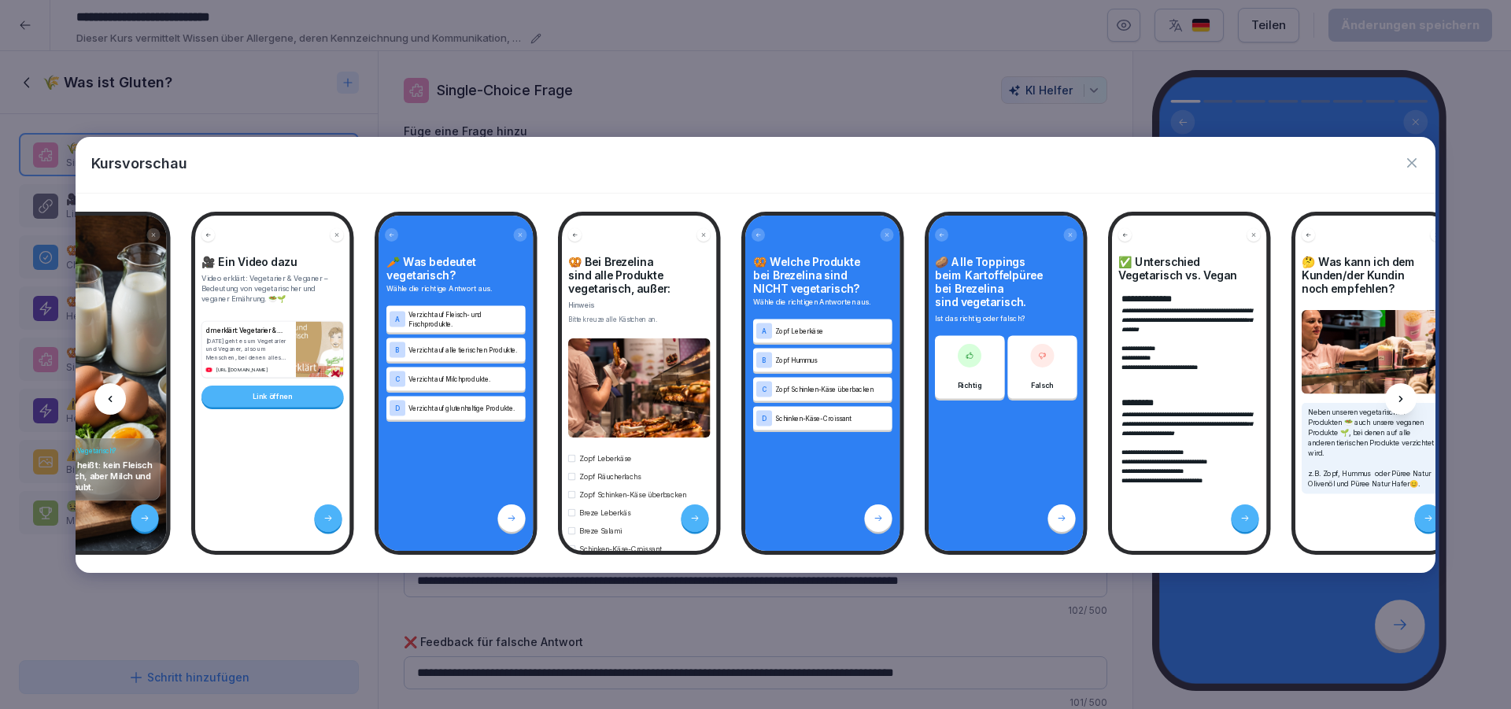
scroll to position [0, 5111]
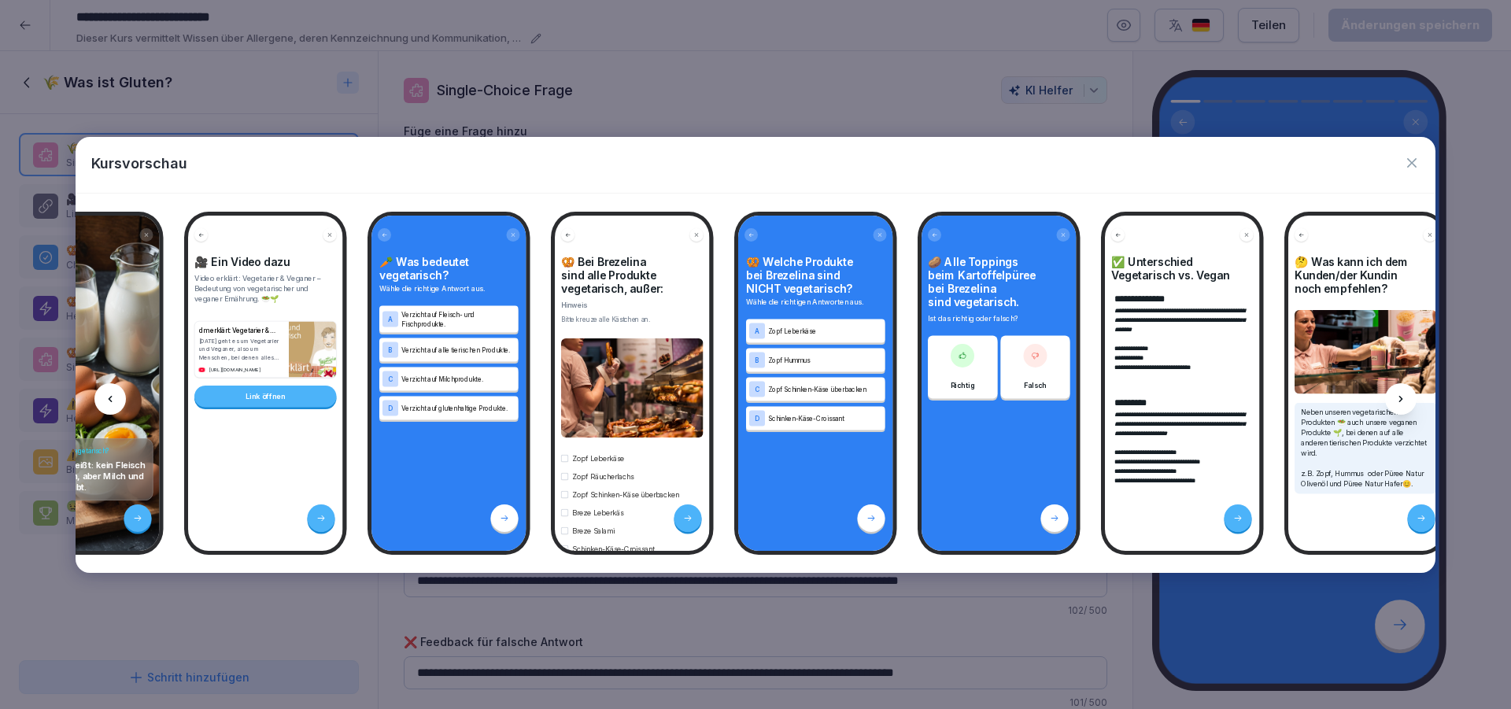
click at [1393, 393] on div at bounding box center [1400, 398] width 31 height 31
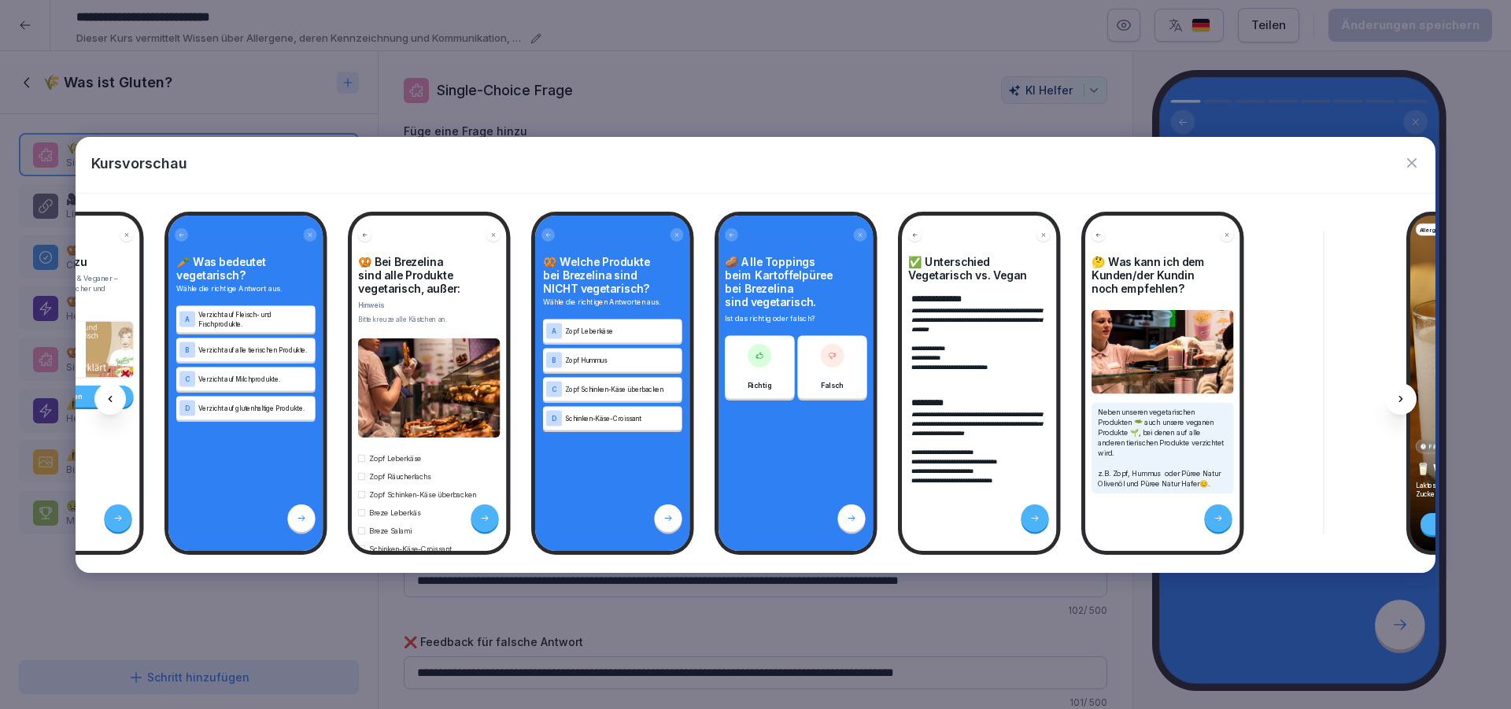
scroll to position [0, 5322]
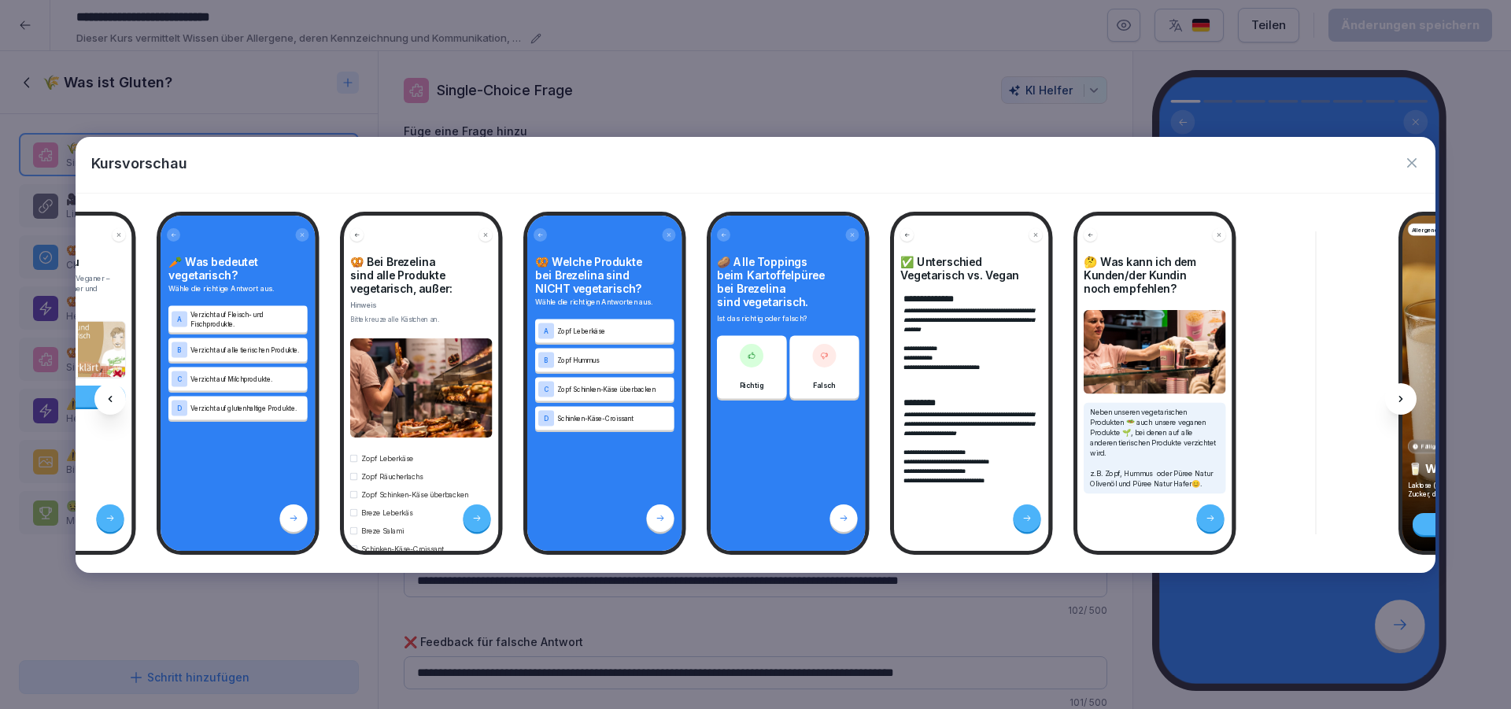
click at [1393, 393] on div at bounding box center [1400, 398] width 31 height 31
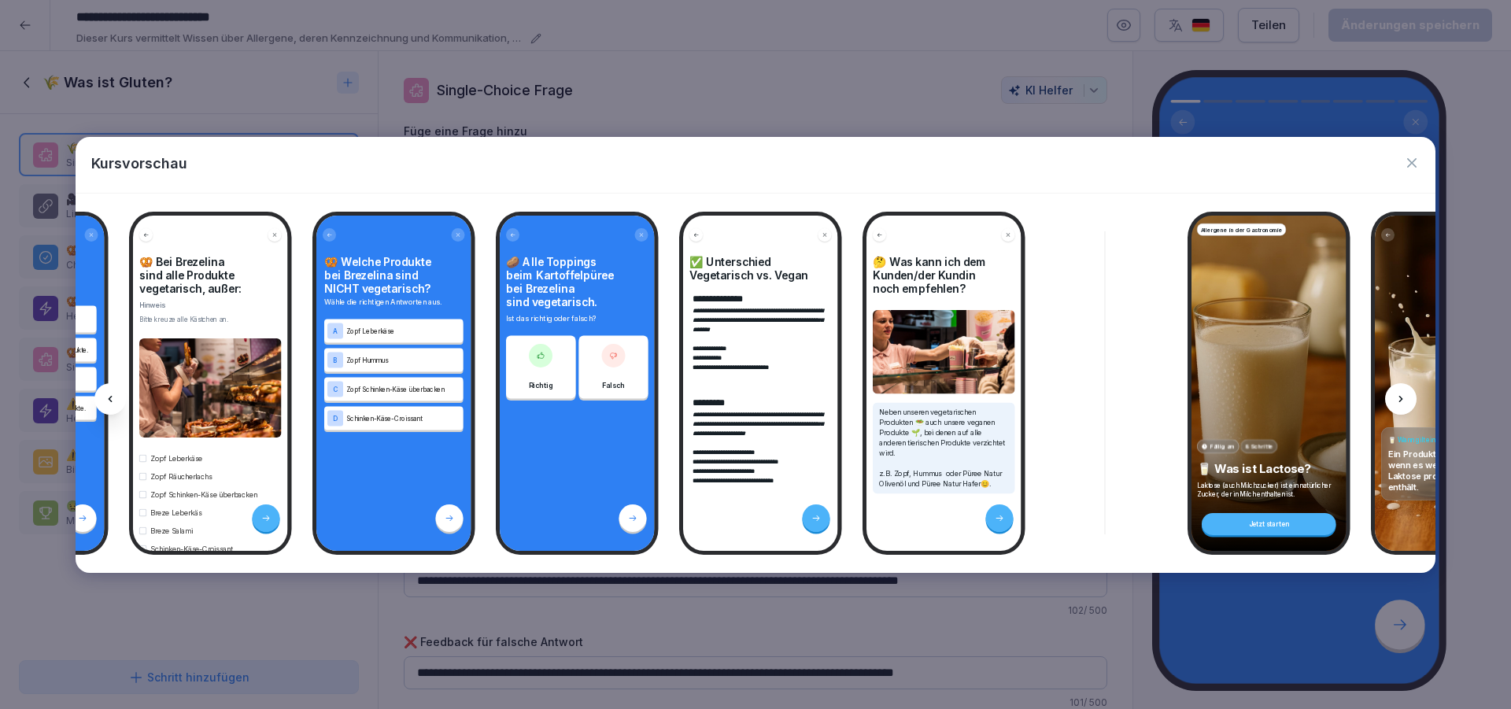
click at [1393, 393] on div at bounding box center [1400, 398] width 31 height 31
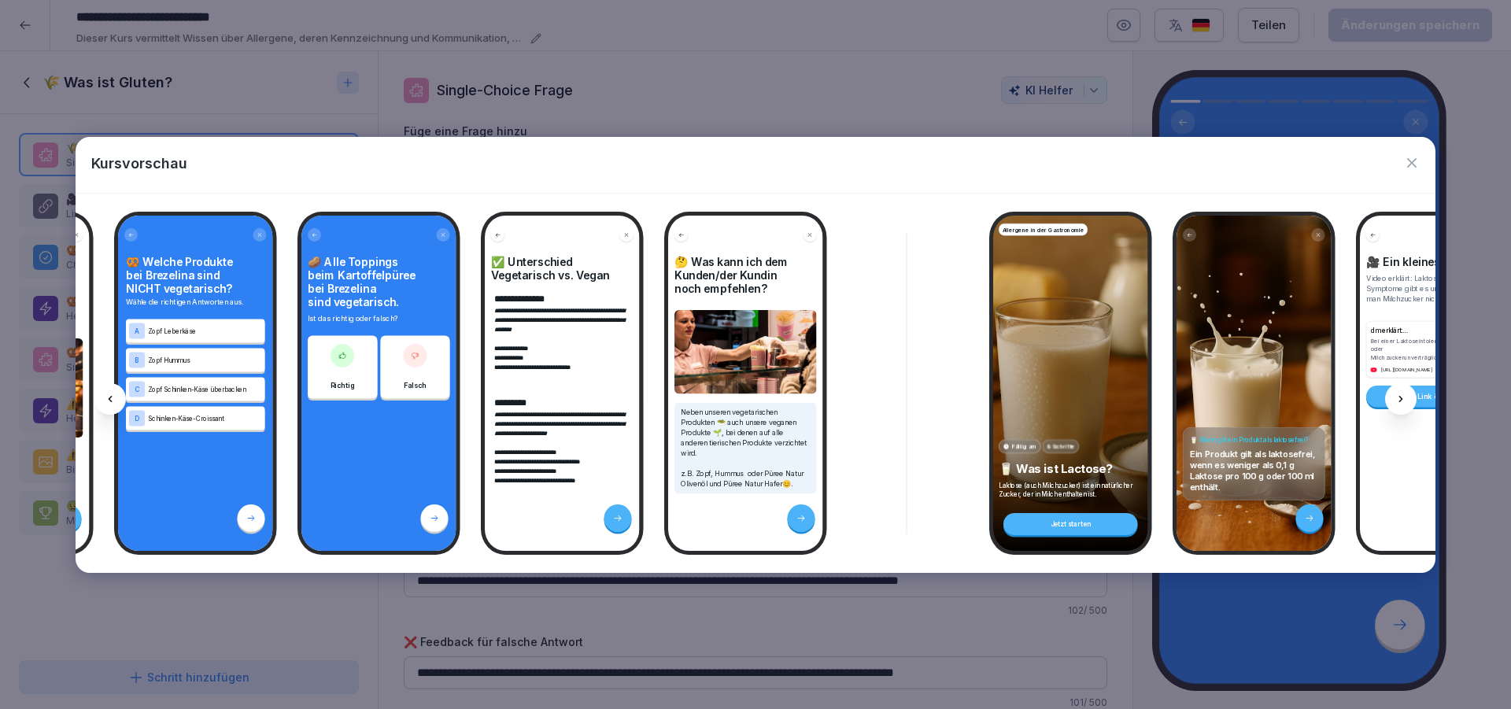
click at [1393, 393] on div at bounding box center [1400, 398] width 31 height 31
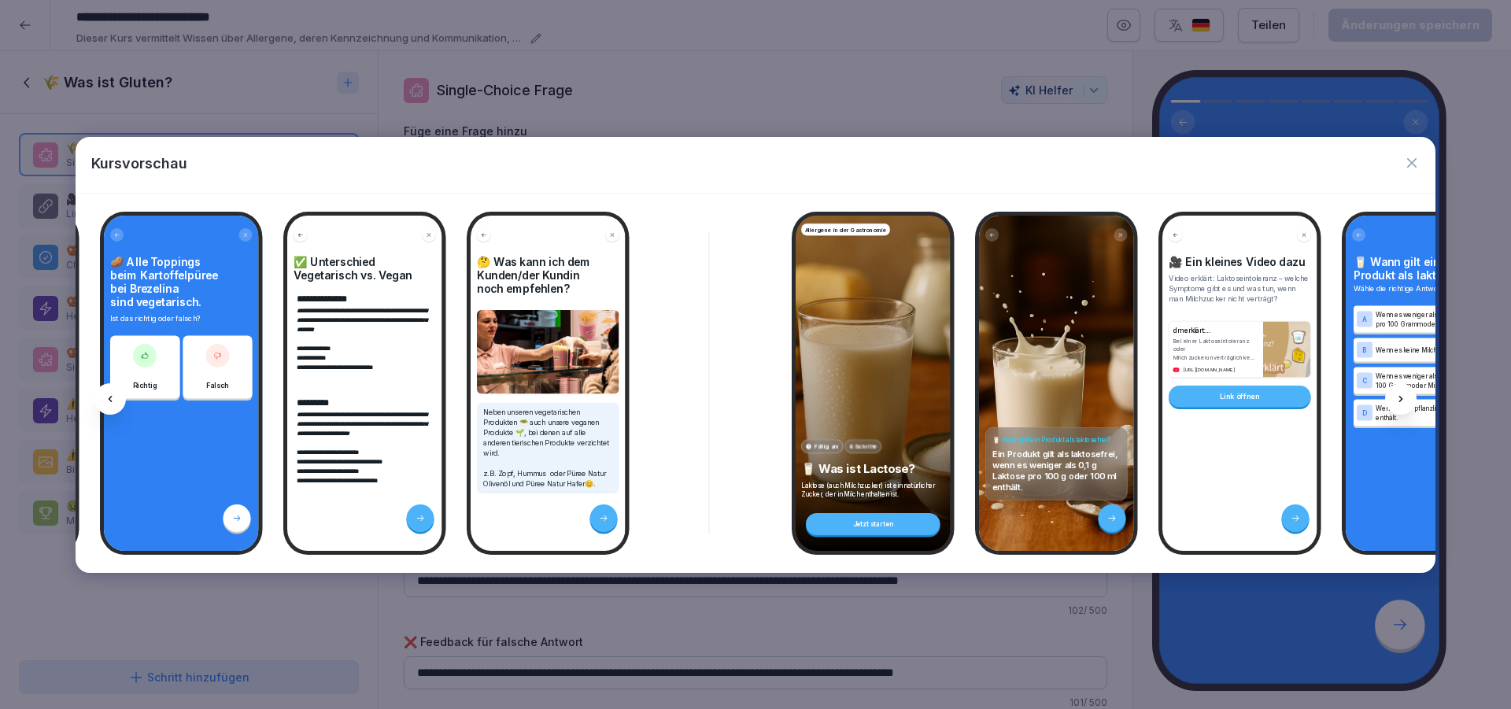
scroll to position [0, 5942]
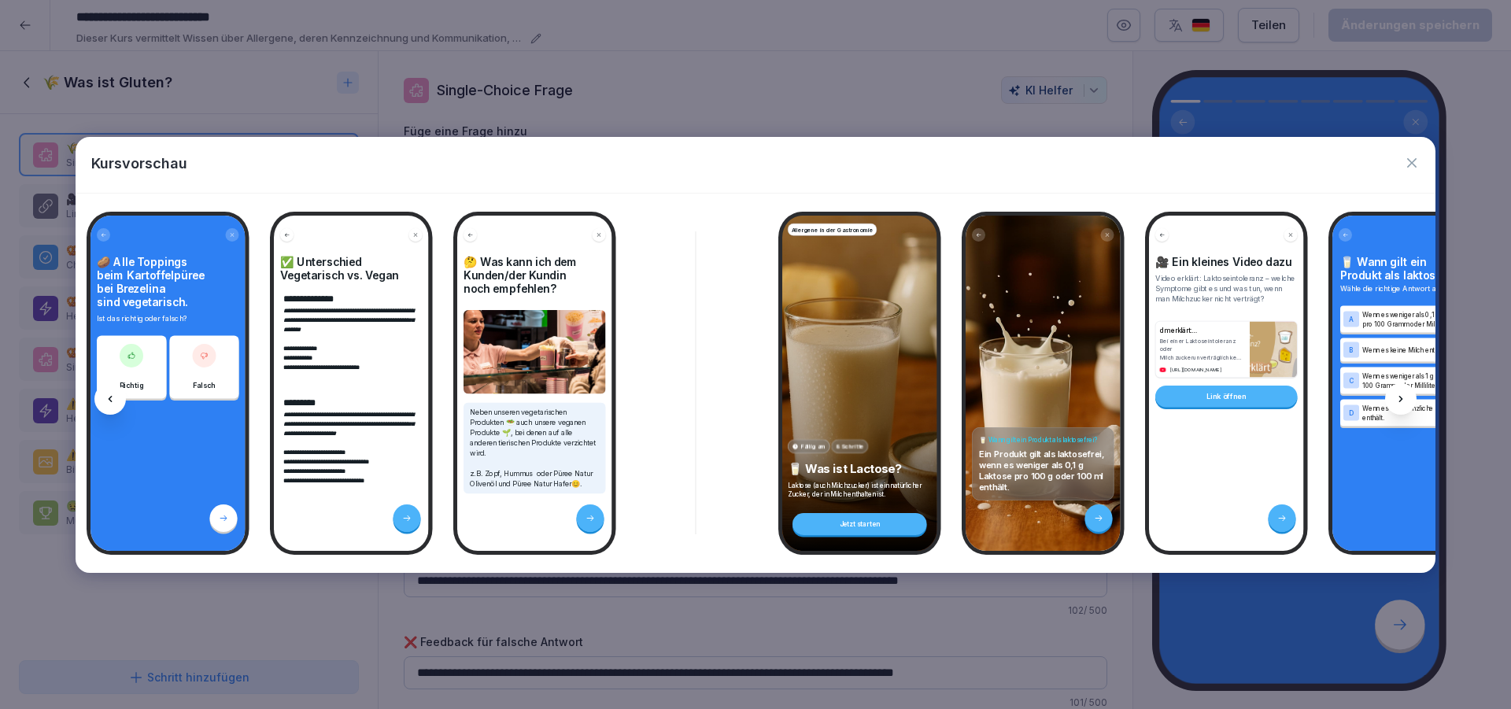
click at [1401, 396] on icon at bounding box center [1400, 399] width 13 height 13
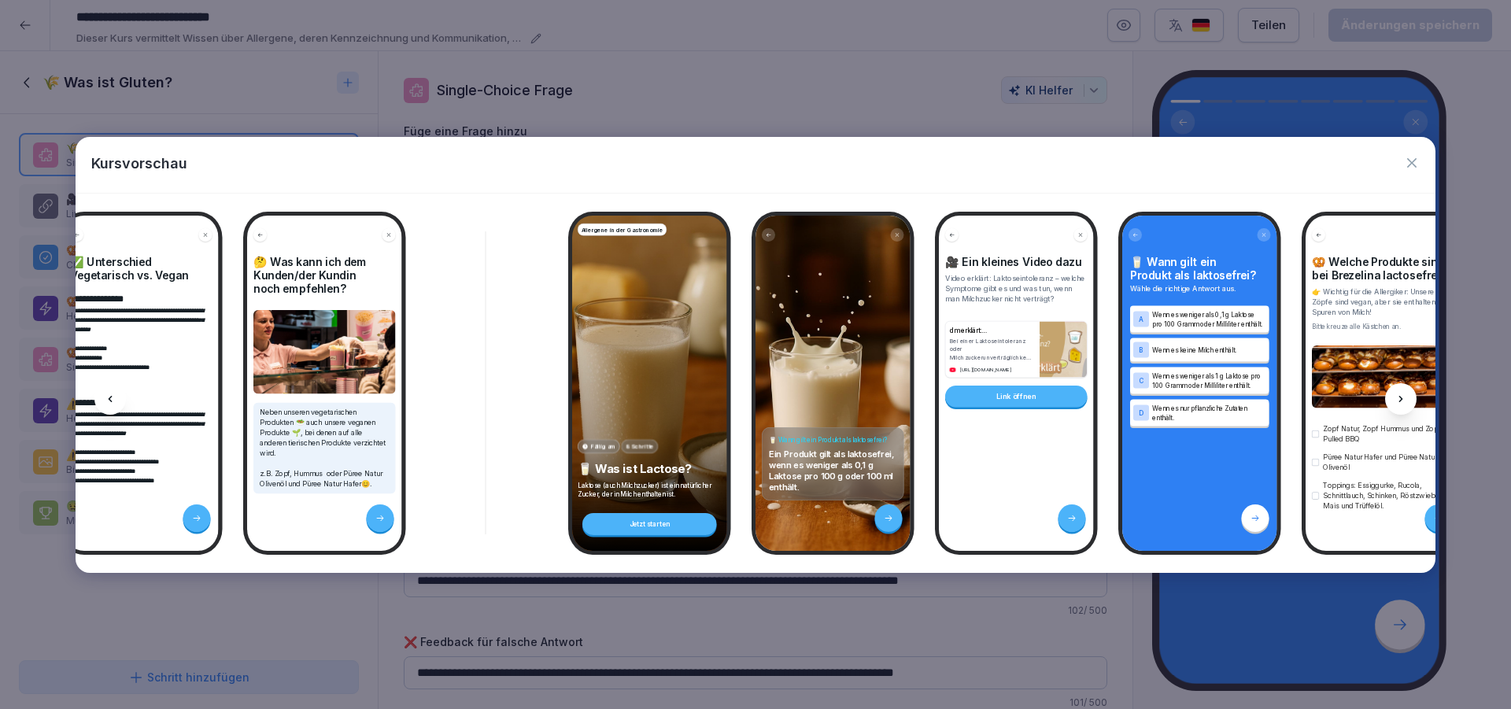
click at [1401, 396] on icon at bounding box center [1400, 399] width 13 height 13
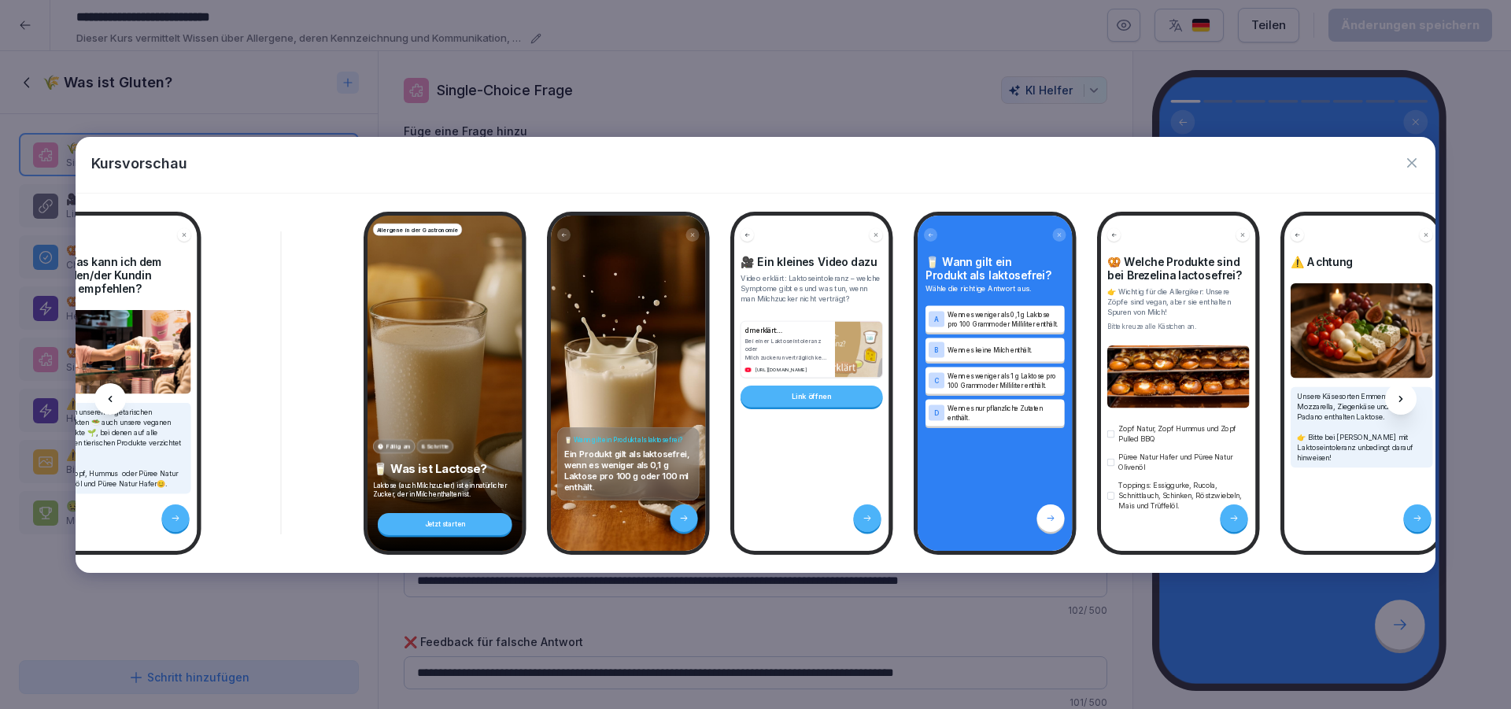
scroll to position [0, 6363]
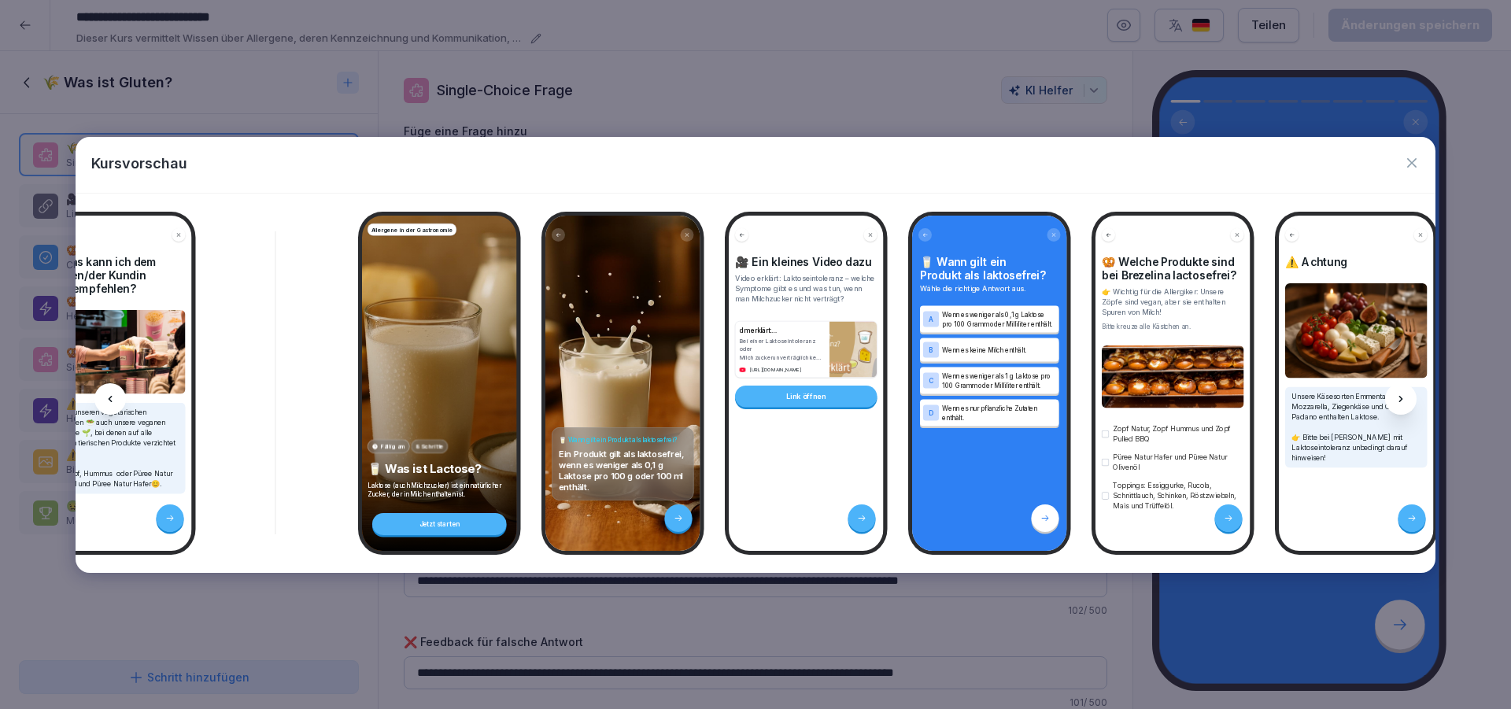
click at [1401, 396] on icon at bounding box center [1400, 399] width 13 height 13
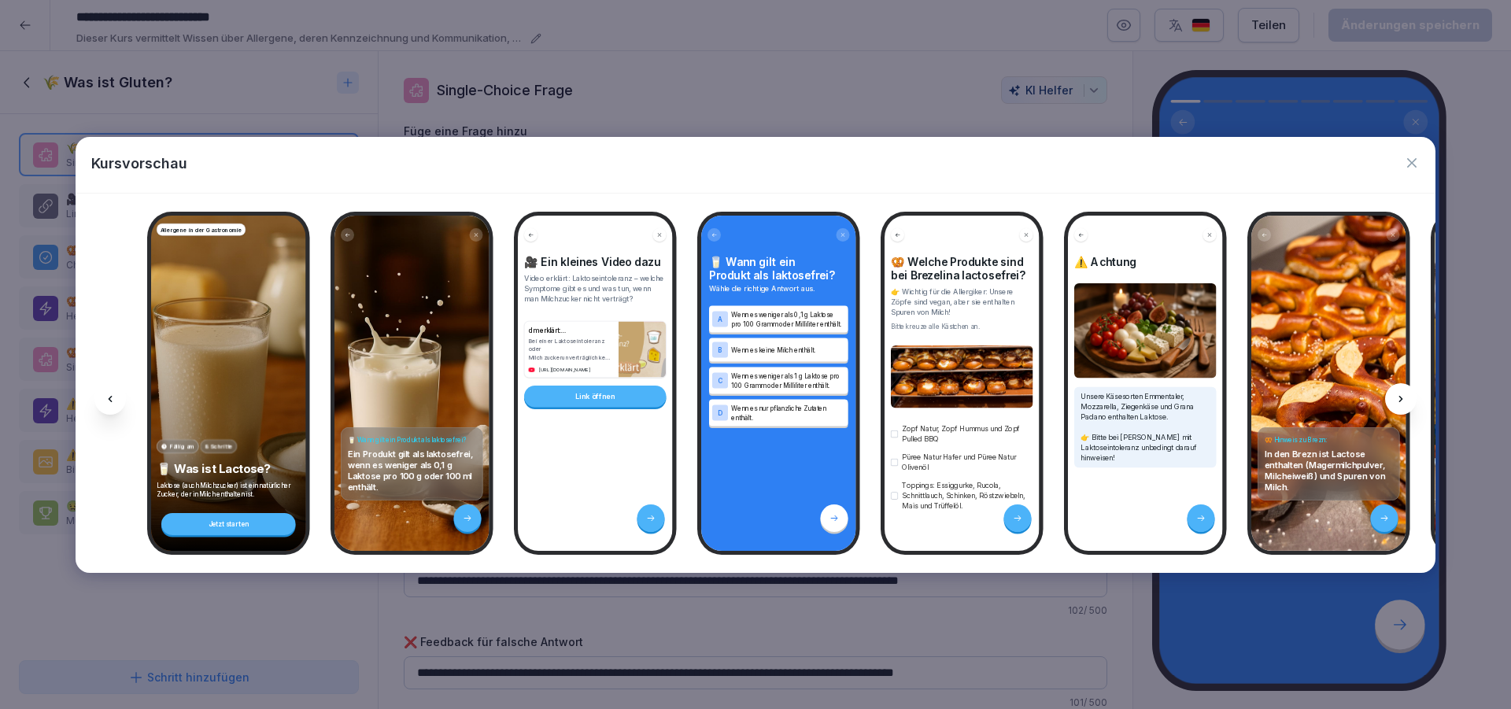
click at [1401, 396] on icon at bounding box center [1400, 399] width 13 height 13
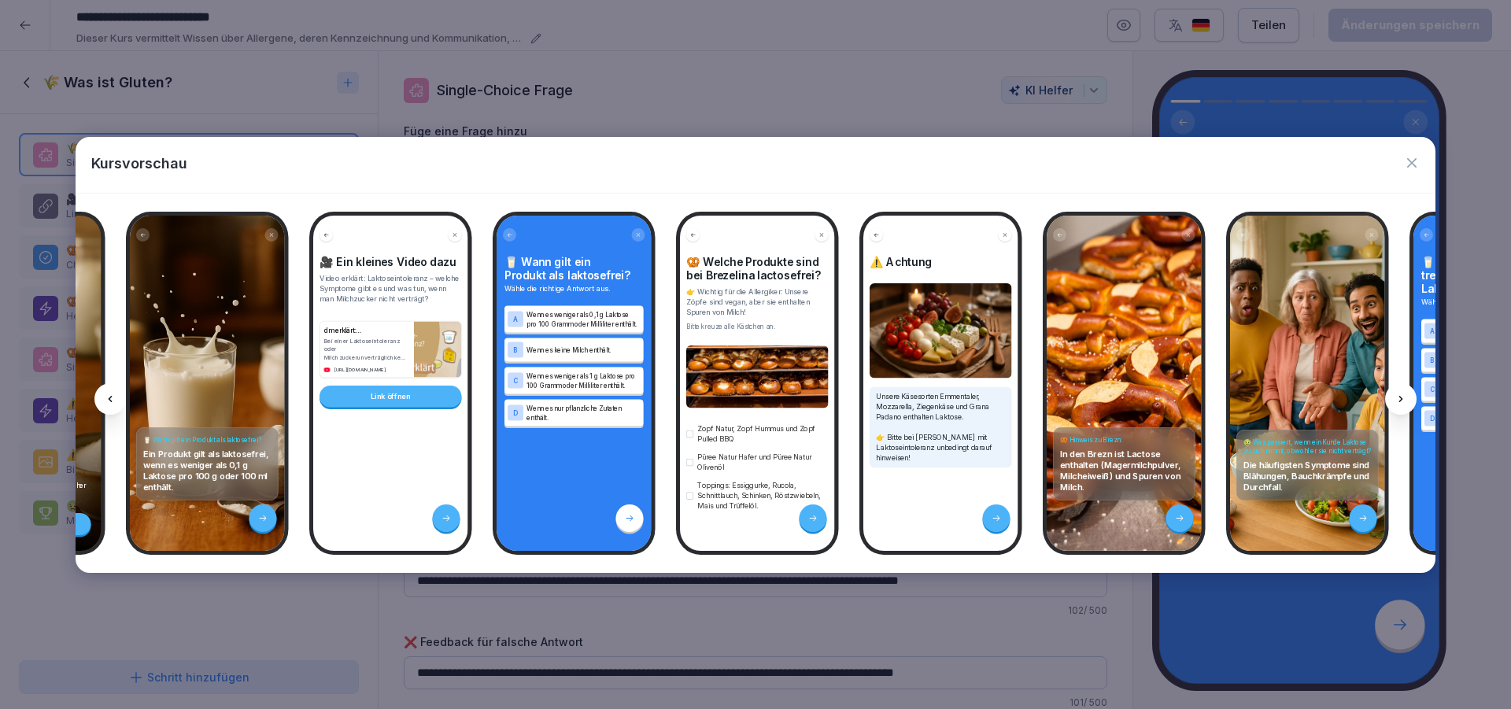
scroll to position [0, 6784]
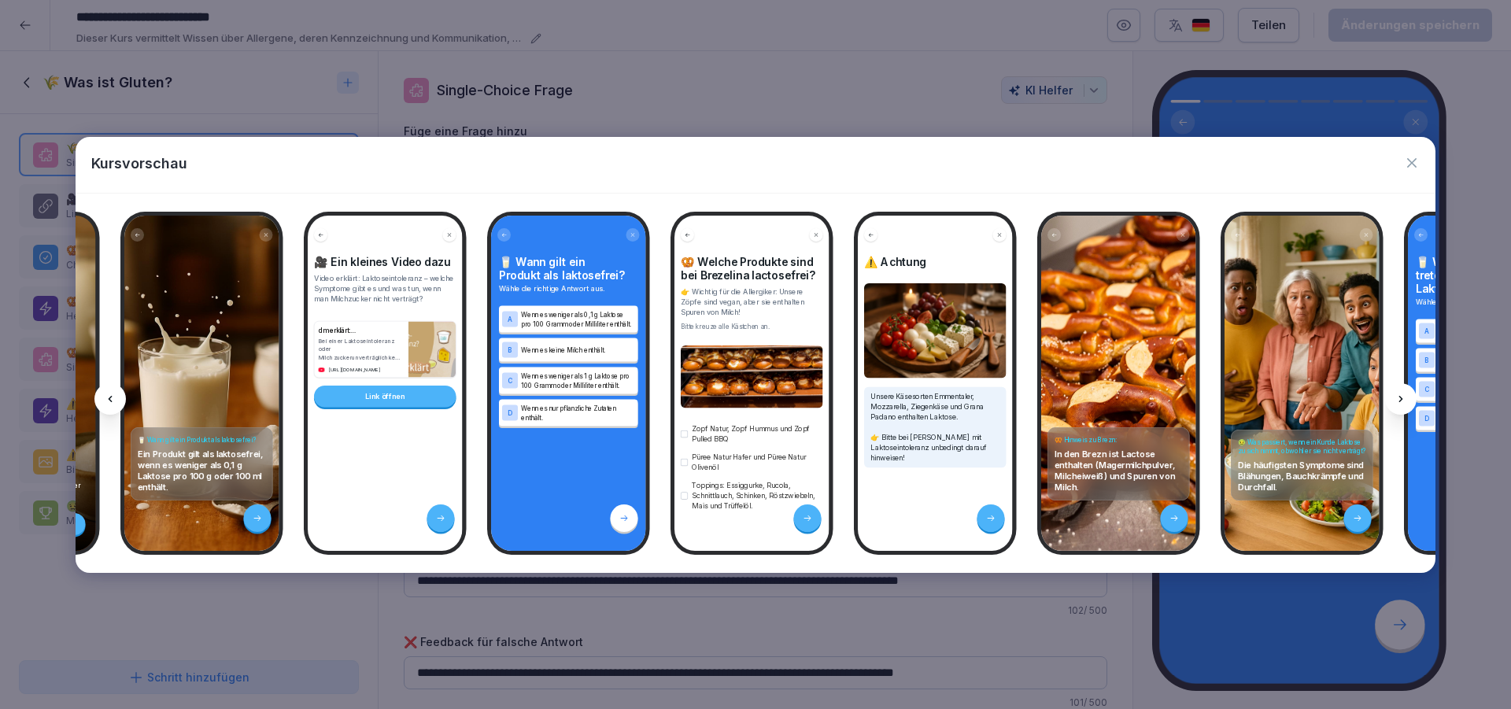
click at [1401, 396] on icon at bounding box center [1400, 399] width 13 height 13
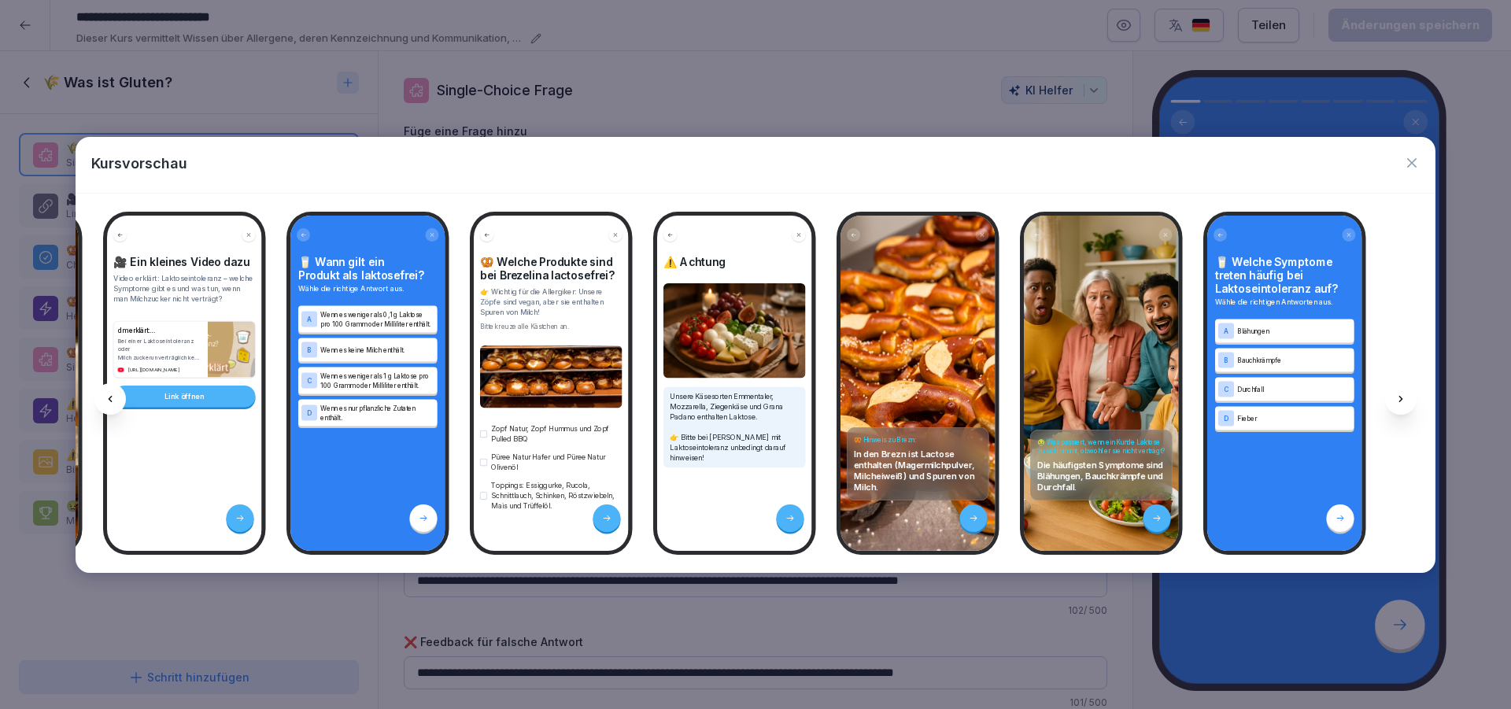
scroll to position [0, 6994]
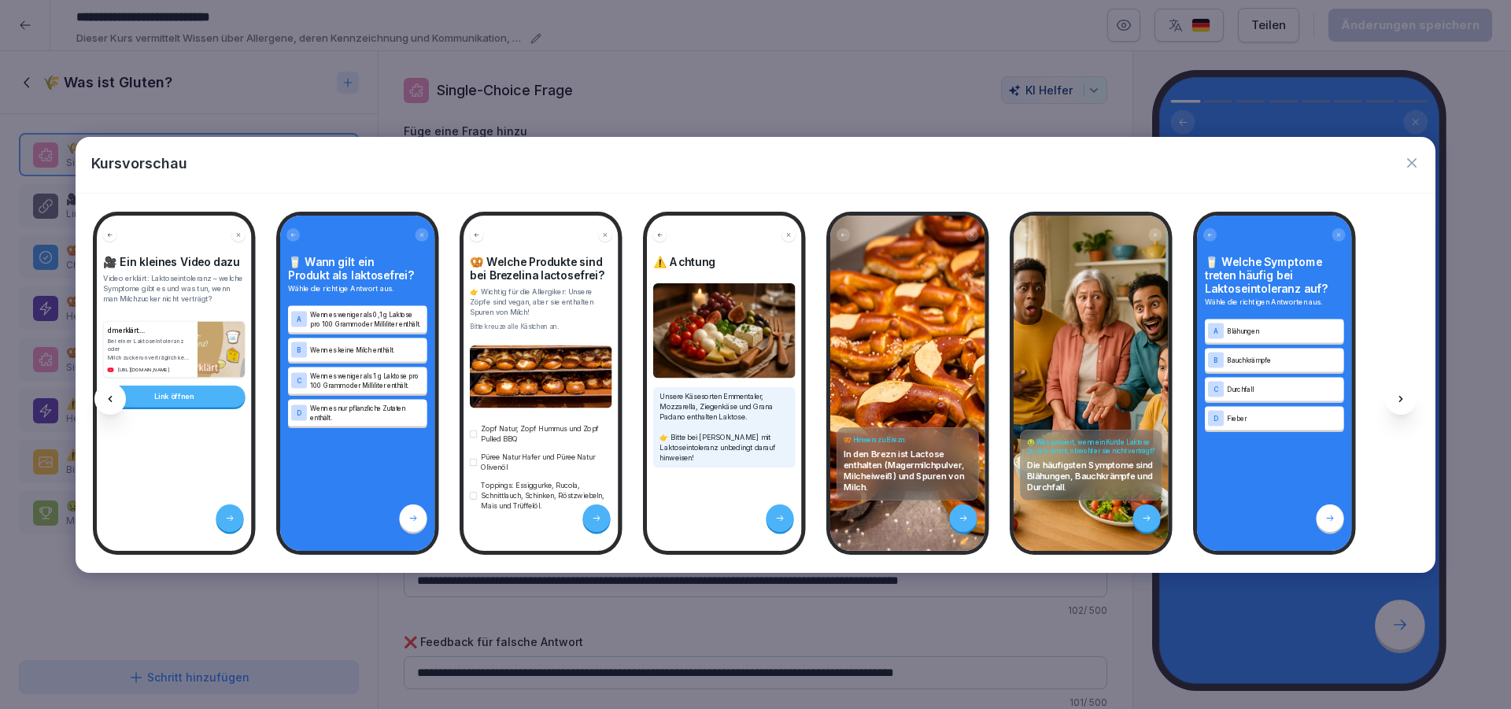
click at [1401, 396] on icon at bounding box center [1400, 399] width 13 height 13
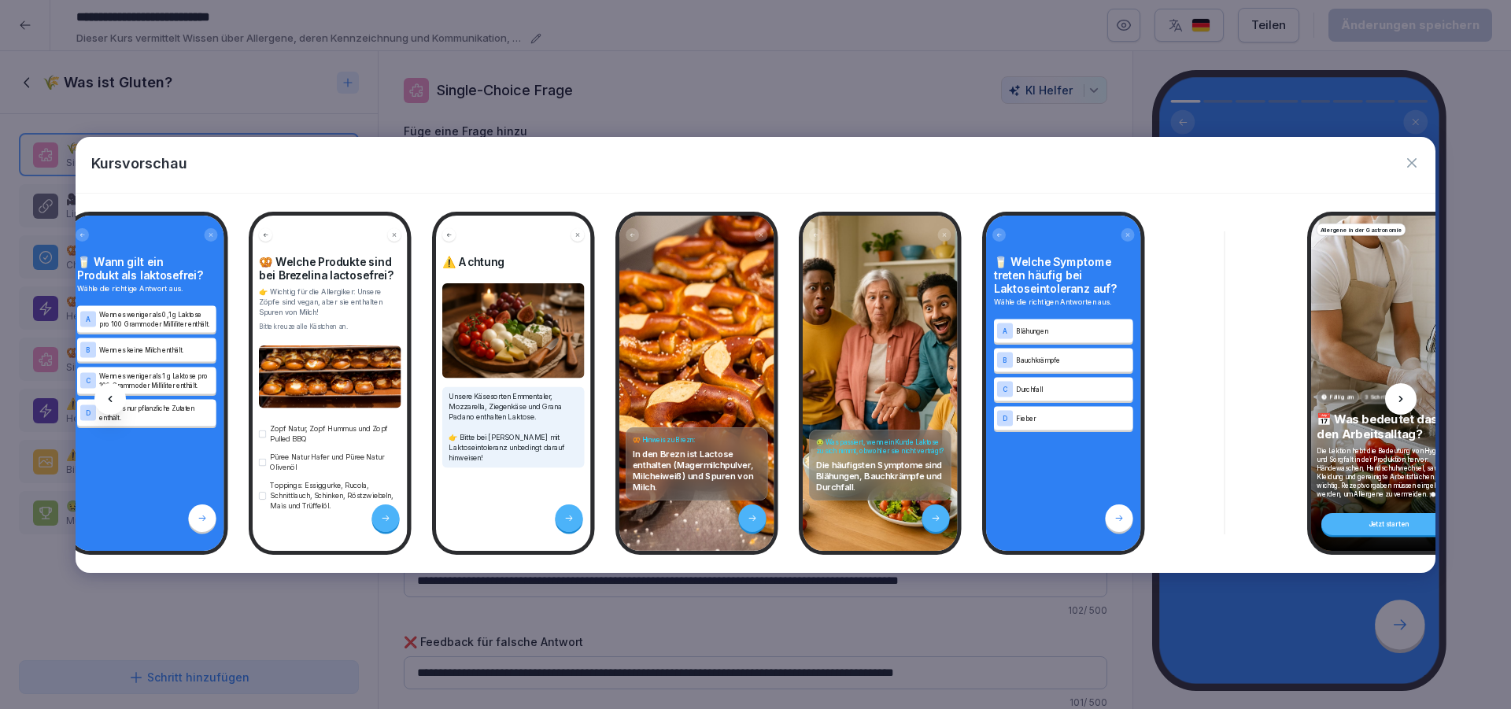
click at [1401, 396] on icon at bounding box center [1400, 399] width 13 height 13
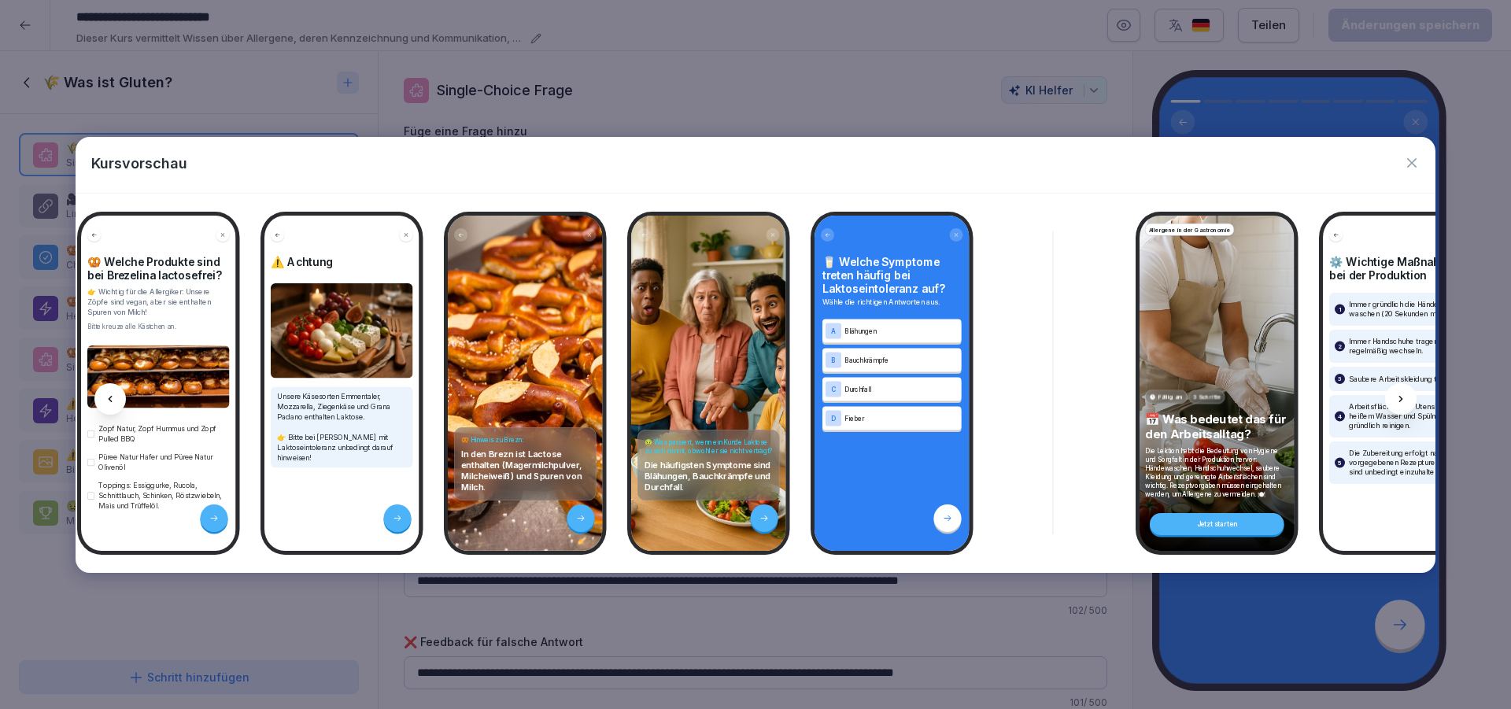
click at [1401, 396] on icon at bounding box center [1400, 399] width 13 height 13
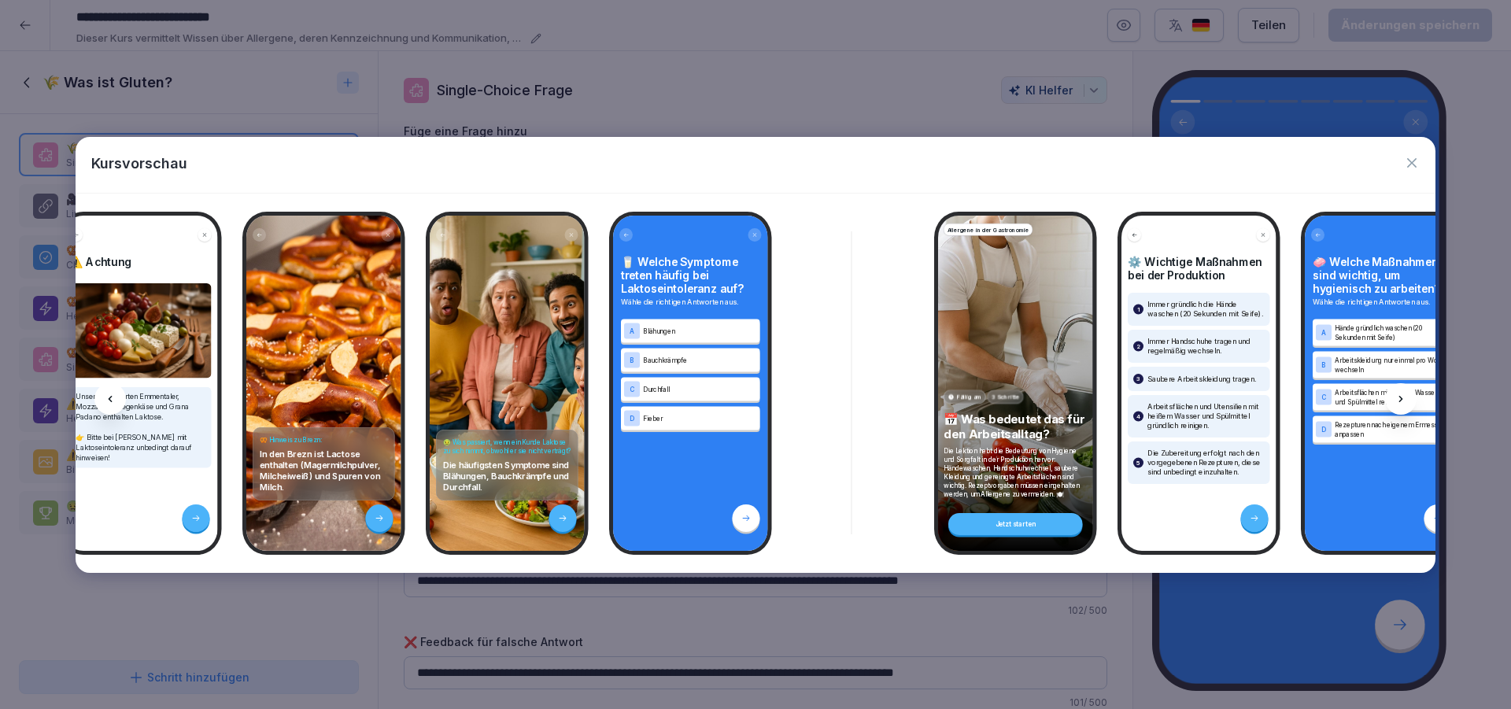
scroll to position [0, 7581]
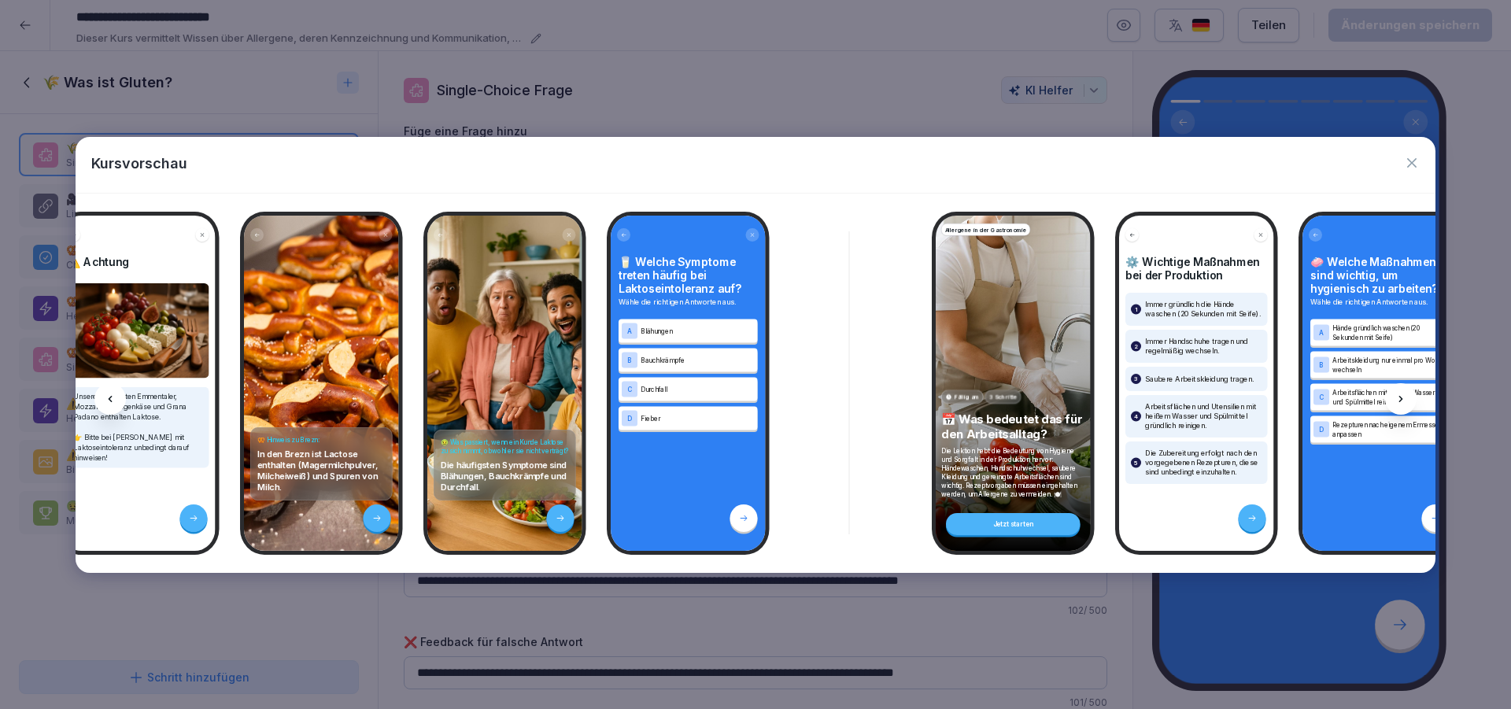
click at [103, 397] on div at bounding box center [109, 398] width 31 height 31
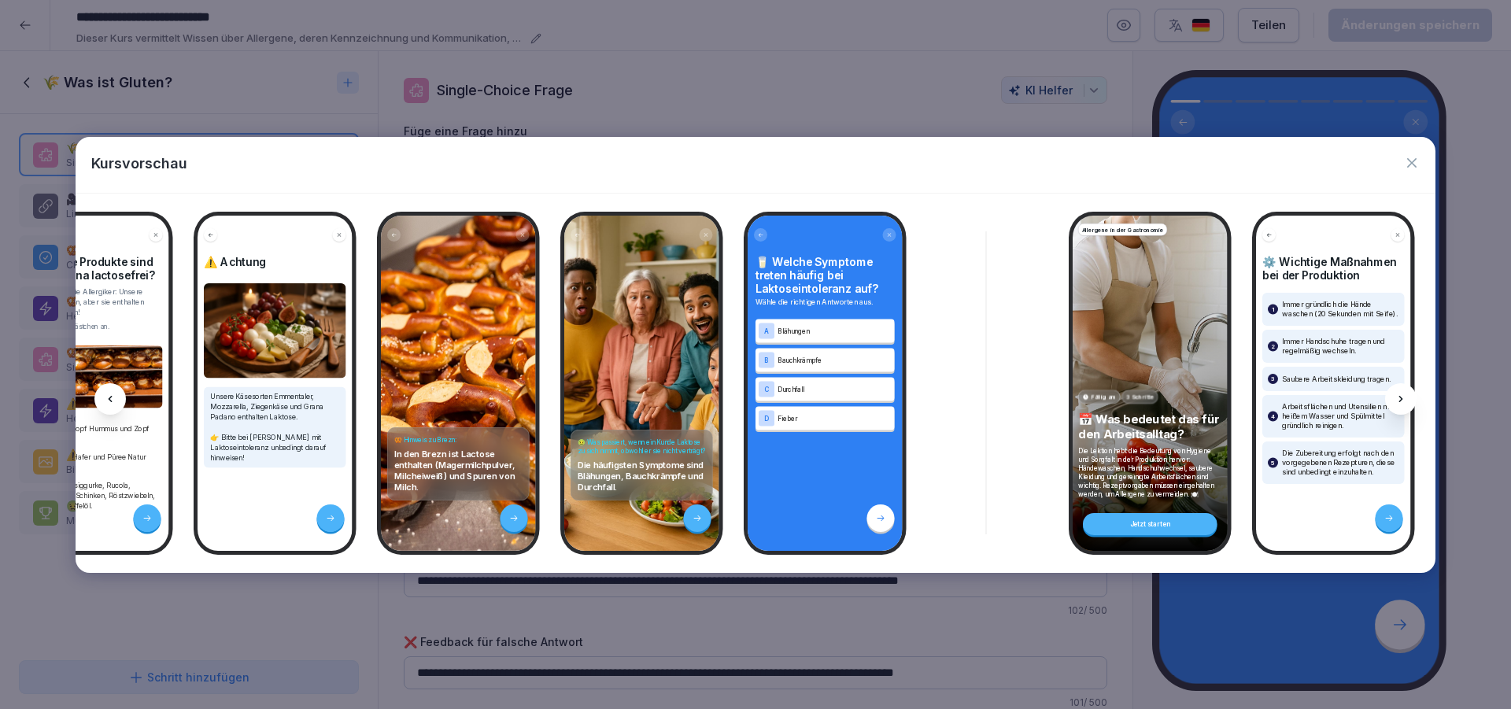
click at [103, 397] on div at bounding box center [109, 398] width 31 height 31
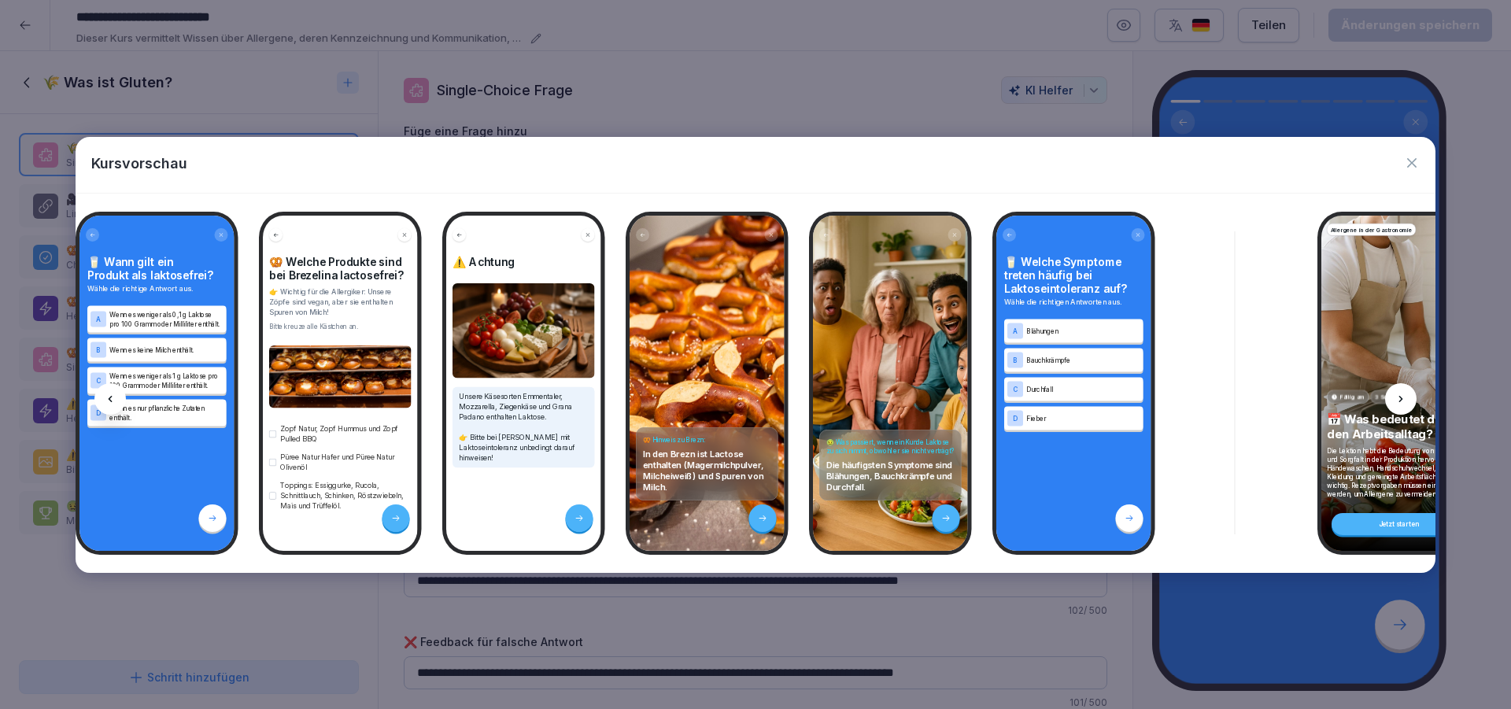
click at [103, 397] on div at bounding box center [109, 398] width 31 height 31
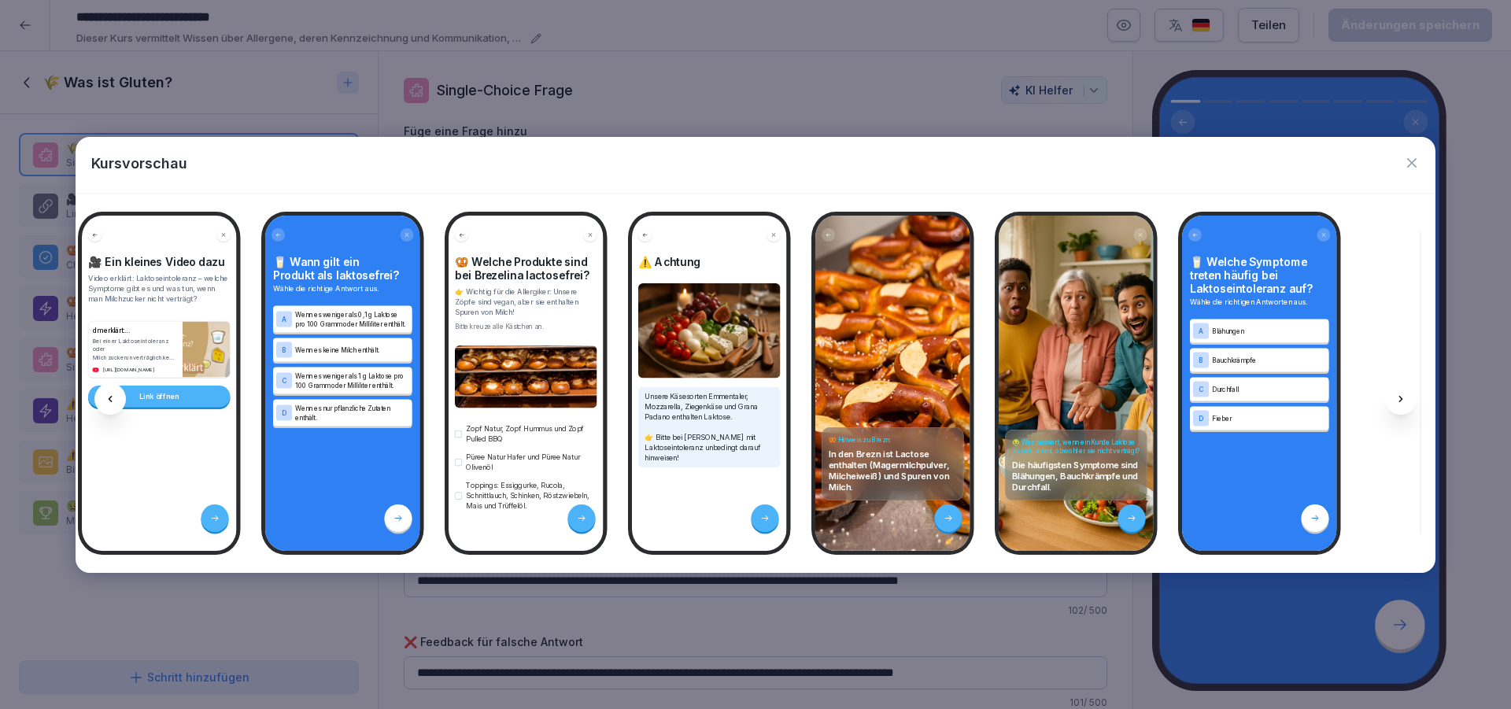
click at [103, 397] on div at bounding box center [109, 398] width 31 height 31
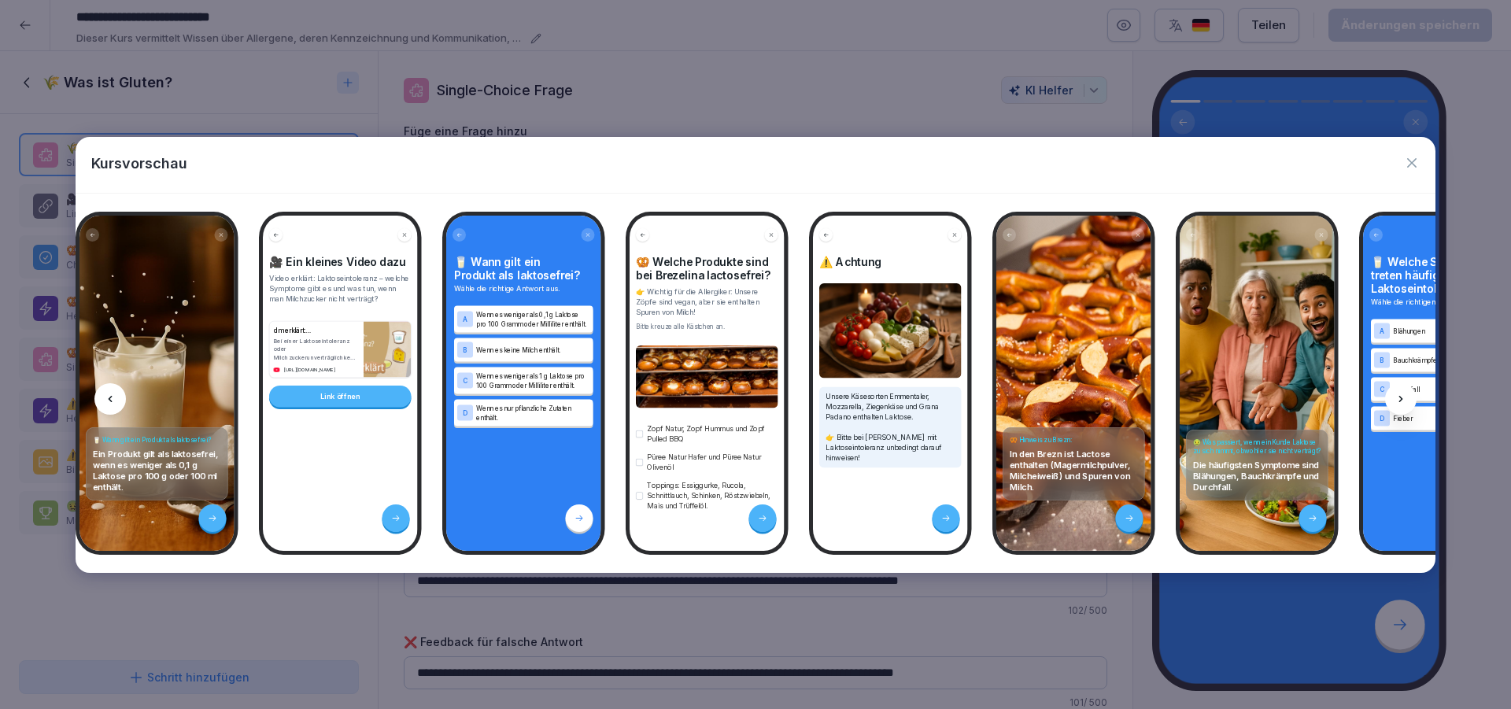
click at [103, 397] on div at bounding box center [109, 398] width 31 height 31
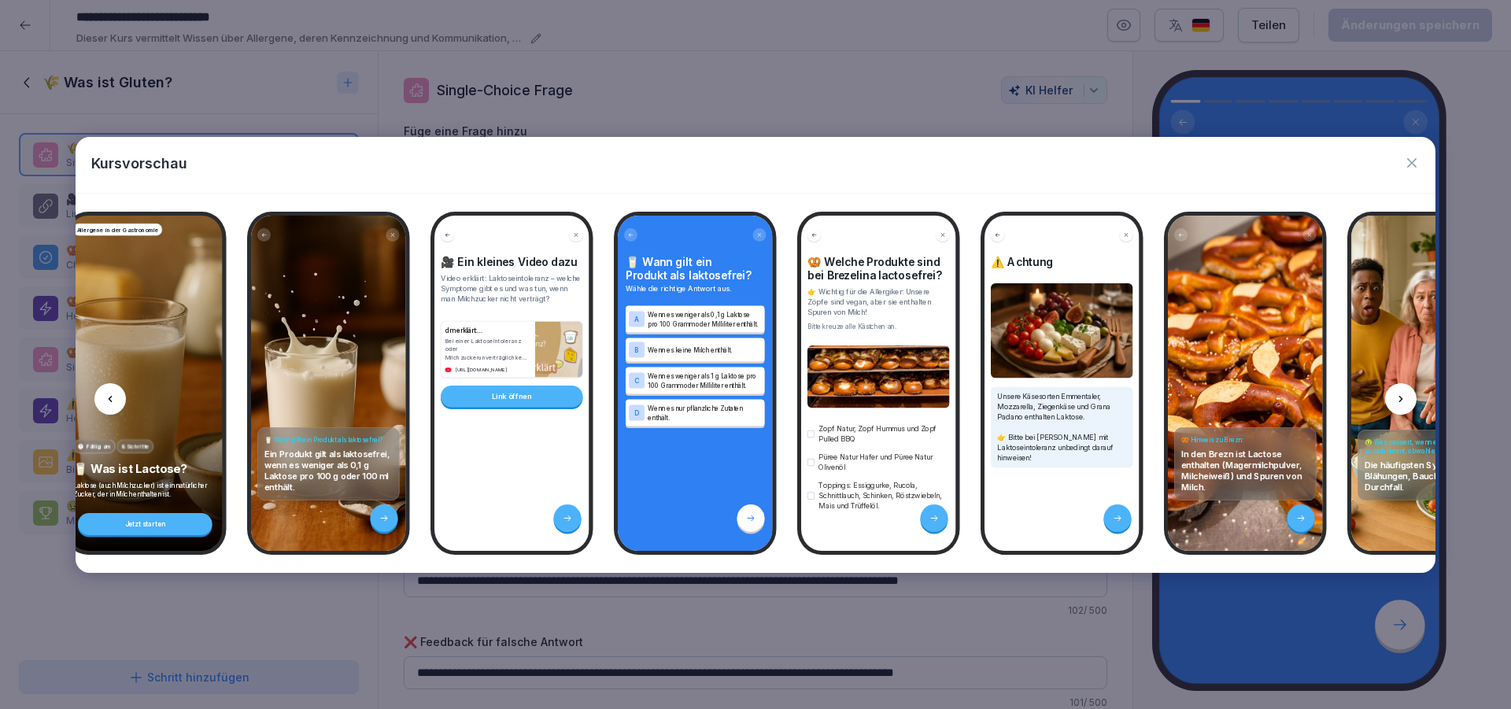
click at [103, 397] on div at bounding box center [109, 398] width 31 height 31
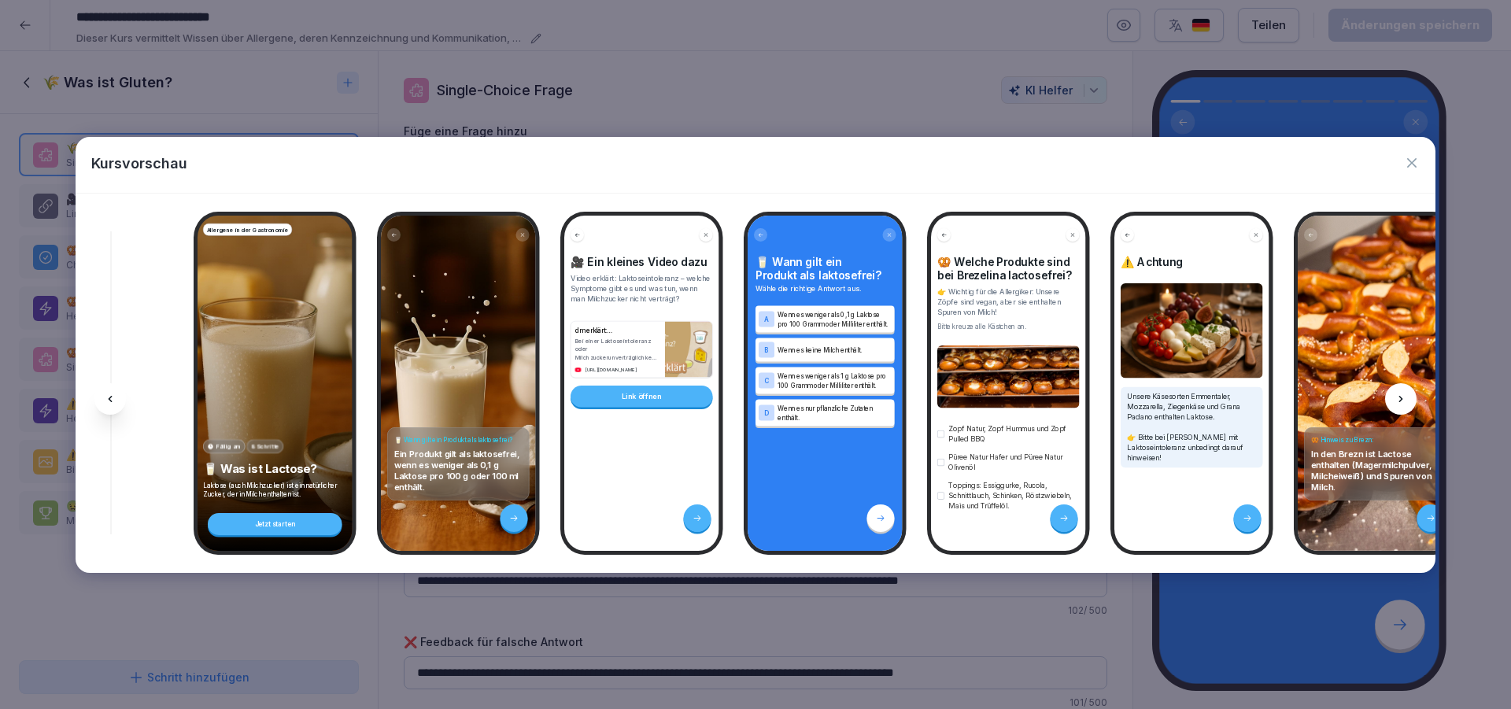
click at [103, 397] on div at bounding box center [109, 398] width 31 height 31
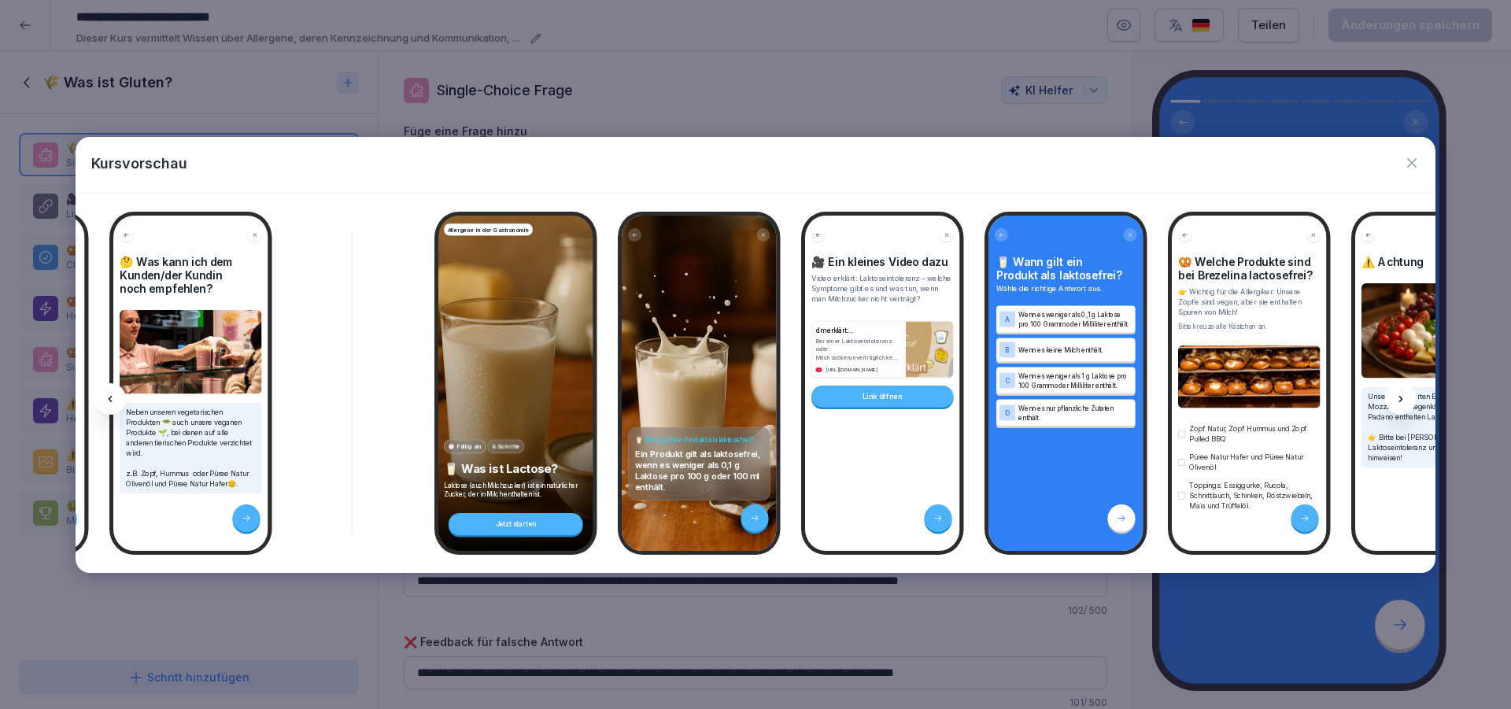
click at [103, 397] on div at bounding box center [109, 398] width 31 height 31
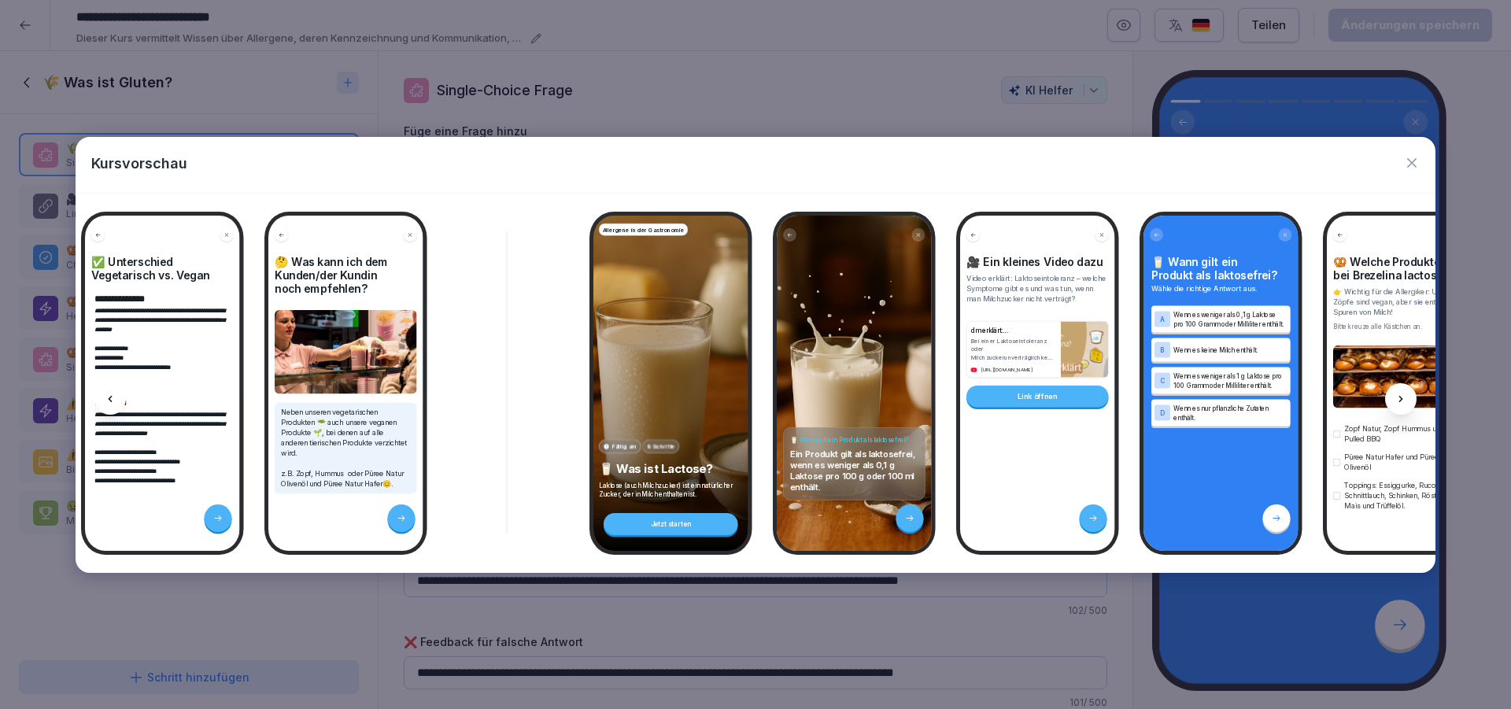
click at [103, 397] on div at bounding box center [109, 398] width 31 height 31
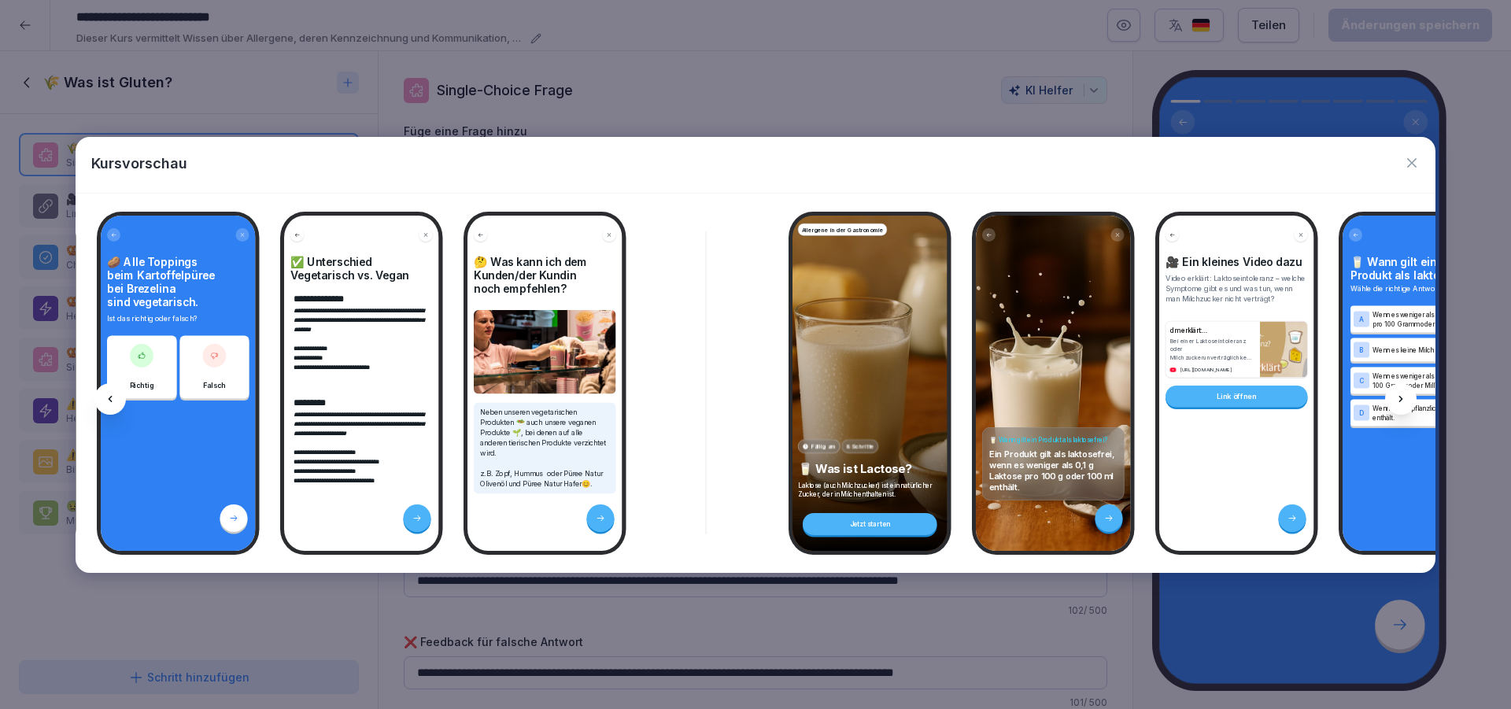
click at [103, 397] on div at bounding box center [109, 398] width 31 height 31
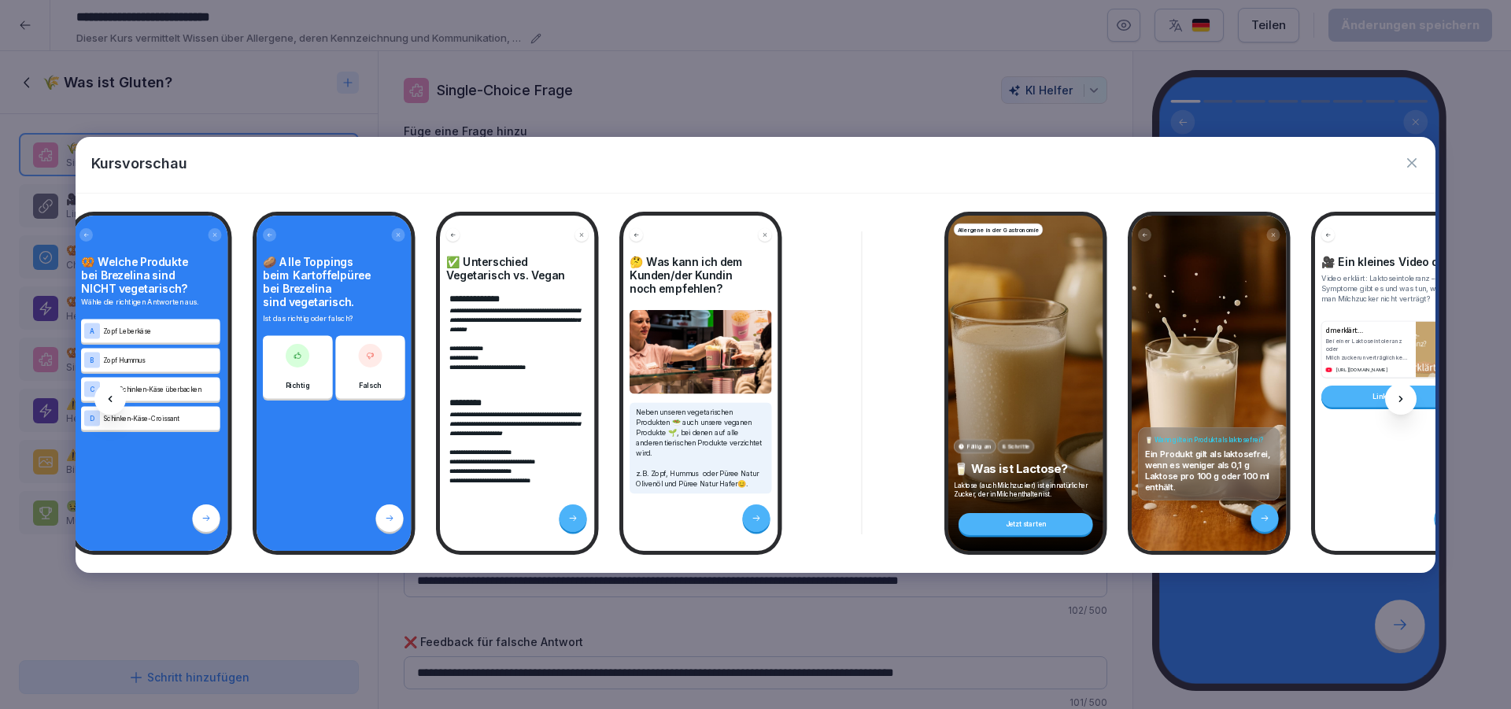
click at [103, 397] on div at bounding box center [109, 398] width 31 height 31
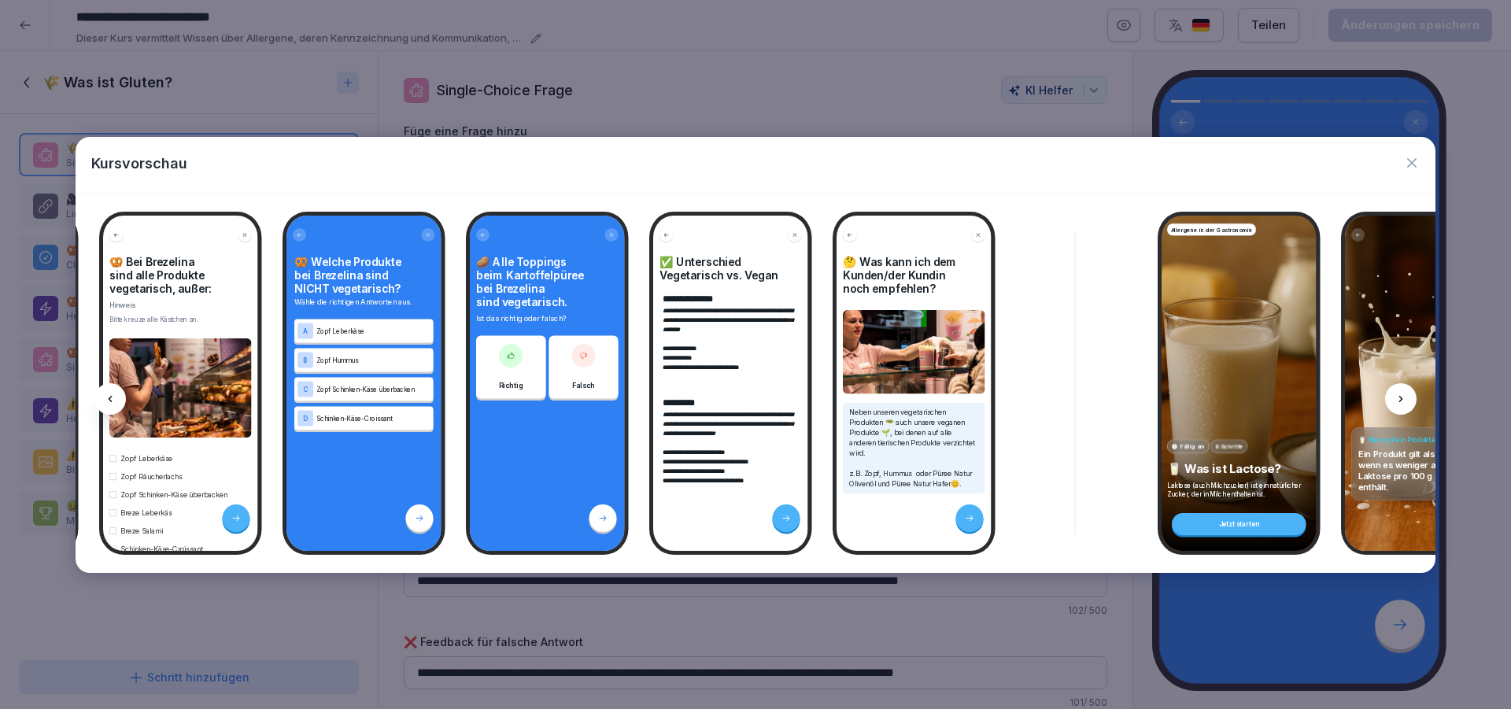
click at [103, 397] on div at bounding box center [109, 398] width 31 height 31
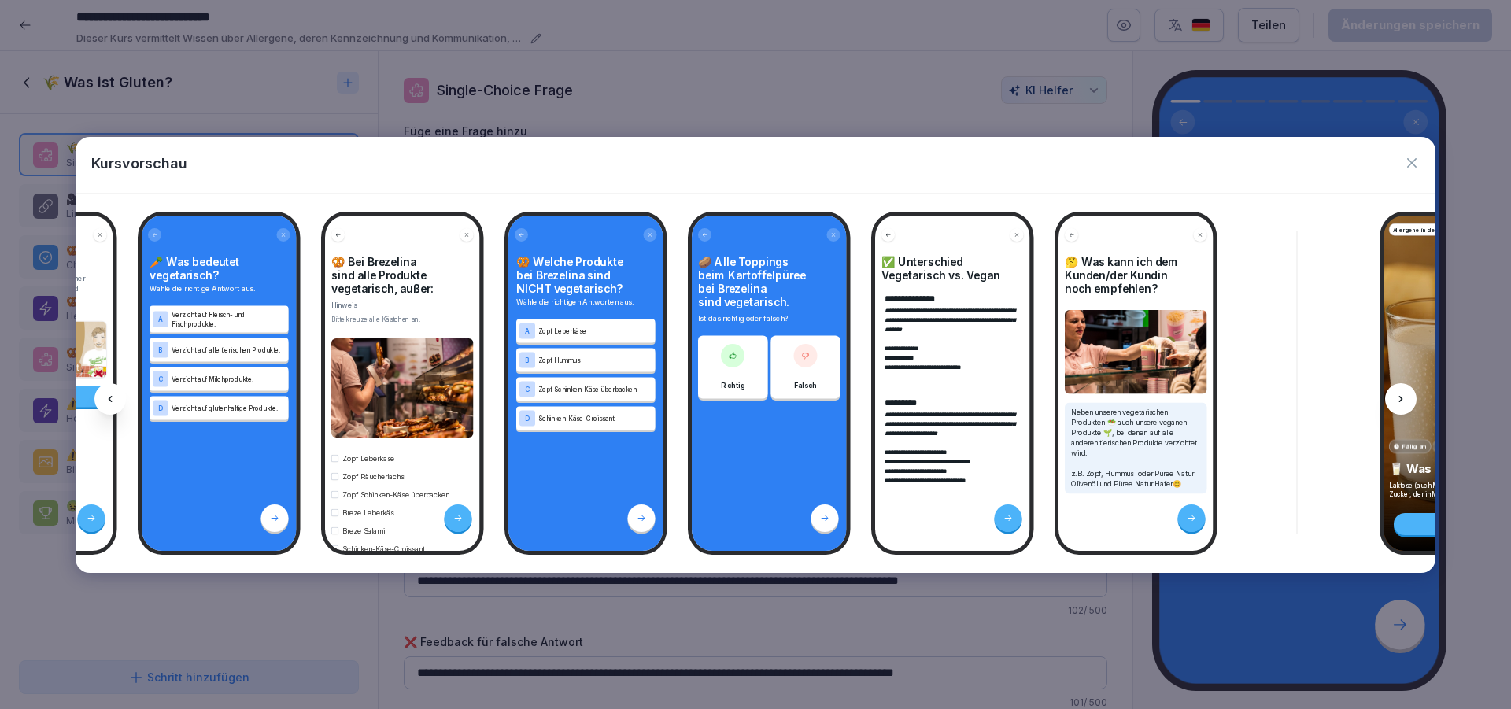
click at [103, 397] on div at bounding box center [109, 398] width 31 height 31
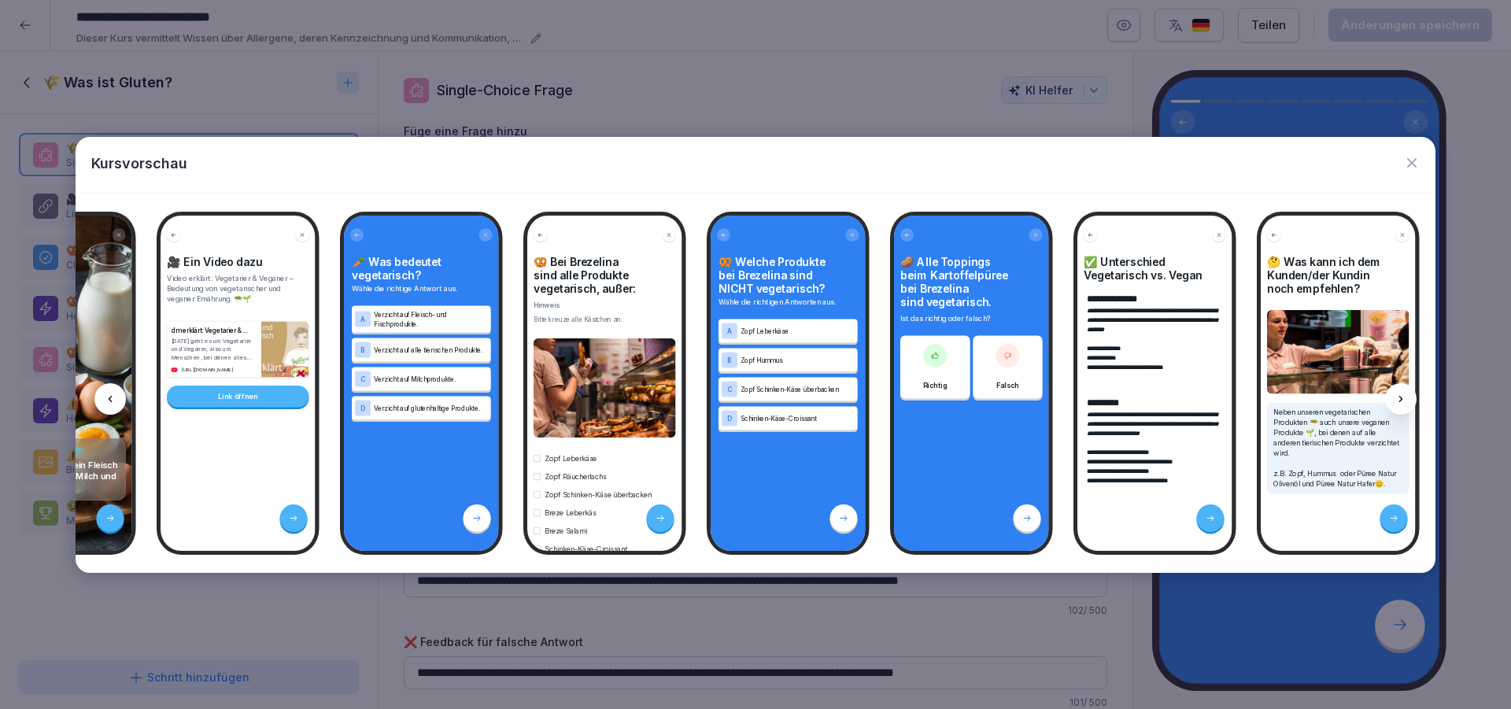
click at [103, 397] on div at bounding box center [109, 398] width 31 height 31
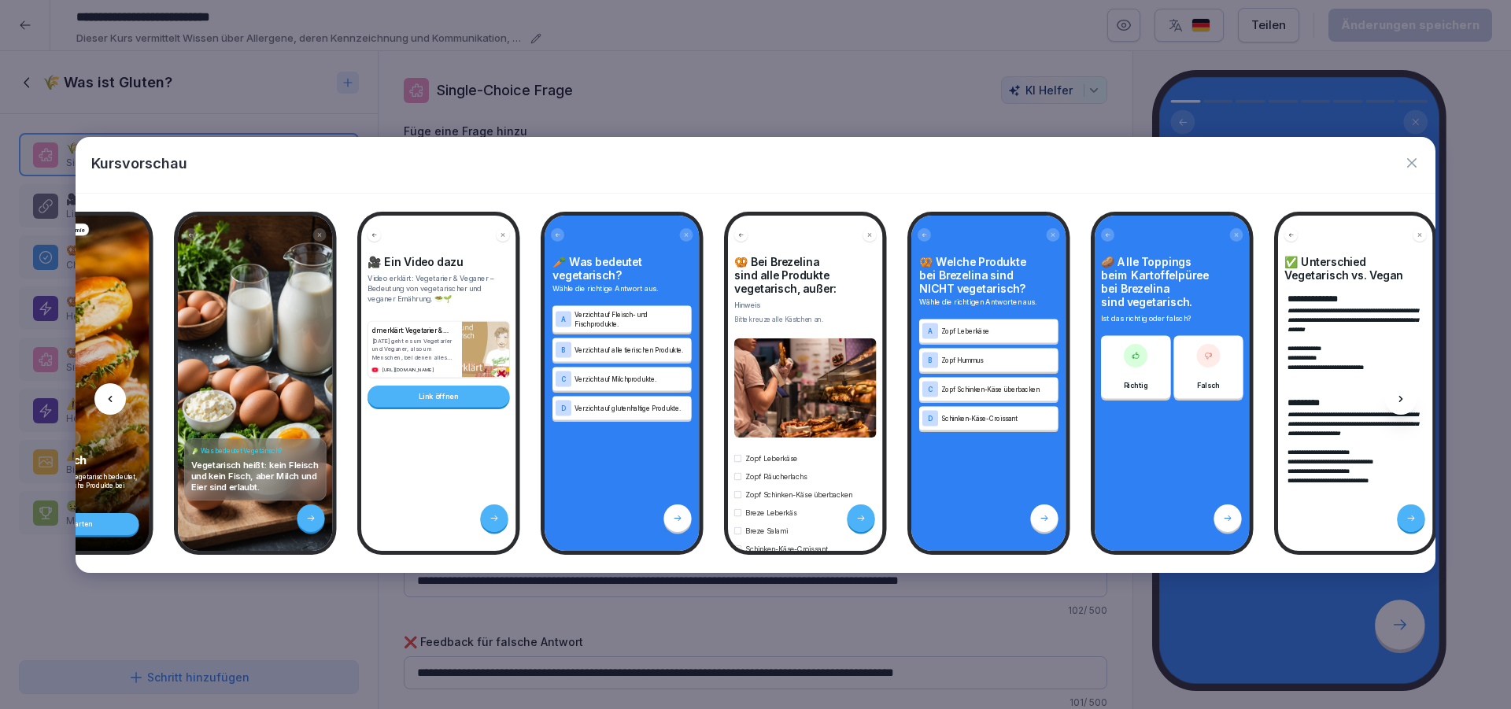
click at [103, 397] on div at bounding box center [109, 398] width 31 height 31
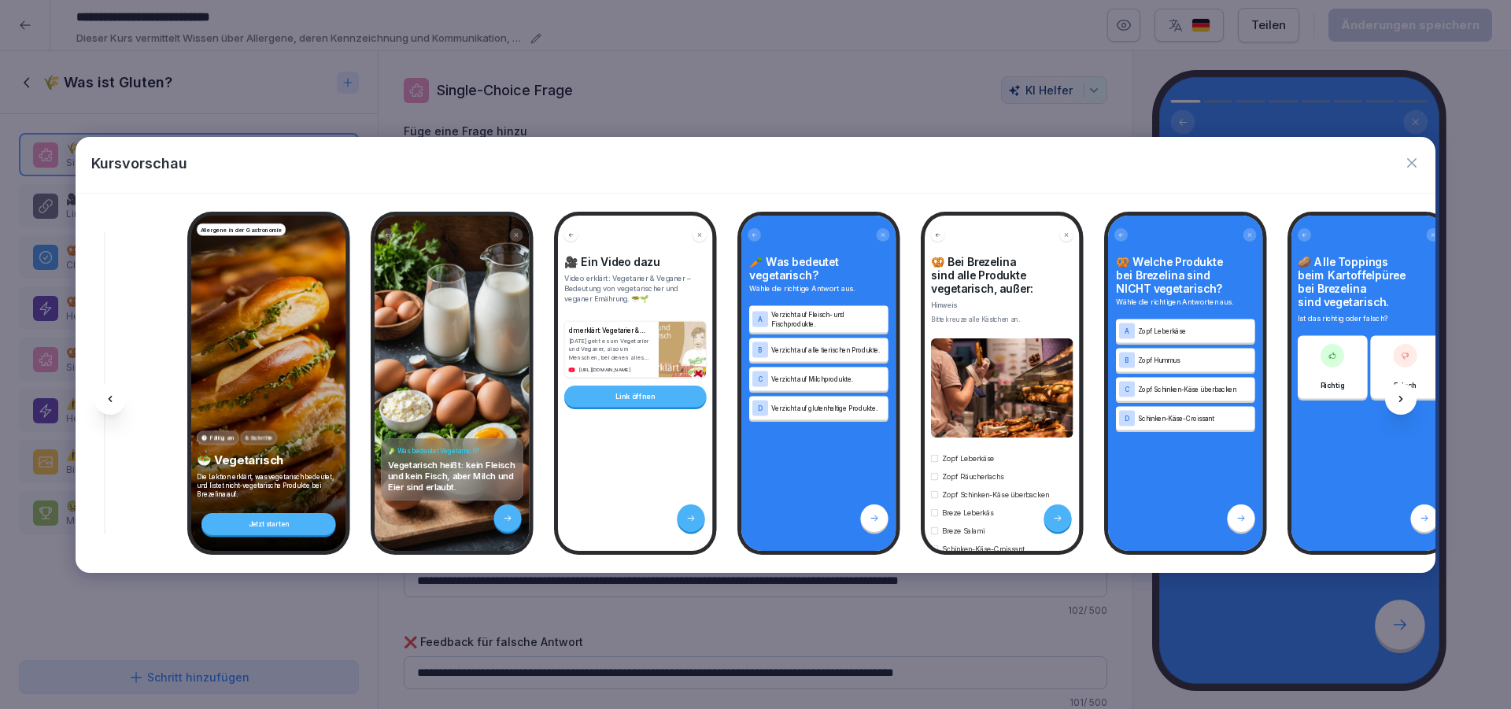
scroll to position [0, 4728]
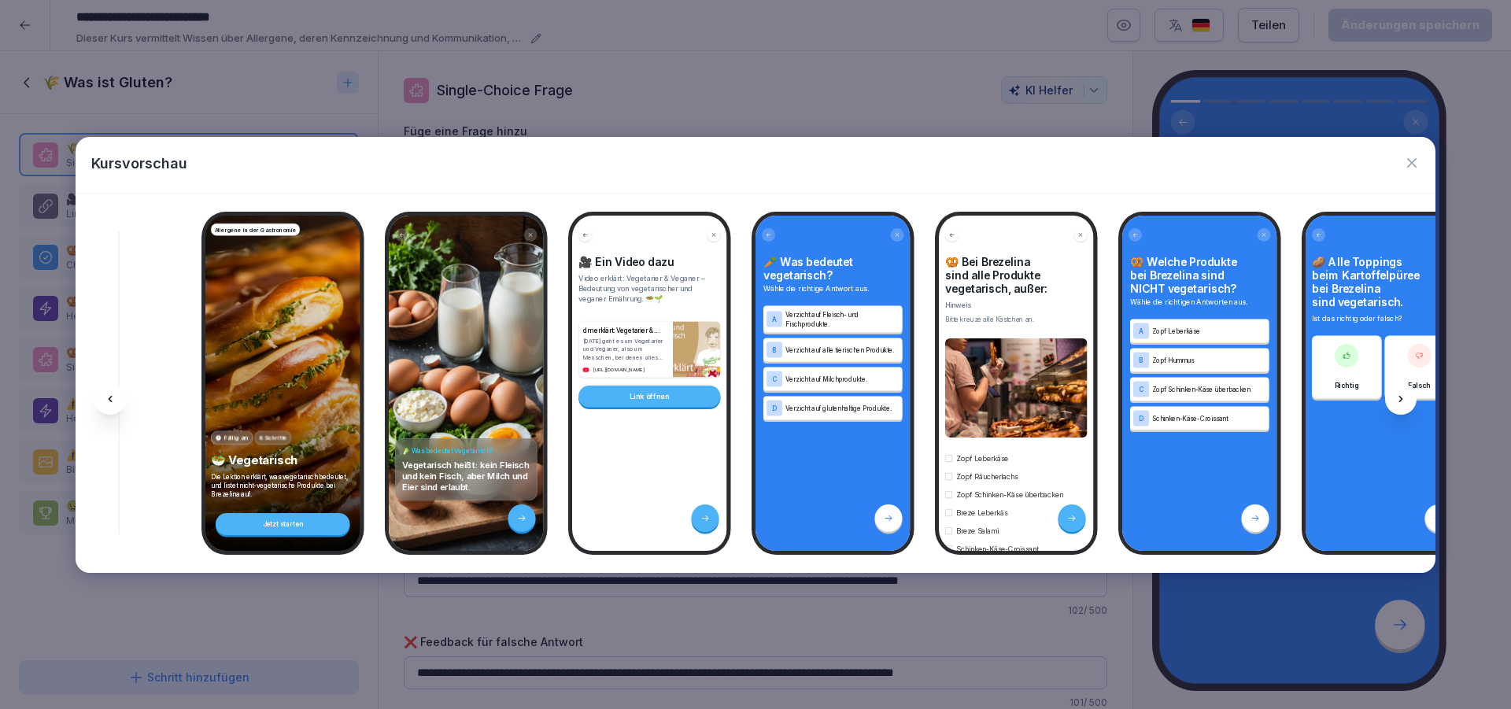
click at [1416, 163] on icon "button" at bounding box center [1412, 163] width 16 height 16
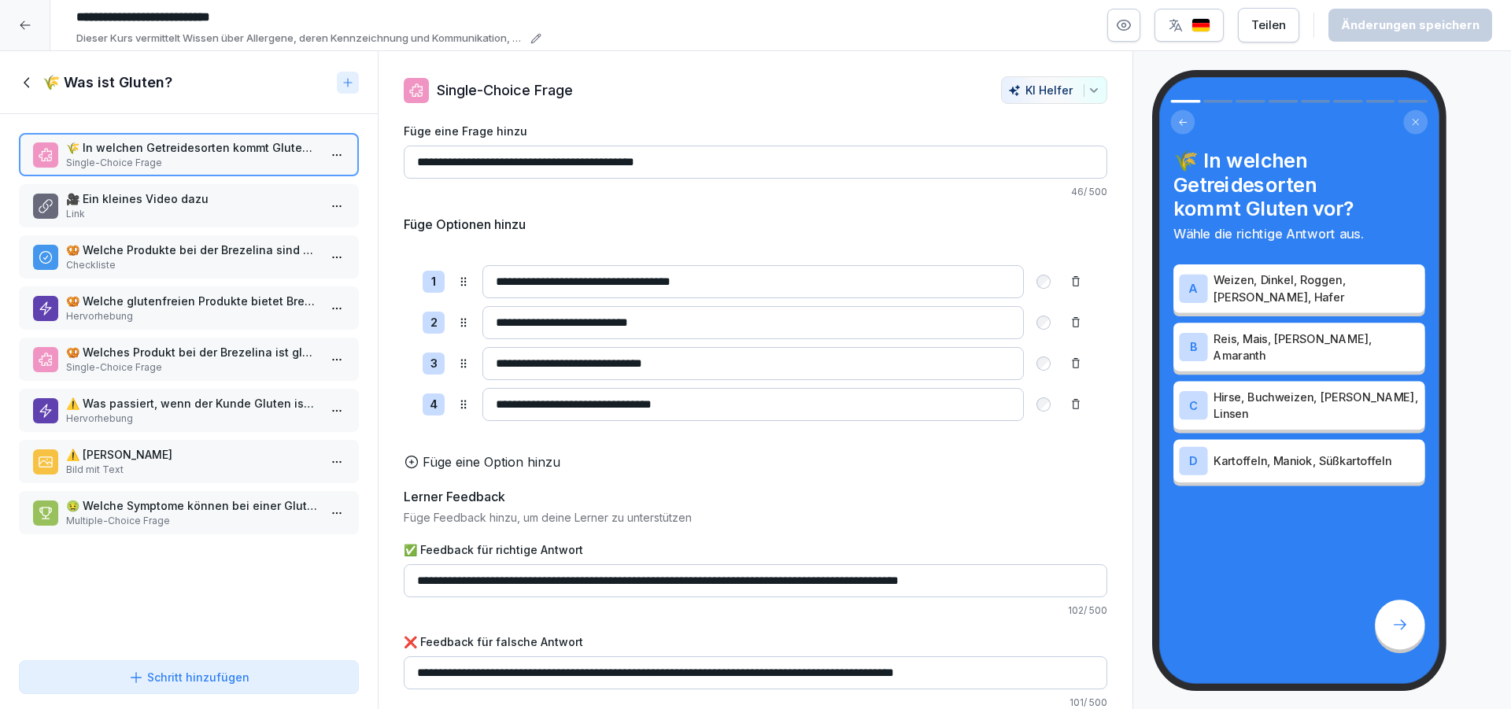
click at [22, 81] on icon at bounding box center [27, 82] width 17 height 17
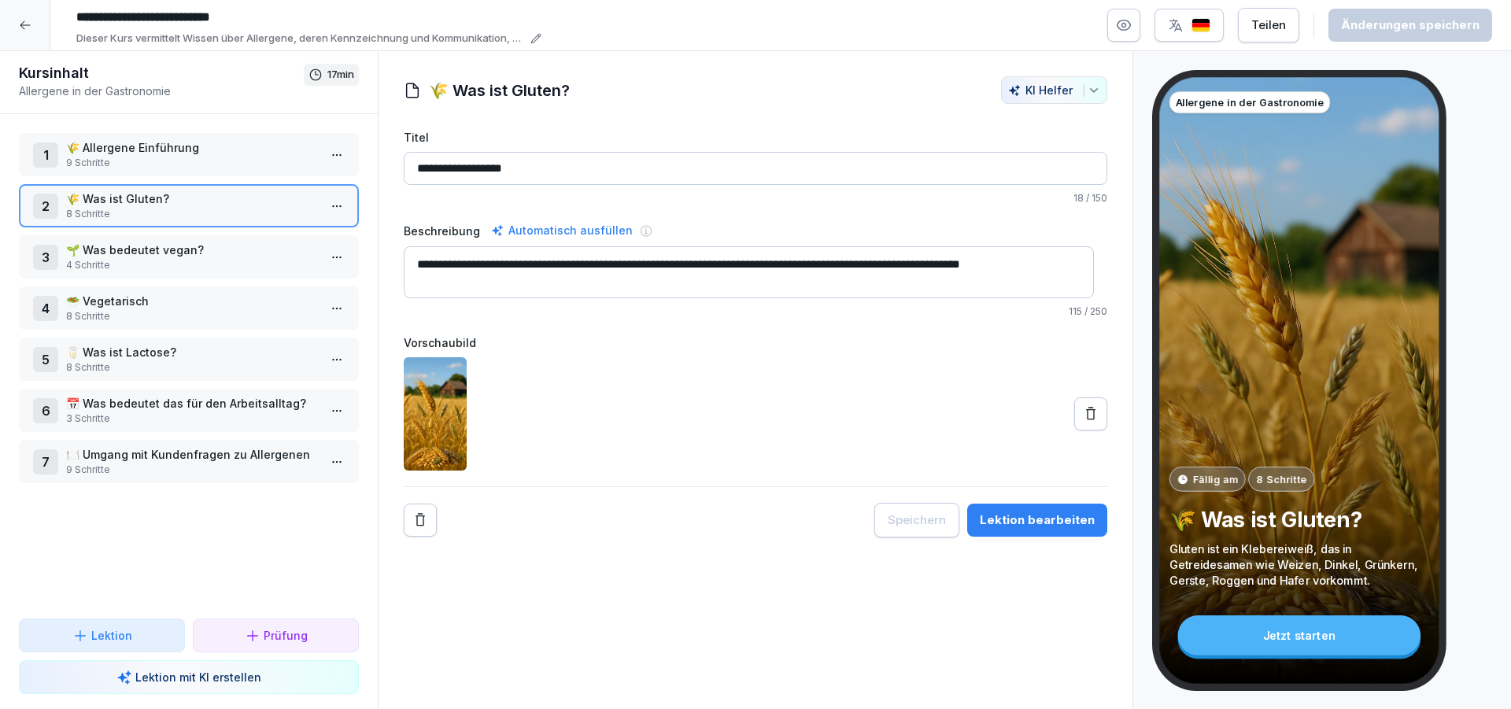
click at [133, 256] on p "🌱 Was bedeutet vegan?" at bounding box center [192, 250] width 252 height 17
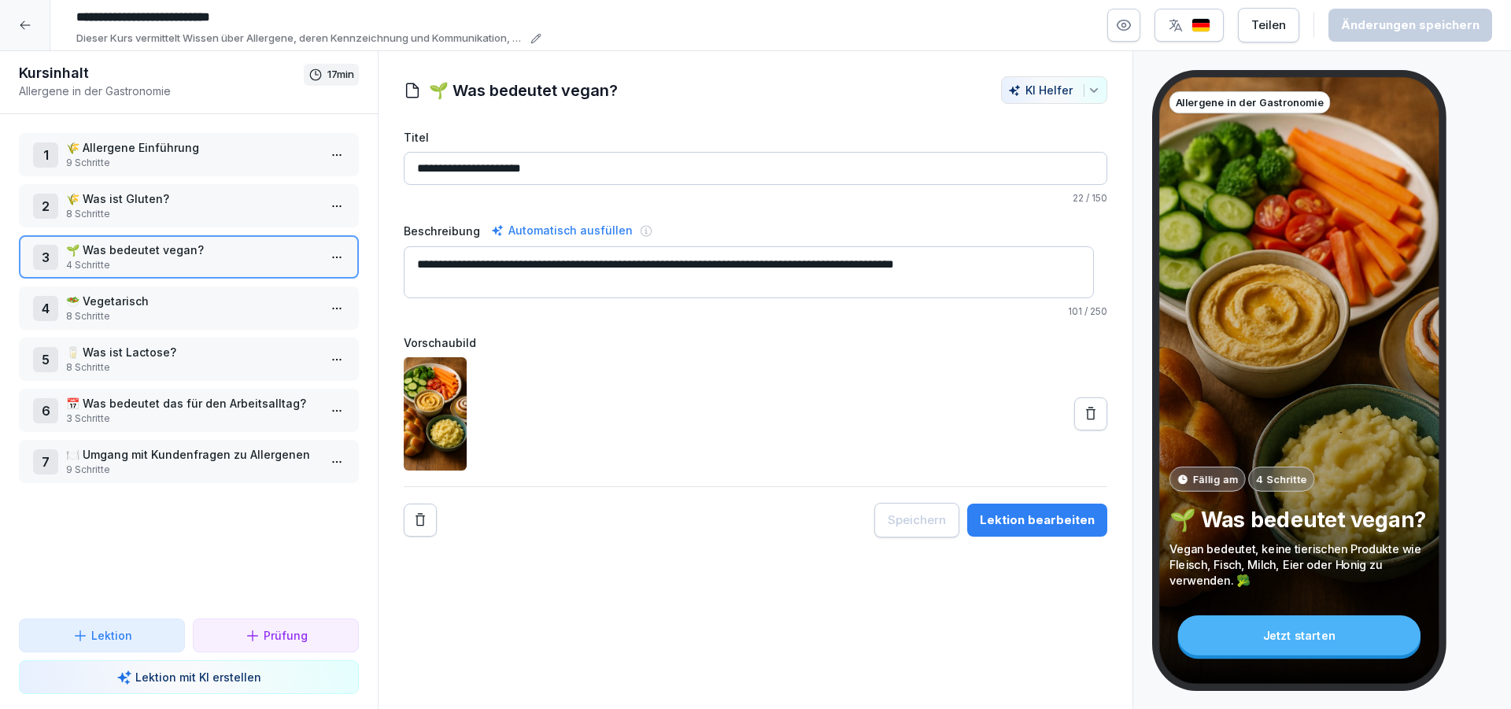
click at [201, 322] on p "8 Schritte" at bounding box center [192, 316] width 252 height 14
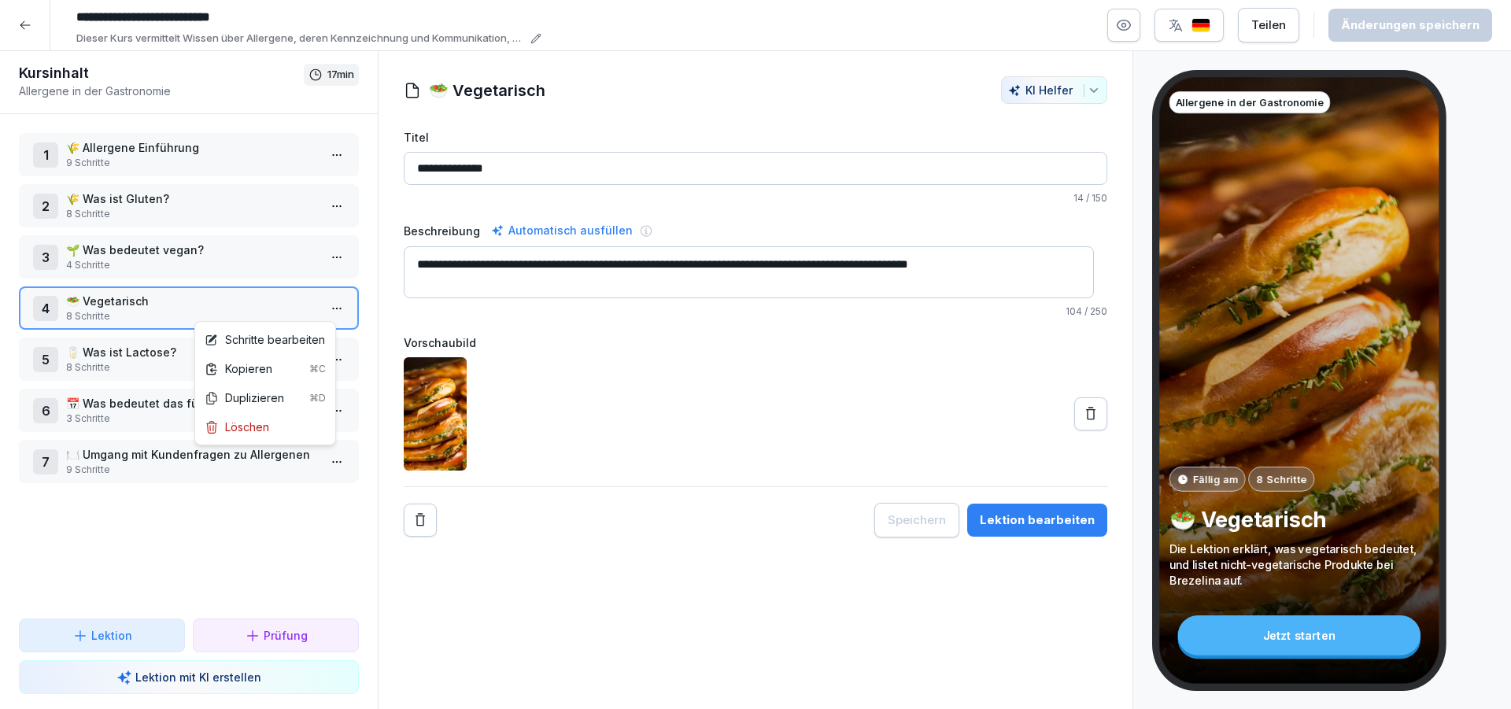
click at [318, 309] on html "**********" at bounding box center [755, 354] width 1511 height 709
click at [290, 344] on div "Schritte bearbeiten" at bounding box center [265, 339] width 120 height 17
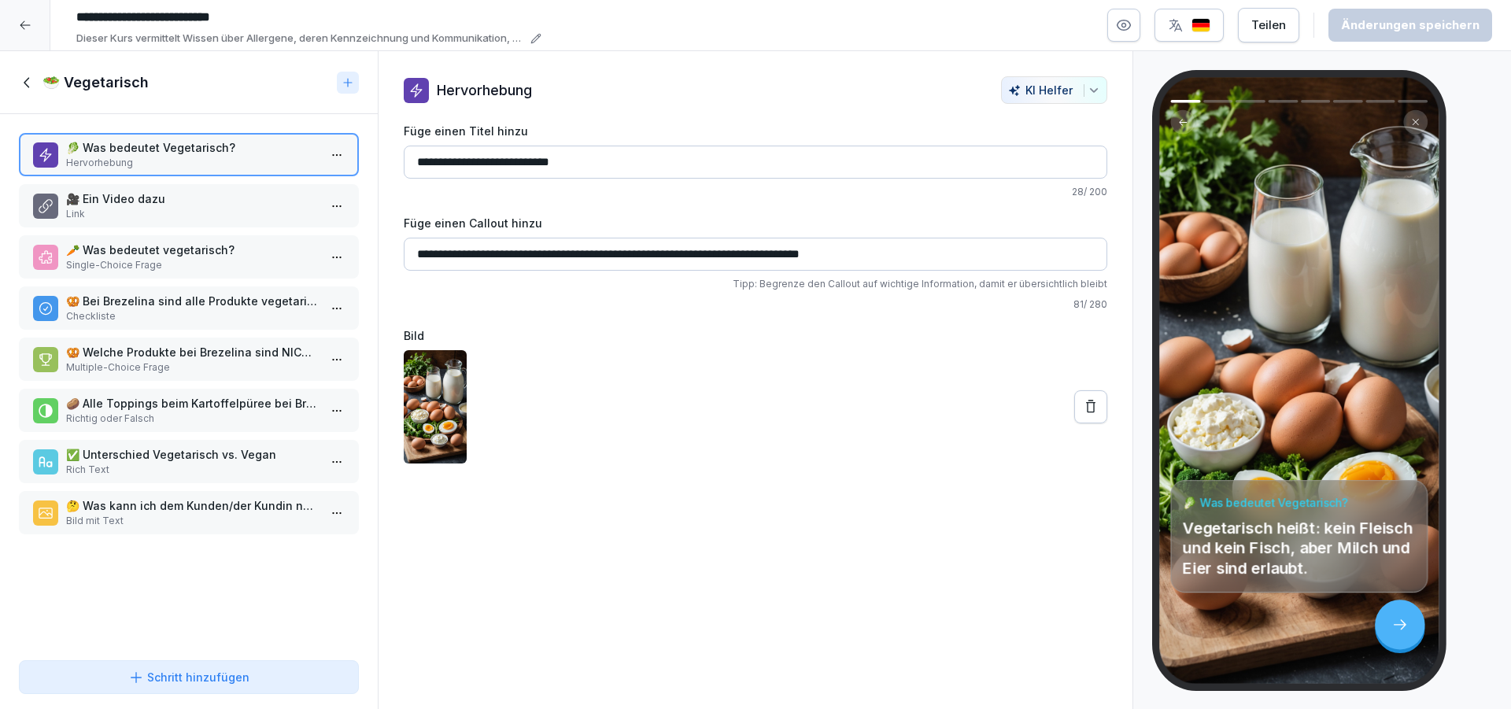
click at [210, 204] on p "🎥 Ein Video dazu" at bounding box center [192, 198] width 252 height 17
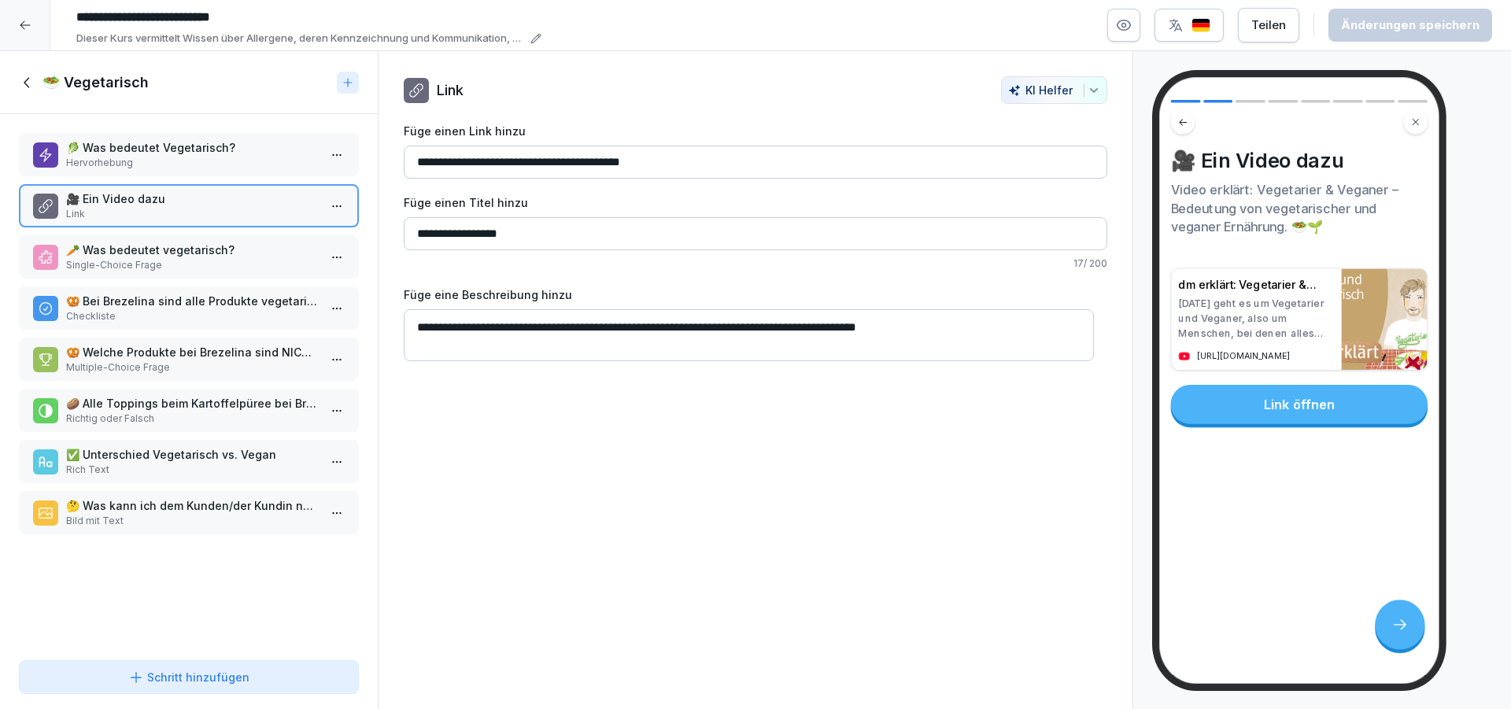
drag, startPoint x: 492, startPoint y: 326, endPoint x: 614, endPoint y: 327, distance: 122.0
click at [614, 327] on textarea "**********" at bounding box center [749, 335] width 690 height 52
drag, startPoint x: 589, startPoint y: 234, endPoint x: 438, endPoint y: 228, distance: 151.2
click at [438, 228] on input "**********" at bounding box center [755, 233] width 703 height 33
paste input "*******"
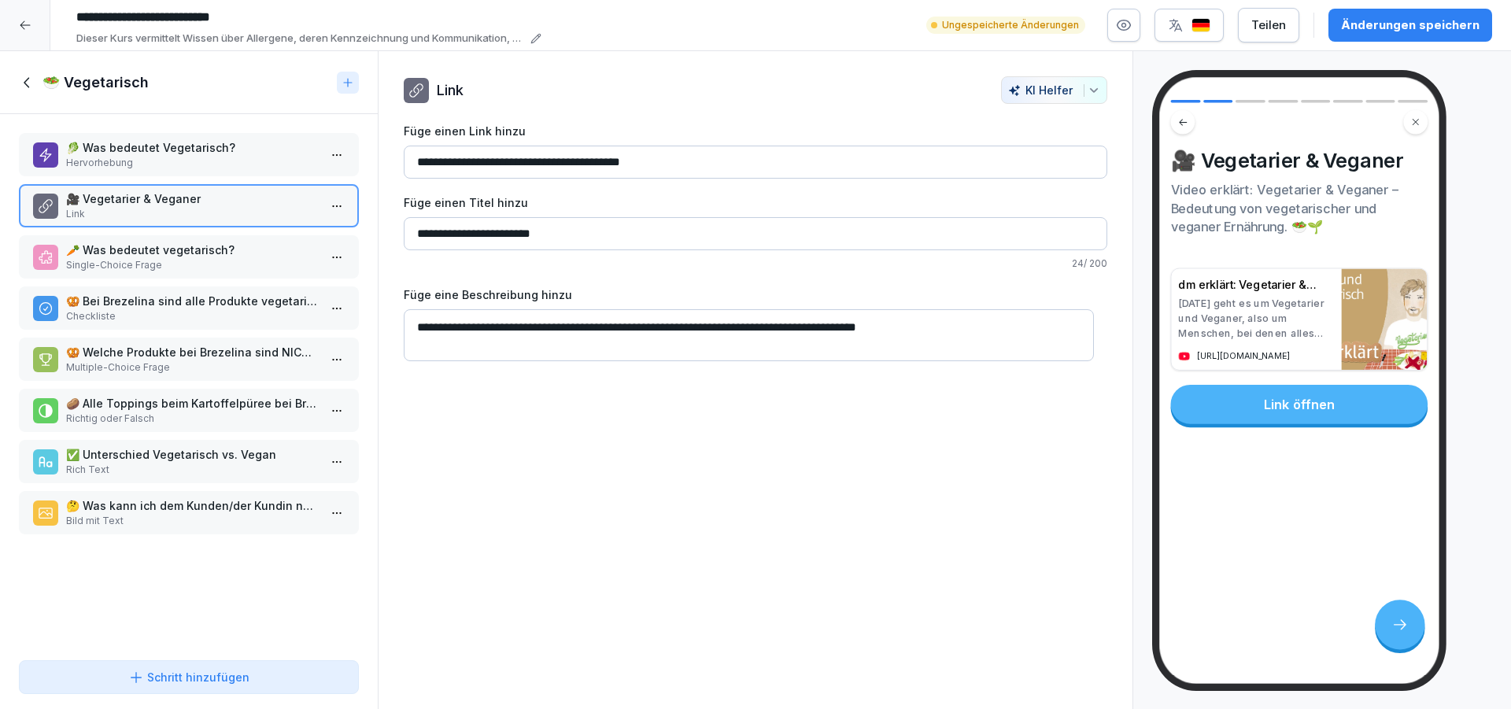
type input "**********"
drag, startPoint x: 627, startPoint y: 329, endPoint x: 494, endPoint y: 334, distance: 133.1
click at [494, 334] on textarea "**********" at bounding box center [749, 335] width 690 height 52
type textarea "**********"
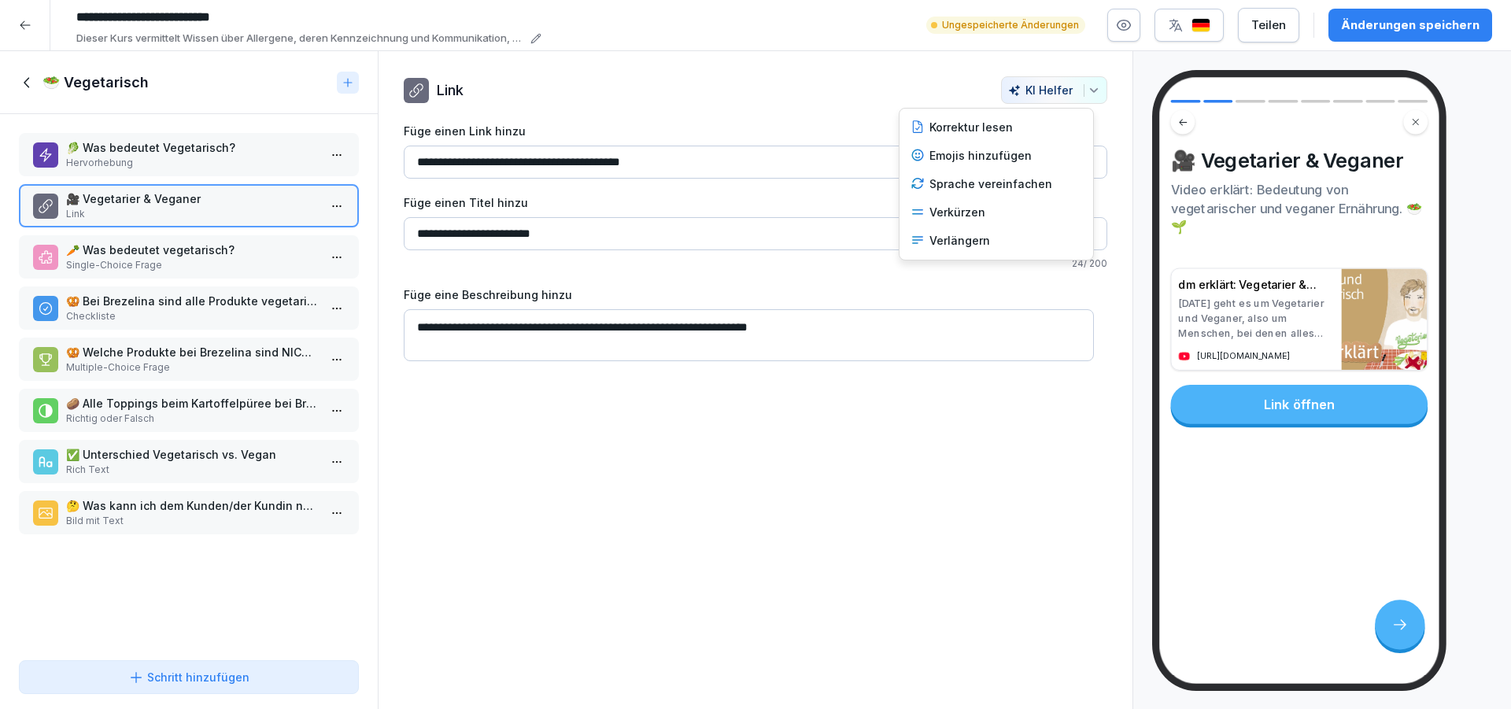
click at [1087, 90] on button "KI Helfer" at bounding box center [1054, 90] width 106 height 28
click at [995, 130] on div "Korrektur lesen" at bounding box center [996, 127] width 184 height 28
click at [1225, 419] on div "Link öffnen" at bounding box center [1299, 404] width 257 height 39
click at [1294, 412] on div "Link öffnen" at bounding box center [1299, 404] width 257 height 39
drag, startPoint x: 714, startPoint y: 166, endPoint x: 128, endPoint y: 108, distance: 589.1
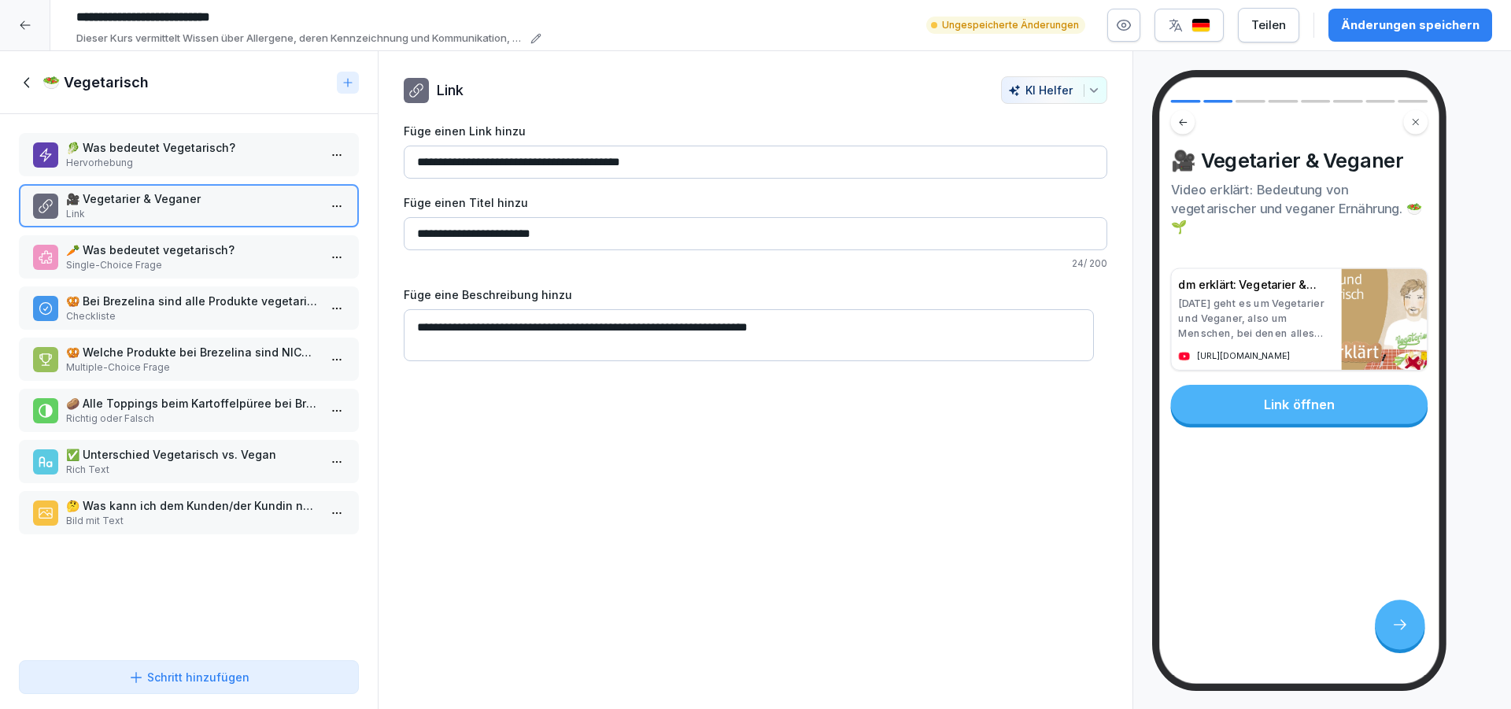
click at [404, 146] on input "**********" at bounding box center [755, 162] width 703 height 33
click at [1391, 27] on div "Änderungen speichern" at bounding box center [1410, 25] width 138 height 17
